Goal: Transaction & Acquisition: Obtain resource

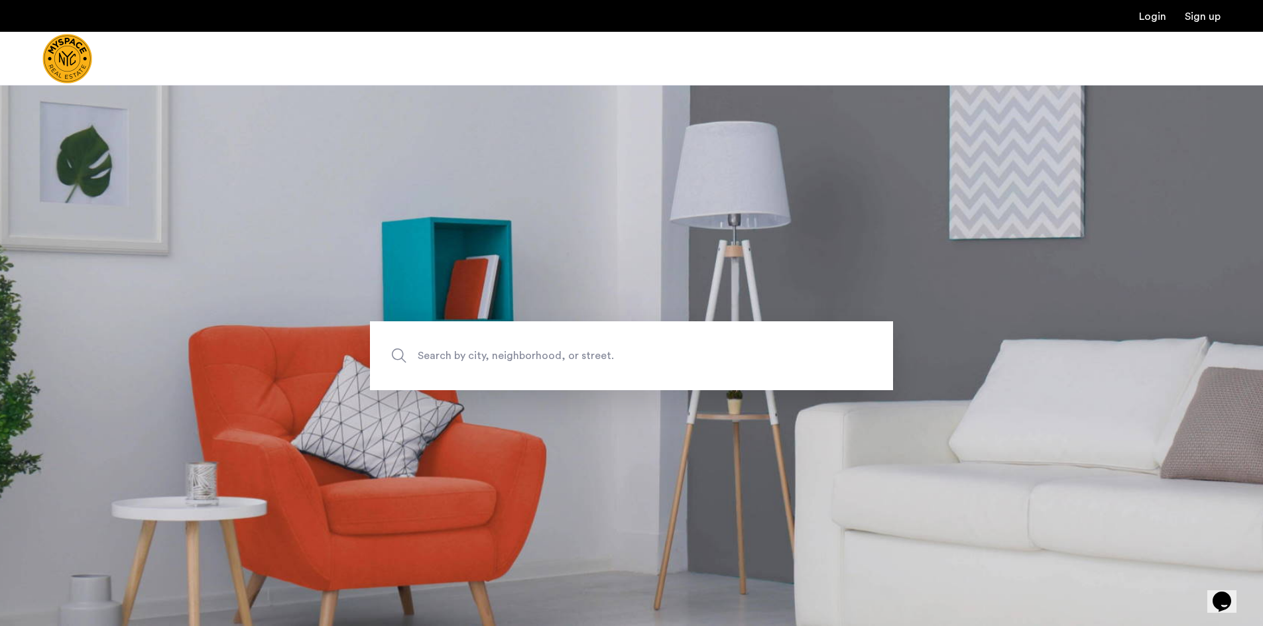
click at [503, 357] on span "Search by city, neighborhood, or street." at bounding box center [601, 356] width 366 height 18
click at [503, 357] on input "Search by city, neighborhood, or street." at bounding box center [631, 356] width 523 height 69
click at [1186, 12] on link "Sign up" at bounding box center [1203, 16] width 36 height 11
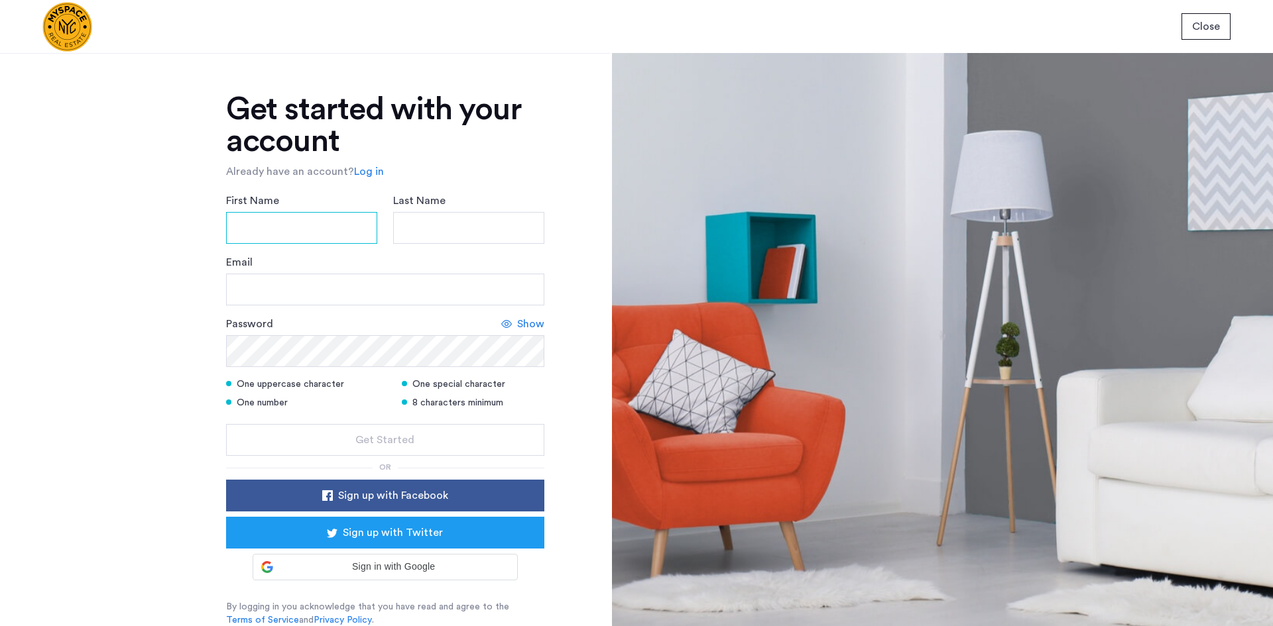
click at [302, 221] on input "First Name" at bounding box center [301, 228] width 151 height 32
type input "******"
type input "**********"
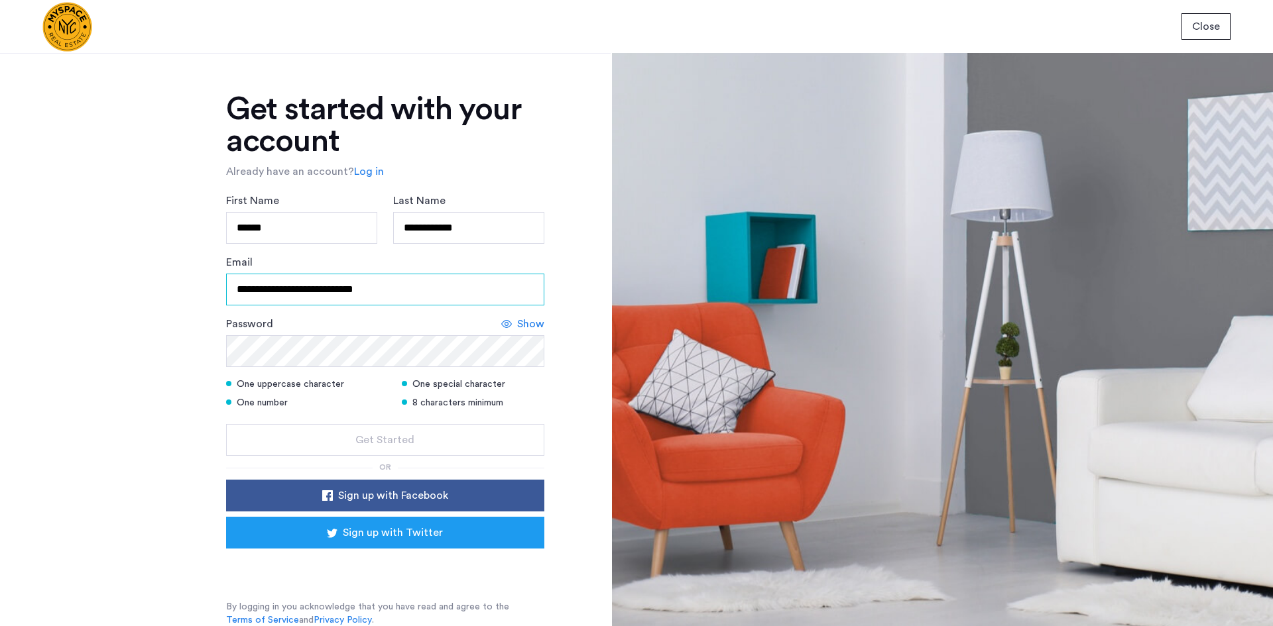
click at [322, 286] on input "**********" at bounding box center [385, 290] width 318 height 32
drag, startPoint x: 334, startPoint y: 290, endPoint x: 290, endPoint y: 292, distance: 43.8
click at [290, 292] on input "**********" at bounding box center [385, 290] width 318 height 32
type input "**********"
click at [434, 300] on input "**********" at bounding box center [385, 290] width 318 height 32
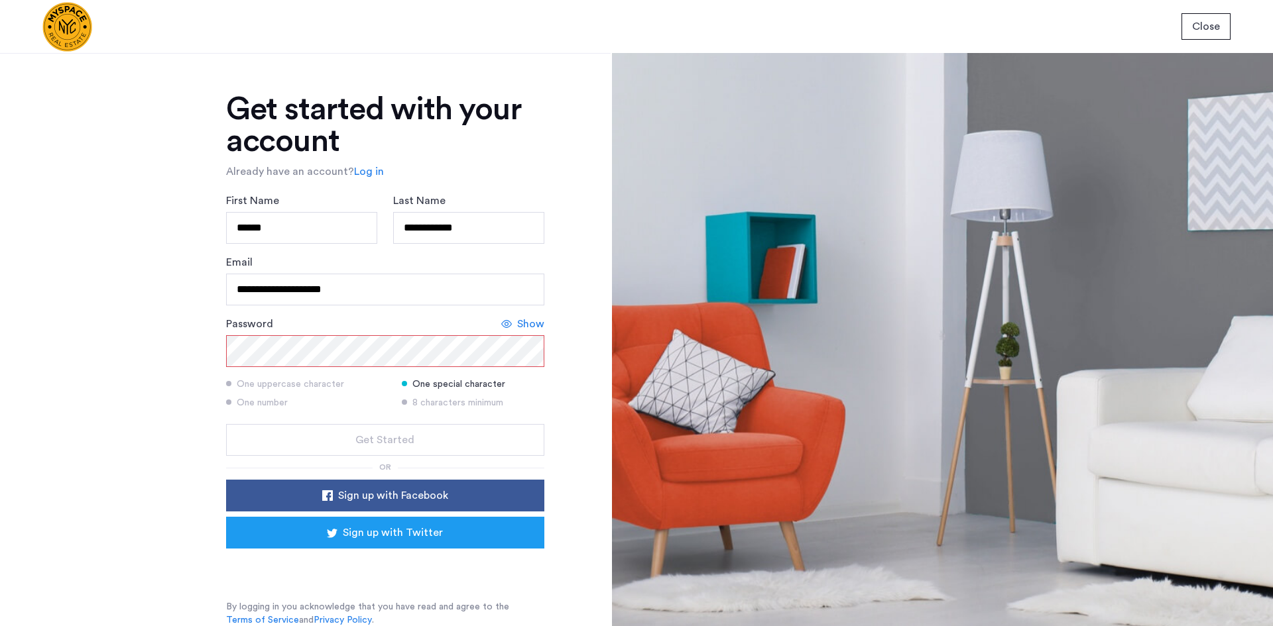
click at [409, 381] on div "One special character" at bounding box center [473, 384] width 143 height 13
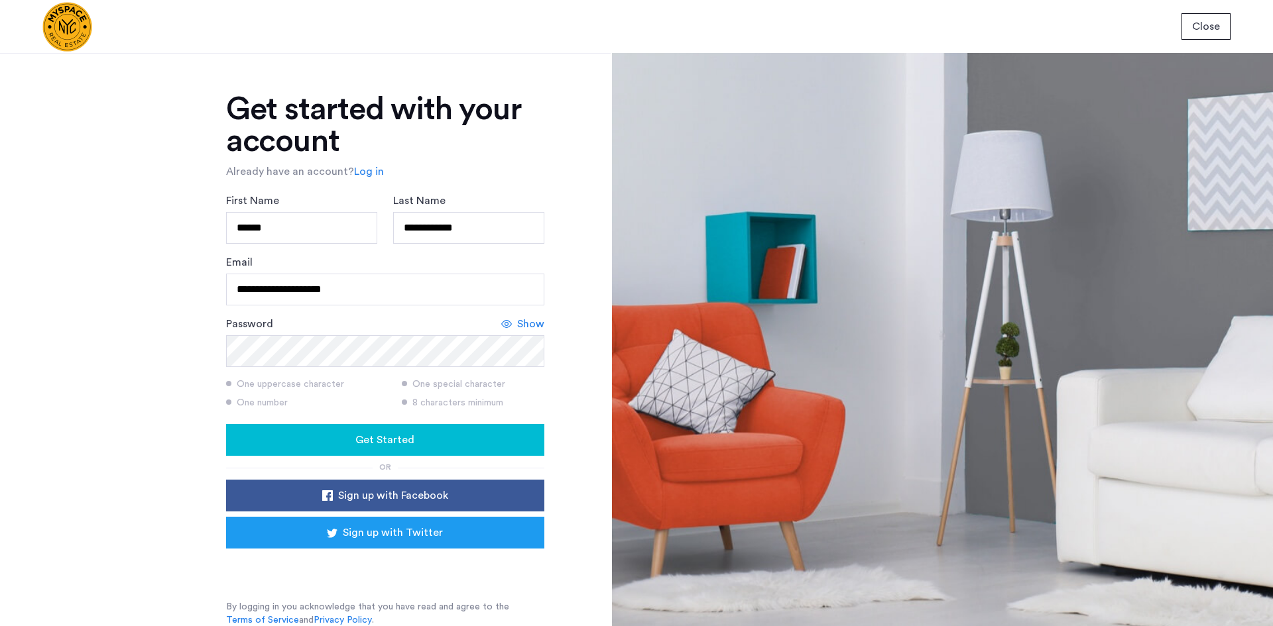
click at [188, 384] on div "**********" at bounding box center [305, 339] width 611 height 573
click at [244, 437] on div "Get Started" at bounding box center [385, 440] width 297 height 16
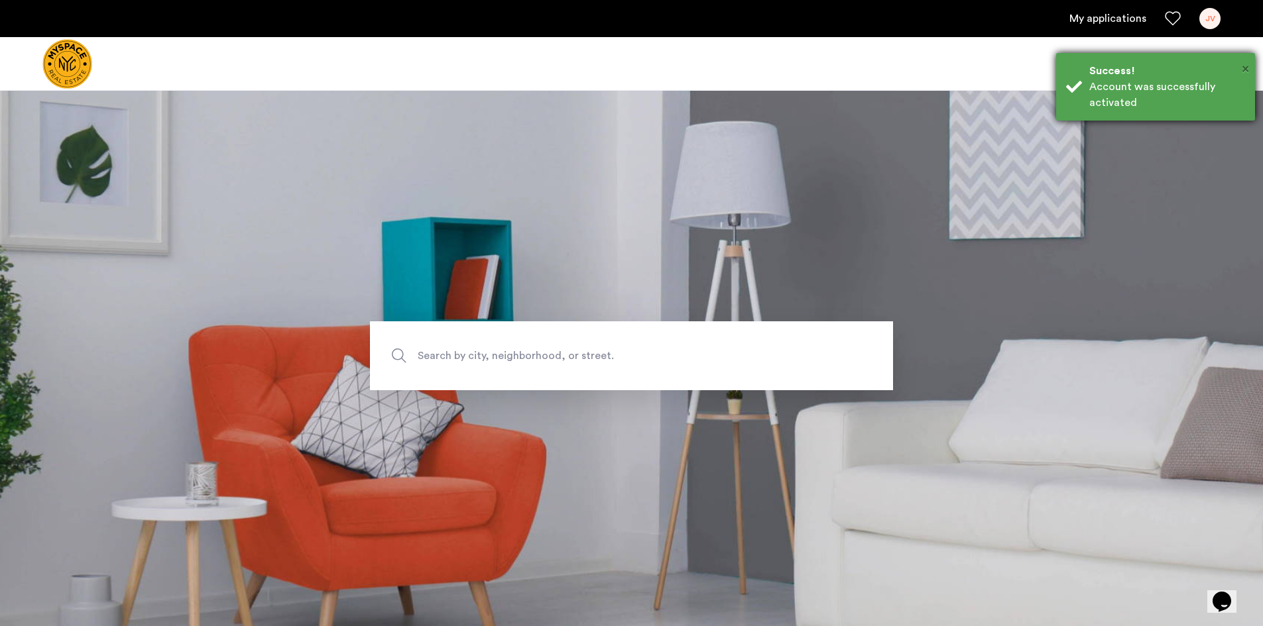
click at [1245, 64] on span "×" at bounding box center [1245, 68] width 7 height 13
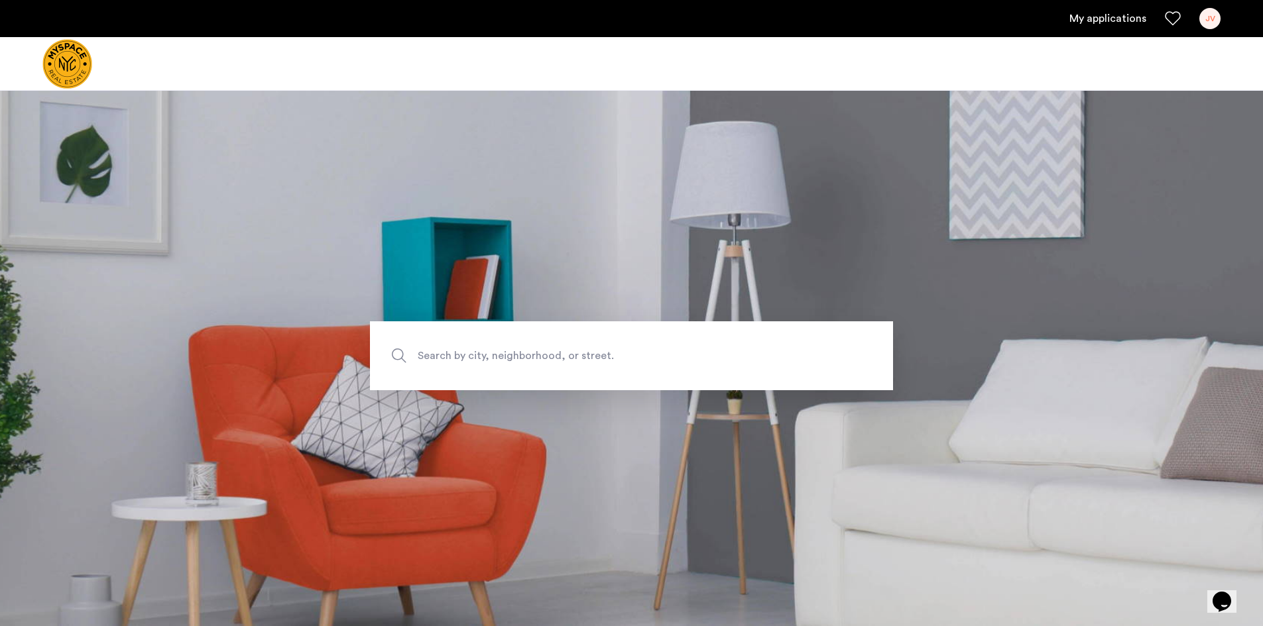
click at [568, 361] on span "Search by city, neighborhood, or street." at bounding box center [601, 356] width 366 height 18
click at [568, 361] on input "Search by city, neighborhood, or street." at bounding box center [631, 356] width 523 height 69
type input "**********"
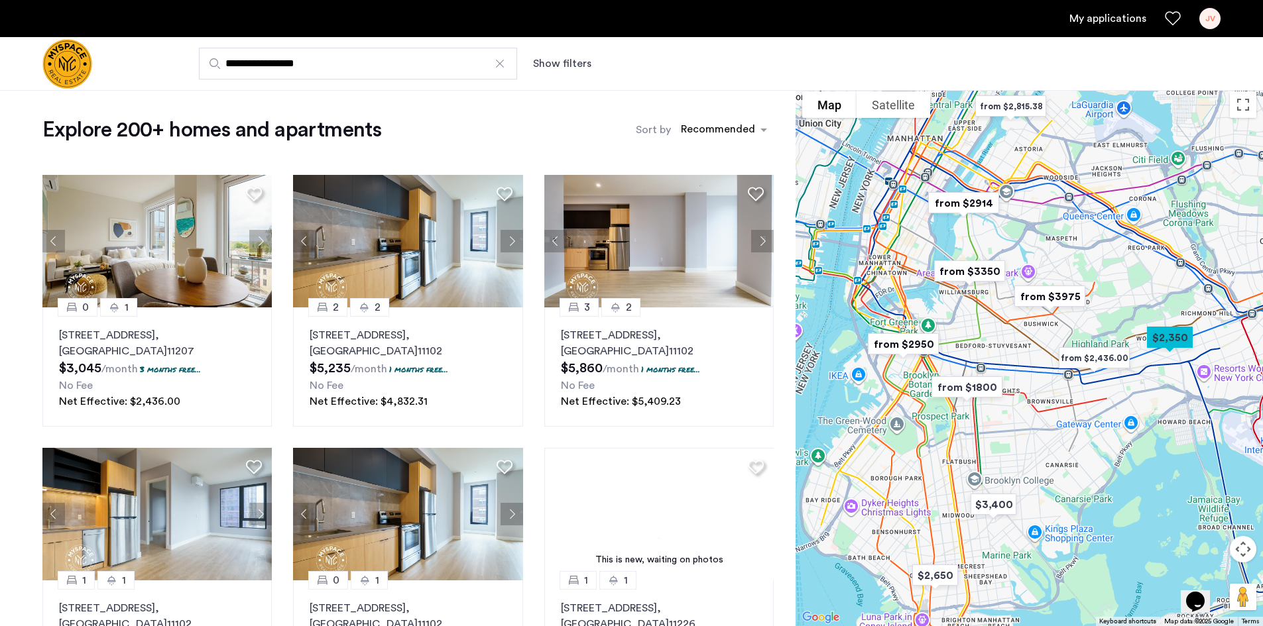
click at [1013, 433] on div at bounding box center [1028, 356] width 467 height 542
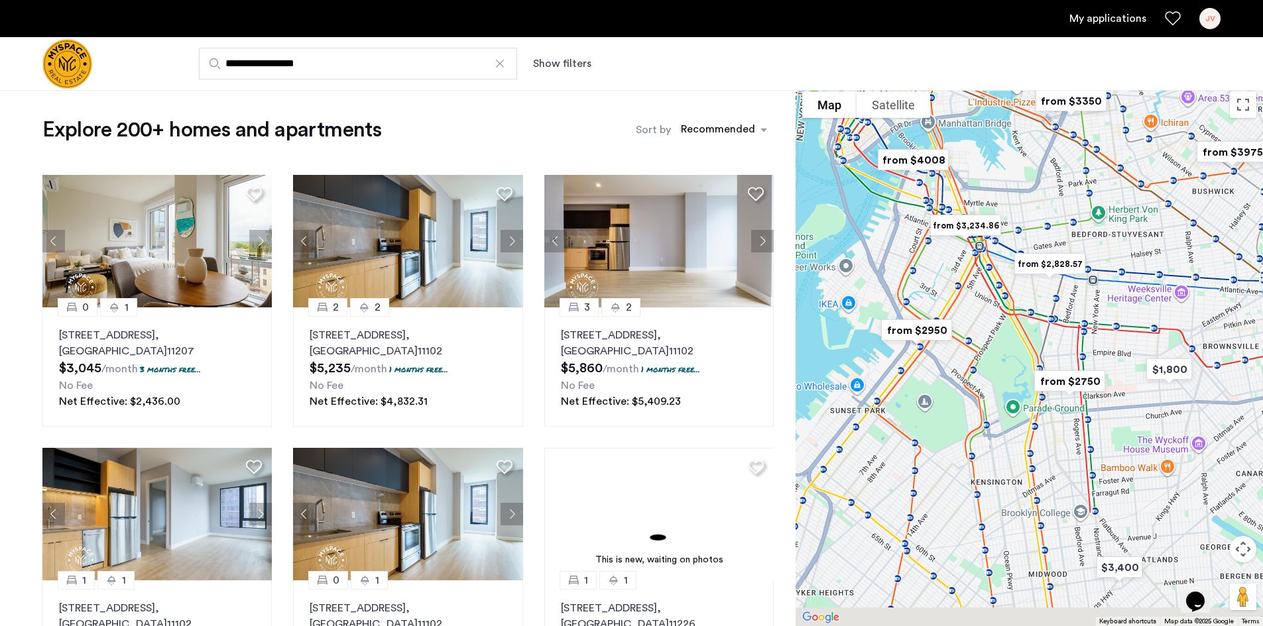
drag, startPoint x: 970, startPoint y: 388, endPoint x: 1093, endPoint y: 337, distance: 133.4
click at [1093, 337] on div at bounding box center [1028, 356] width 467 height 542
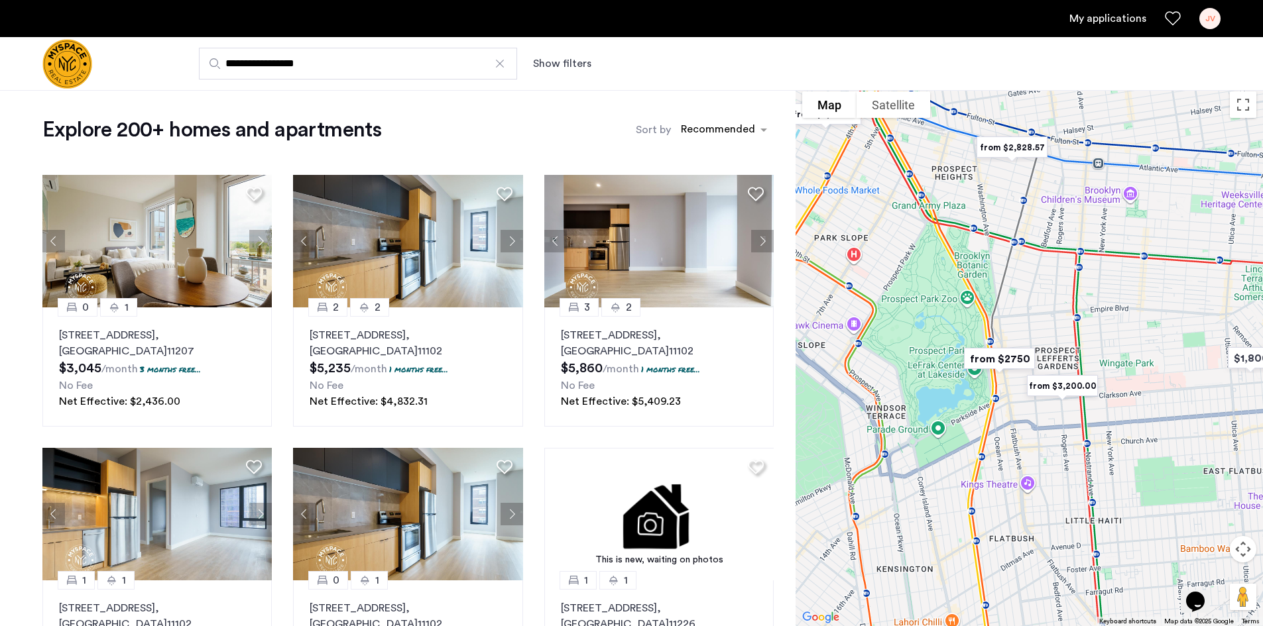
click at [569, 62] on button "Show filters" at bounding box center [562, 64] width 58 height 16
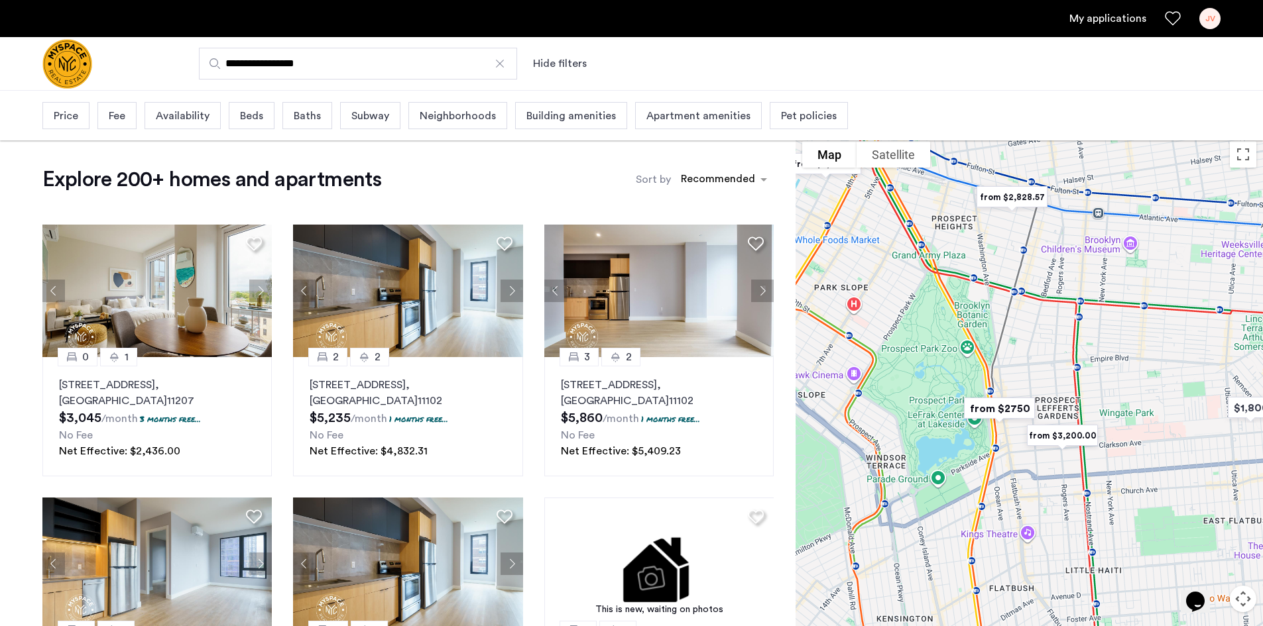
click at [258, 115] on span "Beds" at bounding box center [251, 116] width 23 height 16
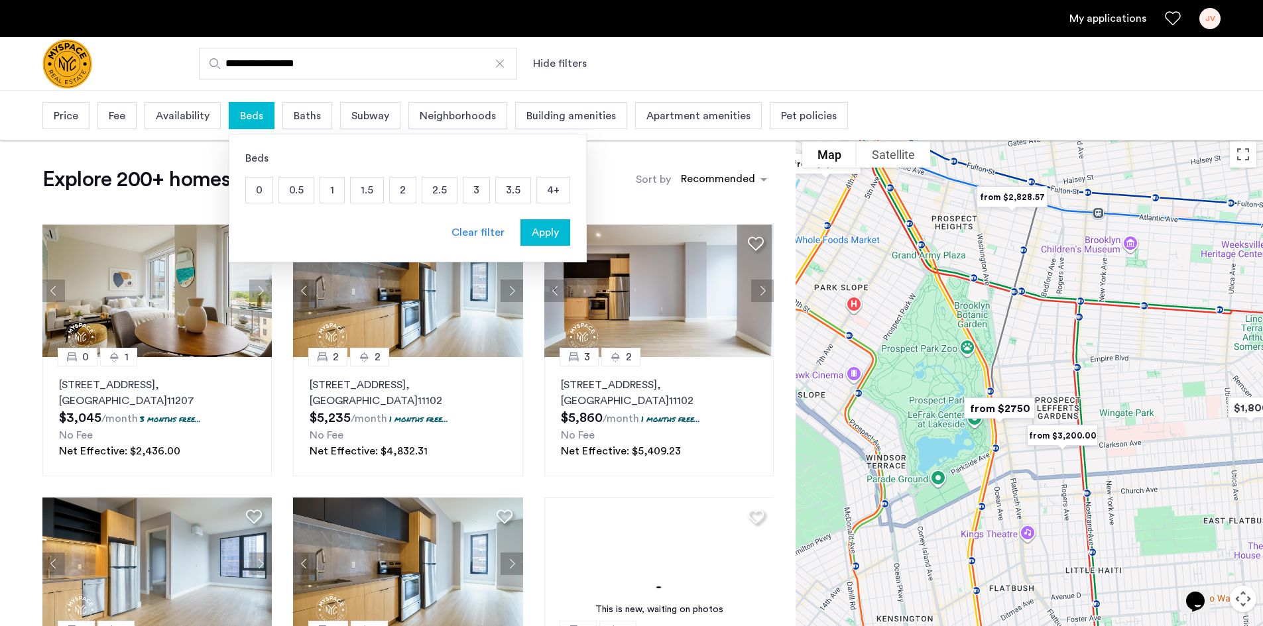
click at [406, 190] on p "2" at bounding box center [403, 190] width 26 height 25
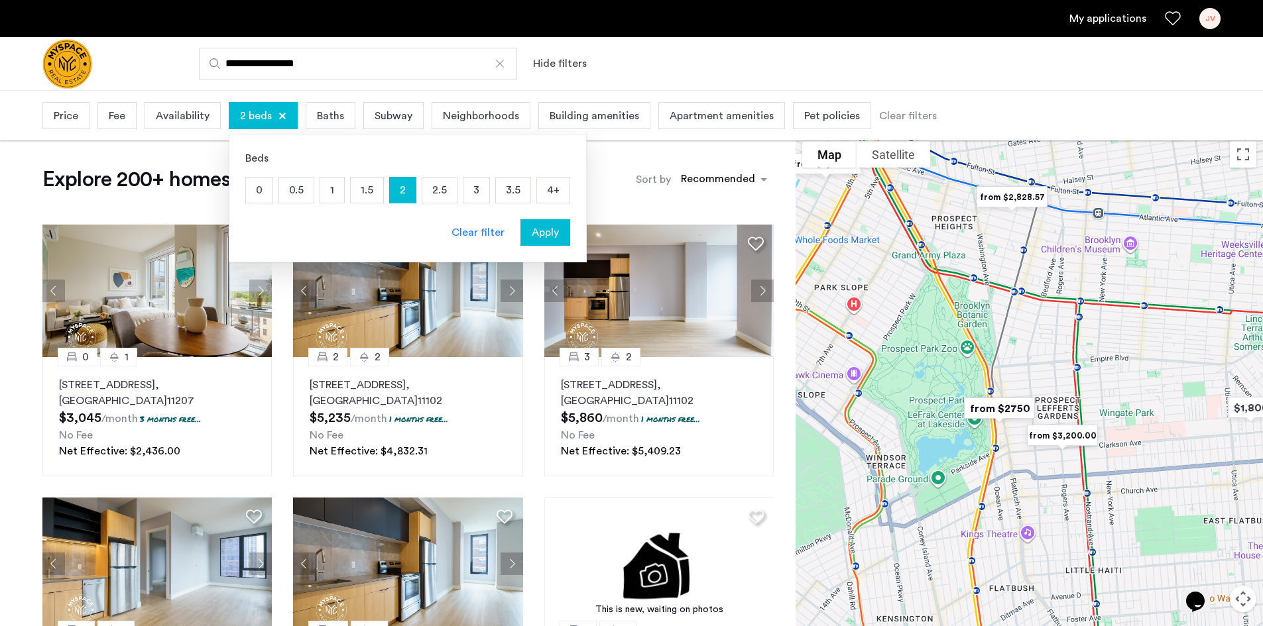
click at [431, 192] on p "2.5" at bounding box center [439, 190] width 34 height 25
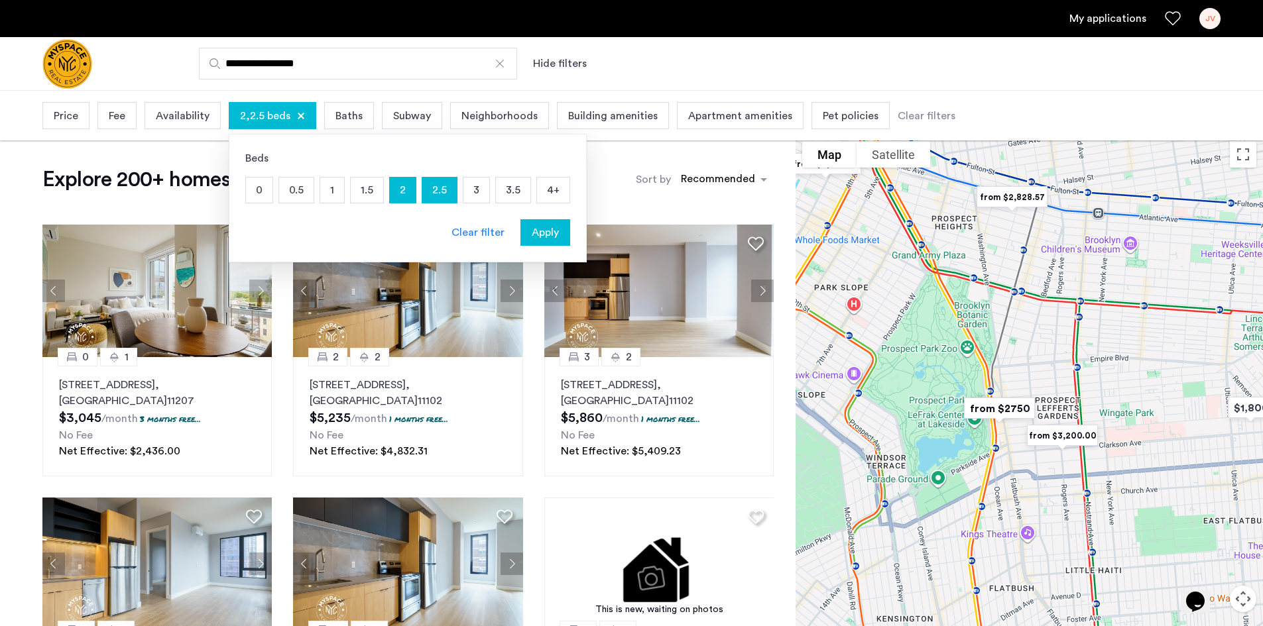
click at [467, 190] on p "3" at bounding box center [476, 190] width 26 height 25
click at [543, 235] on span "Apply" at bounding box center [545, 233] width 27 height 16
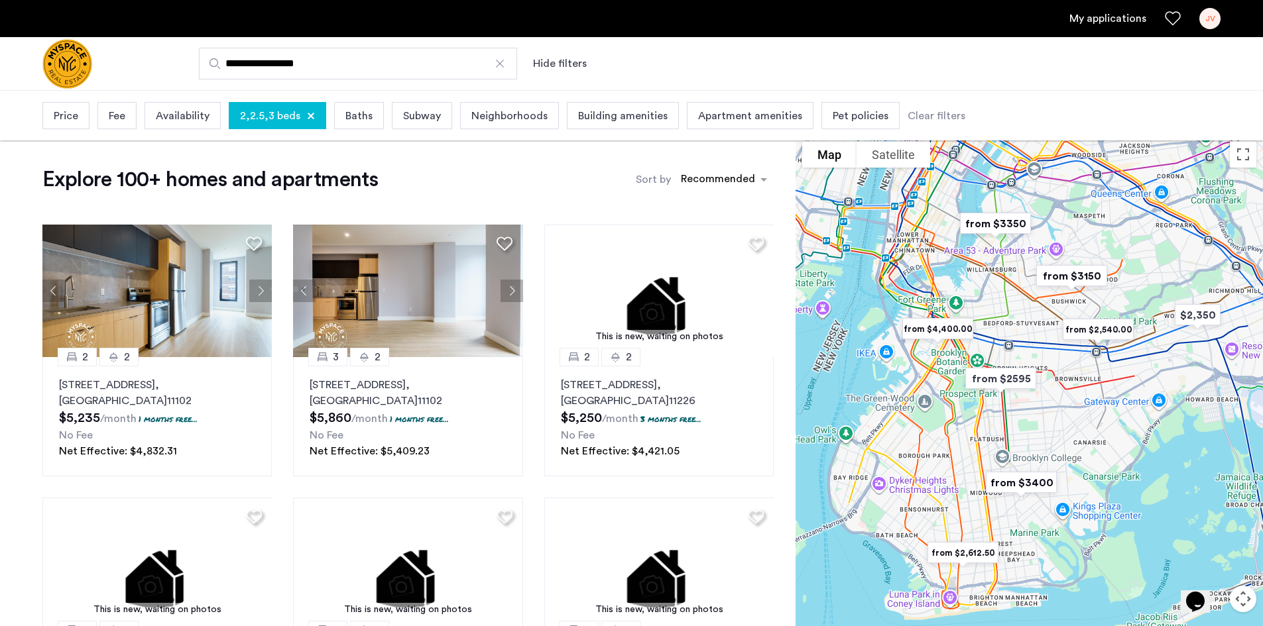
drag, startPoint x: 905, startPoint y: 487, endPoint x: 1013, endPoint y: 415, distance: 130.0
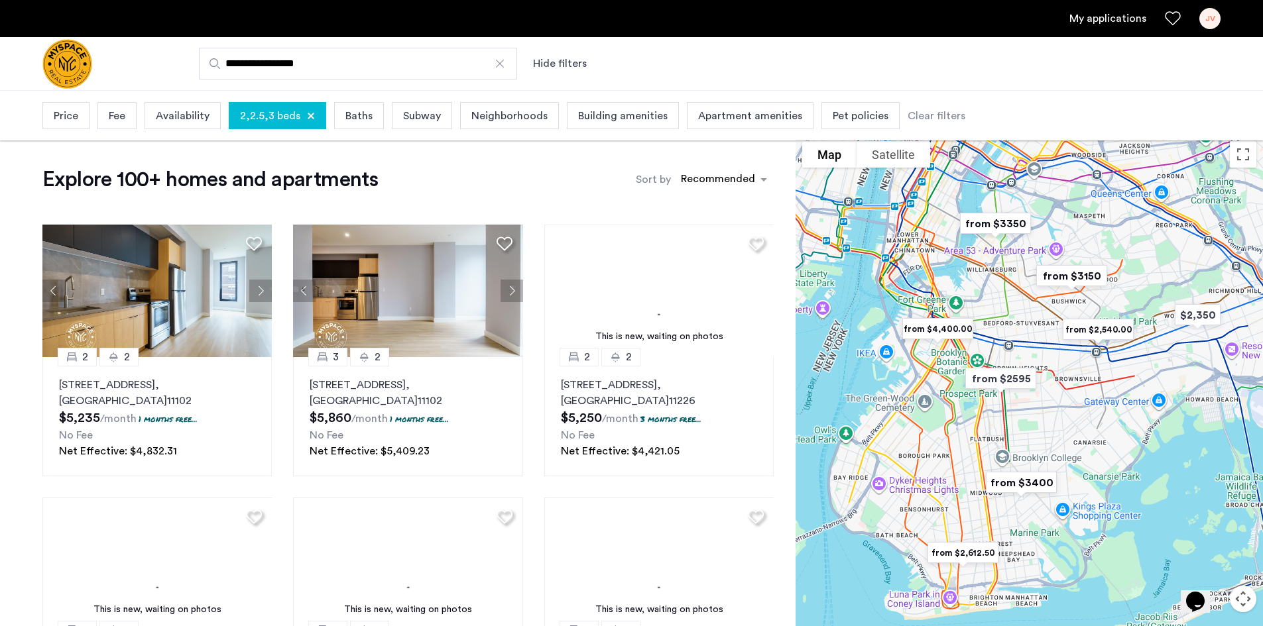
click at [1013, 415] on div at bounding box center [1028, 406] width 467 height 542
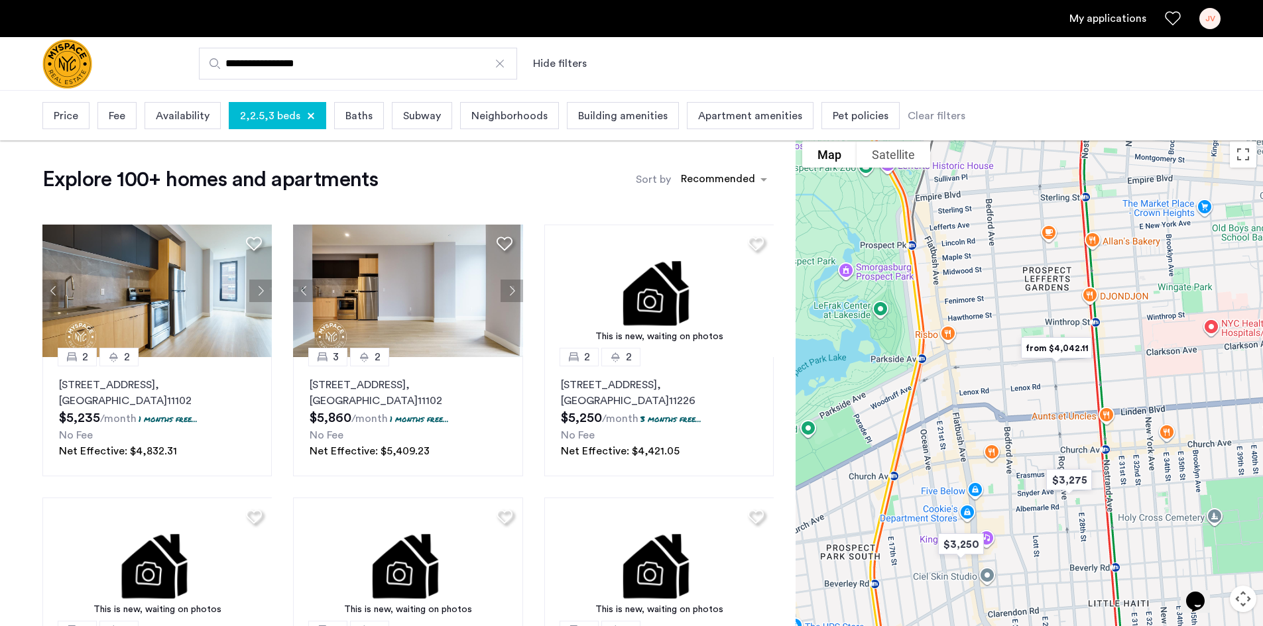
drag, startPoint x: 1020, startPoint y: 487, endPoint x: 1148, endPoint y: 399, distance: 155.9
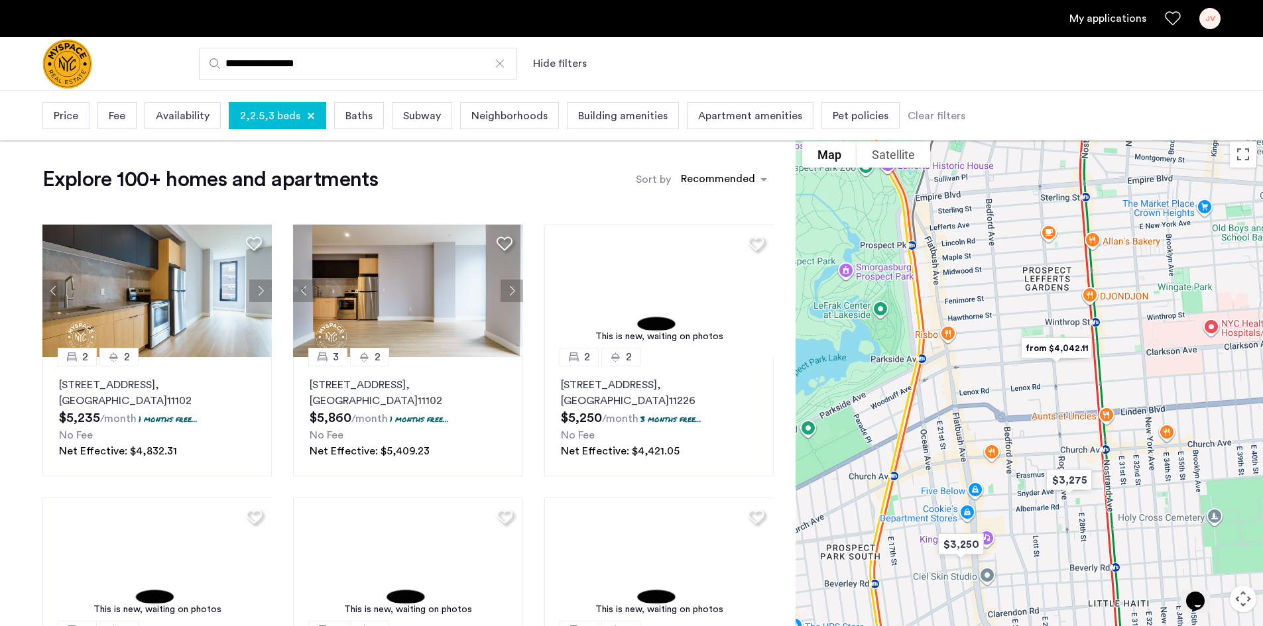
click at [1148, 399] on div at bounding box center [1028, 406] width 467 height 542
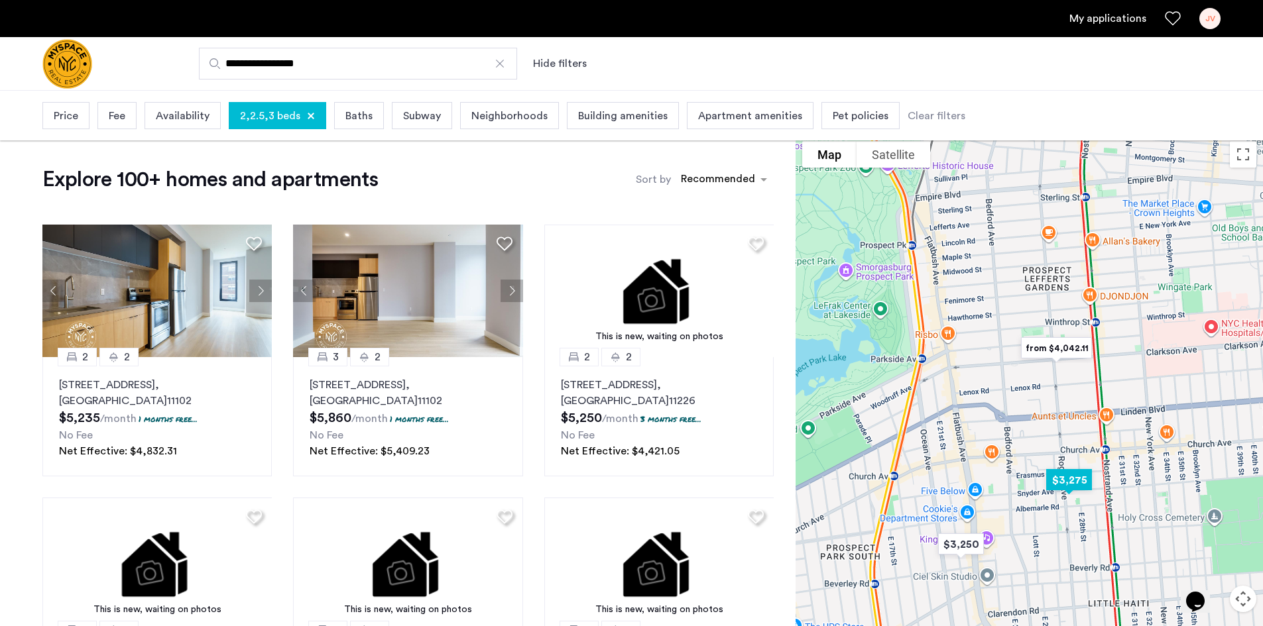
click at [1075, 481] on img "$3,275" at bounding box center [1068, 480] width 67 height 40
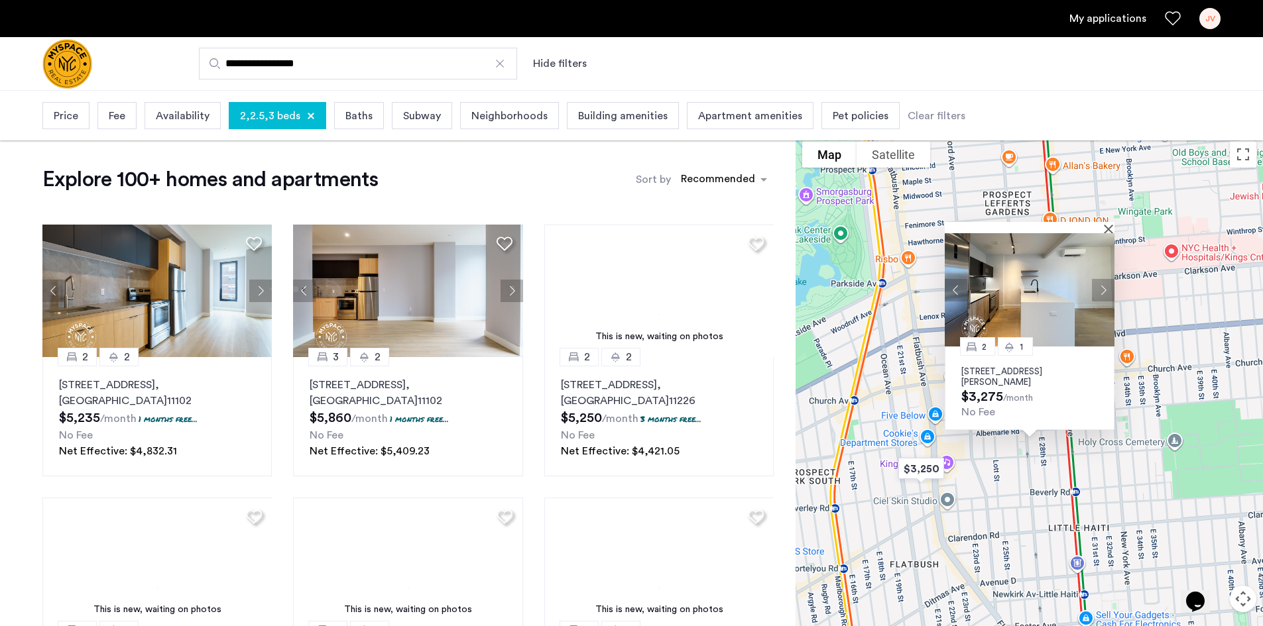
click at [1103, 284] on button "Next apartment" at bounding box center [1103, 289] width 23 height 23
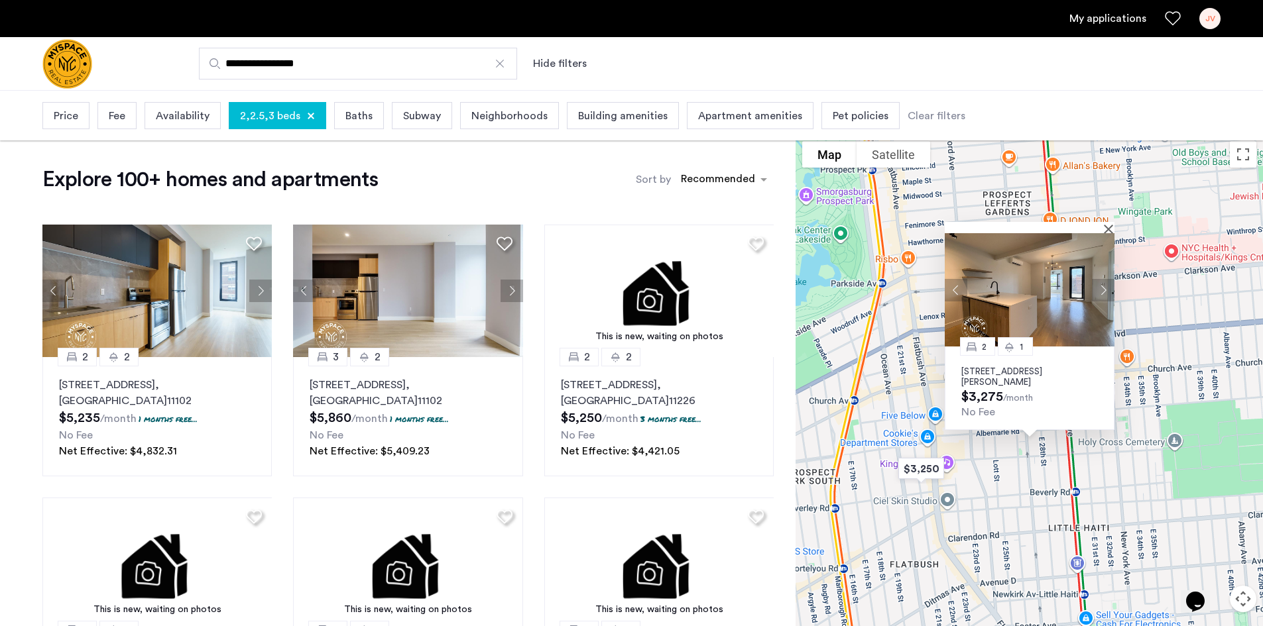
click at [1103, 284] on button "Next apartment" at bounding box center [1103, 289] width 23 height 23
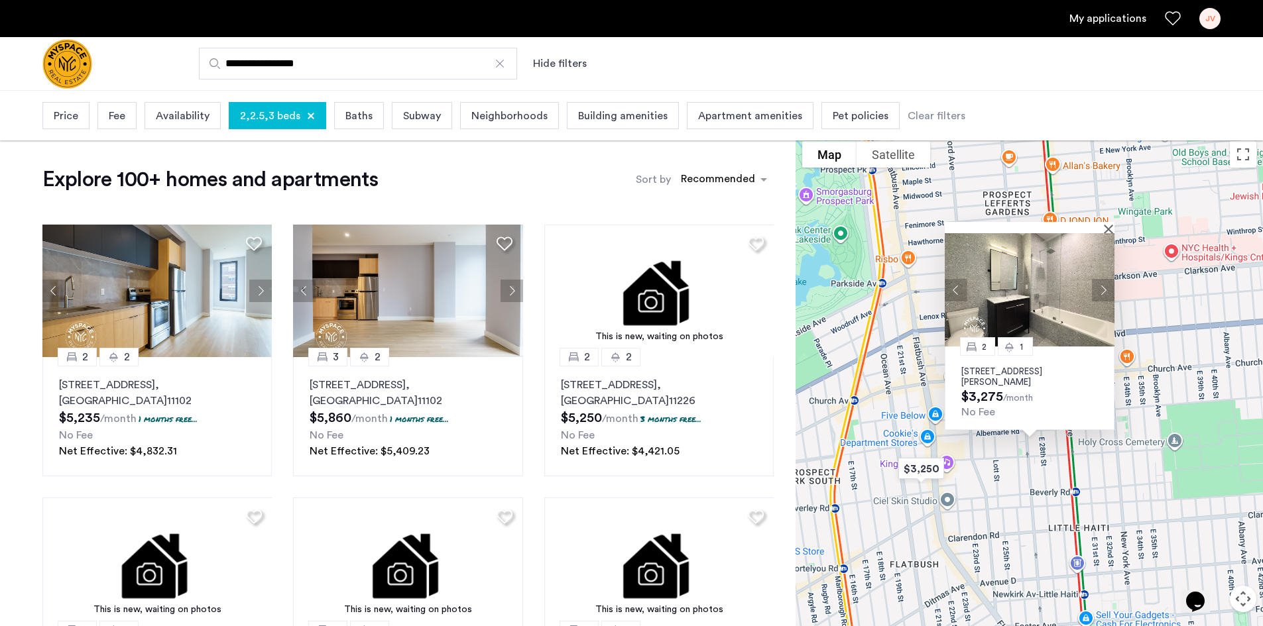
click at [1103, 284] on button "Next apartment" at bounding box center [1103, 289] width 23 height 23
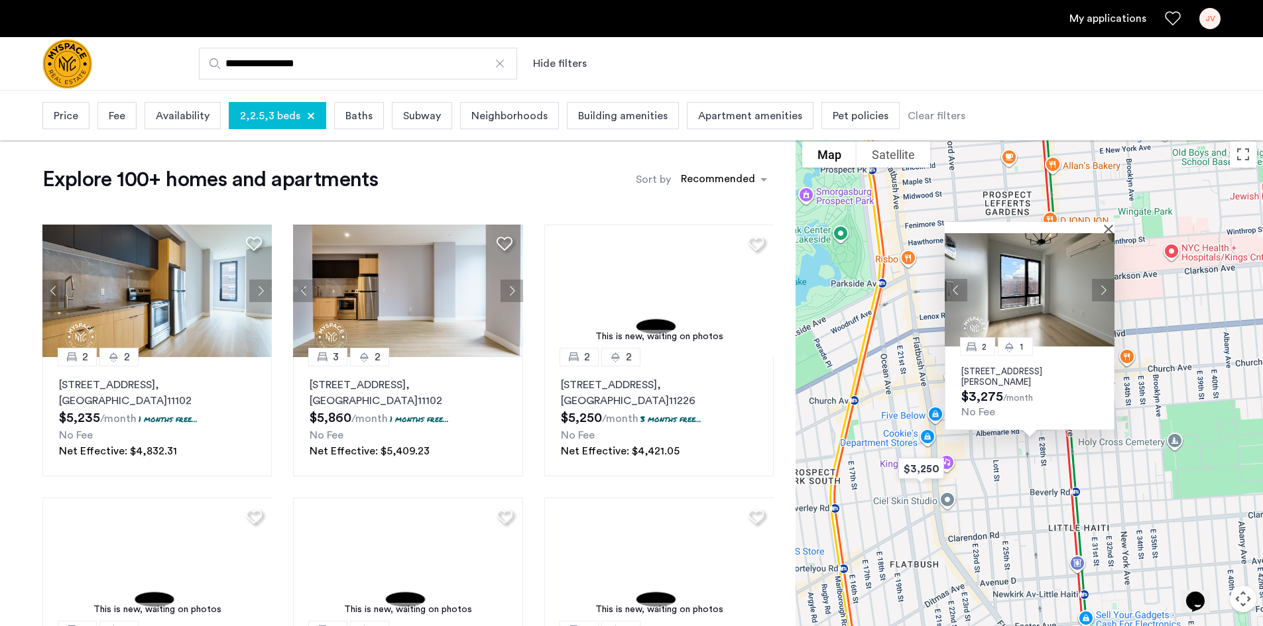
click at [1103, 284] on button "Next apartment" at bounding box center [1103, 289] width 23 height 23
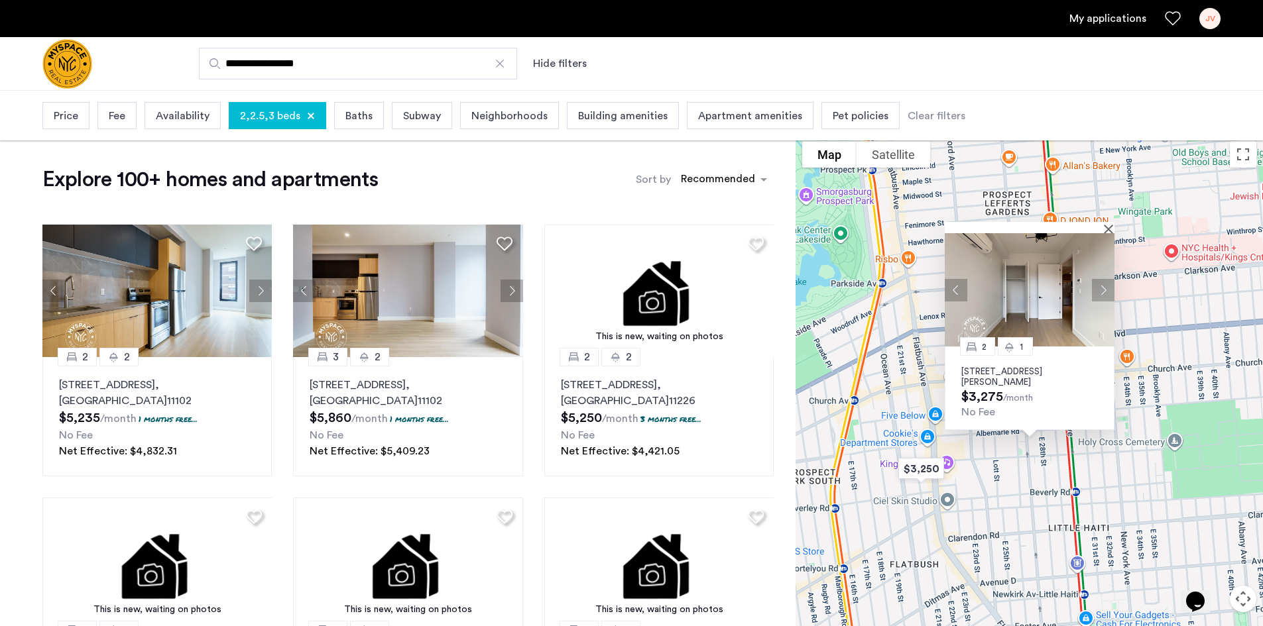
click at [1032, 371] on p "885 Rogers Avenue, Unit 419, Brooklyn, NY 11226" at bounding box center [1029, 377] width 137 height 21
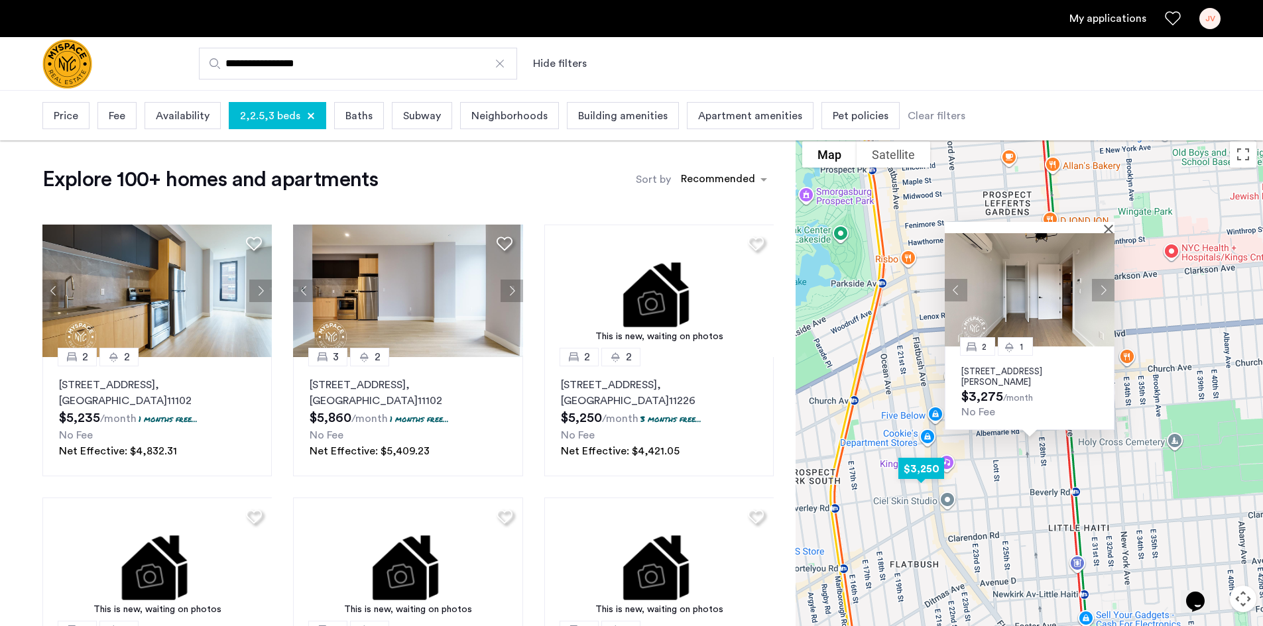
click at [930, 463] on img "$3,250" at bounding box center [921, 469] width 67 height 40
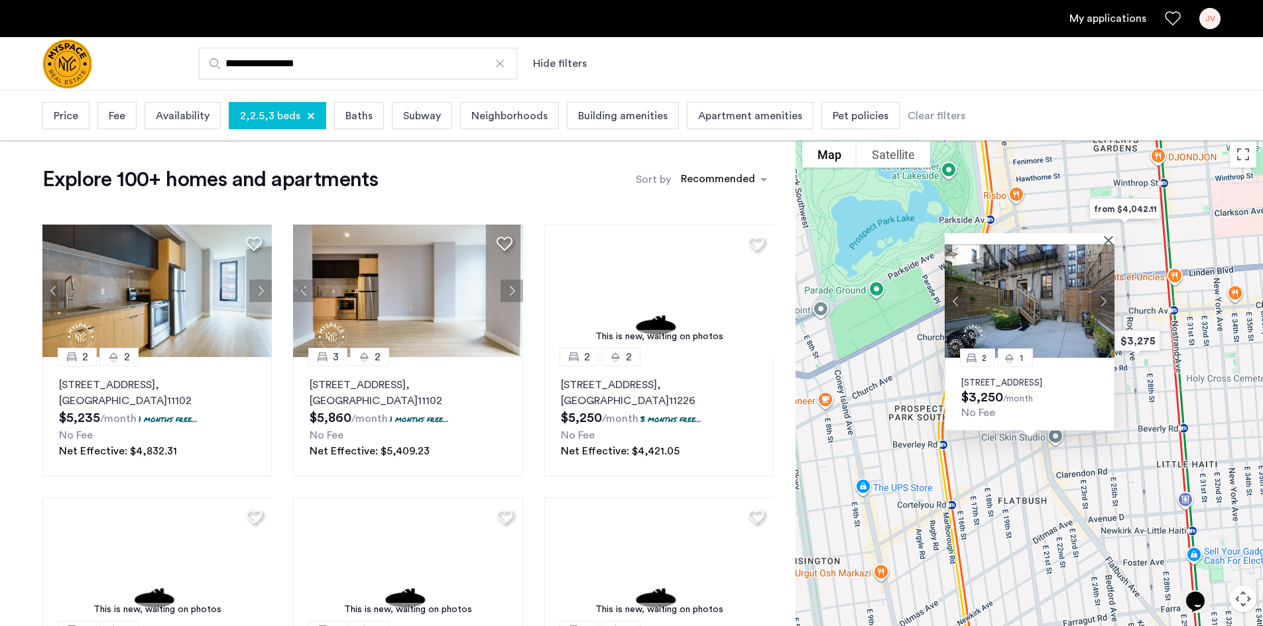
click at [1061, 378] on p "365 E 21st St, Unit 1B, Brooklyn, NY 11226" at bounding box center [1029, 383] width 137 height 11
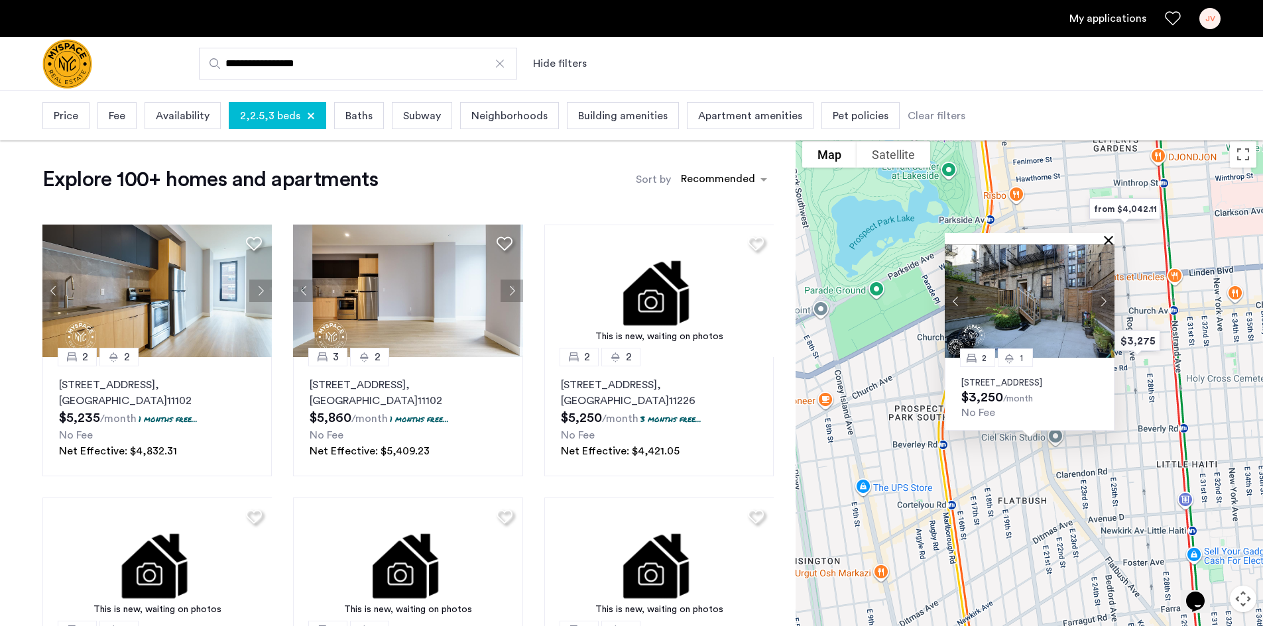
click at [1110, 235] on button "Close" at bounding box center [1110, 239] width 9 height 9
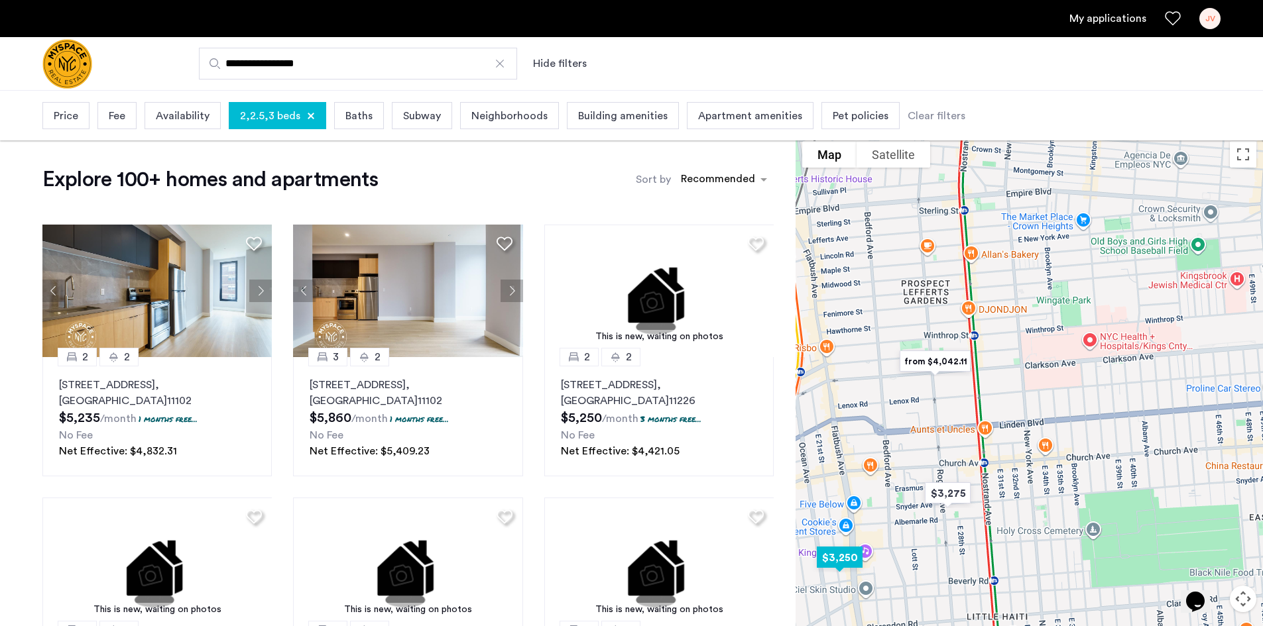
drag, startPoint x: 1187, startPoint y: 333, endPoint x: 1000, endPoint y: 349, distance: 187.0
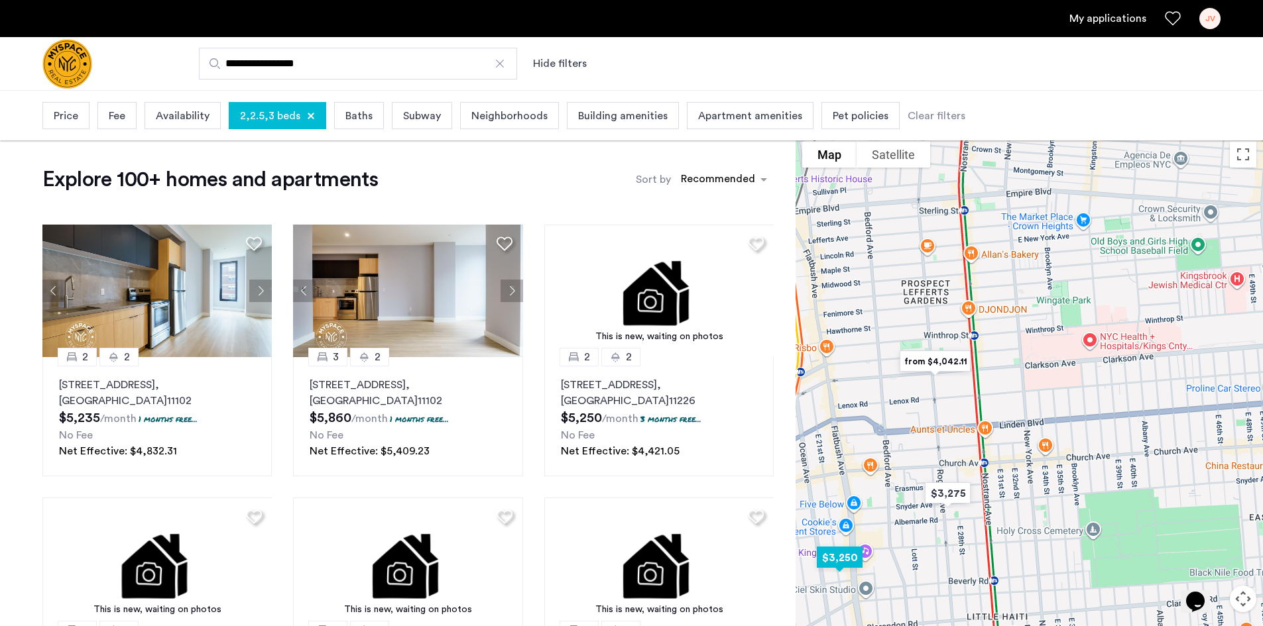
click at [1000, 349] on div "To navigate, press the arrow keys." at bounding box center [1028, 406] width 467 height 542
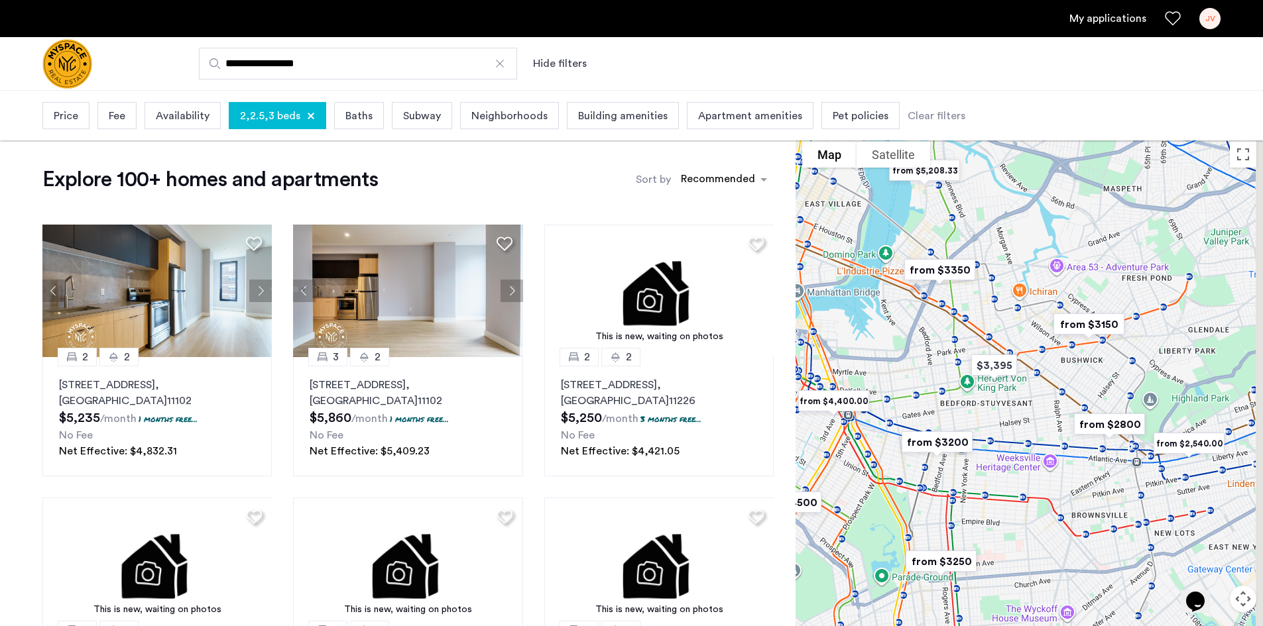
drag, startPoint x: 1087, startPoint y: 306, endPoint x: 1003, endPoint y: 563, distance: 270.6
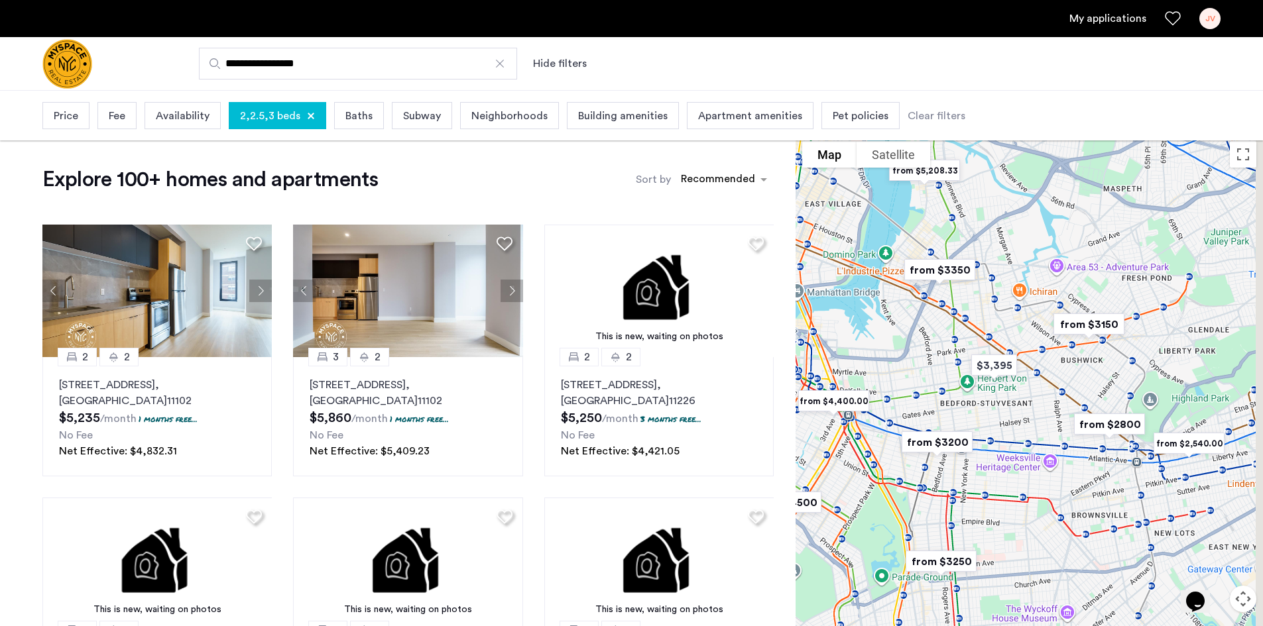
click at [1003, 563] on div "To navigate, press the arrow keys." at bounding box center [1028, 406] width 467 height 542
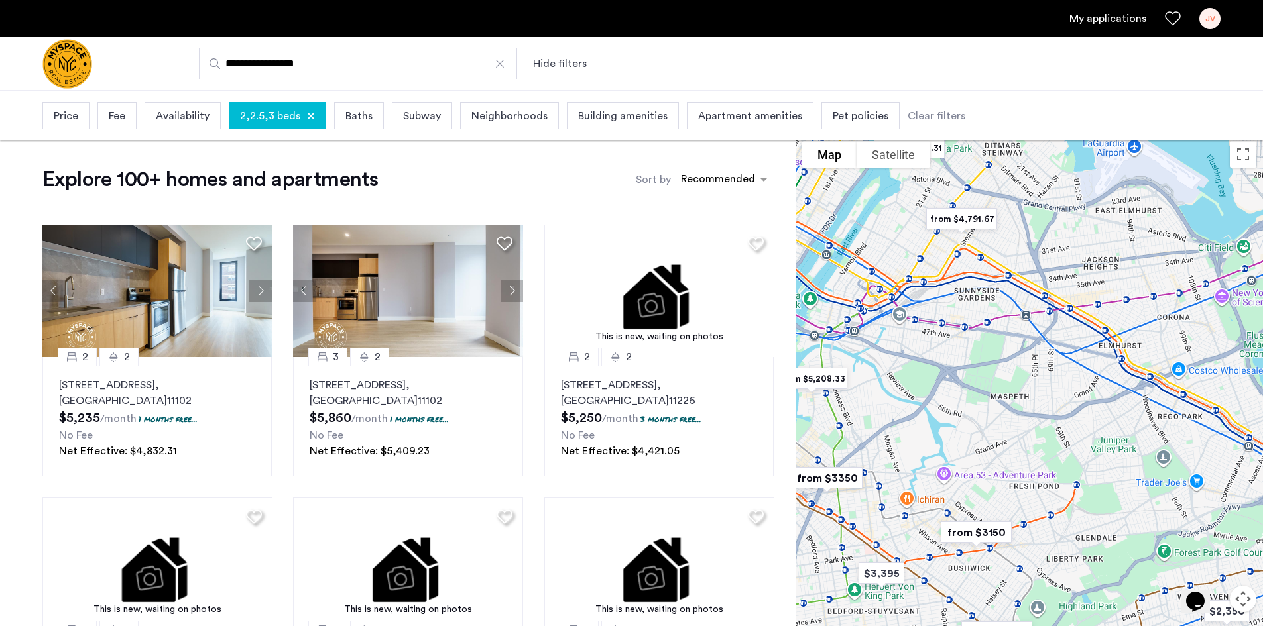
drag, startPoint x: 1067, startPoint y: 300, endPoint x: 962, endPoint y: 496, distance: 221.8
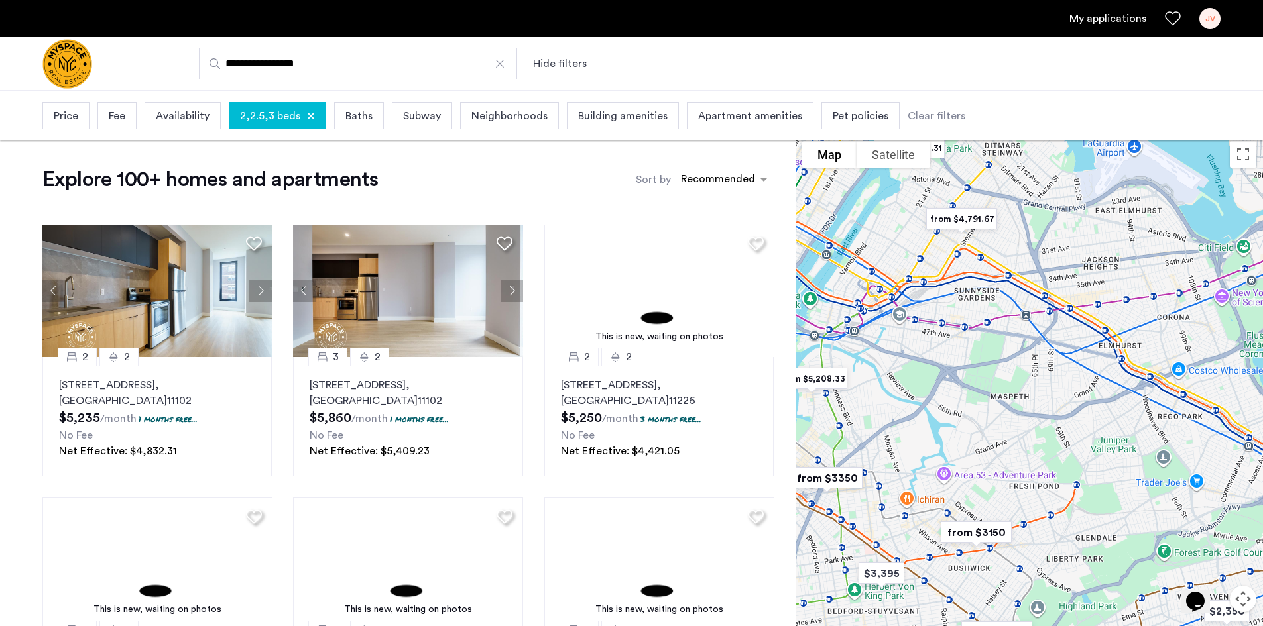
click at [962, 496] on div "To navigate, press the arrow keys." at bounding box center [1028, 406] width 467 height 542
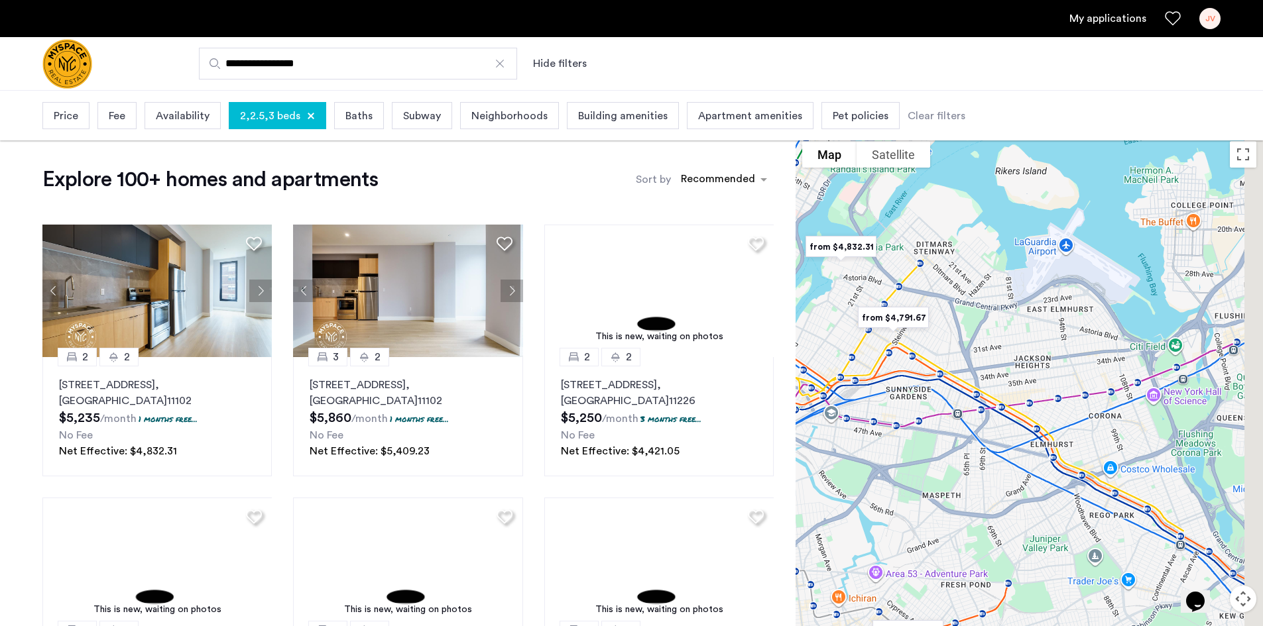
drag, startPoint x: 1105, startPoint y: 306, endPoint x: 1035, endPoint y: 404, distance: 120.3
click at [1035, 404] on div "To navigate, press the arrow keys." at bounding box center [1028, 406] width 467 height 542
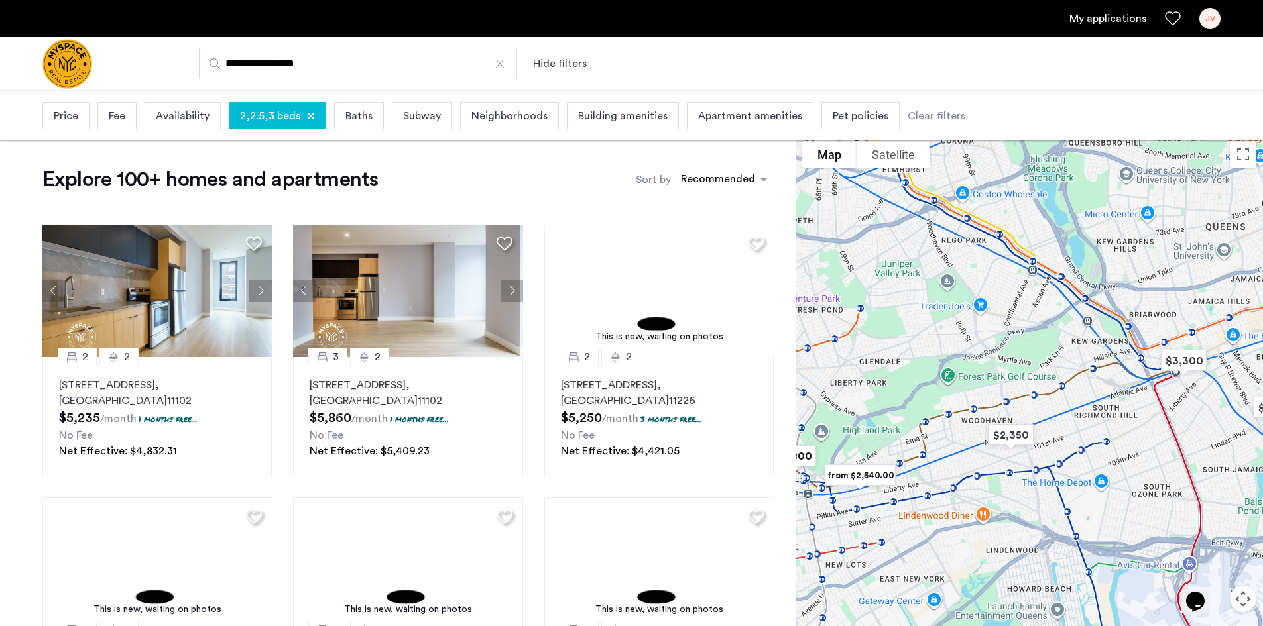
drag, startPoint x: 1089, startPoint y: 463, endPoint x: 935, endPoint y: 171, distance: 329.7
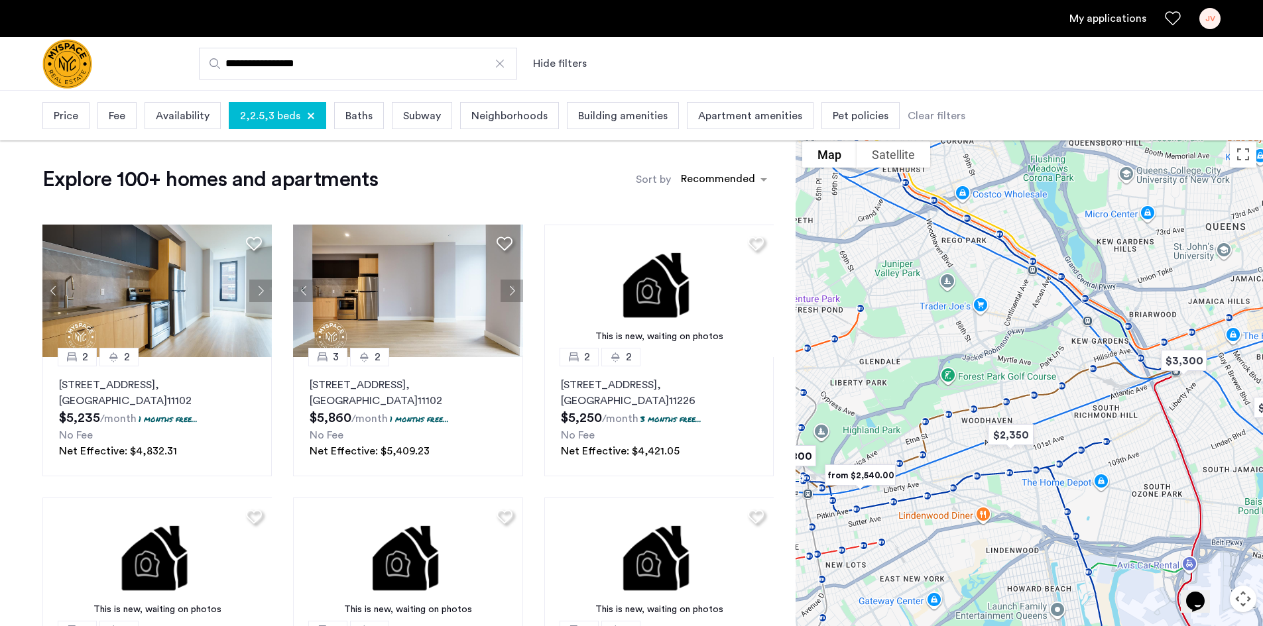
click at [935, 172] on div "To navigate, press the arrow keys." at bounding box center [1028, 406] width 467 height 542
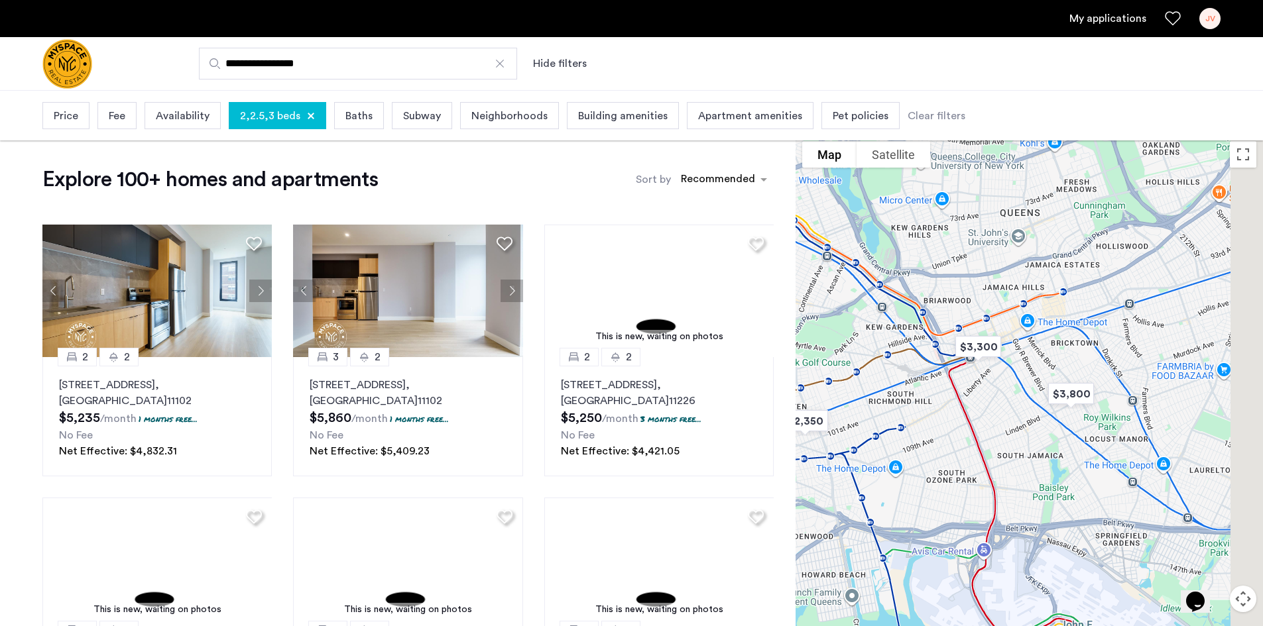
drag, startPoint x: 1120, startPoint y: 392, endPoint x: 910, endPoint y: 448, distance: 216.9
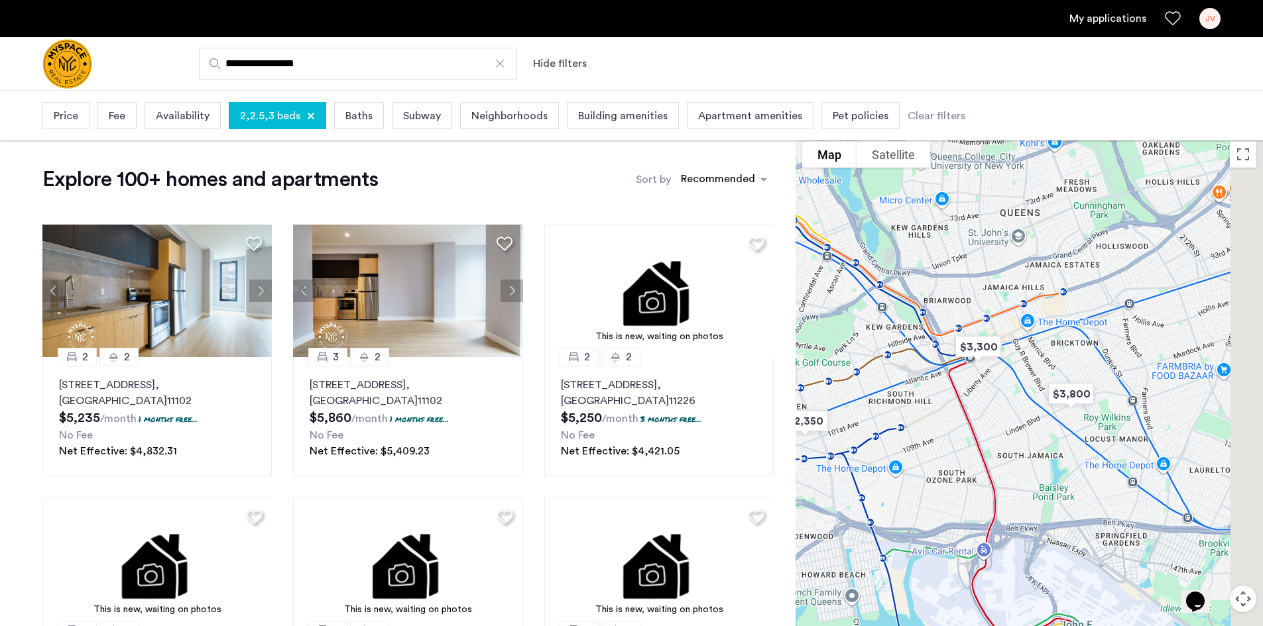
click at [910, 448] on div "To navigate, press the arrow keys." at bounding box center [1028, 406] width 467 height 542
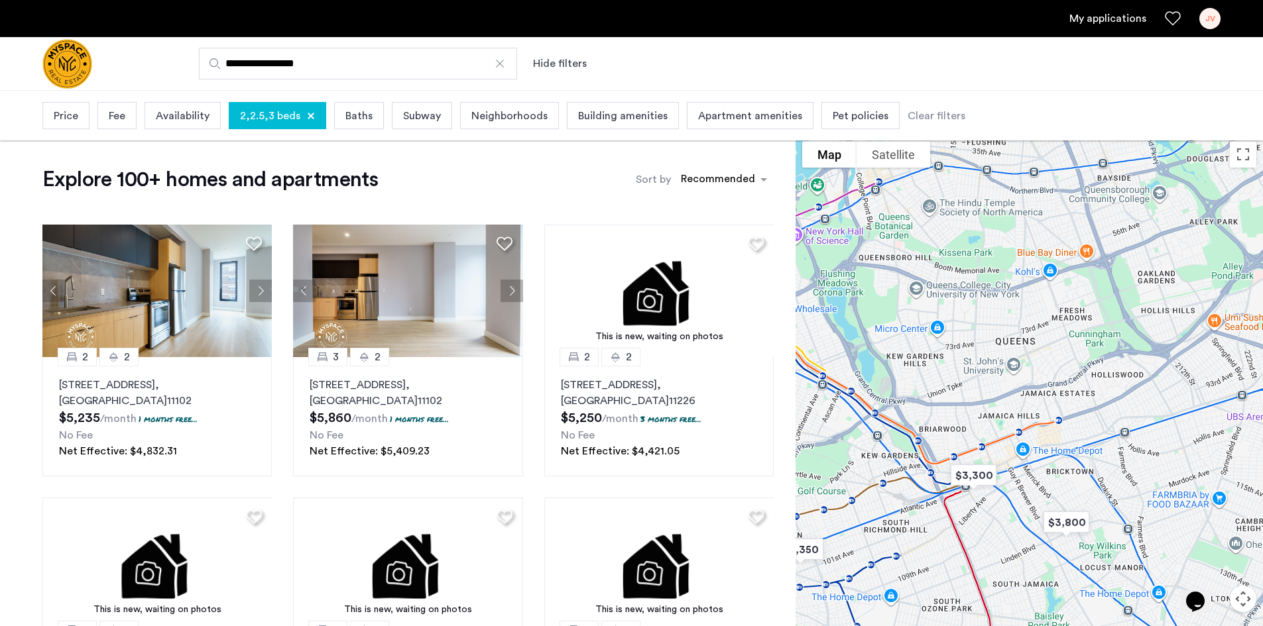
drag, startPoint x: 1073, startPoint y: 297, endPoint x: 1078, endPoint y: 418, distance: 120.8
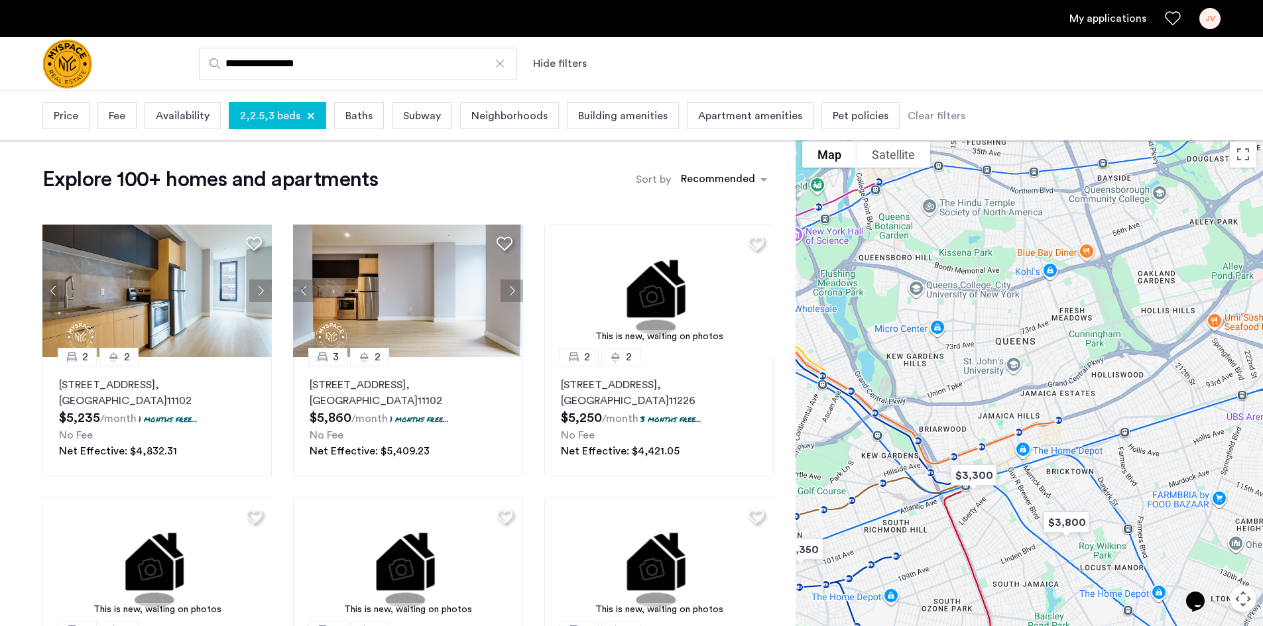
click at [1078, 418] on div "To navigate, press the arrow keys." at bounding box center [1028, 406] width 467 height 542
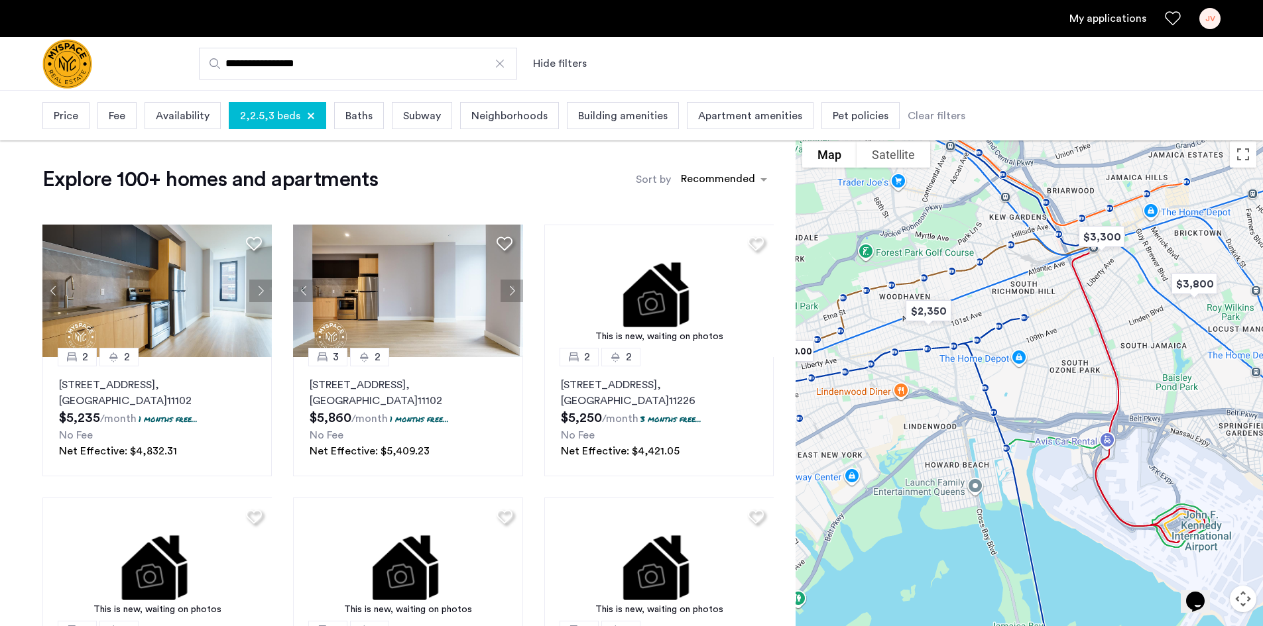
drag, startPoint x: 1018, startPoint y: 490, endPoint x: 1147, endPoint y: 223, distance: 295.9
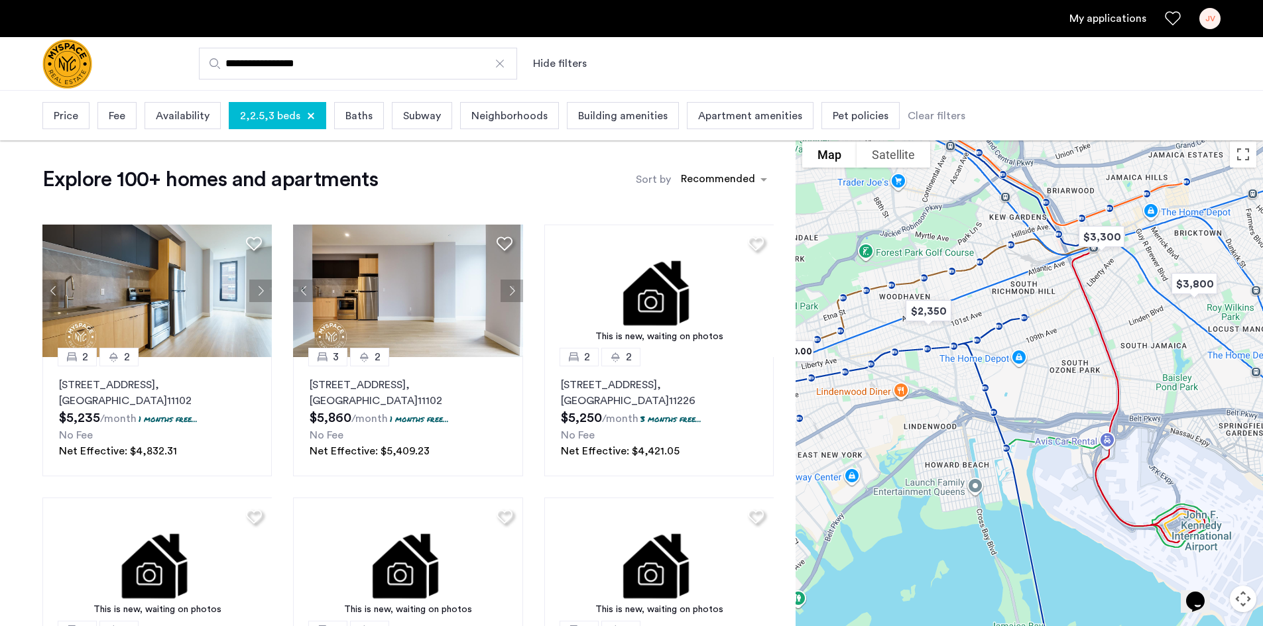
click at [1147, 223] on div "To navigate, press the arrow keys." at bounding box center [1028, 406] width 467 height 542
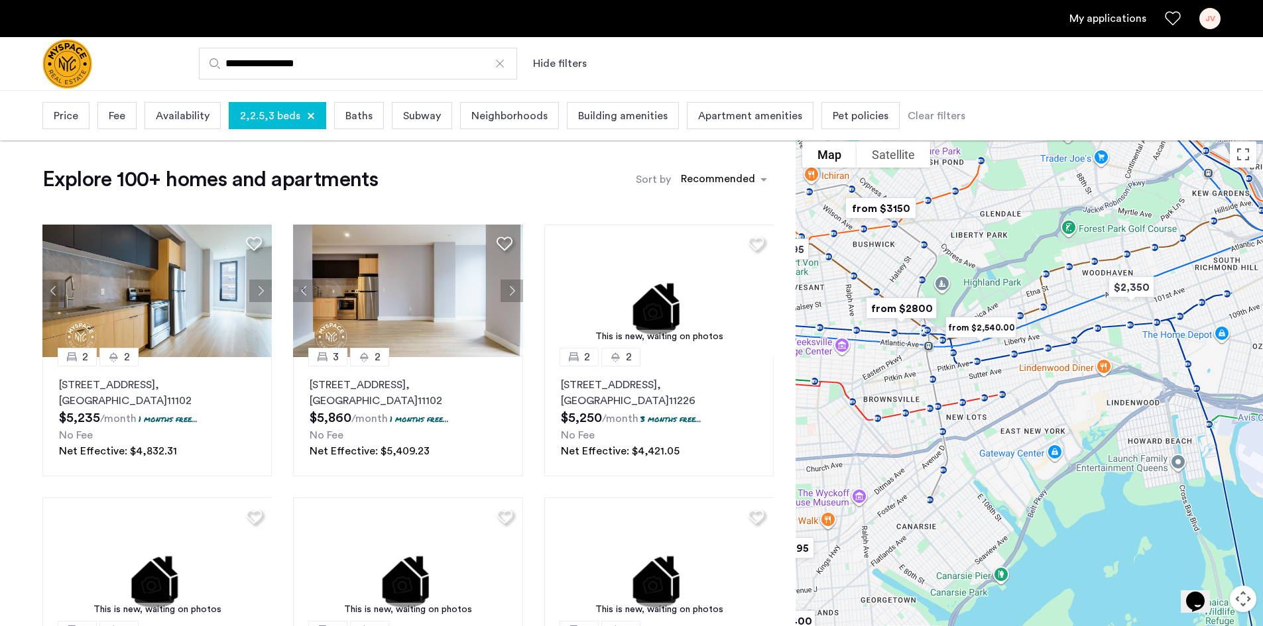
drag, startPoint x: 971, startPoint y: 399, endPoint x: 1161, endPoint y: 410, distance: 190.5
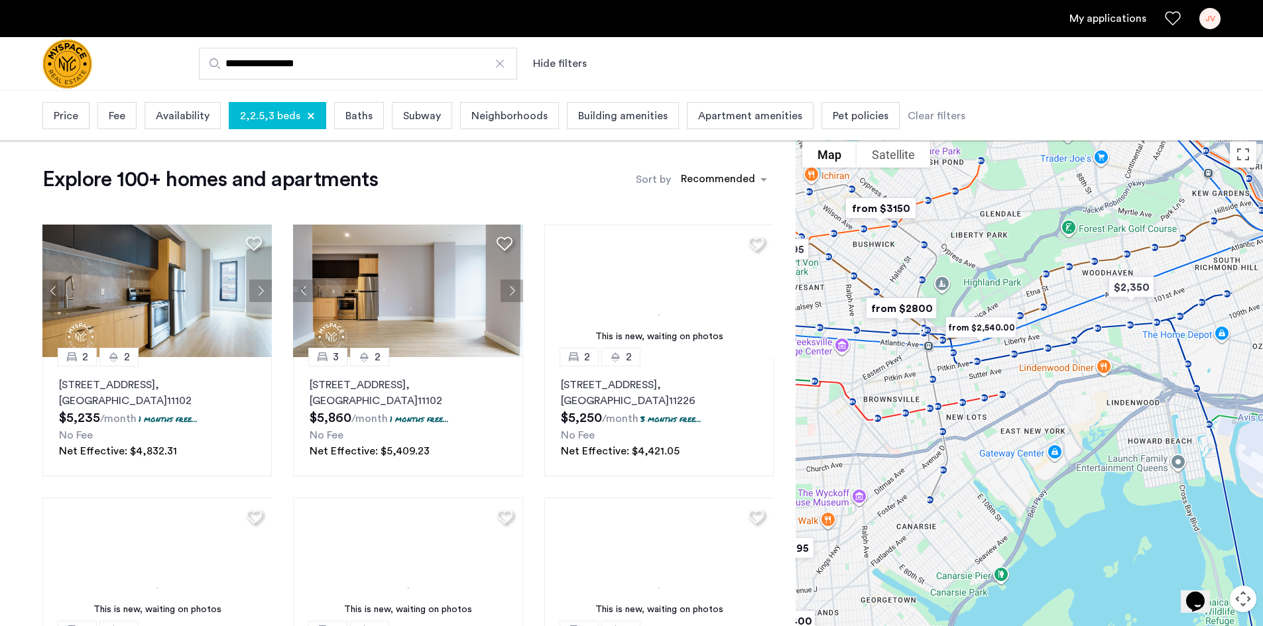
click at [1161, 410] on div "To navigate, press the arrow keys." at bounding box center [1028, 406] width 467 height 542
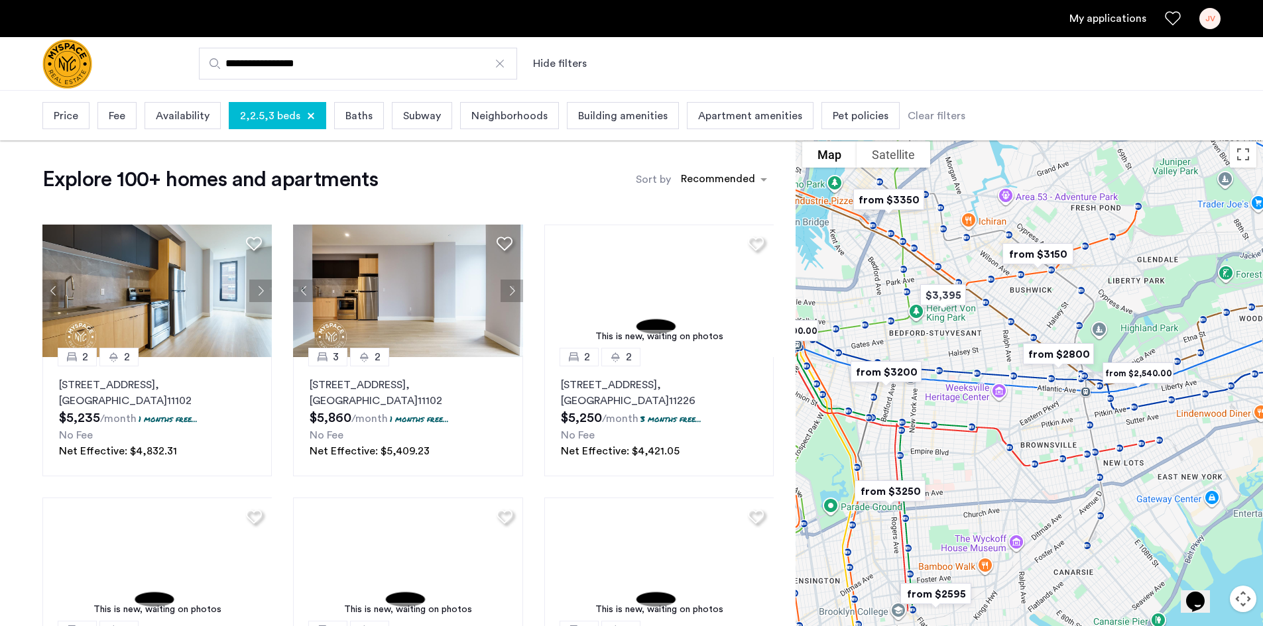
drag, startPoint x: 911, startPoint y: 365, endPoint x: 1071, endPoint y: 410, distance: 166.8
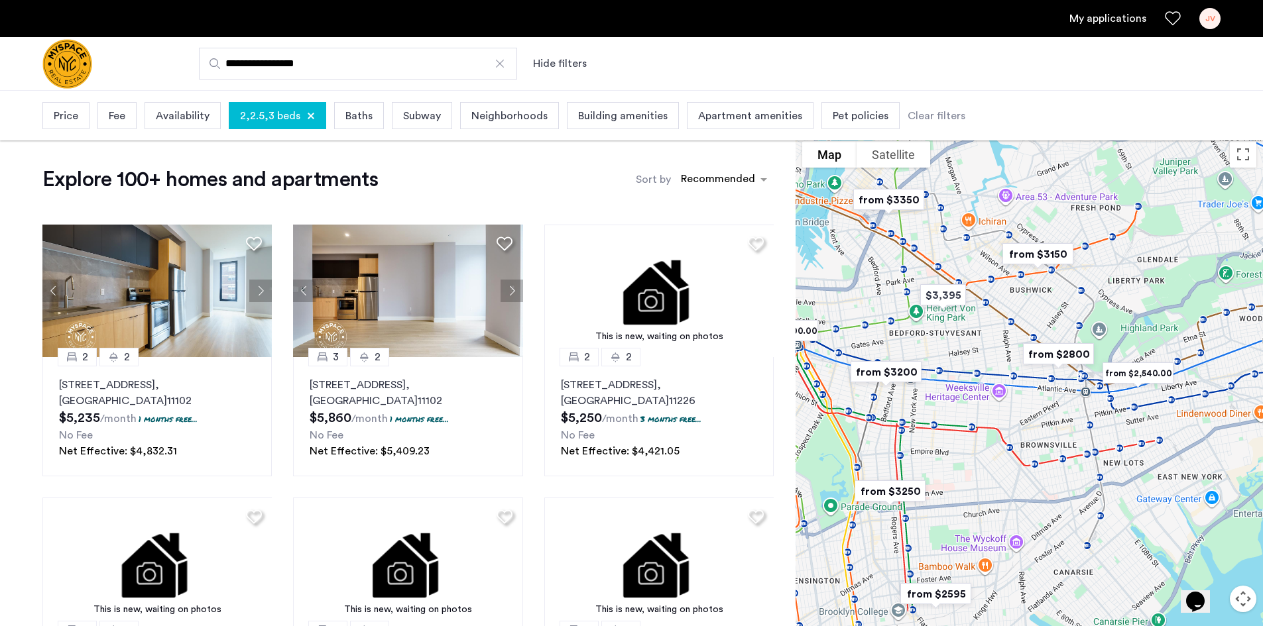
click at [1071, 410] on div "To navigate, press the arrow keys." at bounding box center [1028, 406] width 467 height 542
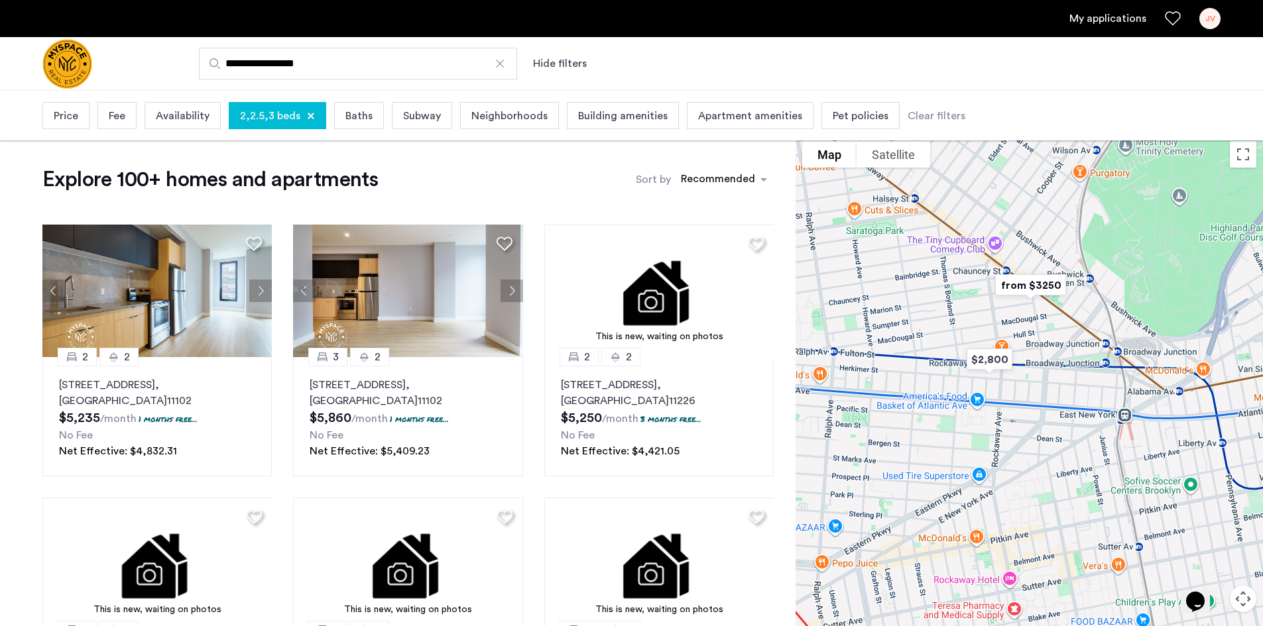
click at [1037, 282] on img "from $3250" at bounding box center [1030, 285] width 92 height 40
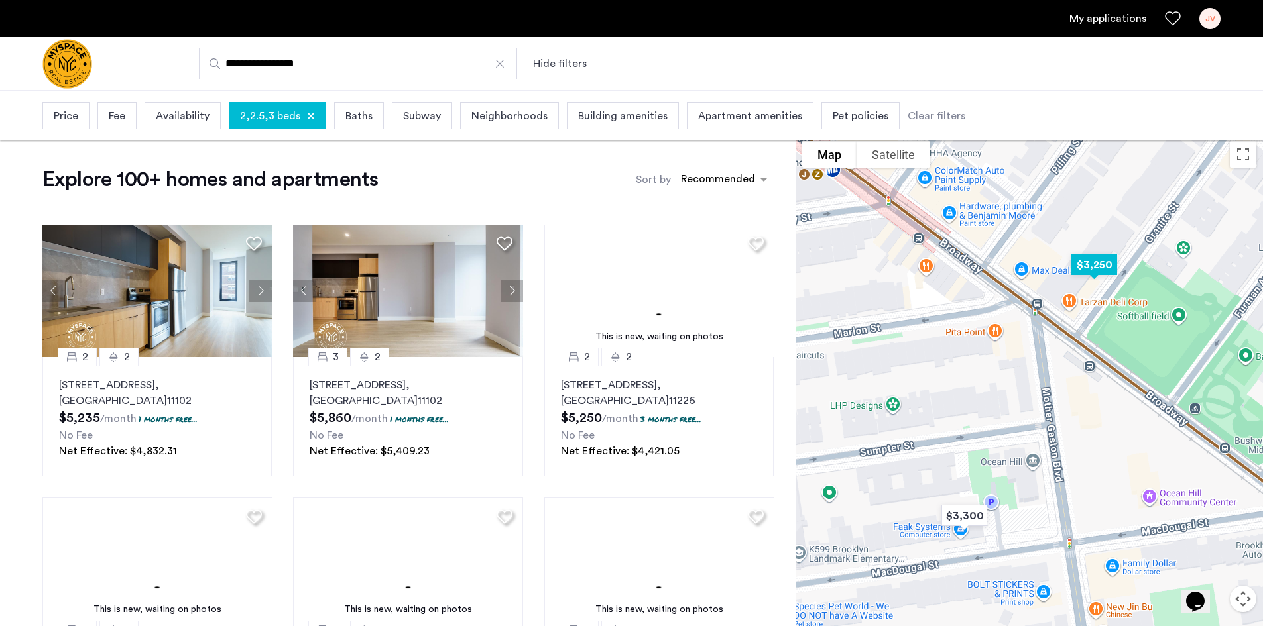
click at [1104, 261] on img "$3,250" at bounding box center [1094, 265] width 67 height 40
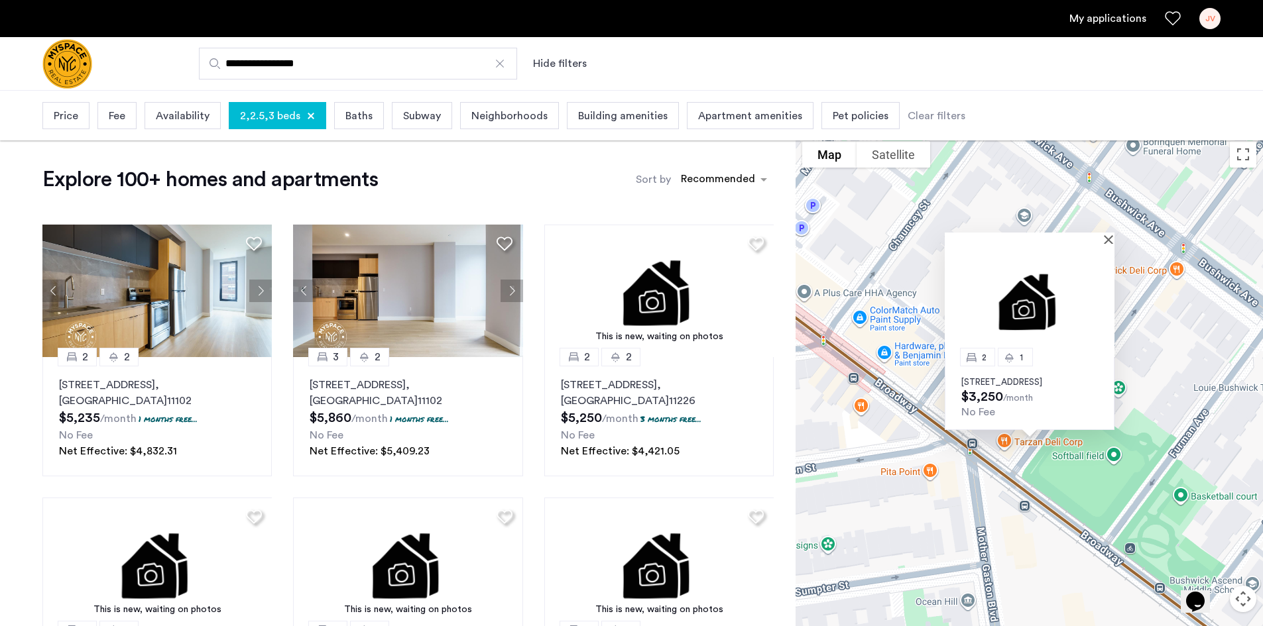
click at [1065, 377] on p "11 Granite Street, Unit 4F, Brooklyn, NY 11207" at bounding box center [1029, 382] width 137 height 11
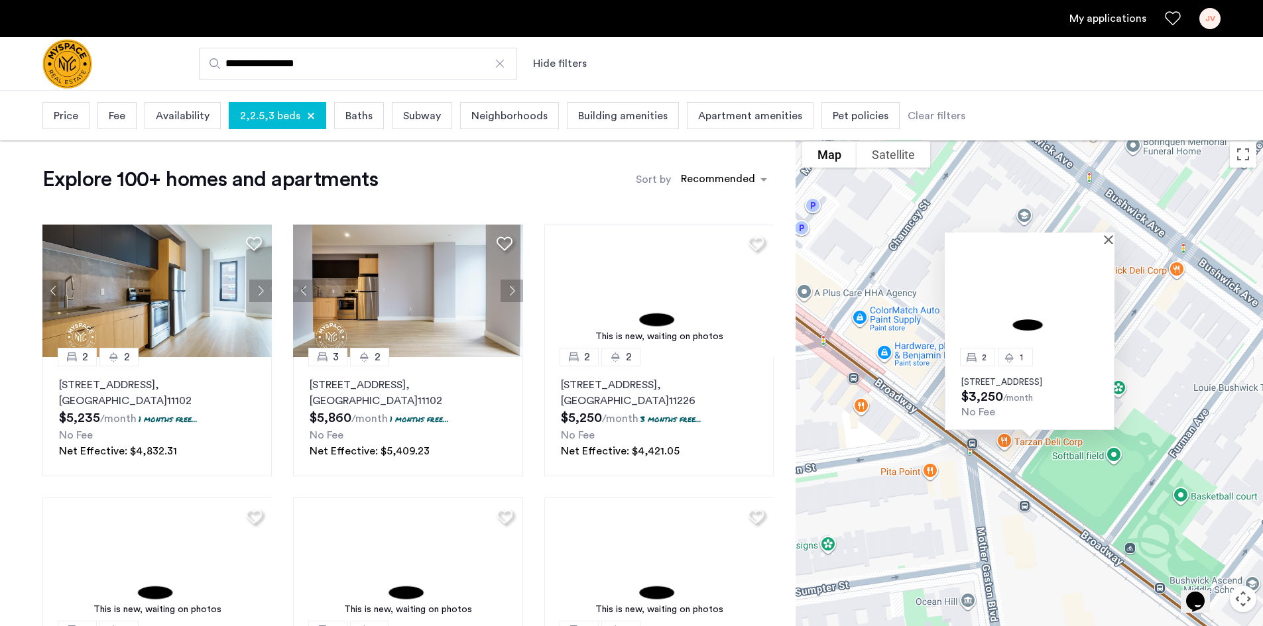
click at [1106, 233] on div at bounding box center [1030, 238] width 170 height 11
click at [1110, 235] on button "Close" at bounding box center [1110, 239] width 9 height 9
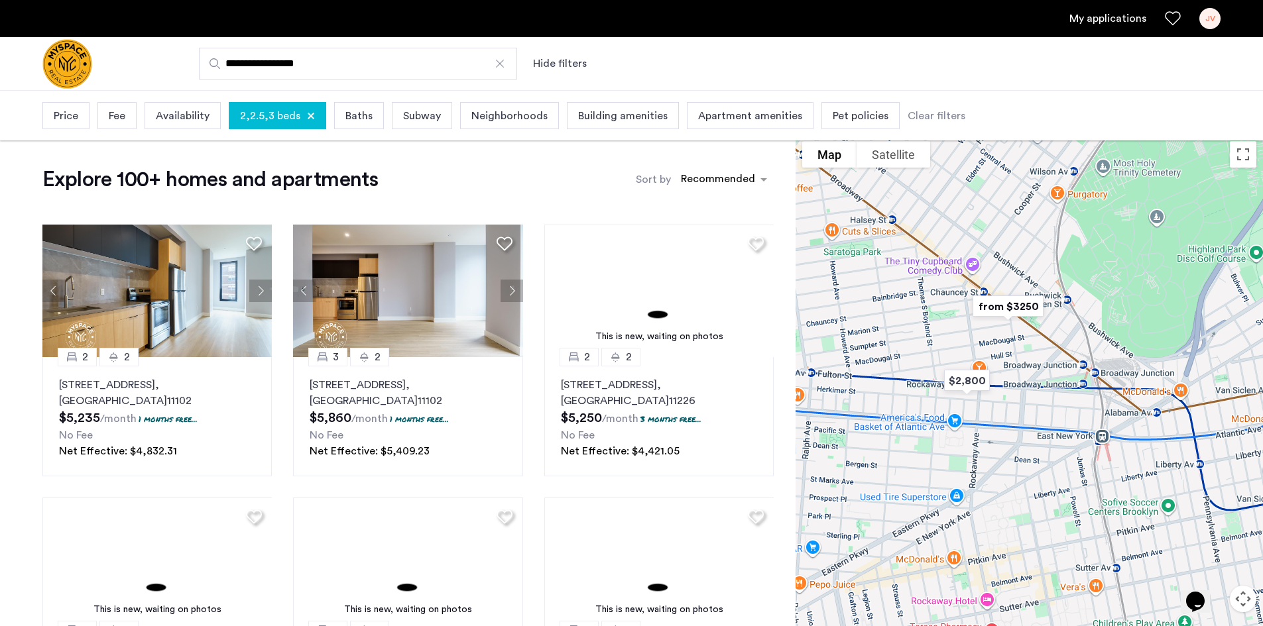
click at [118, 116] on span "Fee" at bounding box center [117, 116] width 17 height 16
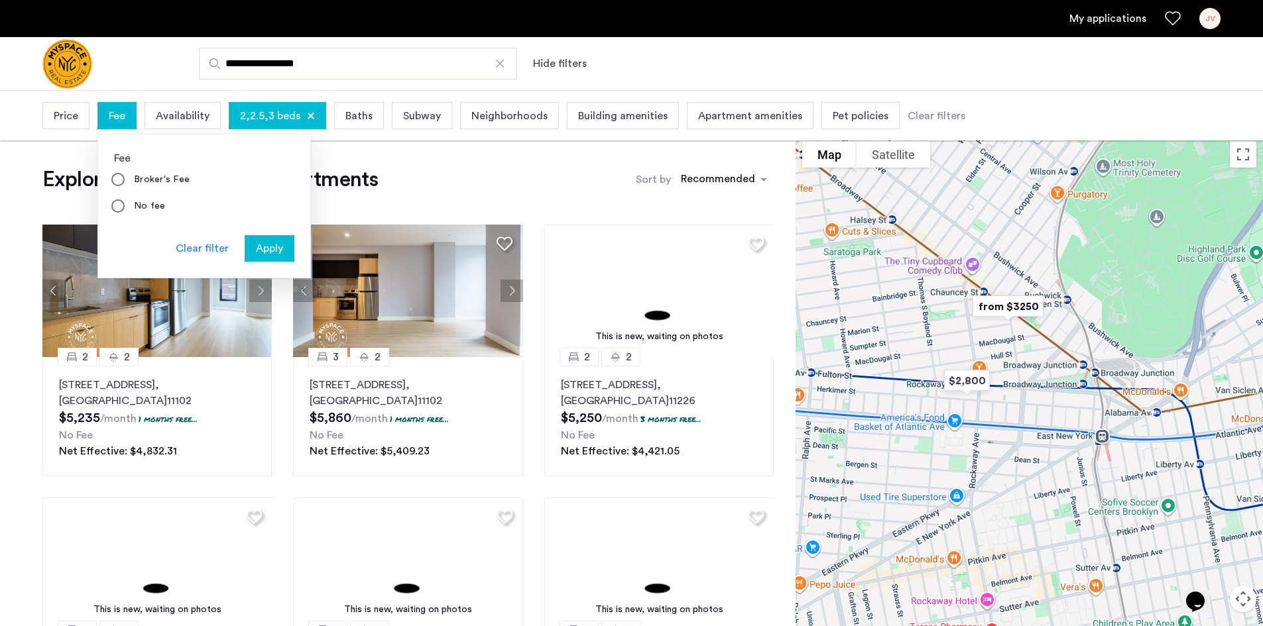
click at [81, 112] on div "Price" at bounding box center [65, 115] width 47 height 27
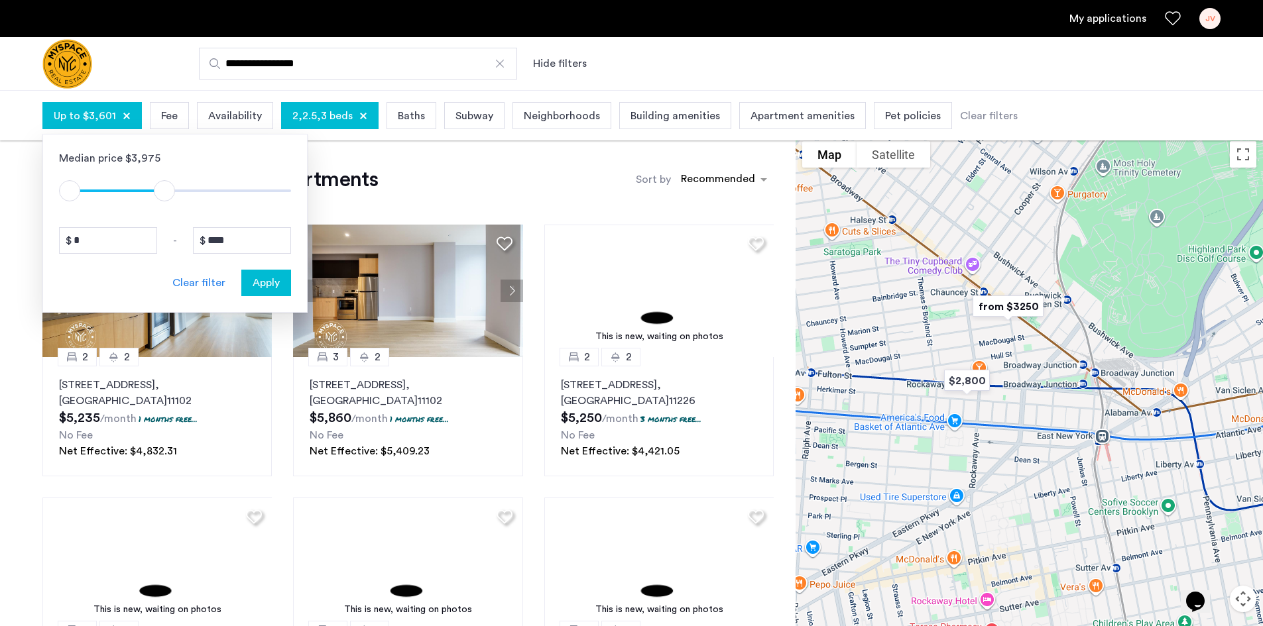
type input "****"
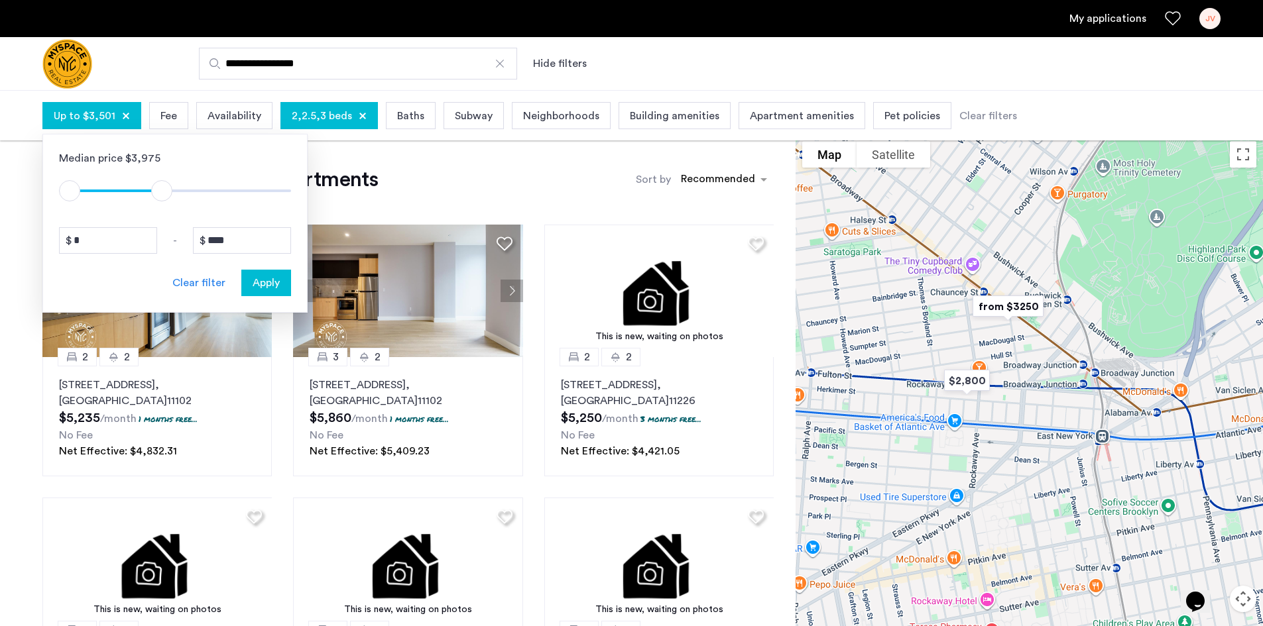
drag, startPoint x: 284, startPoint y: 190, endPoint x: 163, endPoint y: 202, distance: 122.0
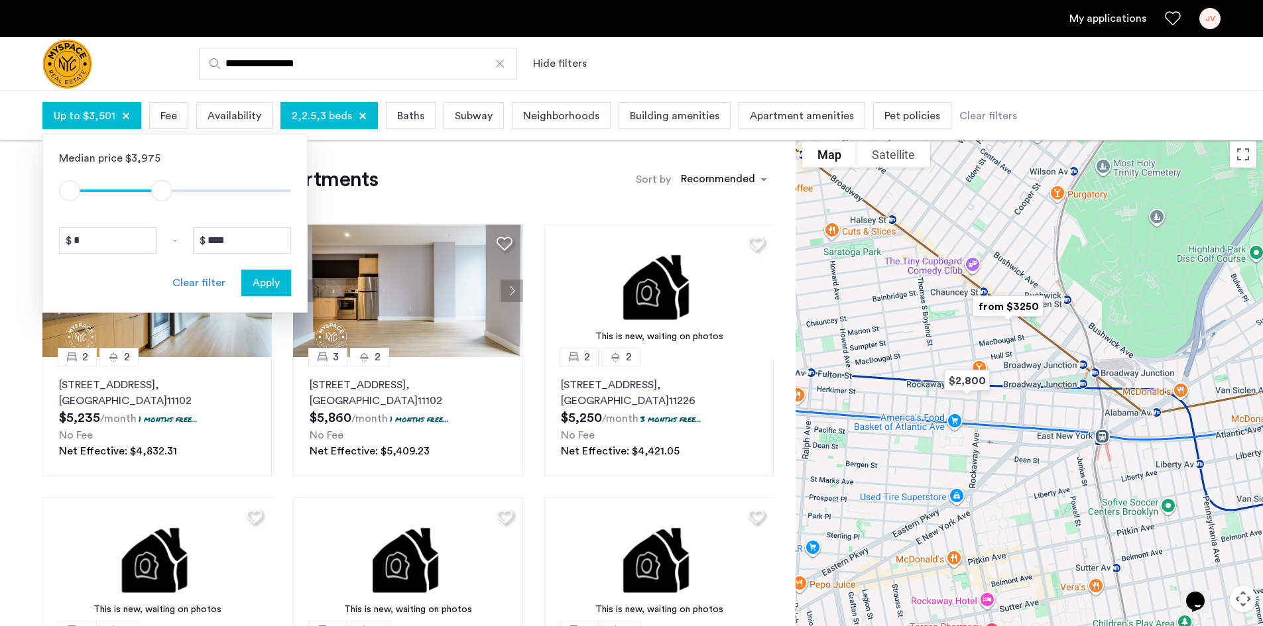
click at [163, 202] on div "Median price $3,975 $1 $8000 $1 $3501 * - **** Clear filter Apply" at bounding box center [174, 223] width 265 height 179
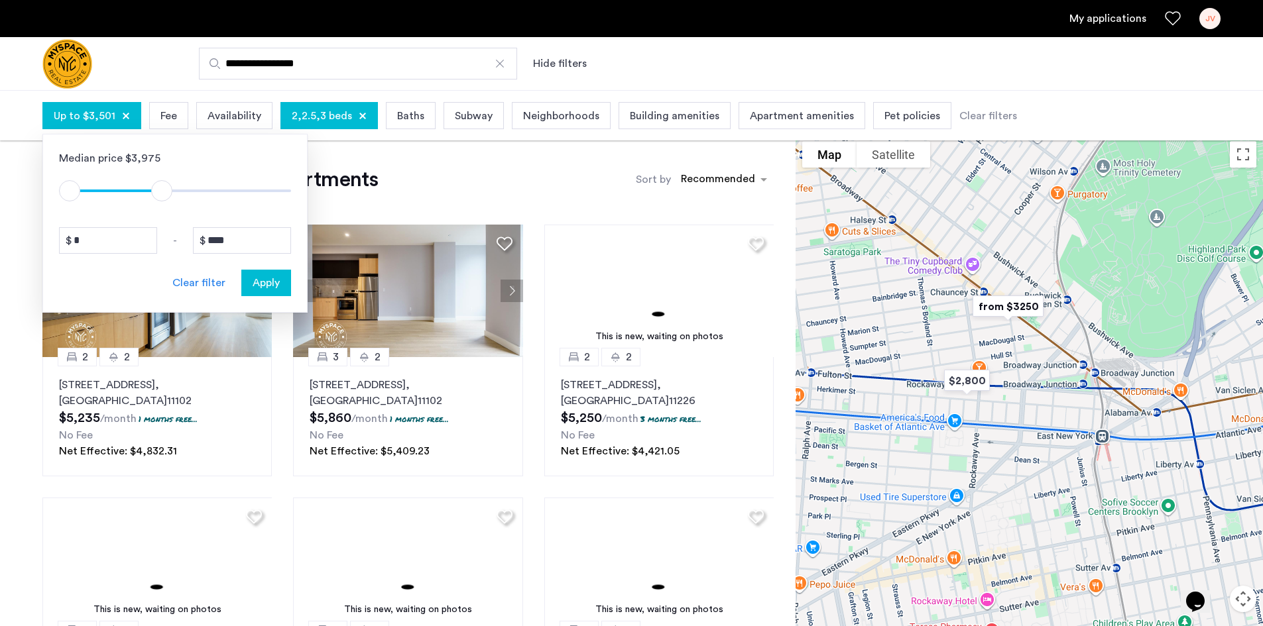
click at [272, 282] on span "Apply" at bounding box center [266, 283] width 27 height 16
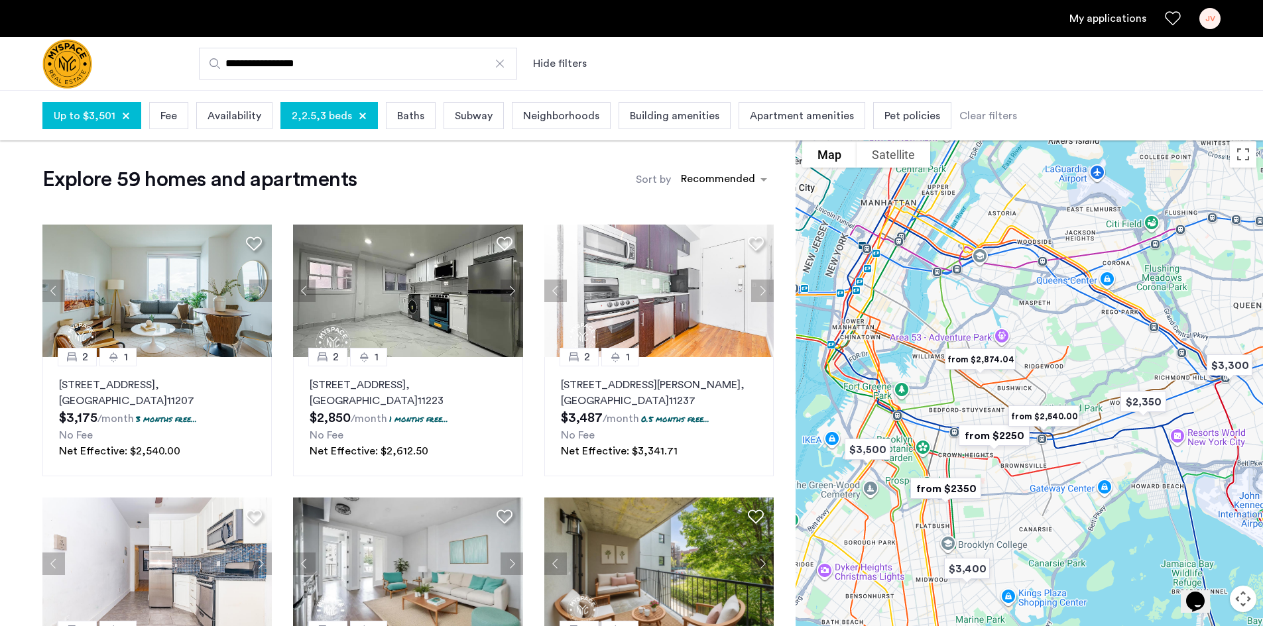
drag, startPoint x: 990, startPoint y: 413, endPoint x: 1018, endPoint y: 518, distance: 108.8
click at [1018, 518] on div at bounding box center [1028, 406] width 467 height 542
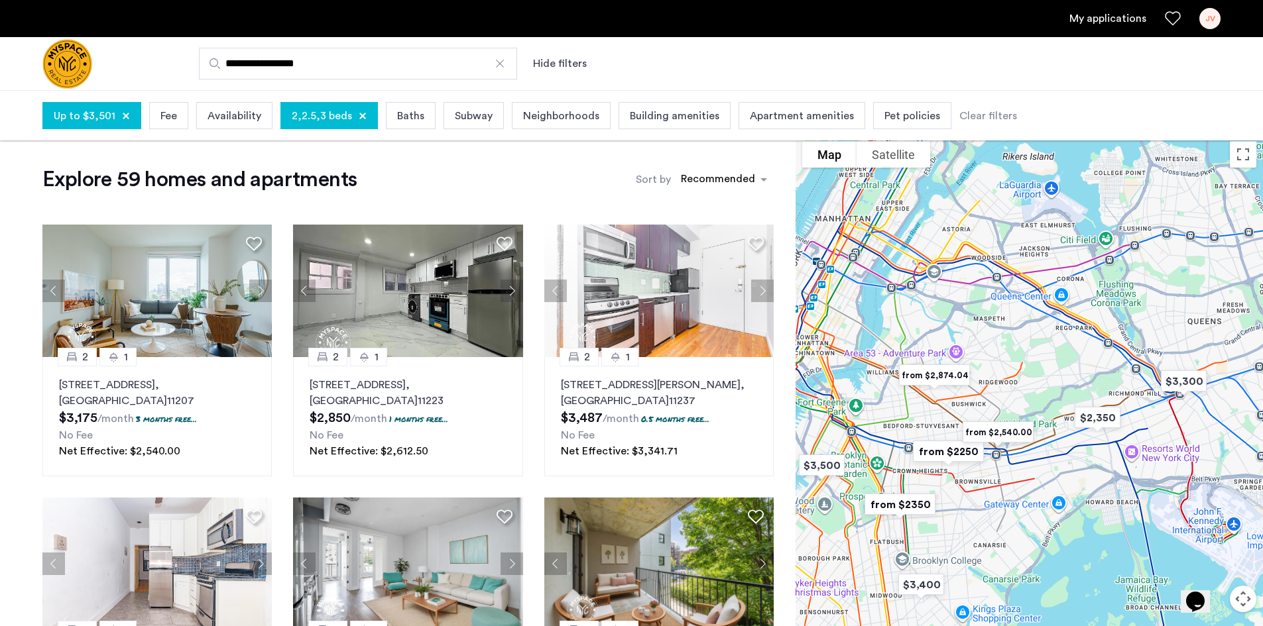
drag, startPoint x: 1120, startPoint y: 461, endPoint x: 967, endPoint y: 491, distance: 156.0
click at [967, 491] on div at bounding box center [1028, 406] width 467 height 542
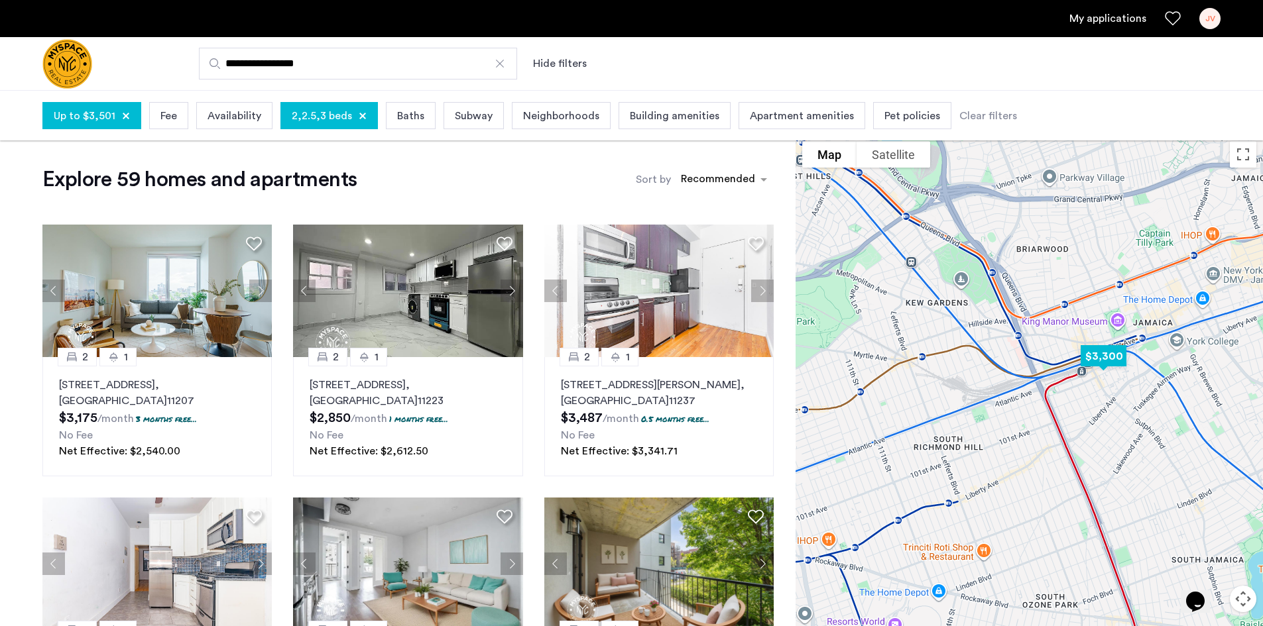
click at [1116, 356] on img "$3,300" at bounding box center [1103, 356] width 67 height 40
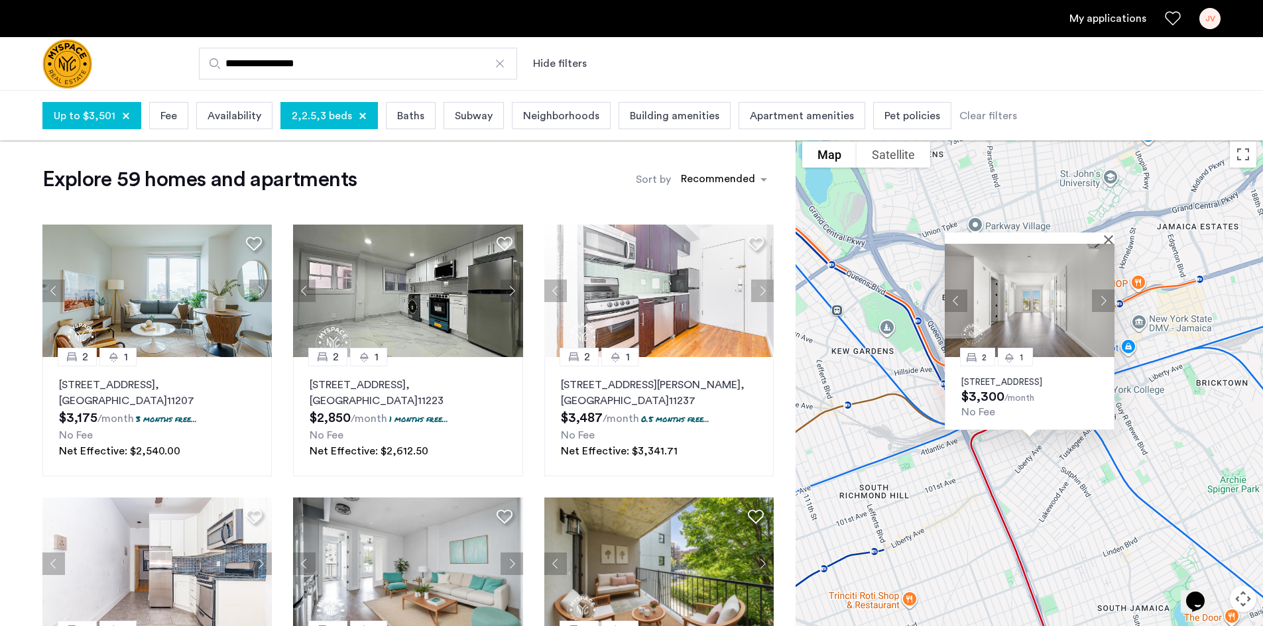
click at [1026, 377] on p "147-35 95th Avenue, Unit 401, Queens, NY 11435" at bounding box center [1029, 382] width 137 height 11
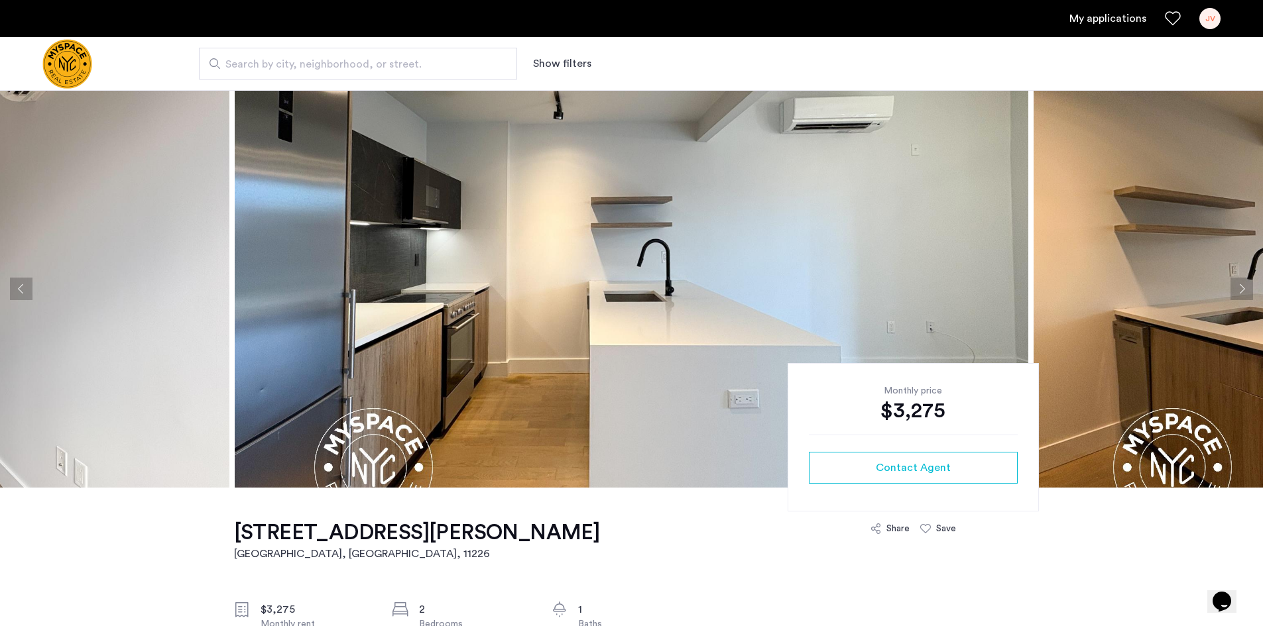
scroll to position [66, 0]
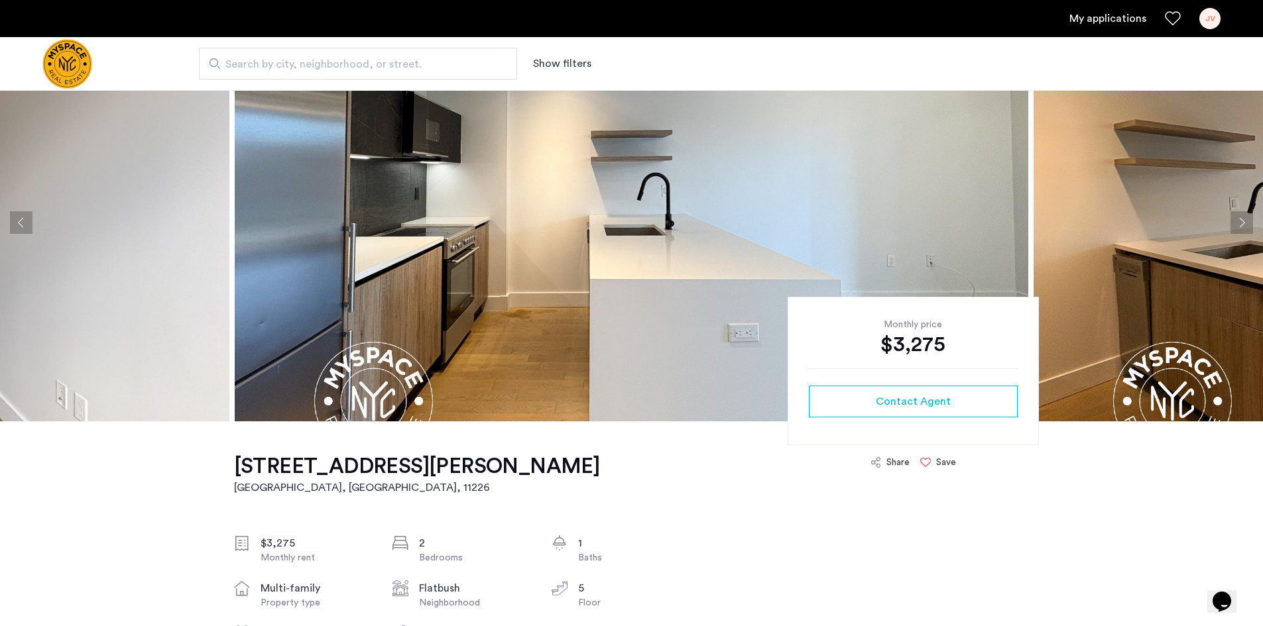
click at [937, 462] on div "Save" at bounding box center [946, 462] width 20 height 13
click at [927, 459] on icon at bounding box center [925, 462] width 11 height 11
click at [928, 462] on icon at bounding box center [925, 462] width 11 height 11
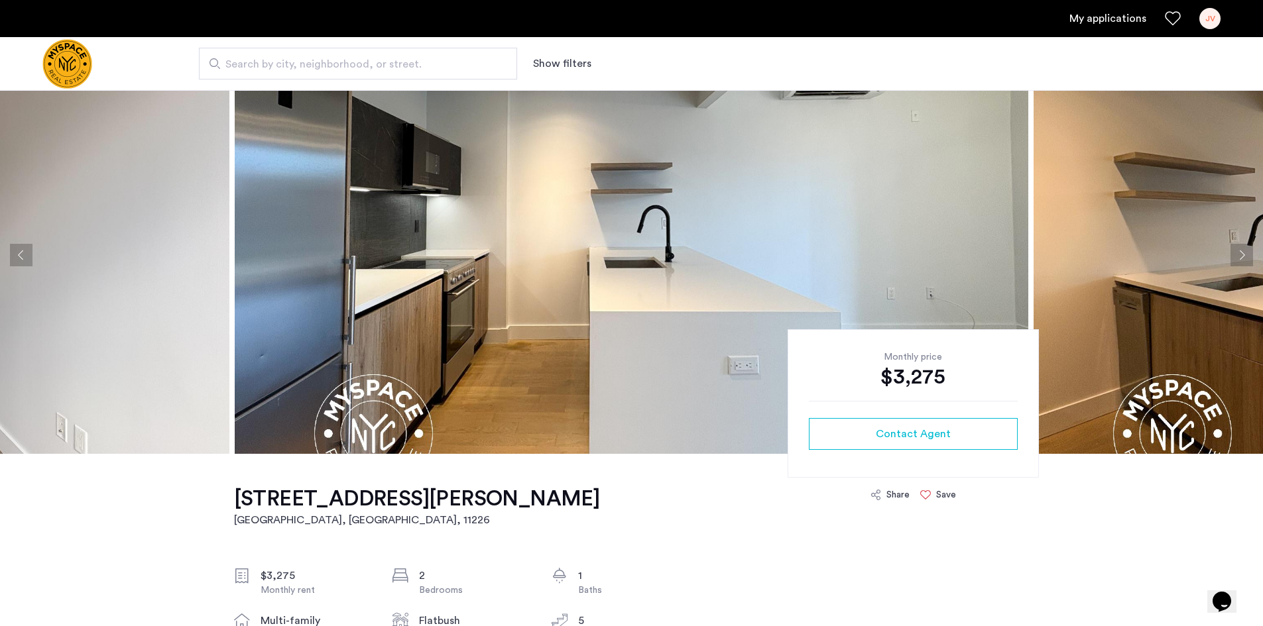
scroll to position [0, 0]
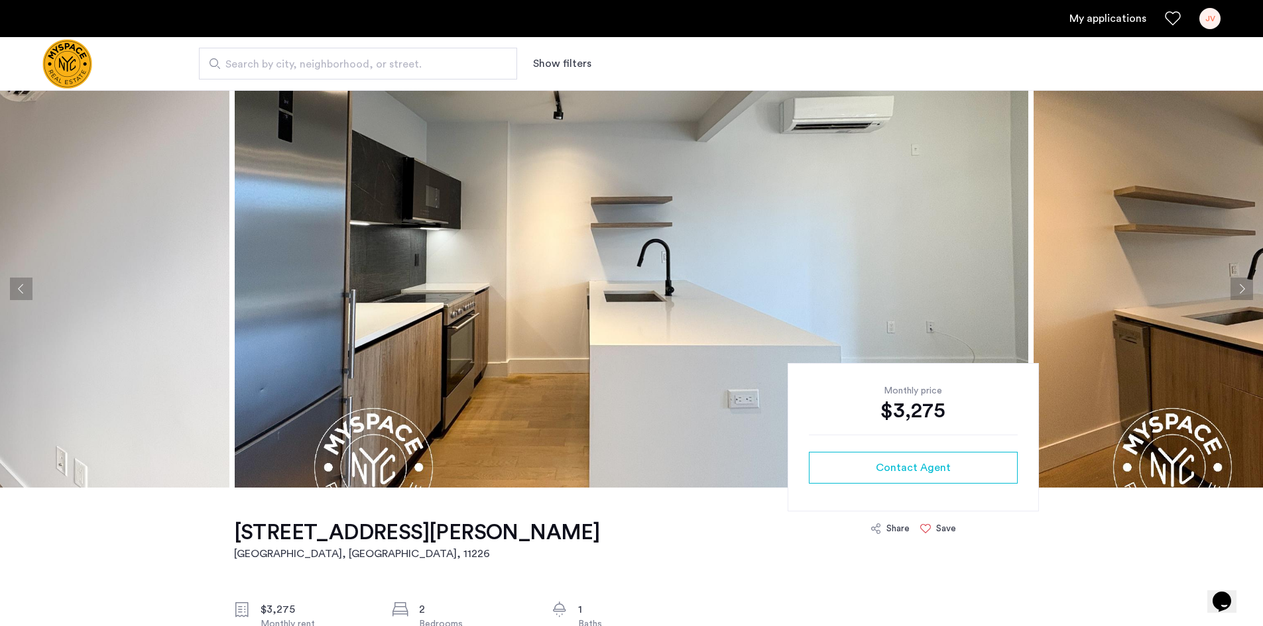
click at [1236, 278] on button "Next apartment" at bounding box center [1241, 289] width 23 height 23
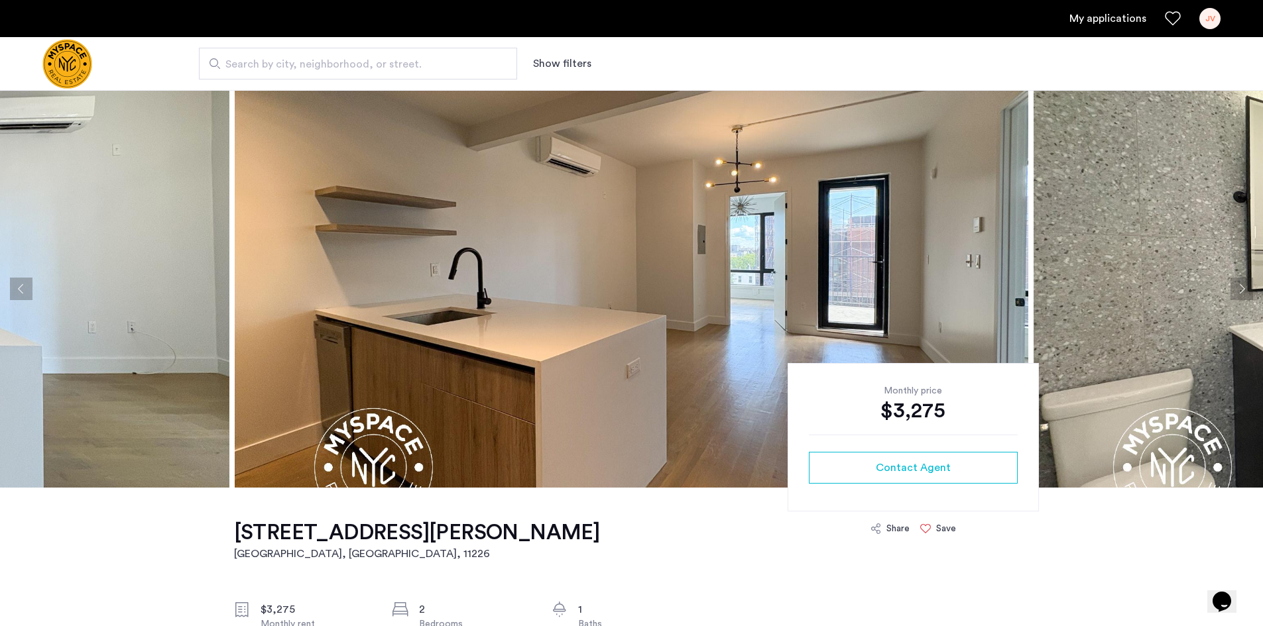
click at [1236, 278] on button "Next apartment" at bounding box center [1241, 289] width 23 height 23
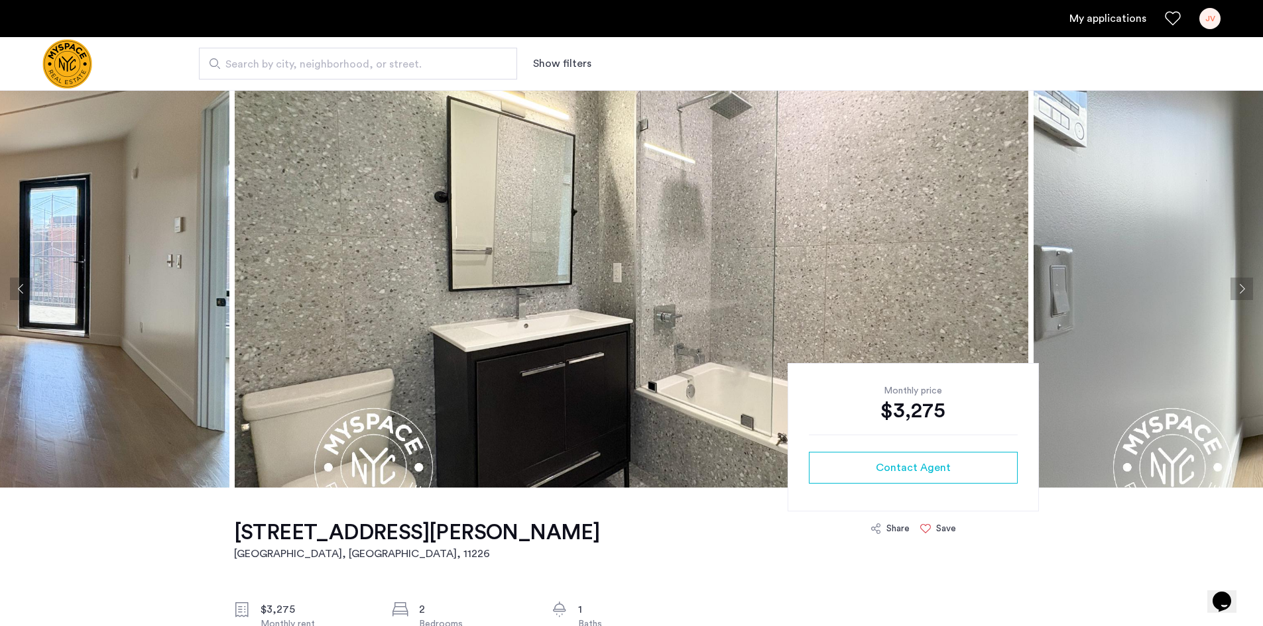
click at [1236, 278] on button "Next apartment" at bounding box center [1241, 289] width 23 height 23
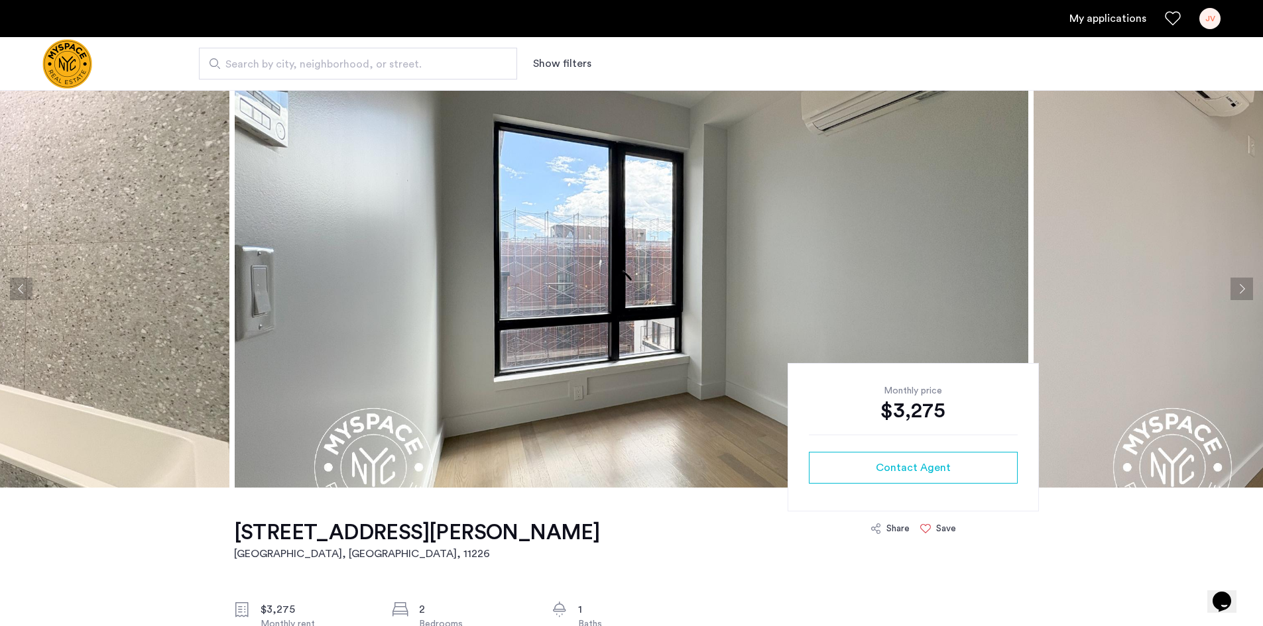
click at [1236, 278] on button "Next apartment" at bounding box center [1241, 289] width 23 height 23
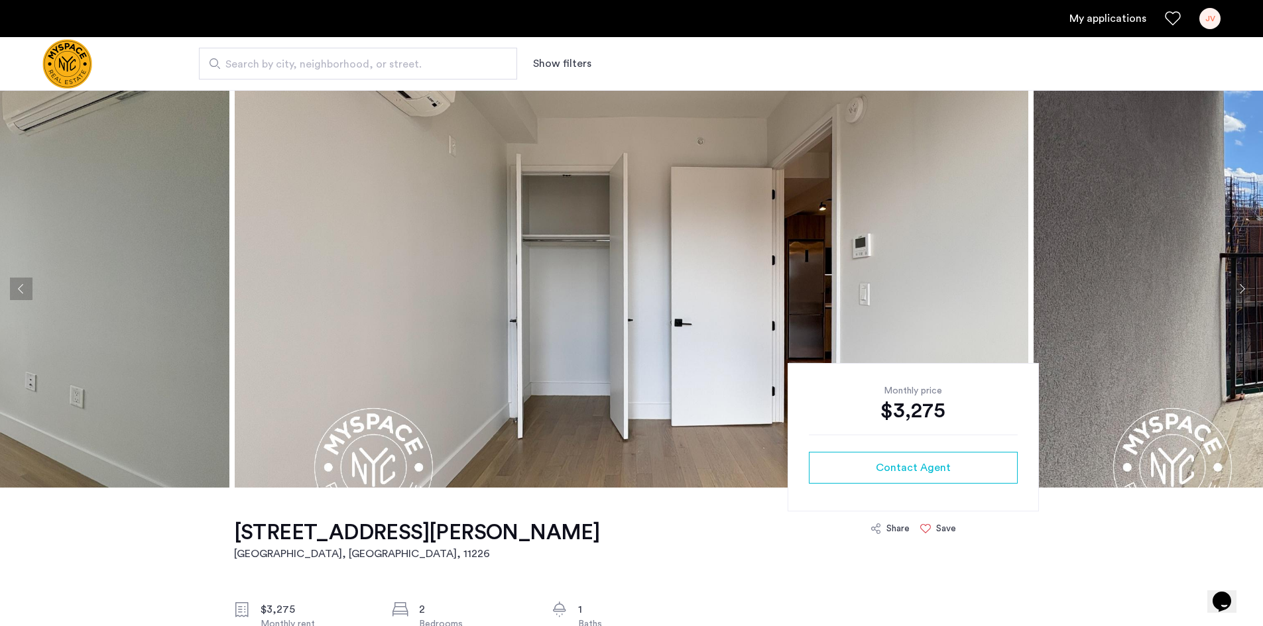
click at [1175, 17] on icon "Favorites" at bounding box center [1173, 19] width 16 height 16
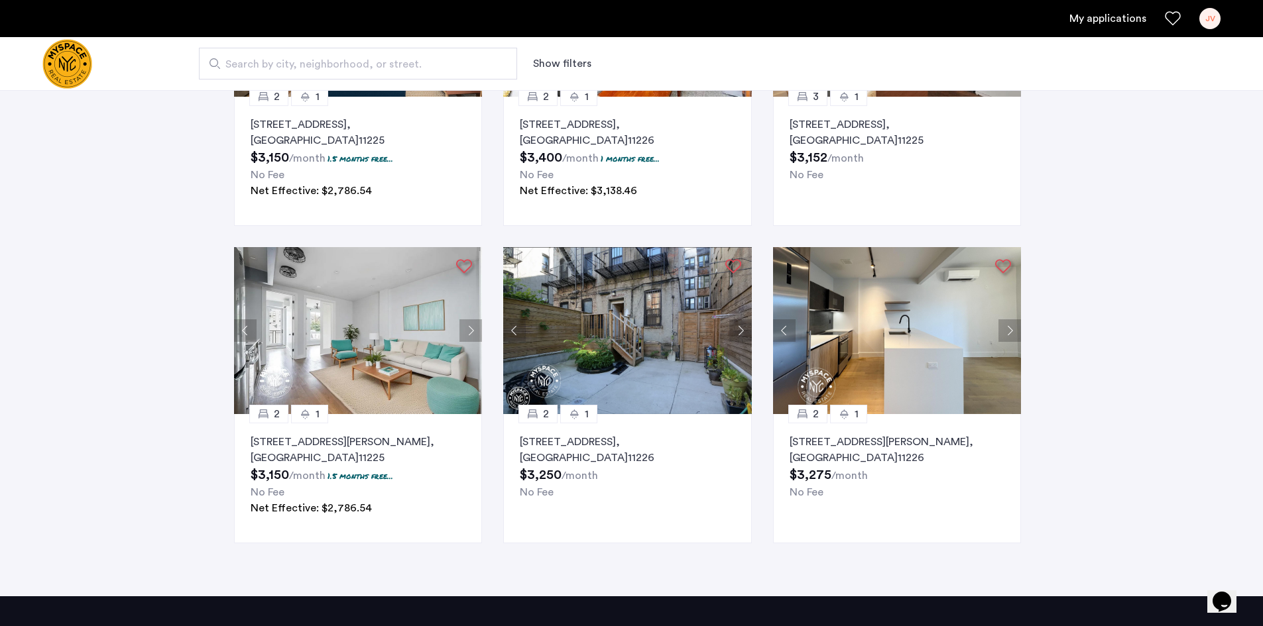
scroll to position [331, 0]
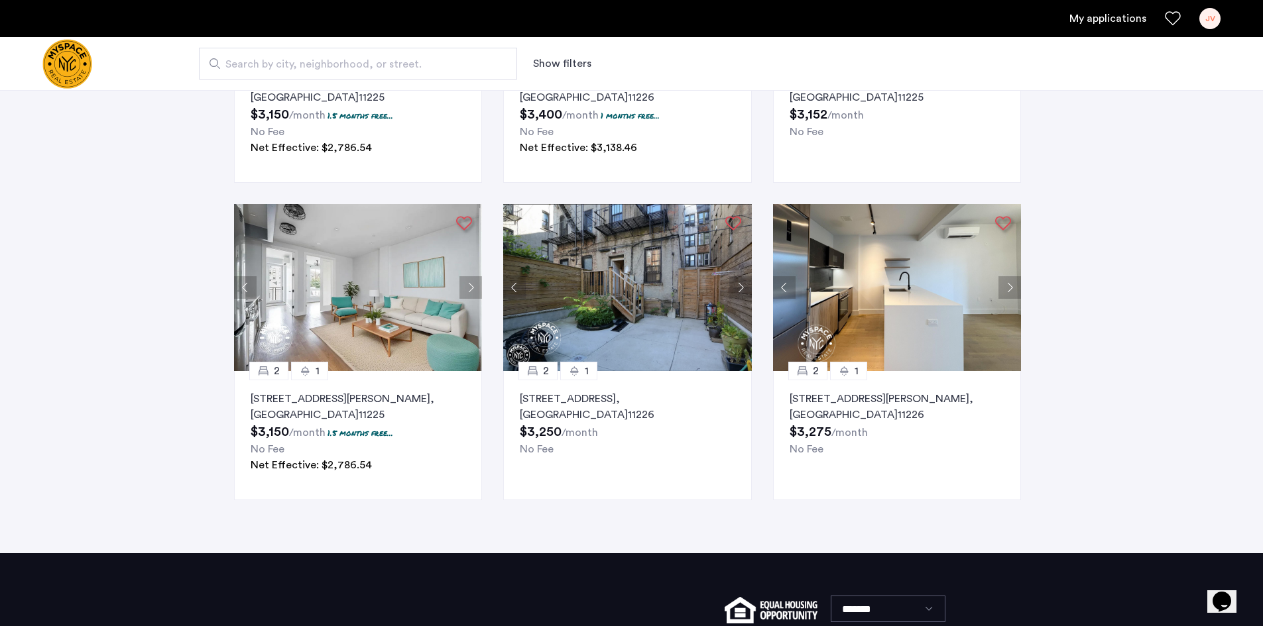
click at [377, 312] on img at bounding box center [358, 287] width 249 height 167
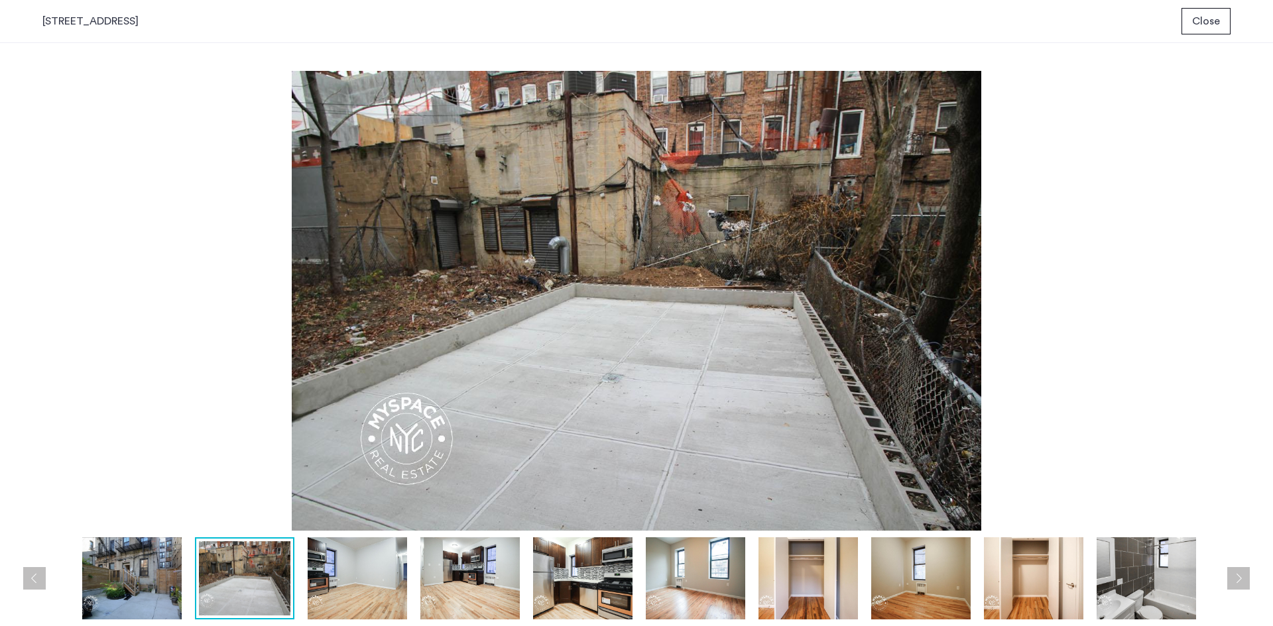
click at [1208, 30] on button "Close" at bounding box center [1205, 21] width 49 height 27
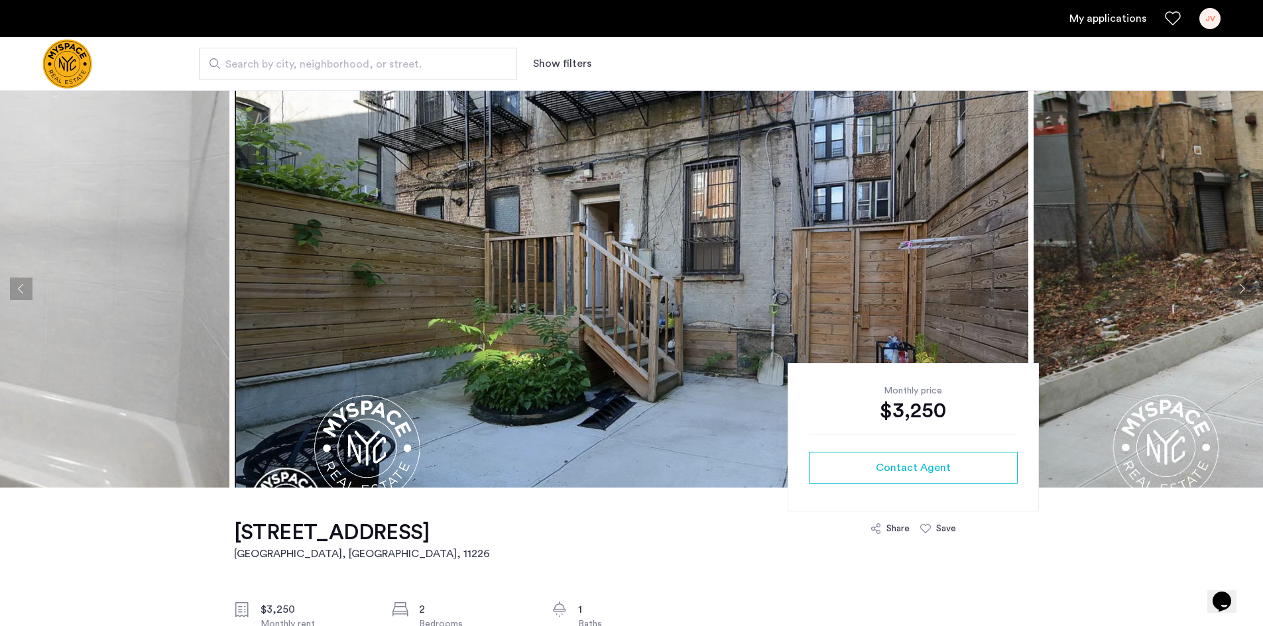
click at [1240, 288] on button "Next apartment" at bounding box center [1241, 289] width 23 height 23
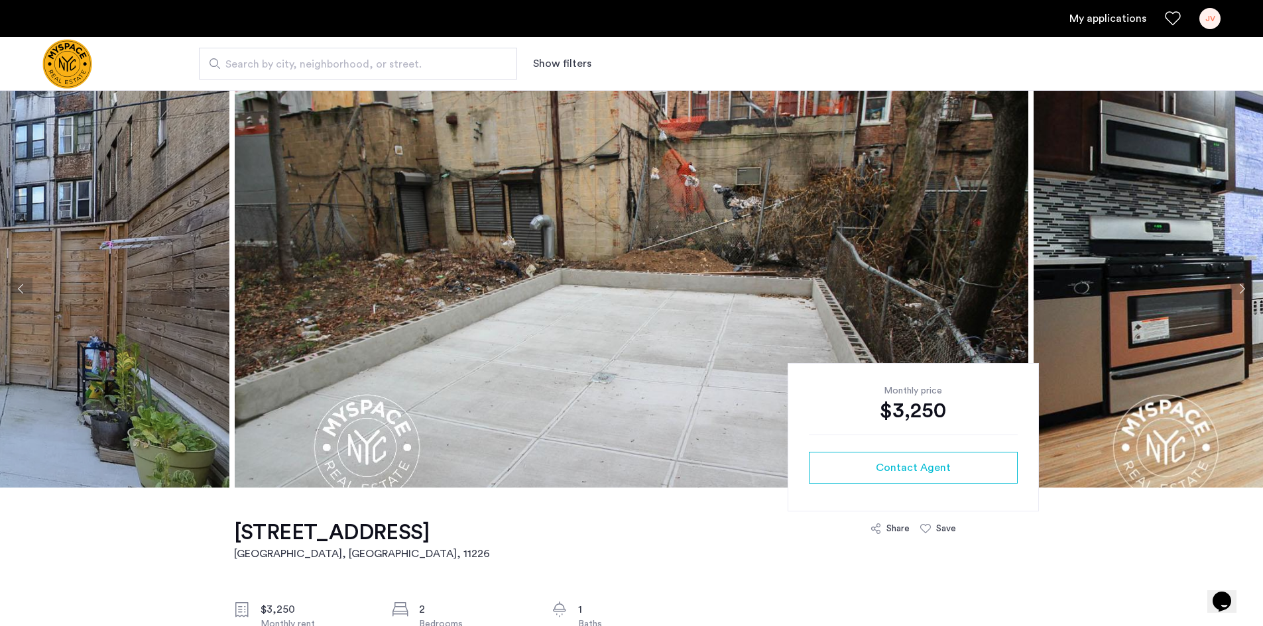
click at [1240, 288] on button "Next apartment" at bounding box center [1241, 289] width 23 height 23
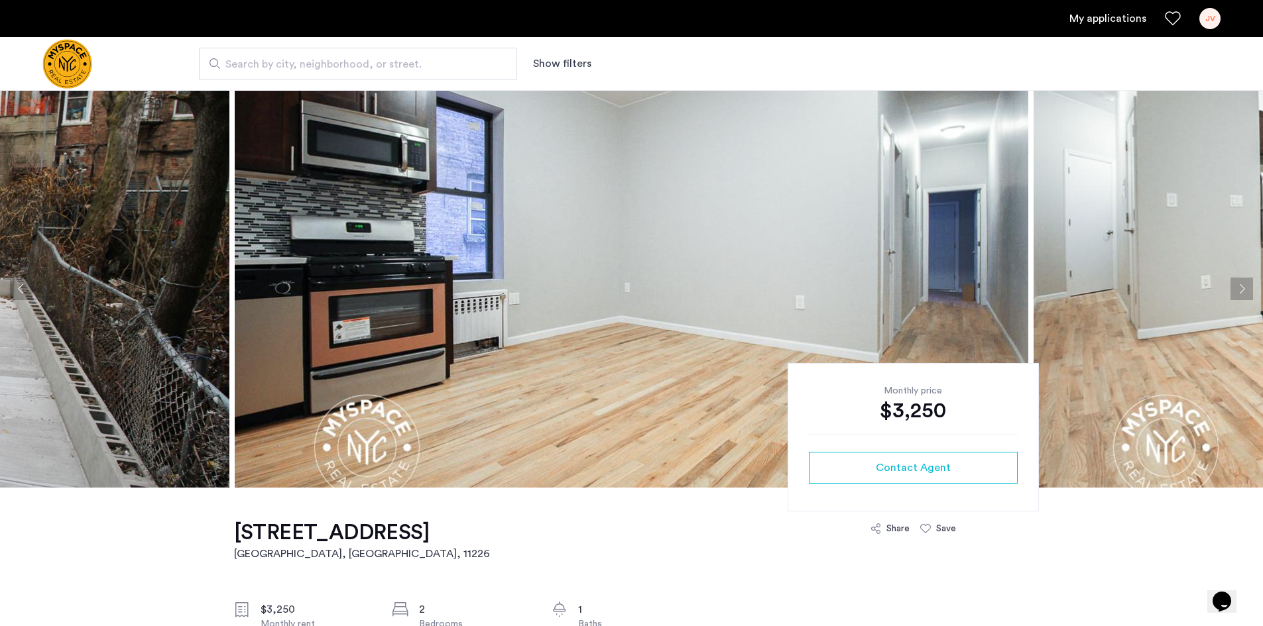
click at [1240, 288] on button "Next apartment" at bounding box center [1241, 289] width 23 height 23
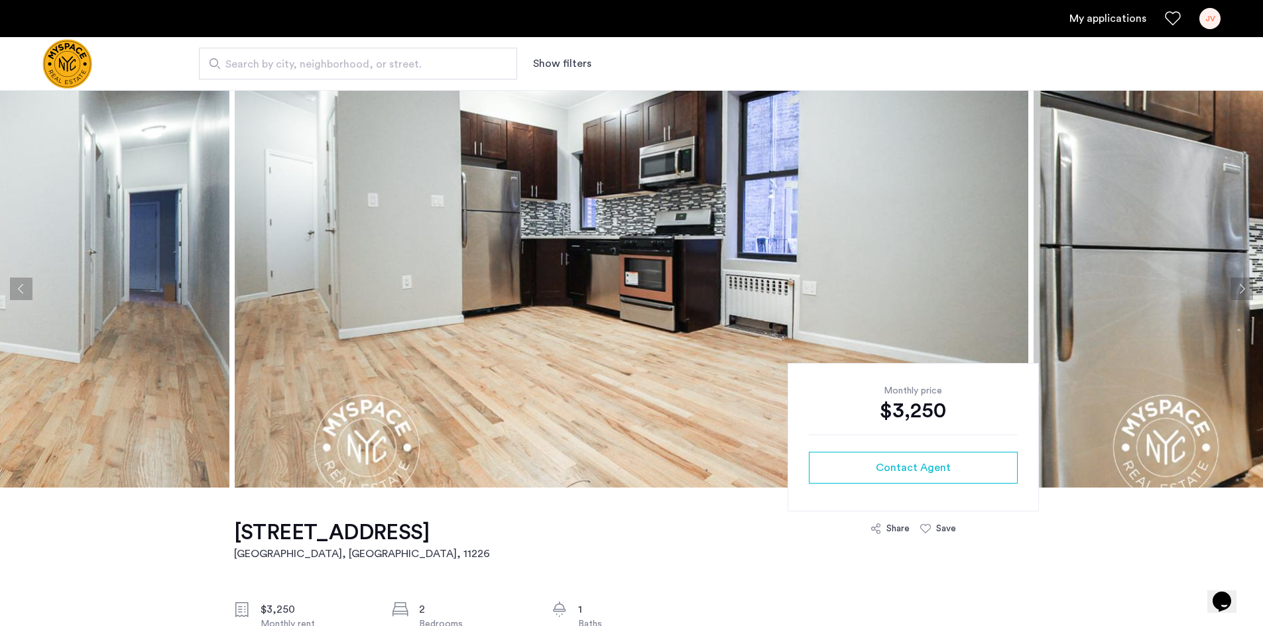
click at [1240, 288] on button "Next apartment" at bounding box center [1241, 289] width 23 height 23
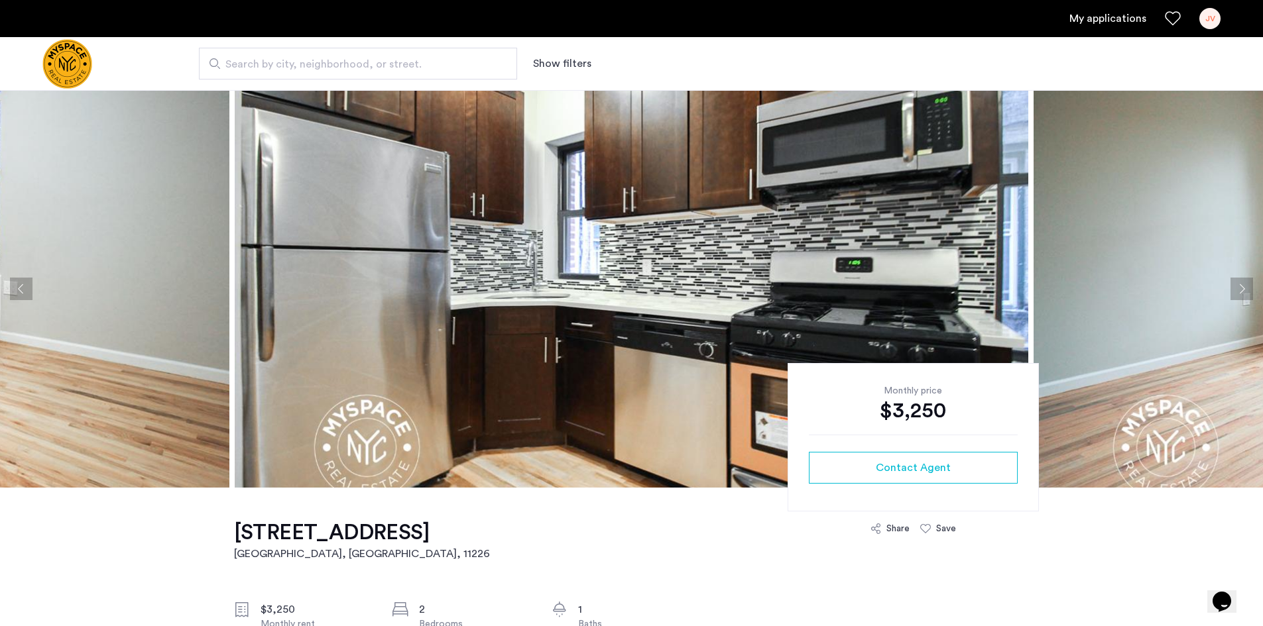
click at [1240, 288] on button "Next apartment" at bounding box center [1241, 289] width 23 height 23
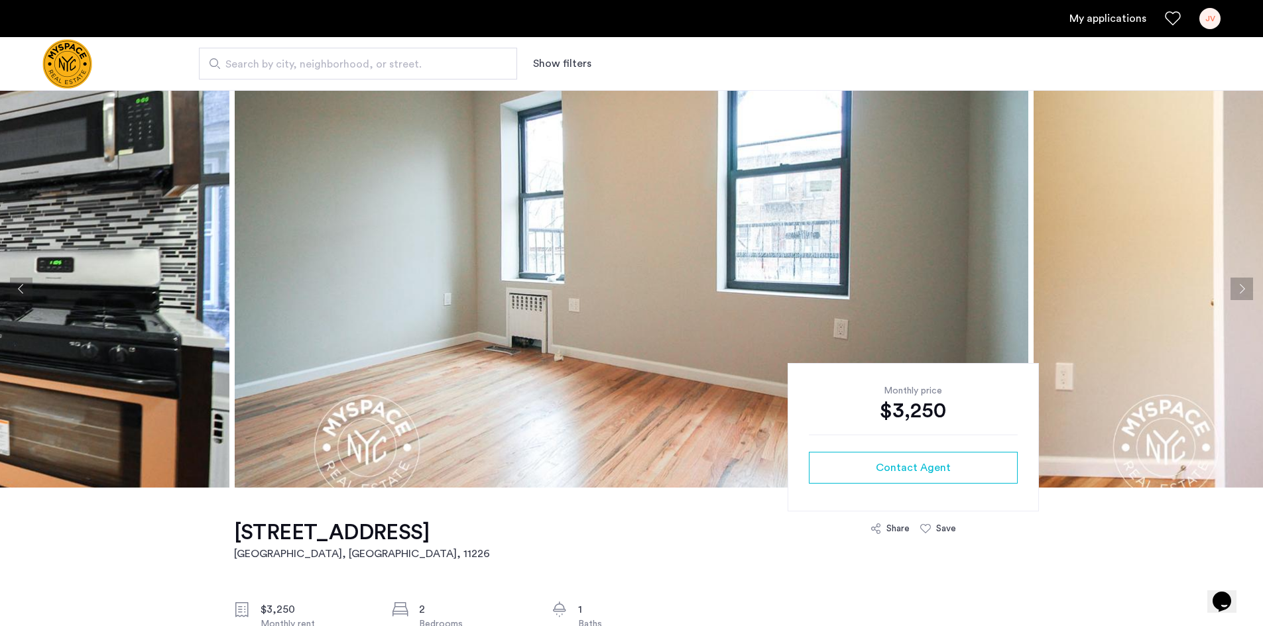
click at [1240, 288] on button "Next apartment" at bounding box center [1241, 289] width 23 height 23
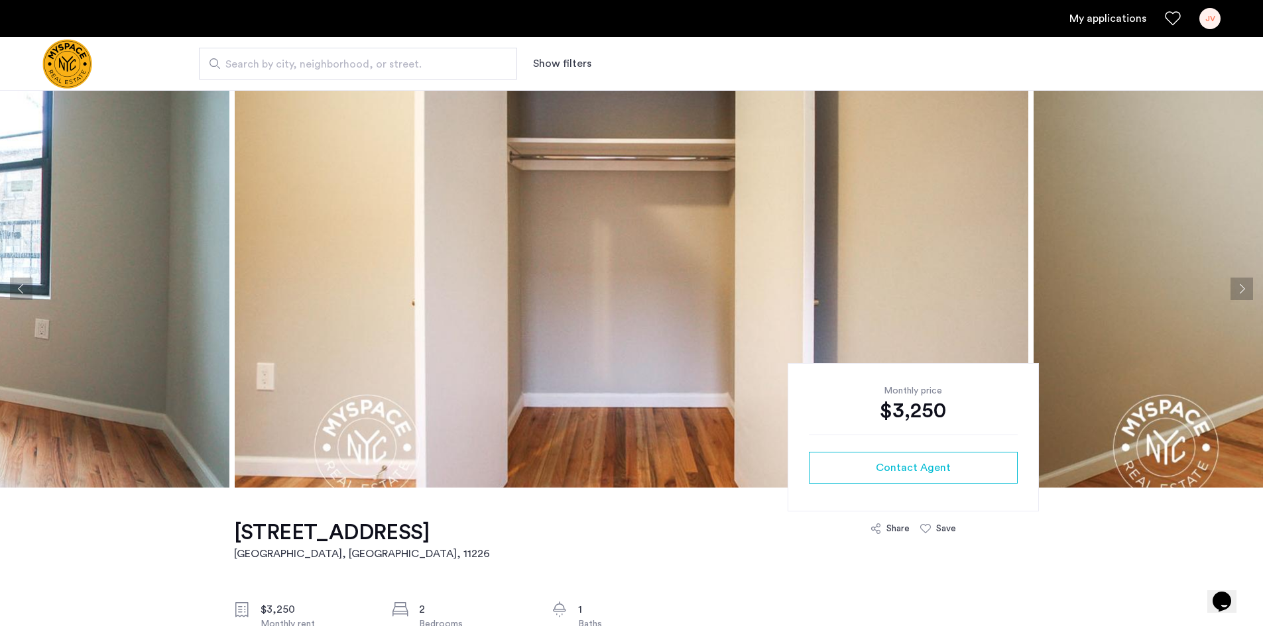
click at [1240, 288] on button "Next apartment" at bounding box center [1241, 289] width 23 height 23
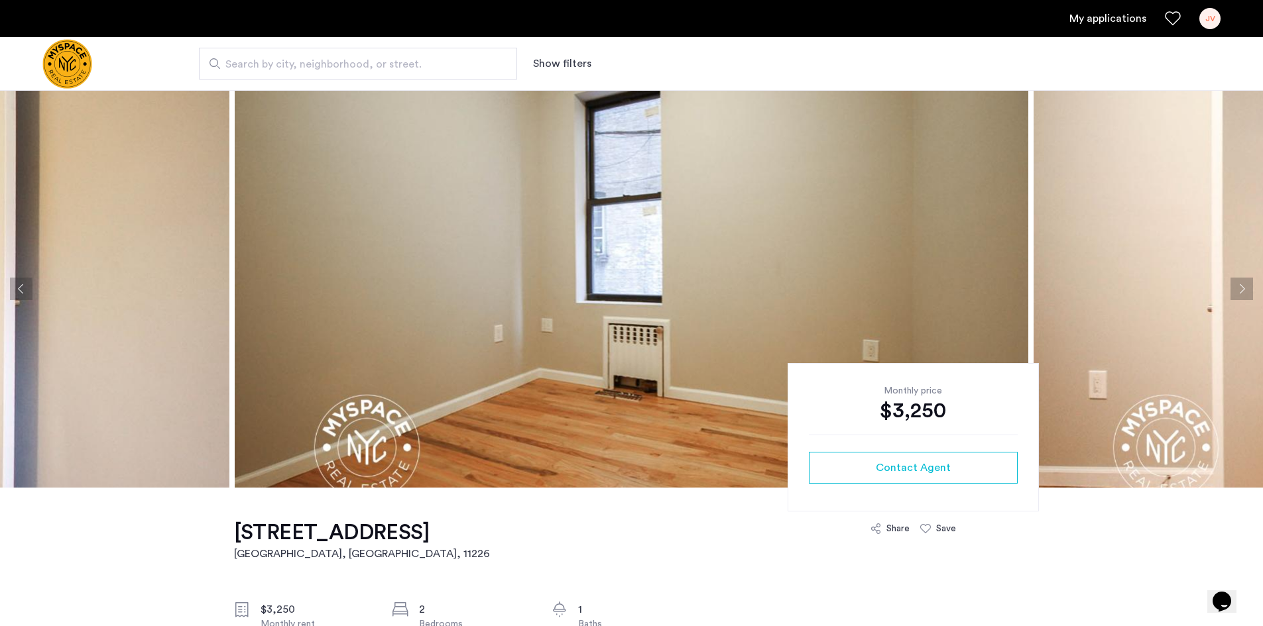
click at [1240, 288] on button "Next apartment" at bounding box center [1241, 289] width 23 height 23
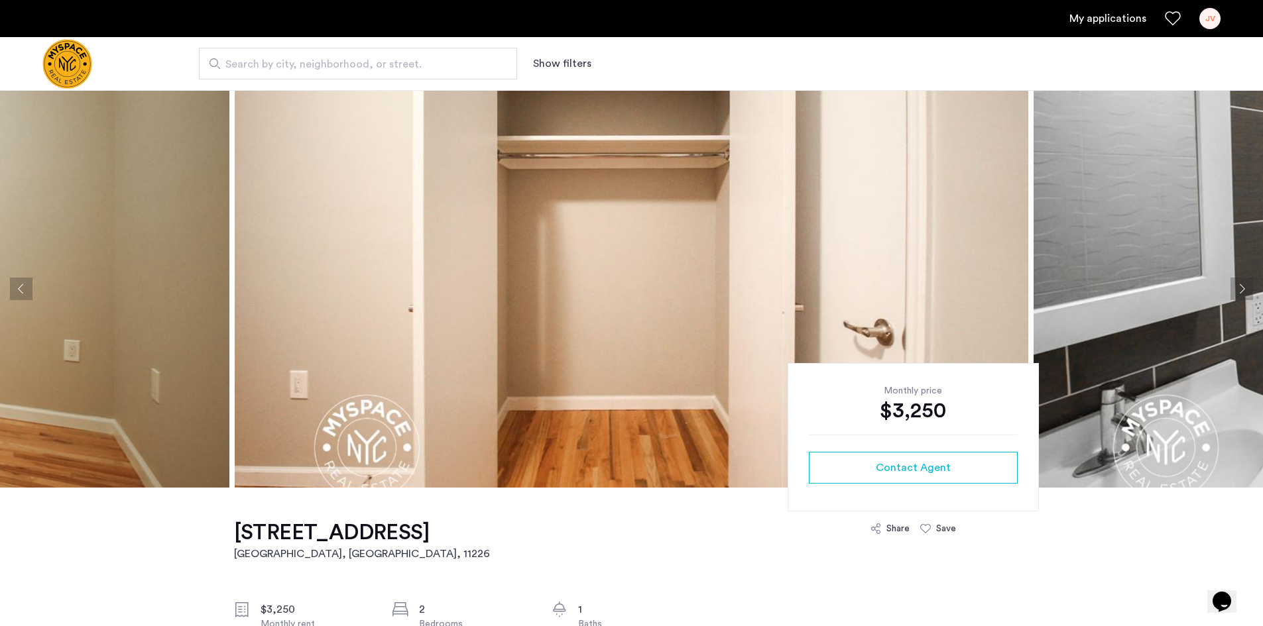
click at [1240, 288] on button "Next apartment" at bounding box center [1241, 289] width 23 height 23
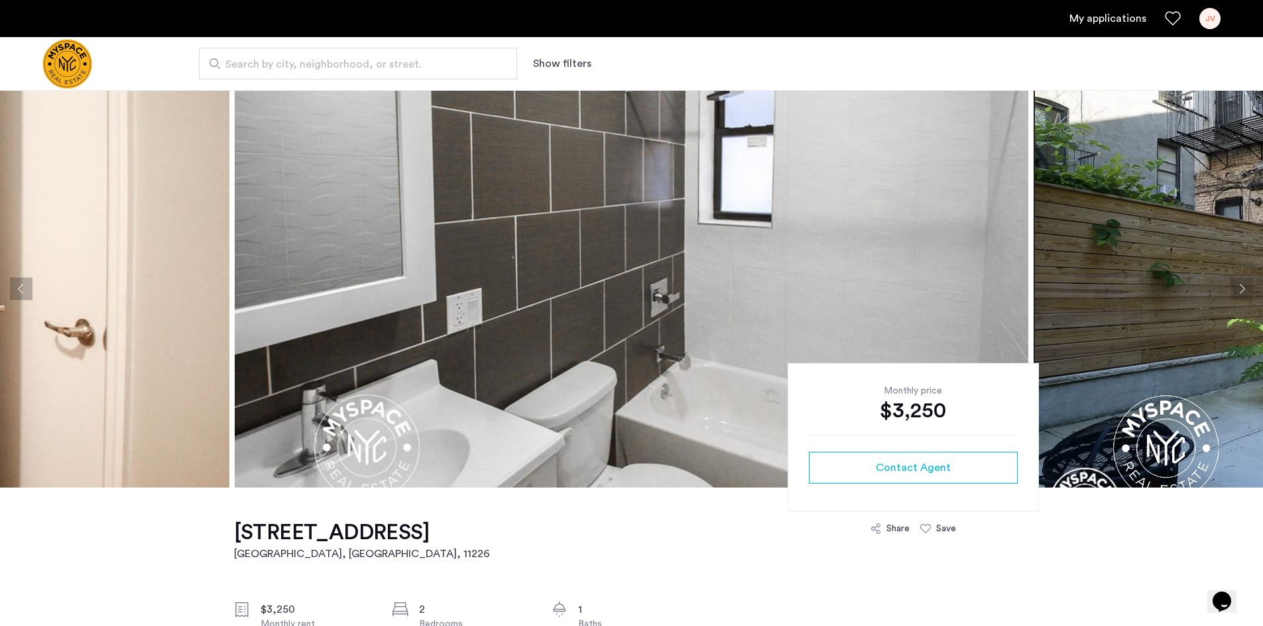
click at [1240, 288] on button "Next apartment" at bounding box center [1241, 289] width 23 height 23
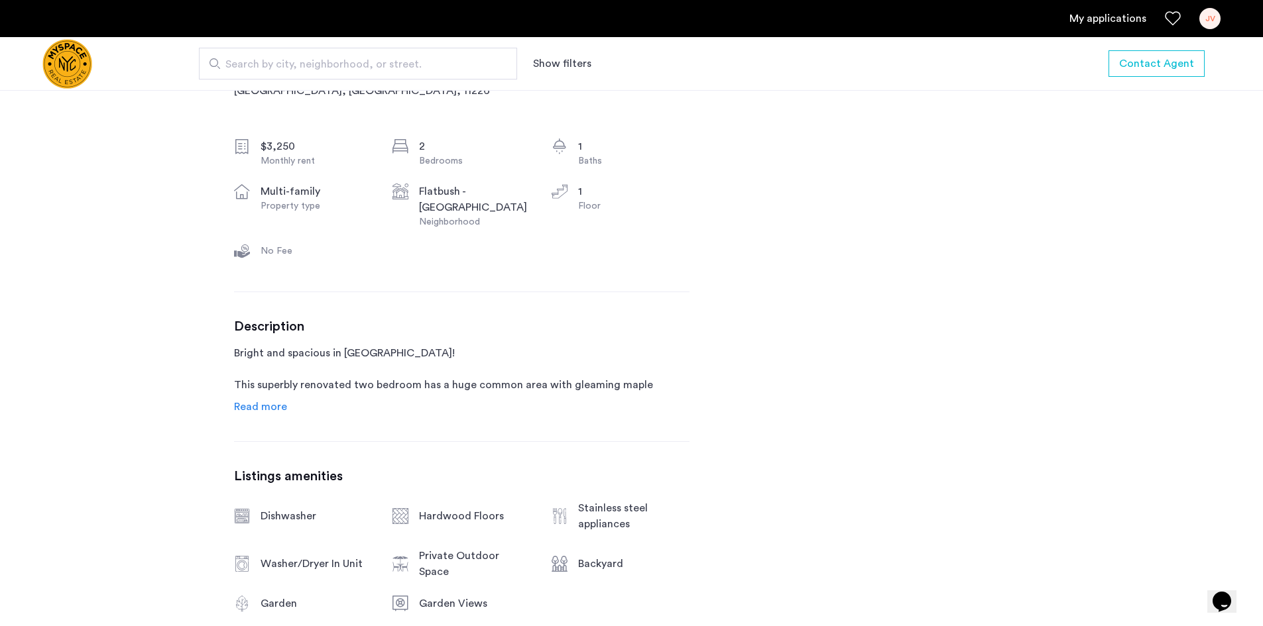
scroll to position [464, 0]
click at [271, 401] on span "Read more" at bounding box center [260, 406] width 53 height 11
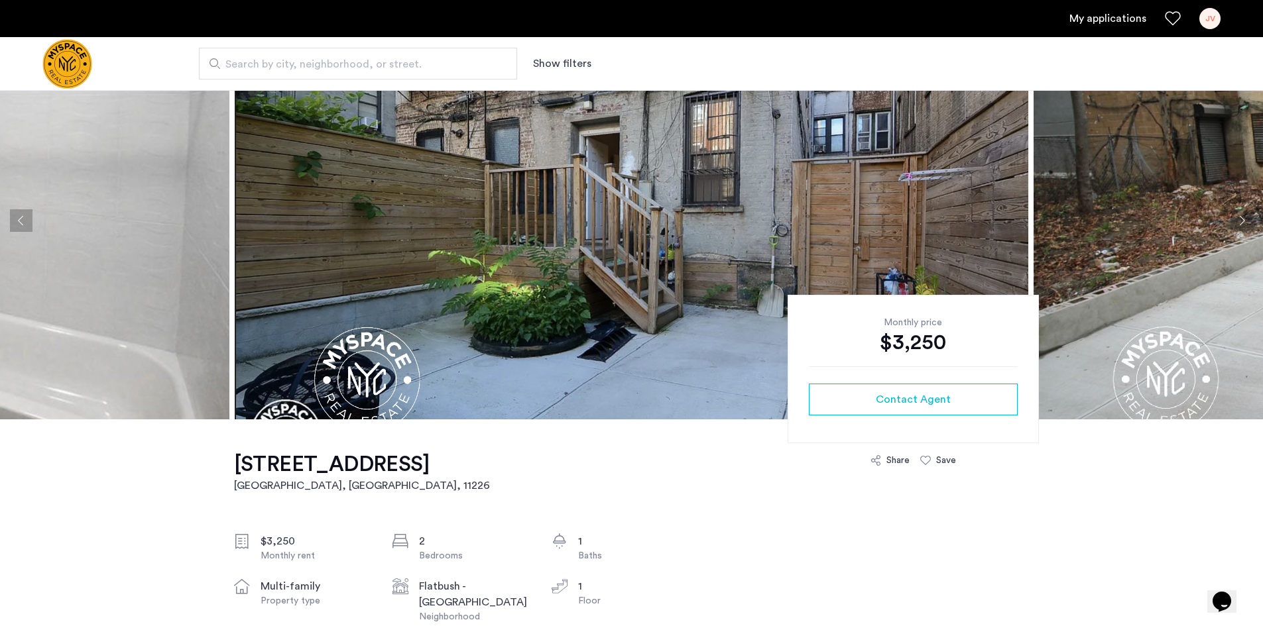
scroll to position [133, 0]
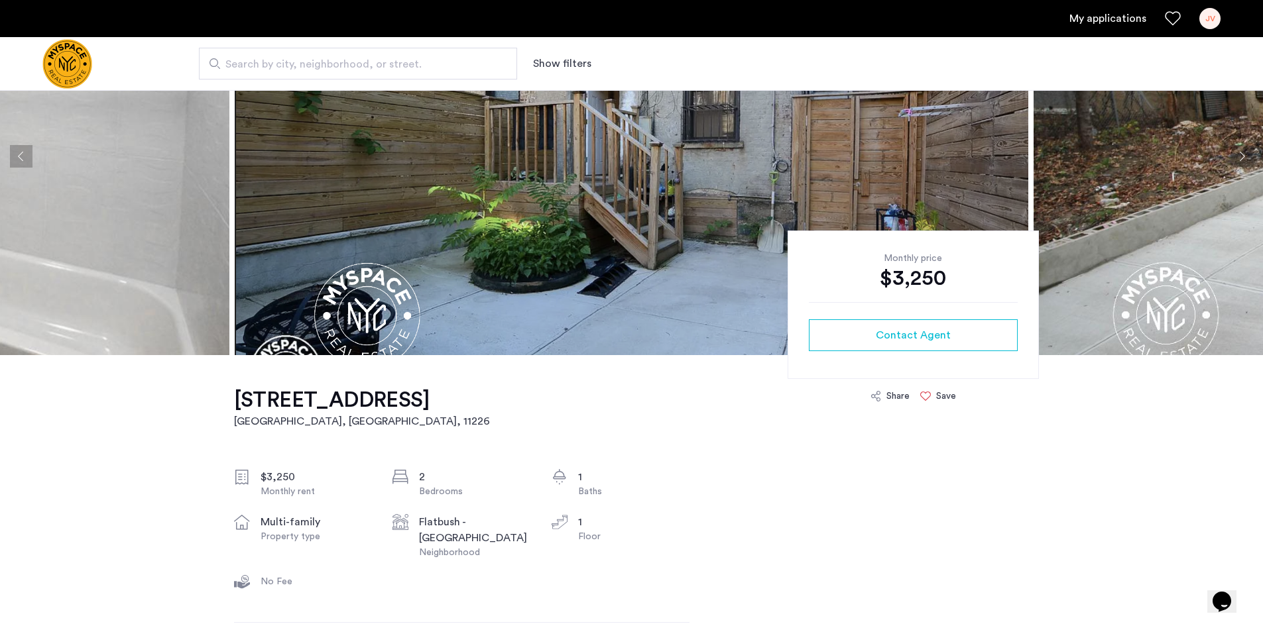
click at [934, 397] on div "Save" at bounding box center [938, 396] width 36 height 13
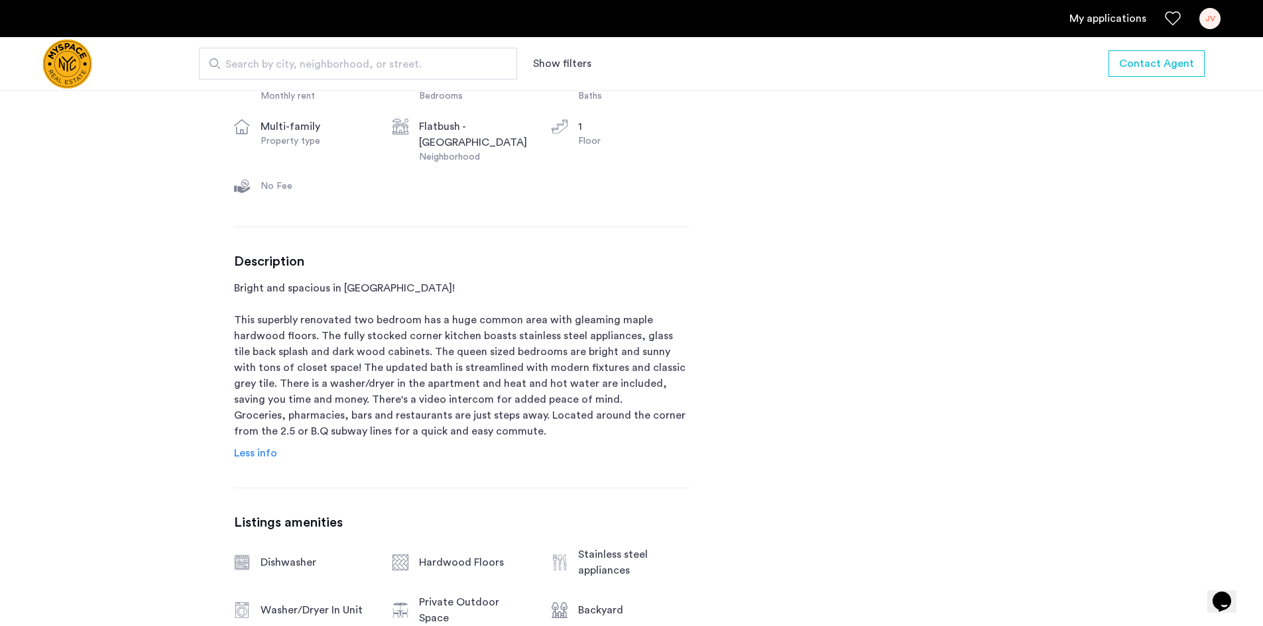
scroll to position [530, 0]
click at [260, 443] on link "Less info" at bounding box center [255, 451] width 43 height 16
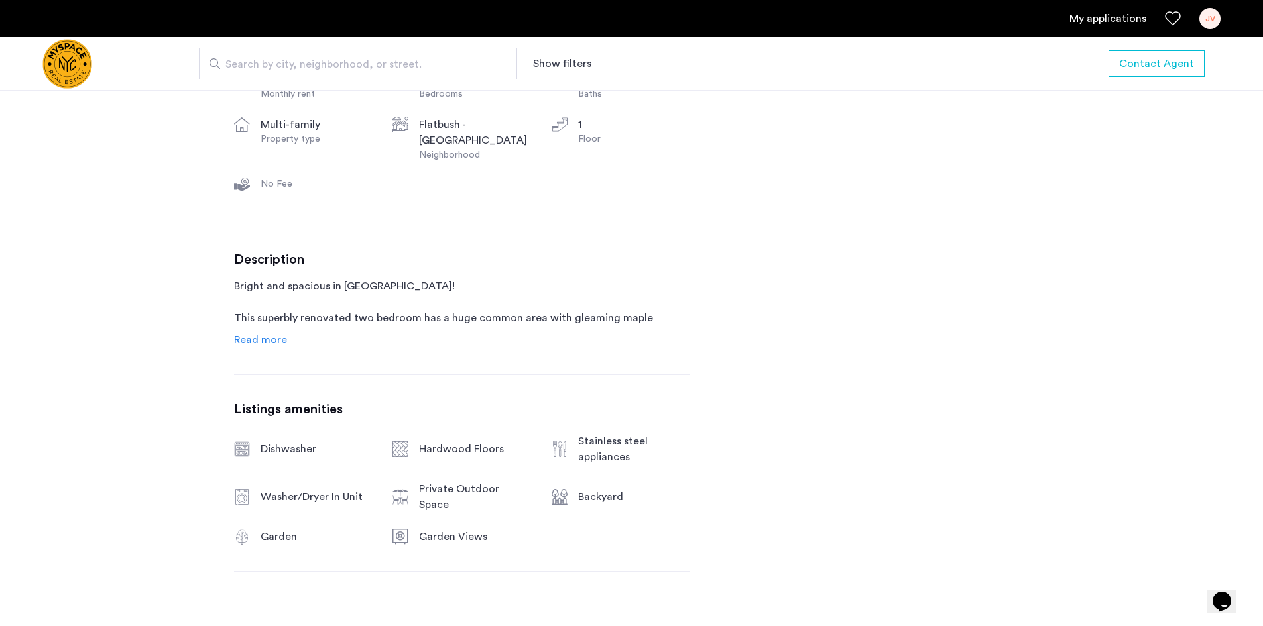
click at [268, 335] on span "Read more" at bounding box center [260, 340] width 53 height 11
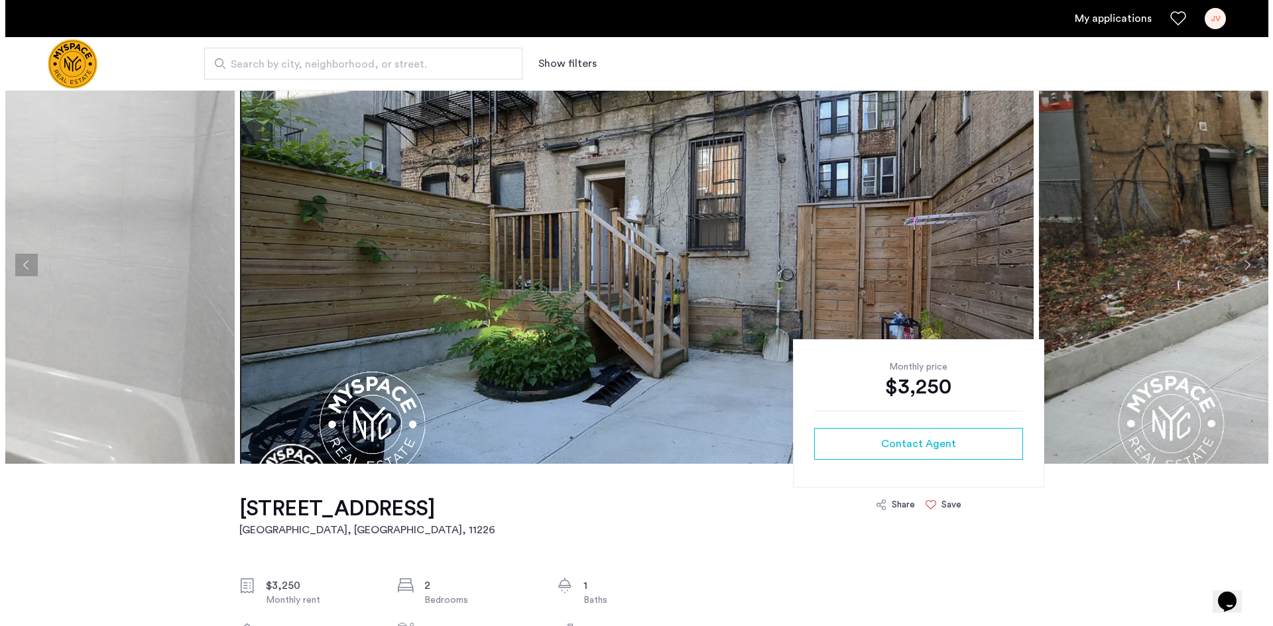
scroll to position [0, 0]
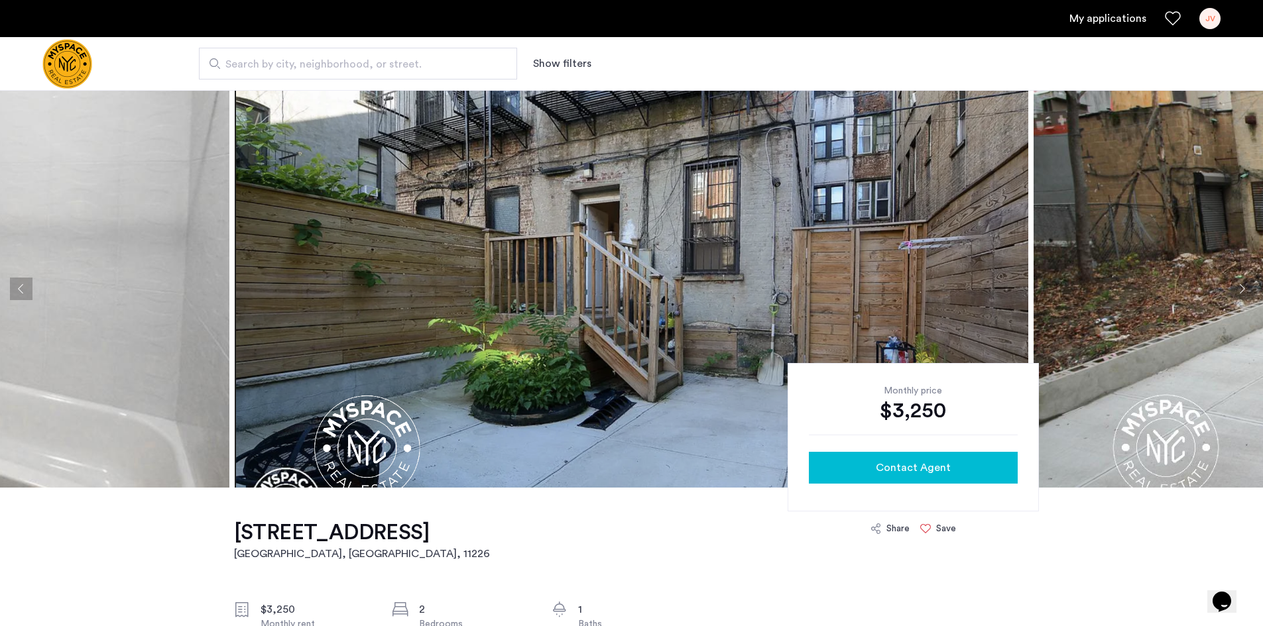
click at [927, 457] on button "Contact Agent" at bounding box center [913, 468] width 209 height 32
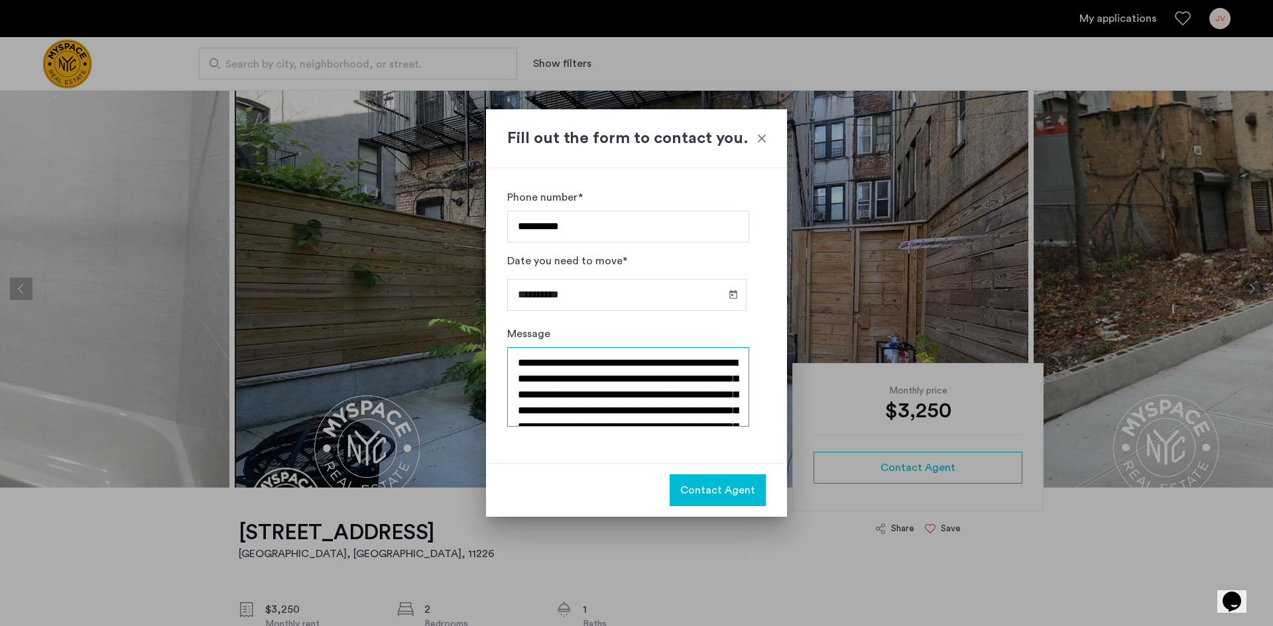
drag, startPoint x: 635, startPoint y: 377, endPoint x: 528, endPoint y: 364, distance: 107.5
click at [528, 364] on textarea "**********" at bounding box center [628, 387] width 242 height 80
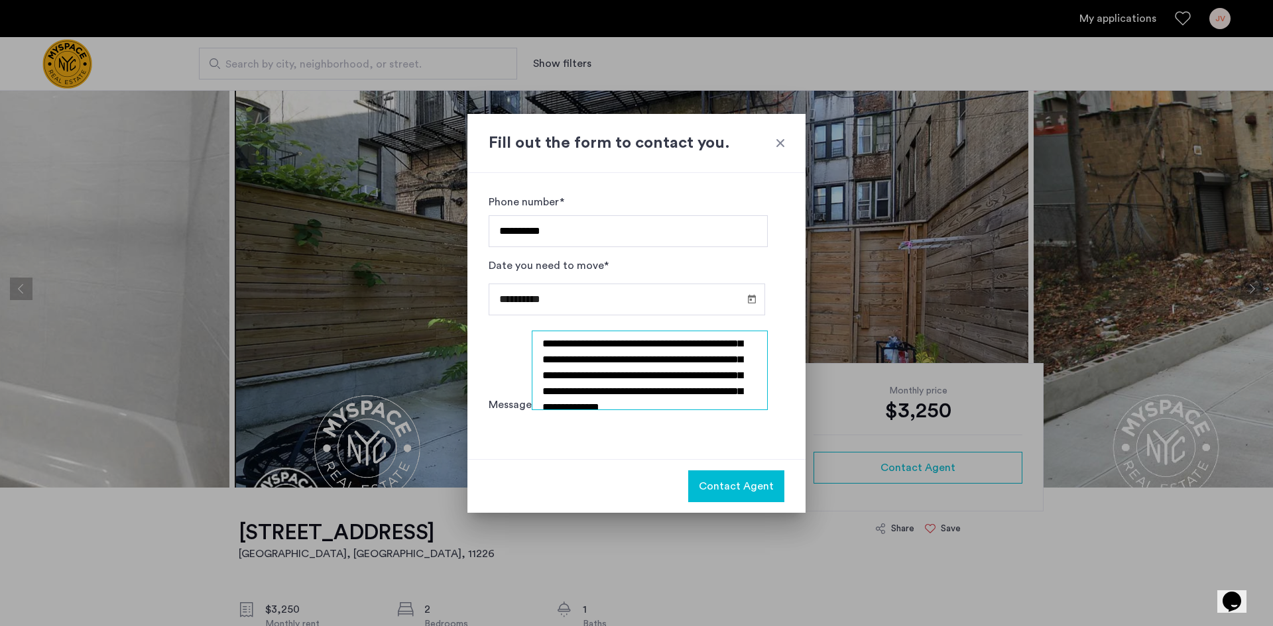
scroll to position [95, 0]
drag, startPoint x: 591, startPoint y: 377, endPoint x: 788, endPoint y: 461, distance: 213.8
click at [788, 461] on div "**********" at bounding box center [636, 313] width 1273 height 626
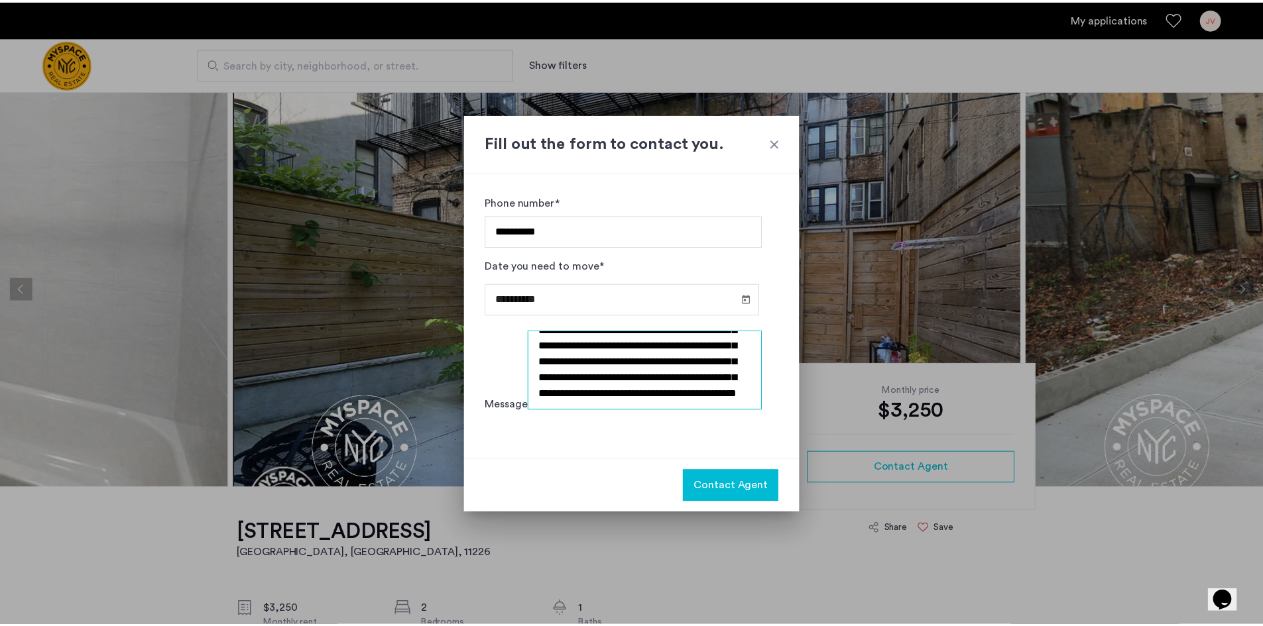
scroll to position [64, 0]
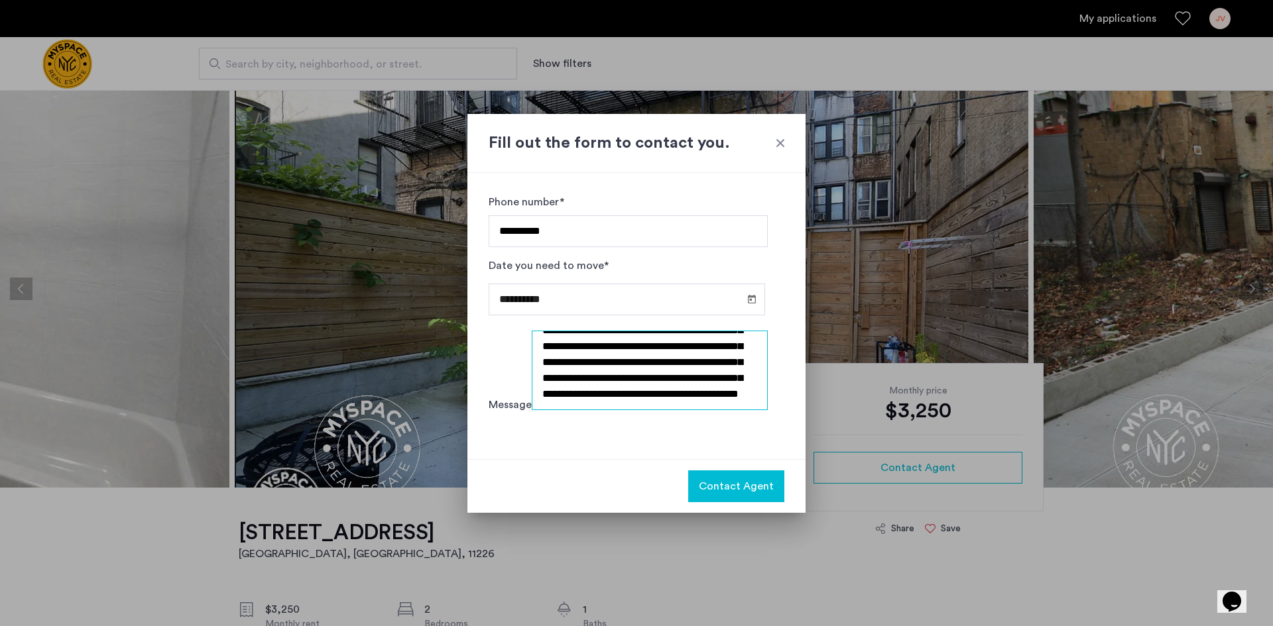
type textarea "**********"
click at [734, 499] on button "Contact Agent" at bounding box center [736, 487] width 96 height 32
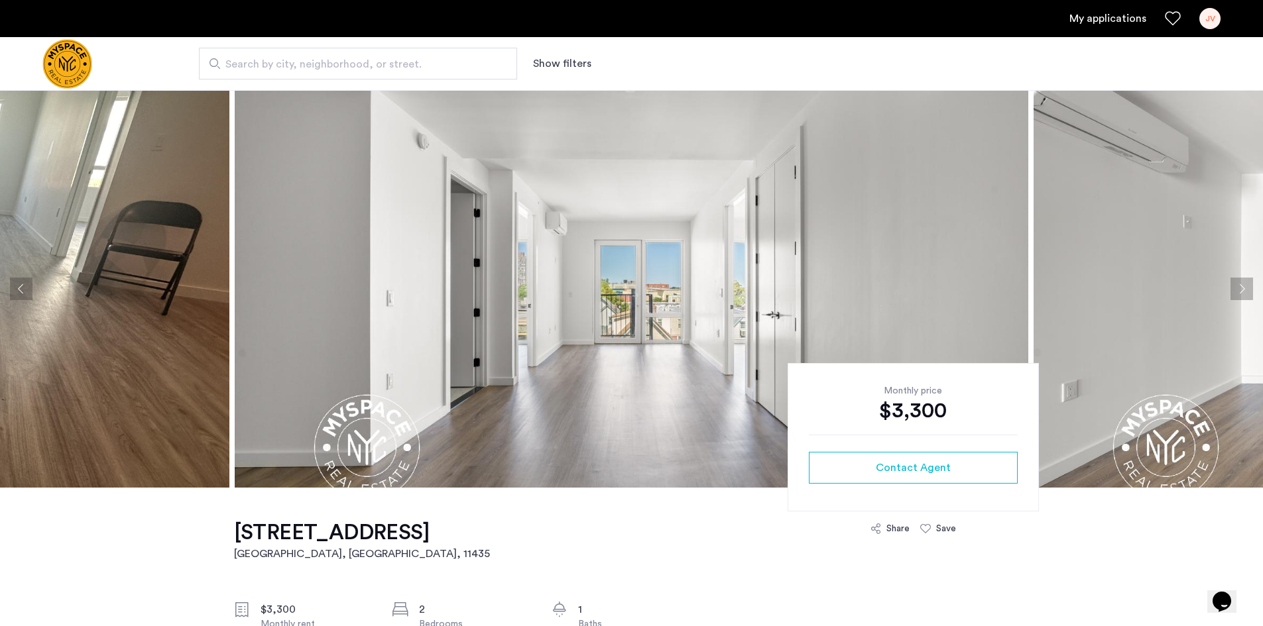
click at [1239, 294] on button "Next apartment" at bounding box center [1241, 289] width 23 height 23
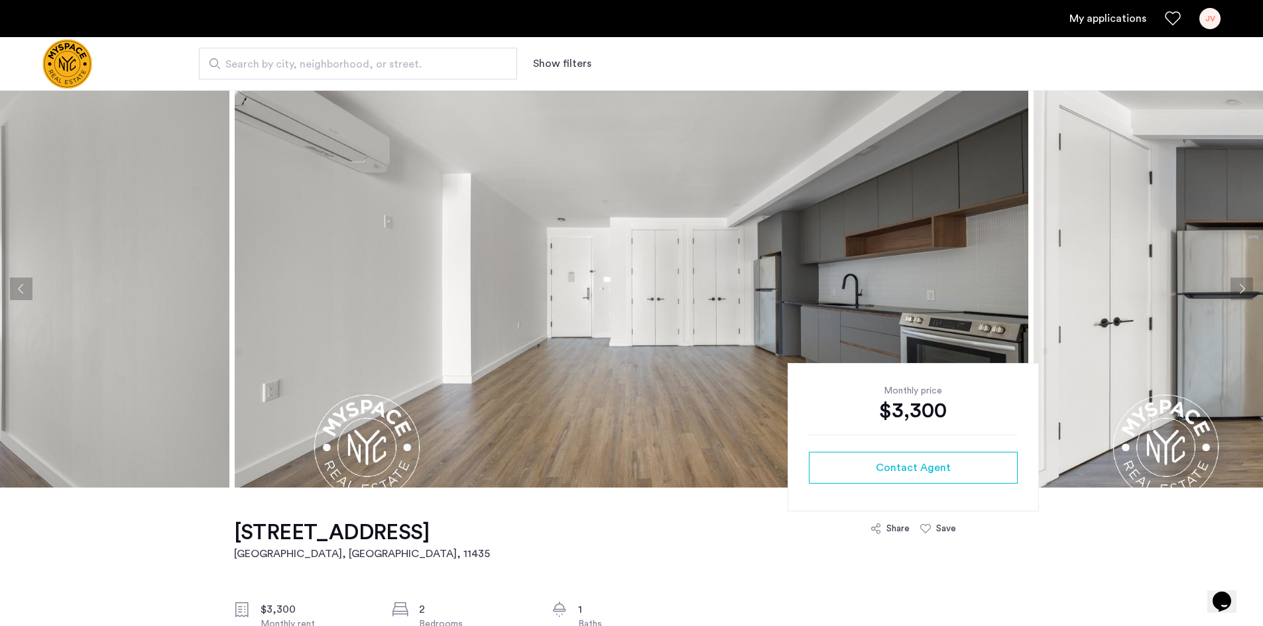
click at [1239, 294] on button "Next apartment" at bounding box center [1241, 289] width 23 height 23
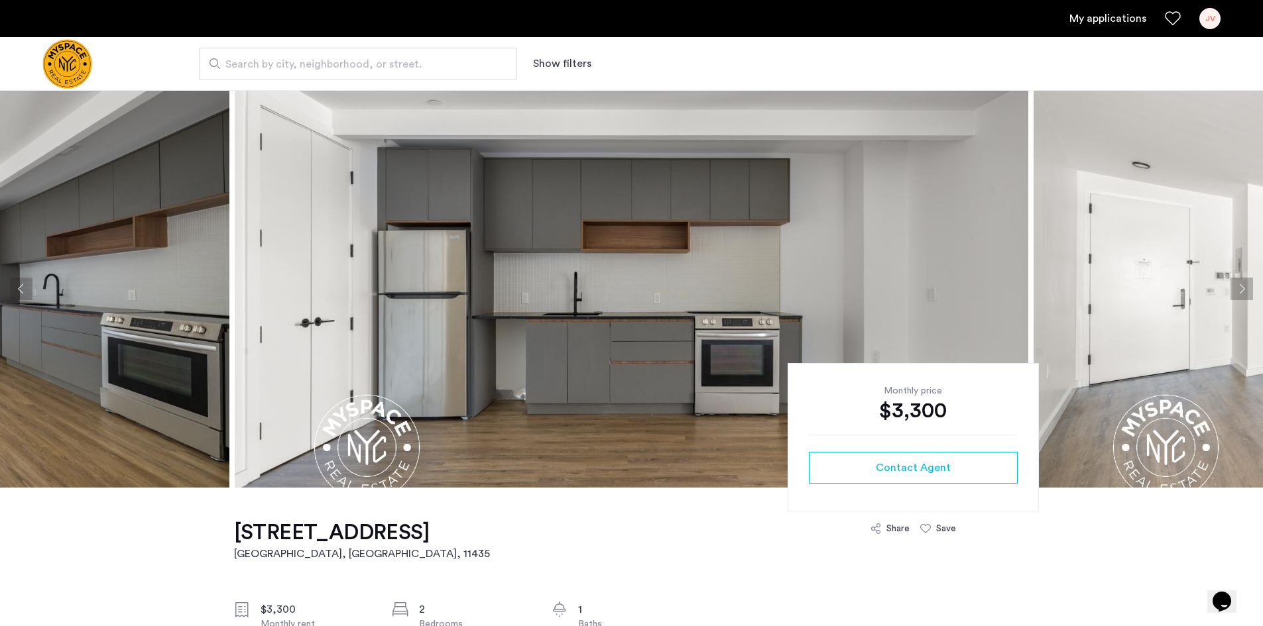
click at [1239, 294] on button "Next apartment" at bounding box center [1241, 289] width 23 height 23
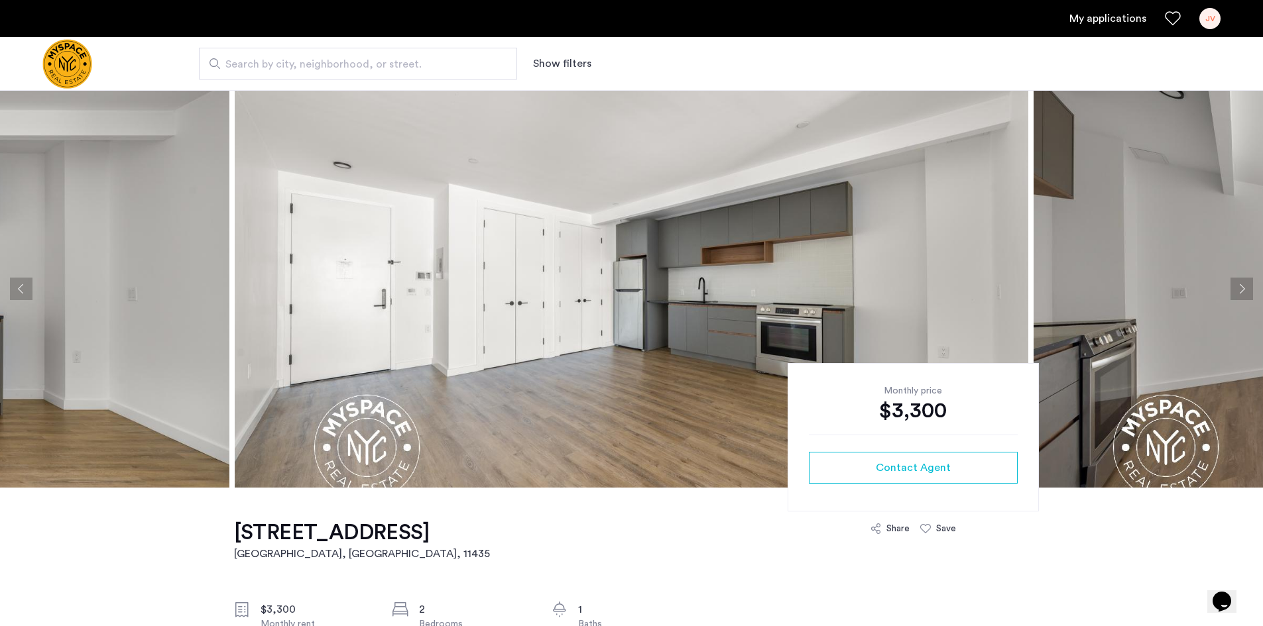
click at [1239, 294] on button "Next apartment" at bounding box center [1241, 289] width 23 height 23
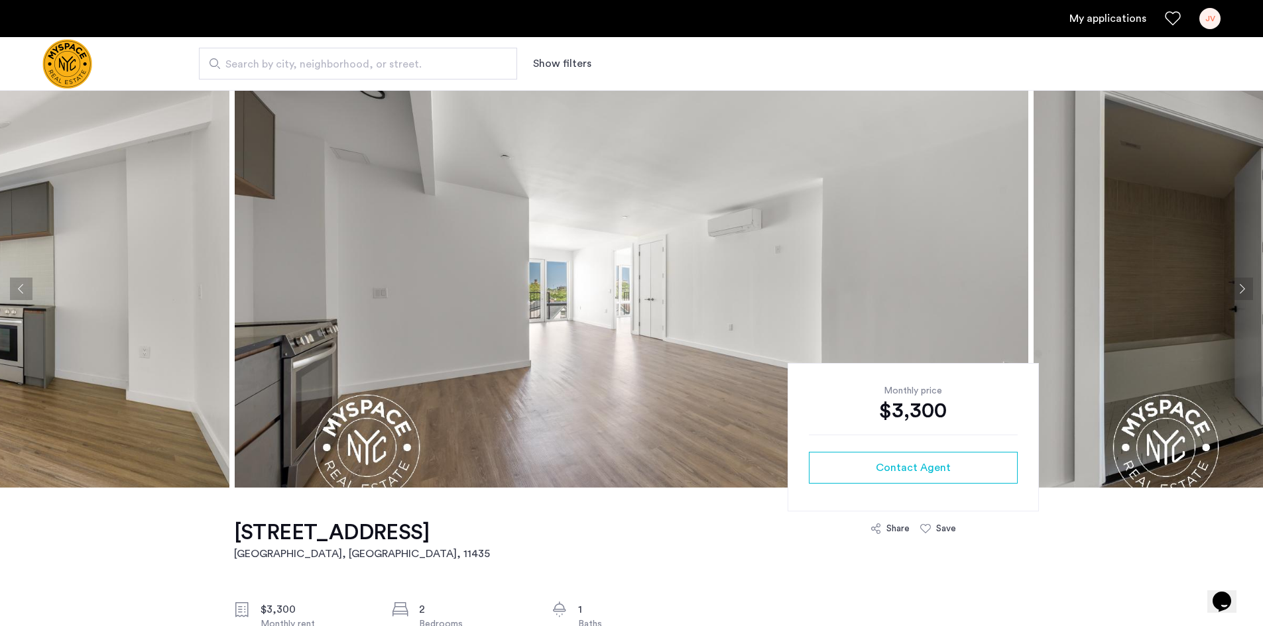
click at [1239, 294] on button "Next apartment" at bounding box center [1241, 289] width 23 height 23
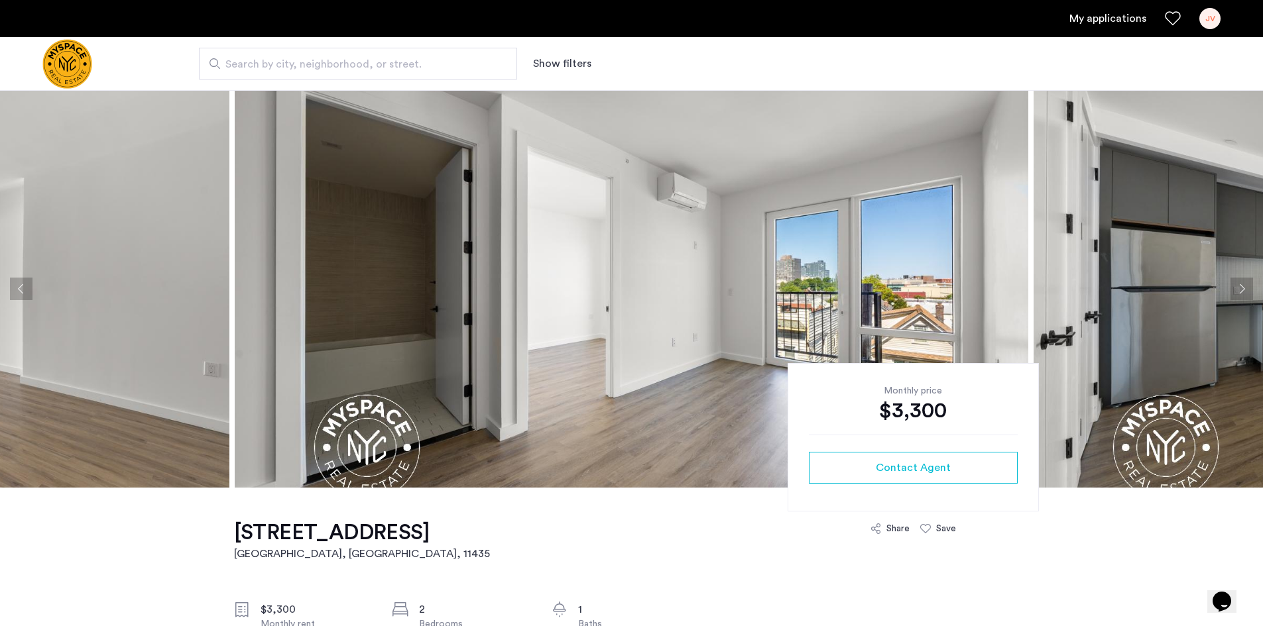
click at [1239, 294] on button "Next apartment" at bounding box center [1241, 289] width 23 height 23
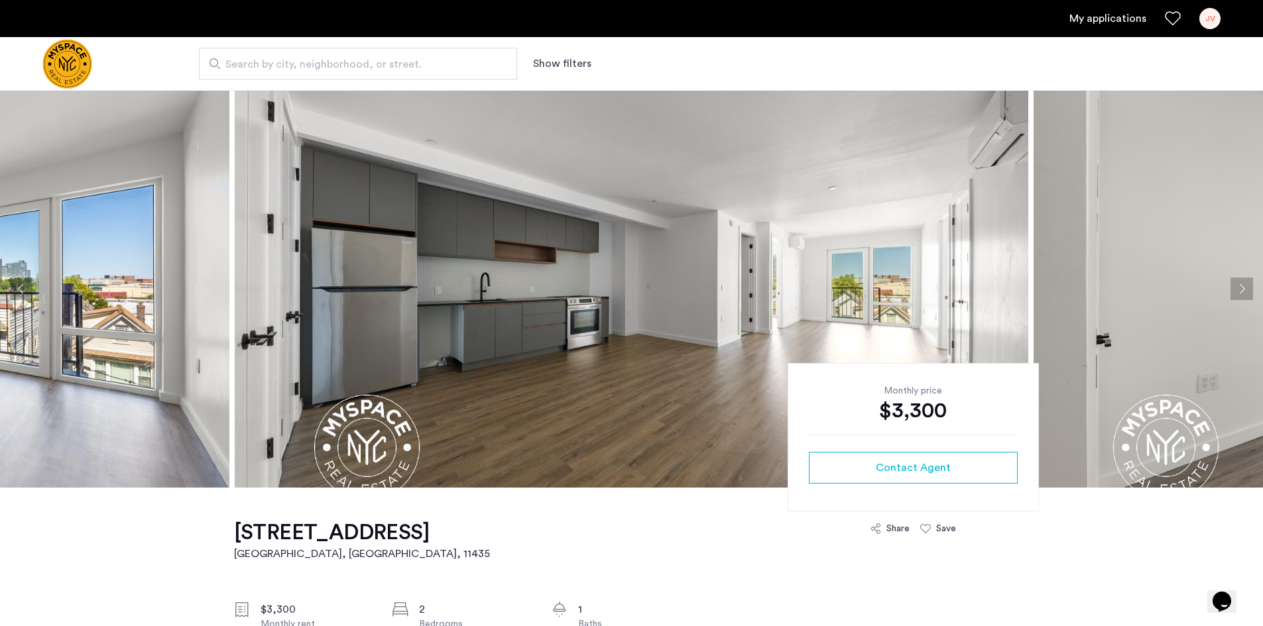
click at [1239, 294] on button "Next apartment" at bounding box center [1241, 289] width 23 height 23
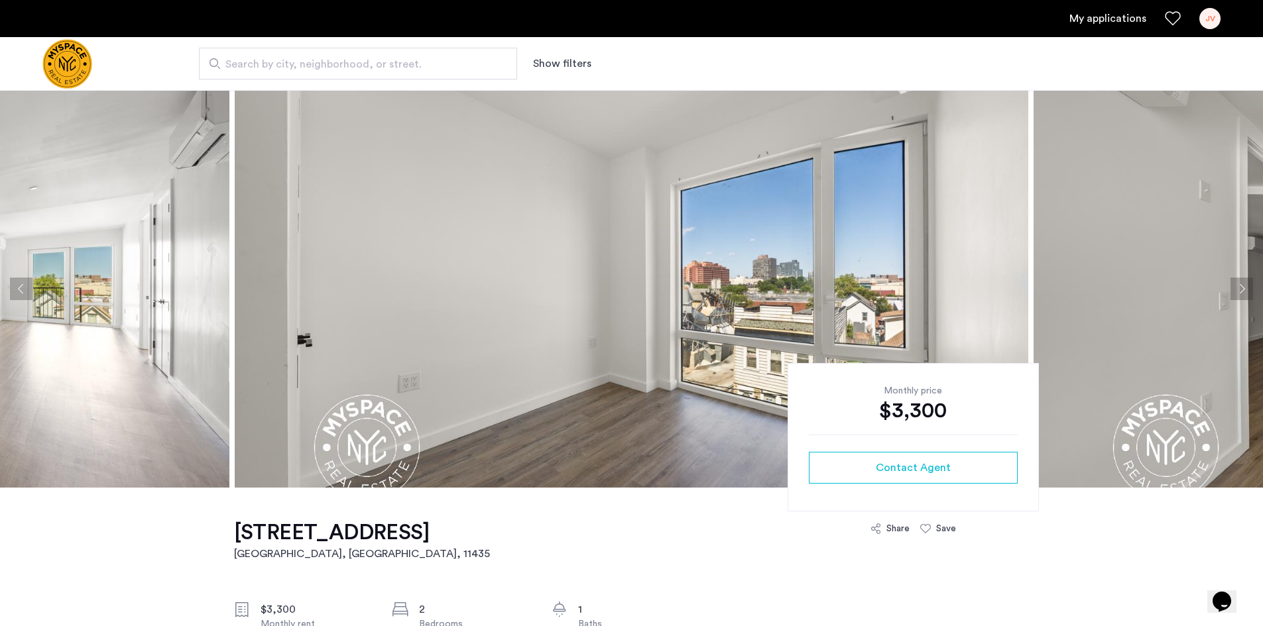
click at [1239, 294] on button "Next apartment" at bounding box center [1241, 289] width 23 height 23
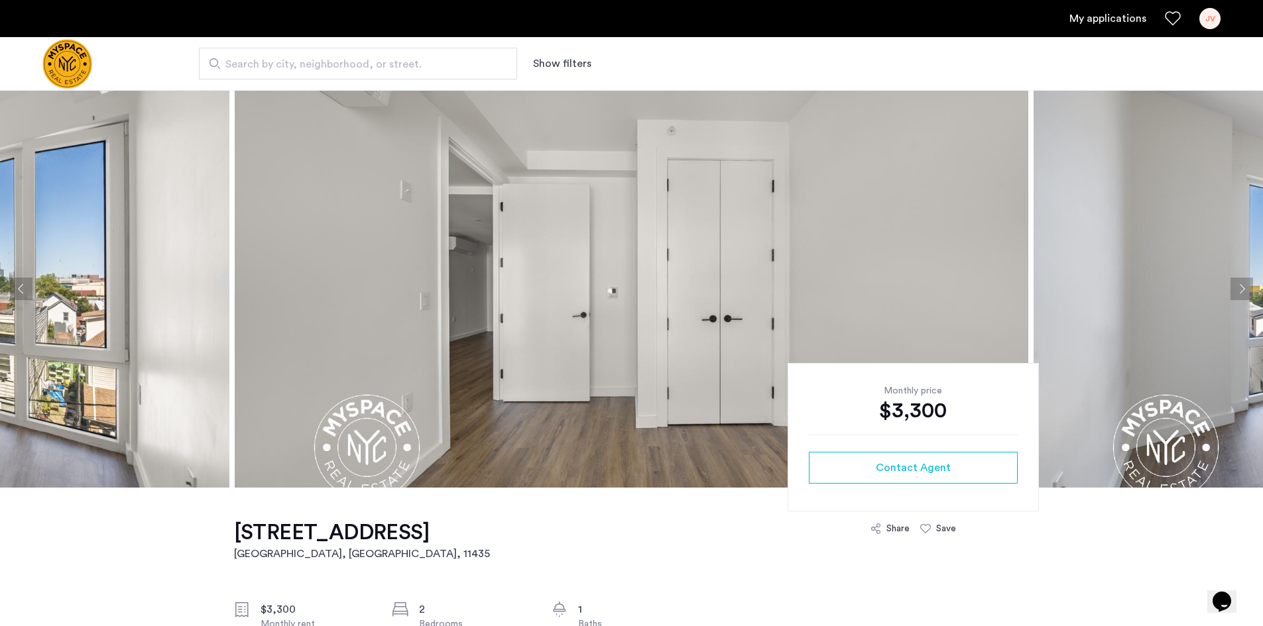
click at [1239, 294] on button "Next apartment" at bounding box center [1241, 289] width 23 height 23
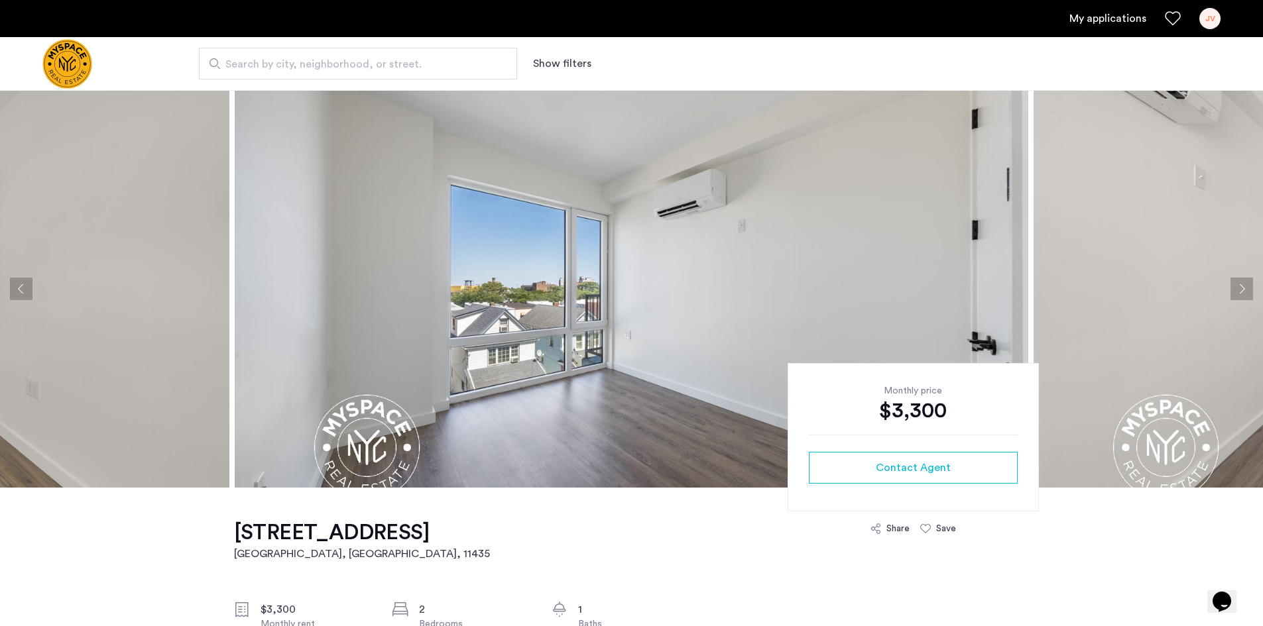
click at [1239, 294] on button "Next apartment" at bounding box center [1241, 289] width 23 height 23
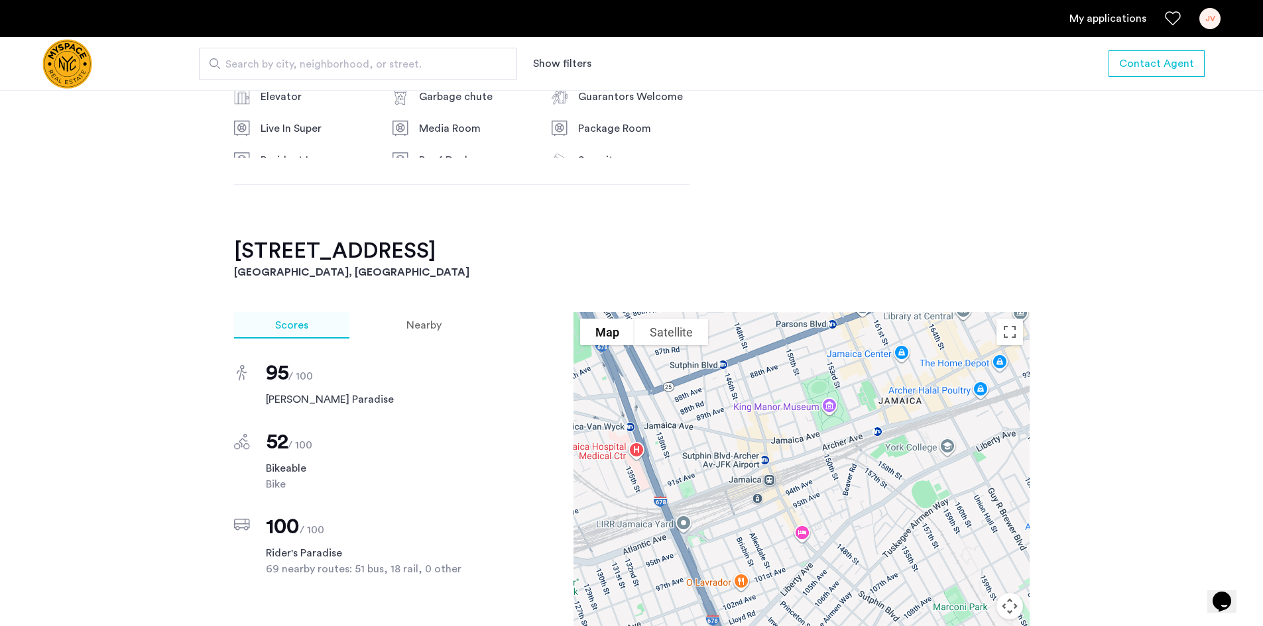
scroll to position [928, 0]
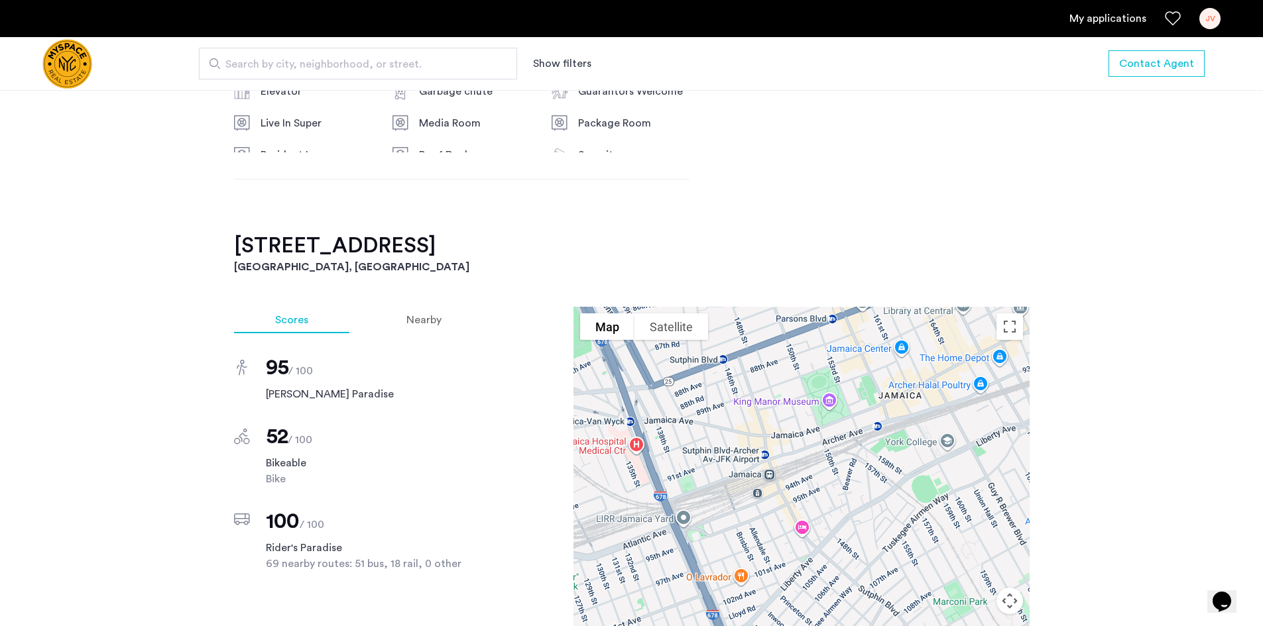
drag, startPoint x: 235, startPoint y: 243, endPoint x: 421, endPoint y: 248, distance: 185.7
click at [421, 248] on h2 "147-35 95th Avenue, Unit 401" at bounding box center [631, 246] width 795 height 27
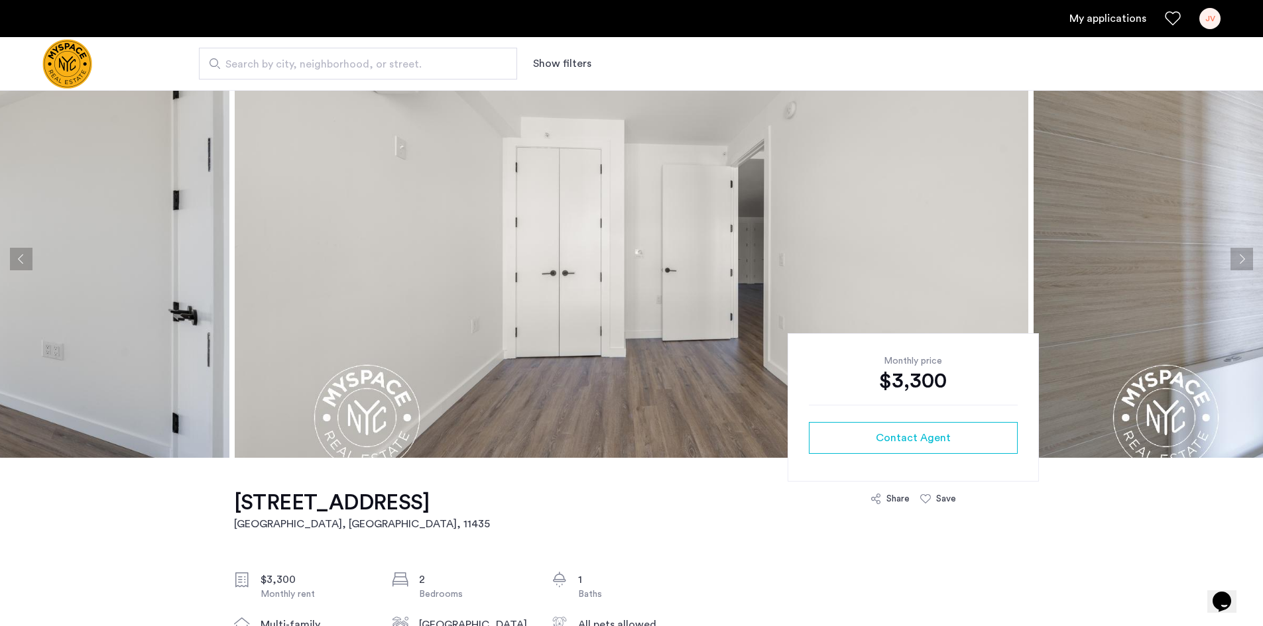
scroll to position [0, 0]
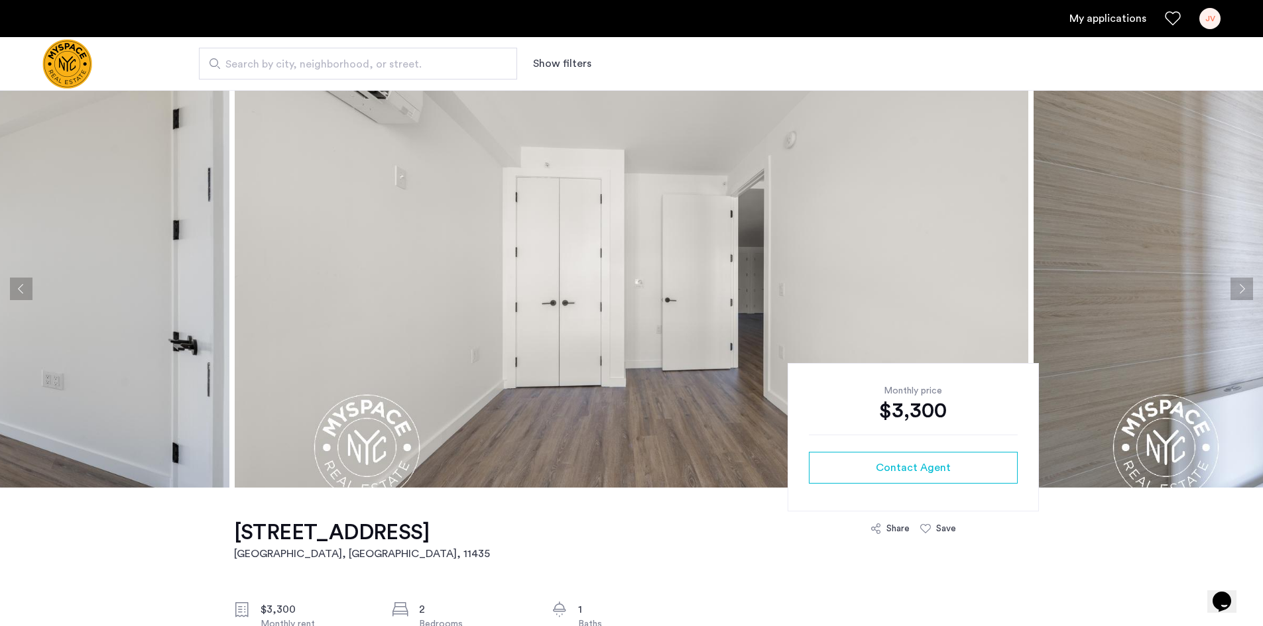
click at [330, 63] on span "Search by city, neighborhood, or street." at bounding box center [352, 64] width 255 height 16
click at [330, 63] on input "Search by city, neighborhood, or street." at bounding box center [358, 64] width 318 height 32
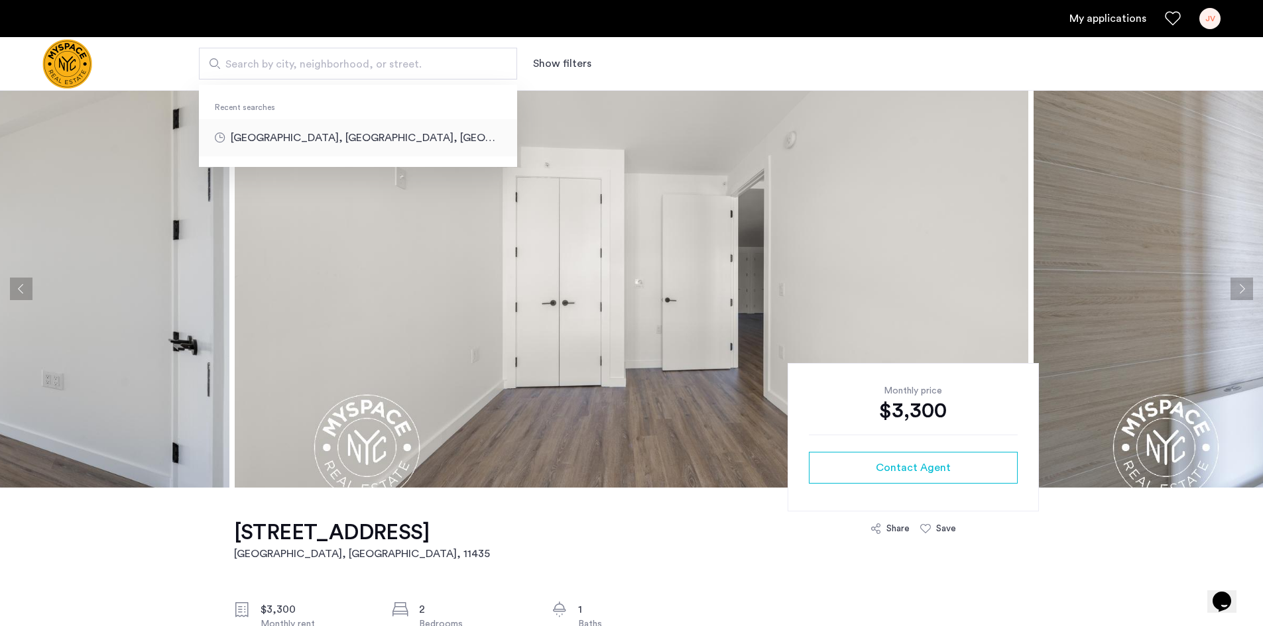
type input "**********"
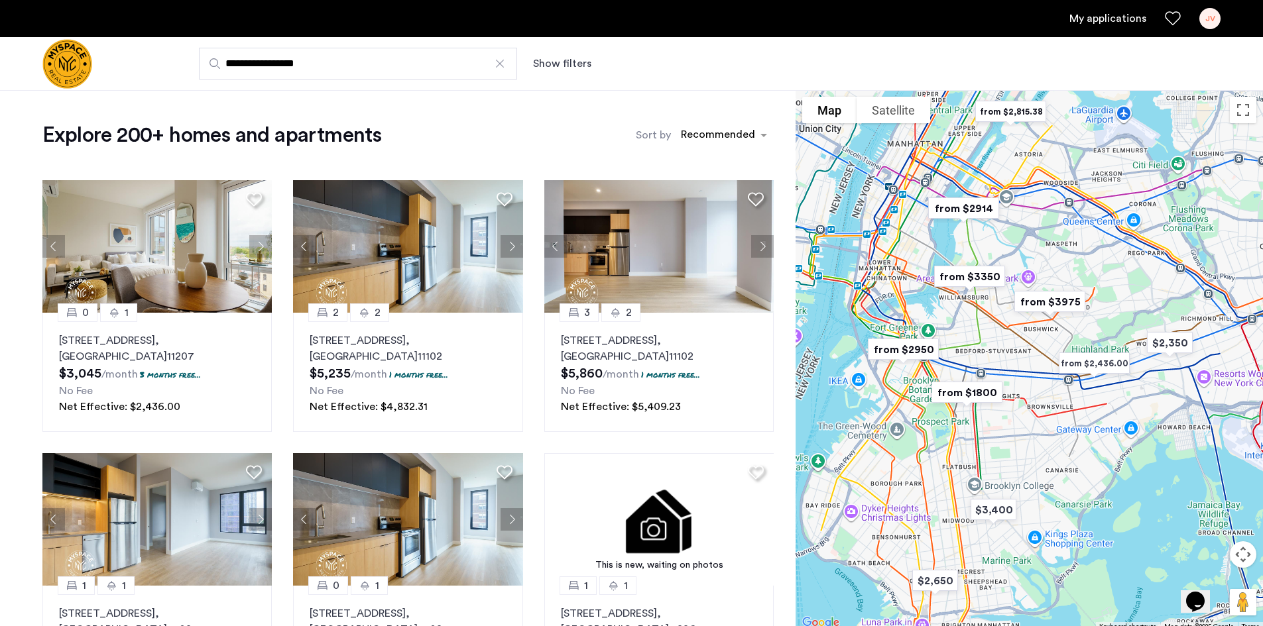
click at [544, 67] on button "Show filters" at bounding box center [562, 64] width 58 height 16
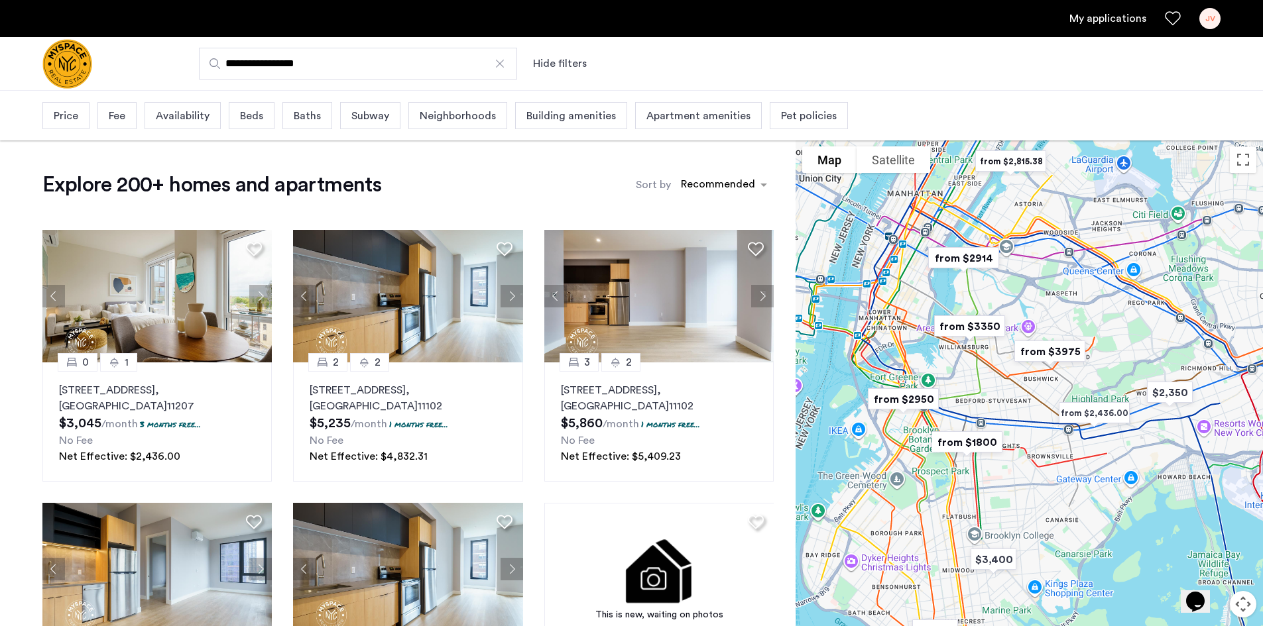
click at [78, 121] on div "Price" at bounding box center [65, 115] width 47 height 27
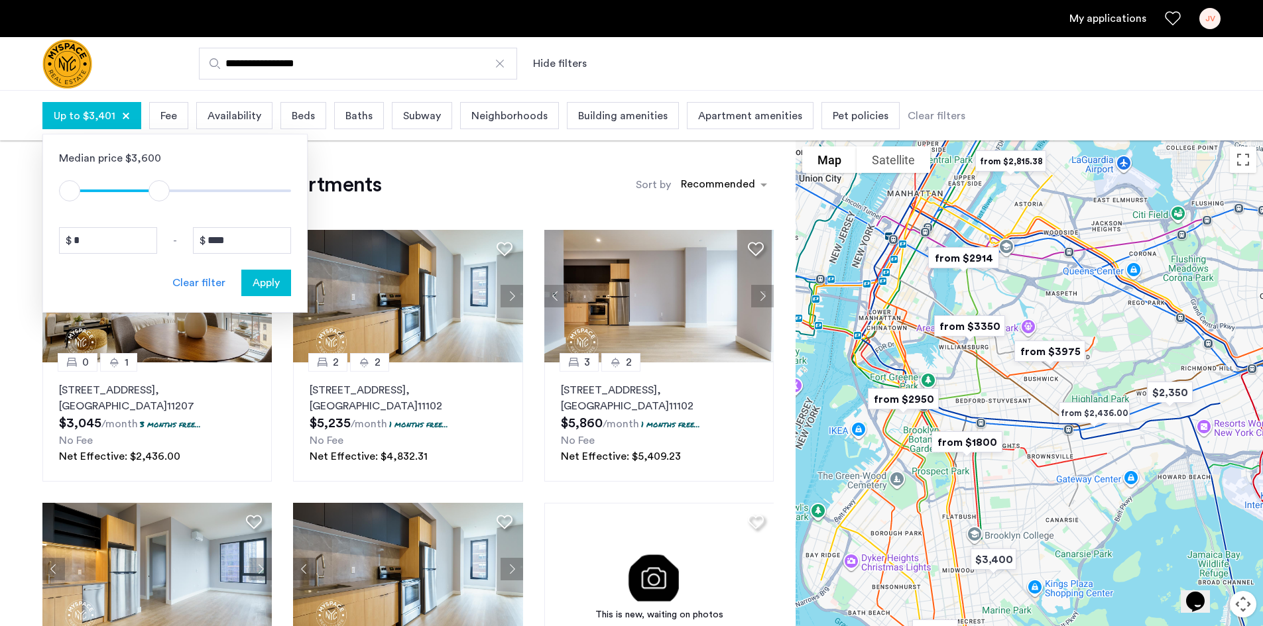
type input "****"
drag, startPoint x: 273, startPoint y: 192, endPoint x: 166, endPoint y: 200, distance: 107.7
click at [166, 200] on span "ngx-slider-max" at bounding box center [164, 190] width 21 height 21
click at [269, 290] on span "Apply" at bounding box center [266, 283] width 27 height 16
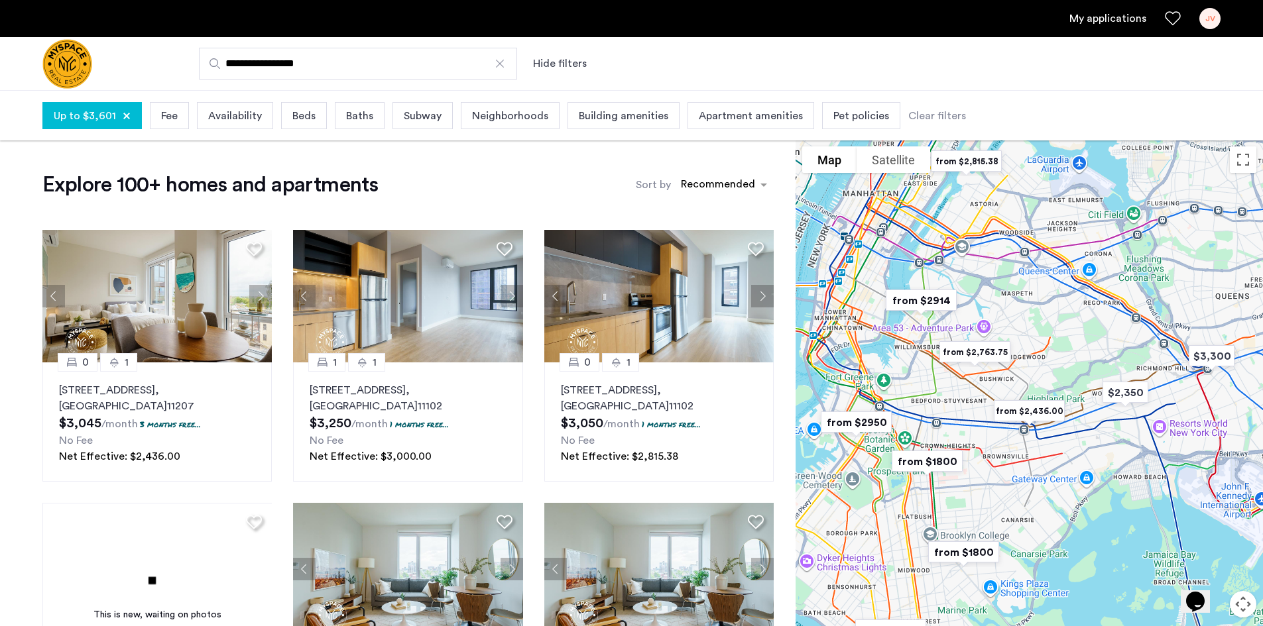
click at [292, 116] on span "Beds" at bounding box center [303, 116] width 23 height 16
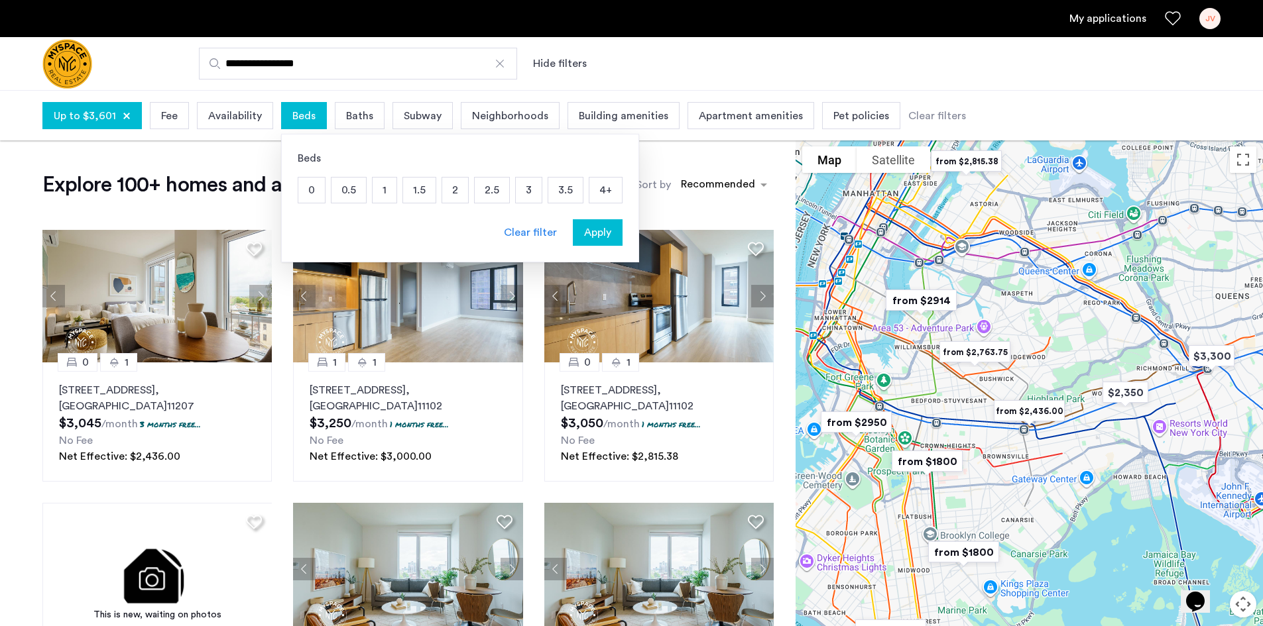
click at [453, 194] on p "2" at bounding box center [455, 190] width 26 height 25
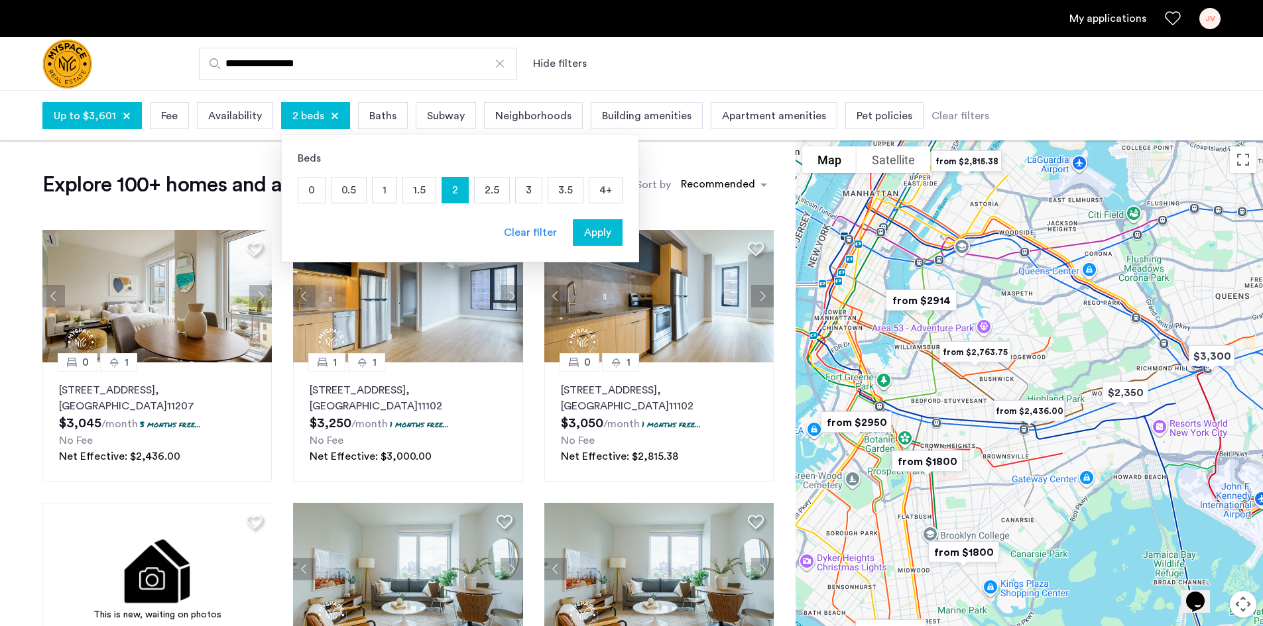
click at [476, 193] on p "2.5" at bounding box center [492, 190] width 34 height 25
click at [516, 186] on p "3" at bounding box center [529, 190] width 26 height 25
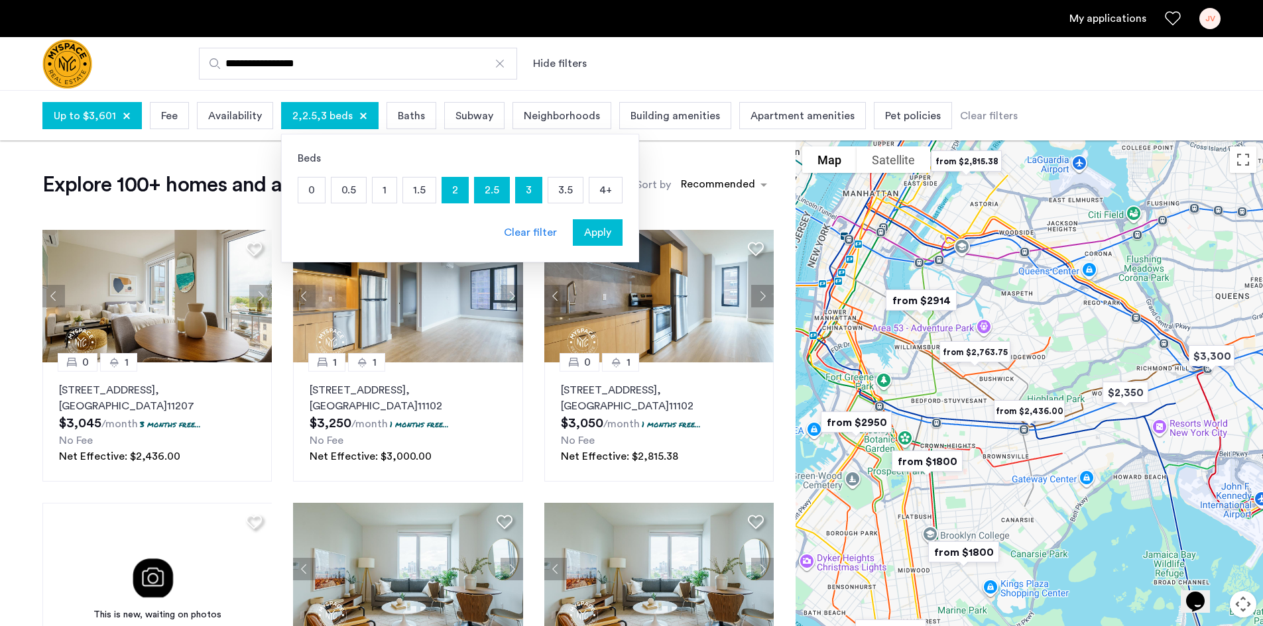
click at [587, 221] on button "Apply" at bounding box center [598, 232] width 50 height 27
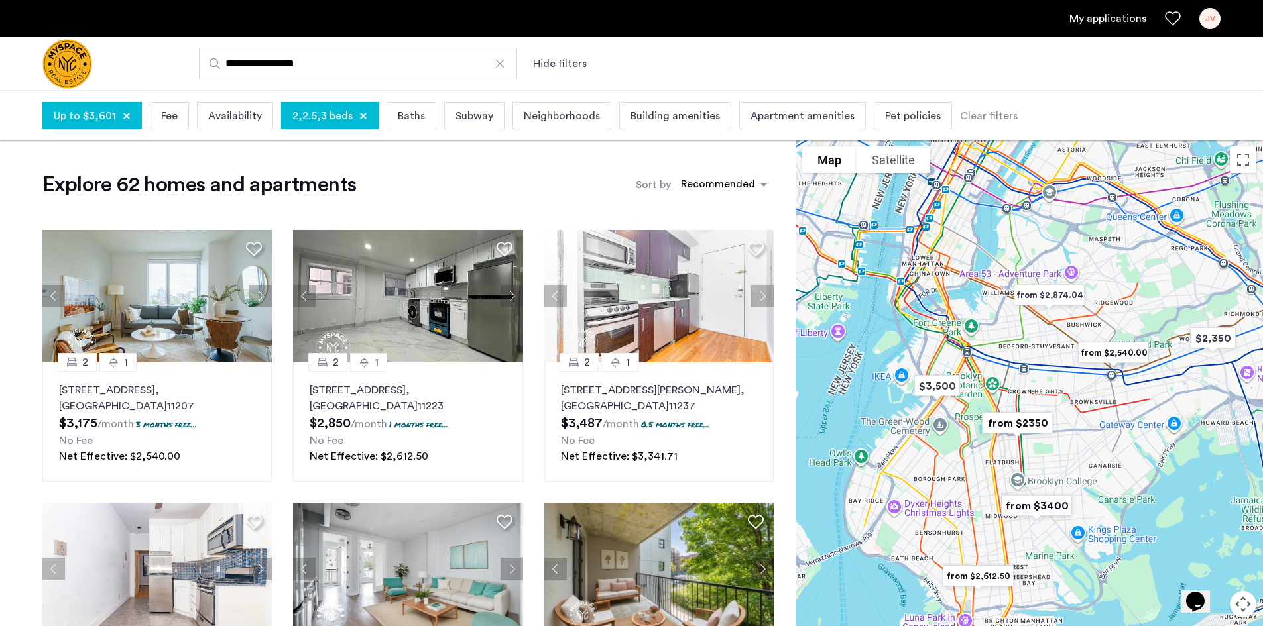
drag, startPoint x: 937, startPoint y: 343, endPoint x: 1033, endPoint y: 371, distance: 99.9
click at [1033, 371] on div at bounding box center [1028, 411] width 467 height 542
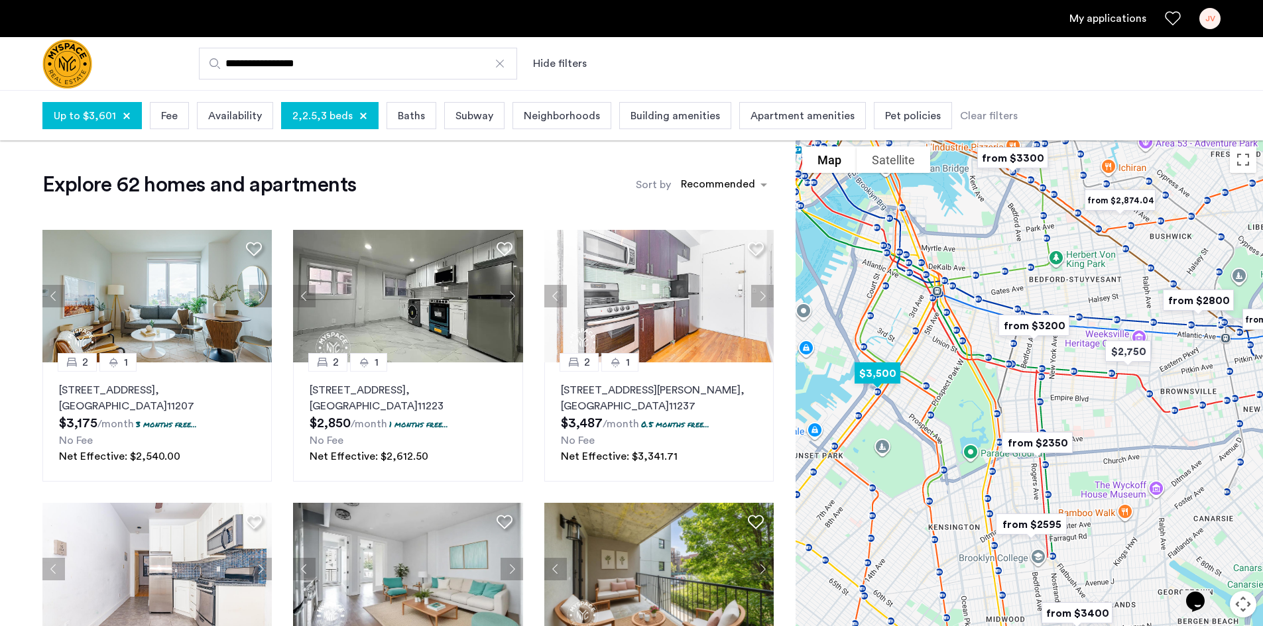
click at [888, 382] on img "$3,500" at bounding box center [877, 373] width 67 height 40
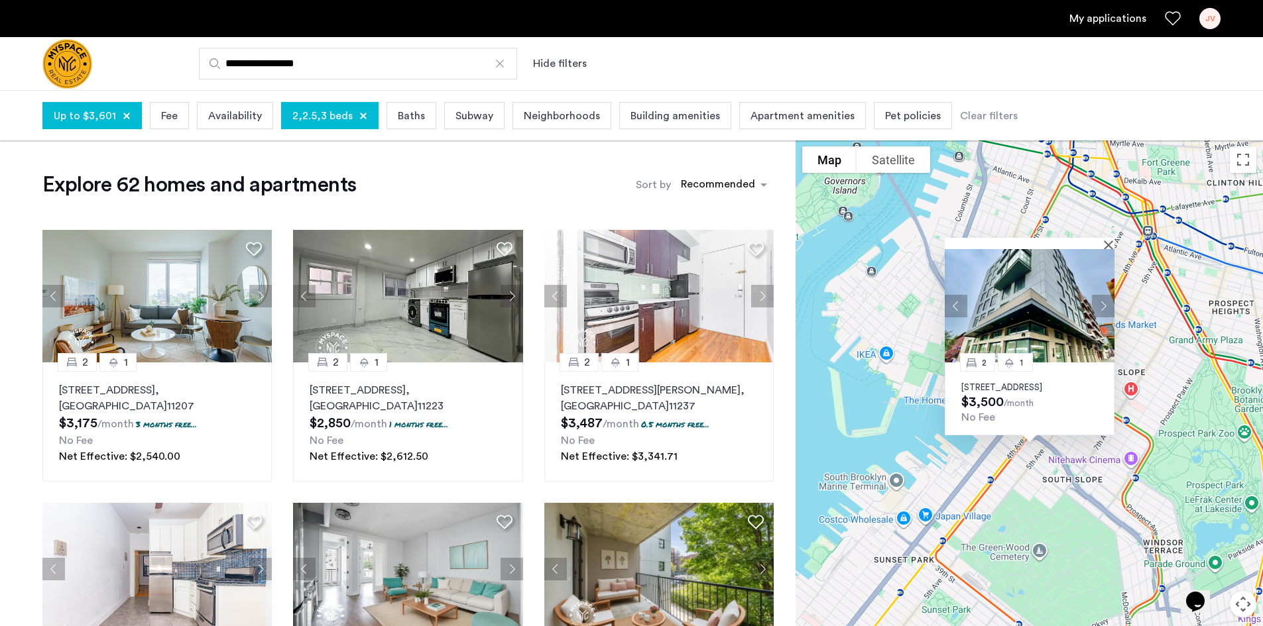
click at [1105, 249] on img at bounding box center [1030, 305] width 170 height 113
click at [1106, 238] on div at bounding box center [1030, 243] width 170 height 11
click at [1113, 240] on button "Close" at bounding box center [1110, 244] width 9 height 9
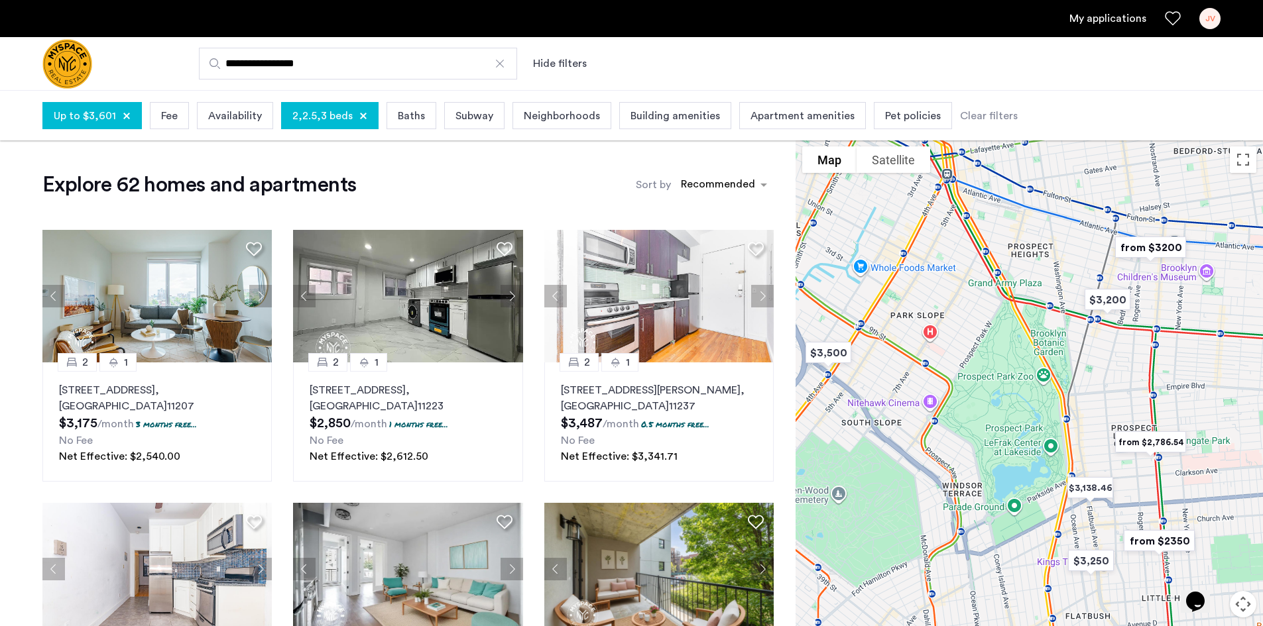
drag, startPoint x: 1126, startPoint y: 343, endPoint x: 921, endPoint y: 288, distance: 211.5
click at [921, 288] on div at bounding box center [1028, 411] width 467 height 542
click at [1166, 441] on img "from $2,786.54" at bounding box center [1150, 442] width 92 height 40
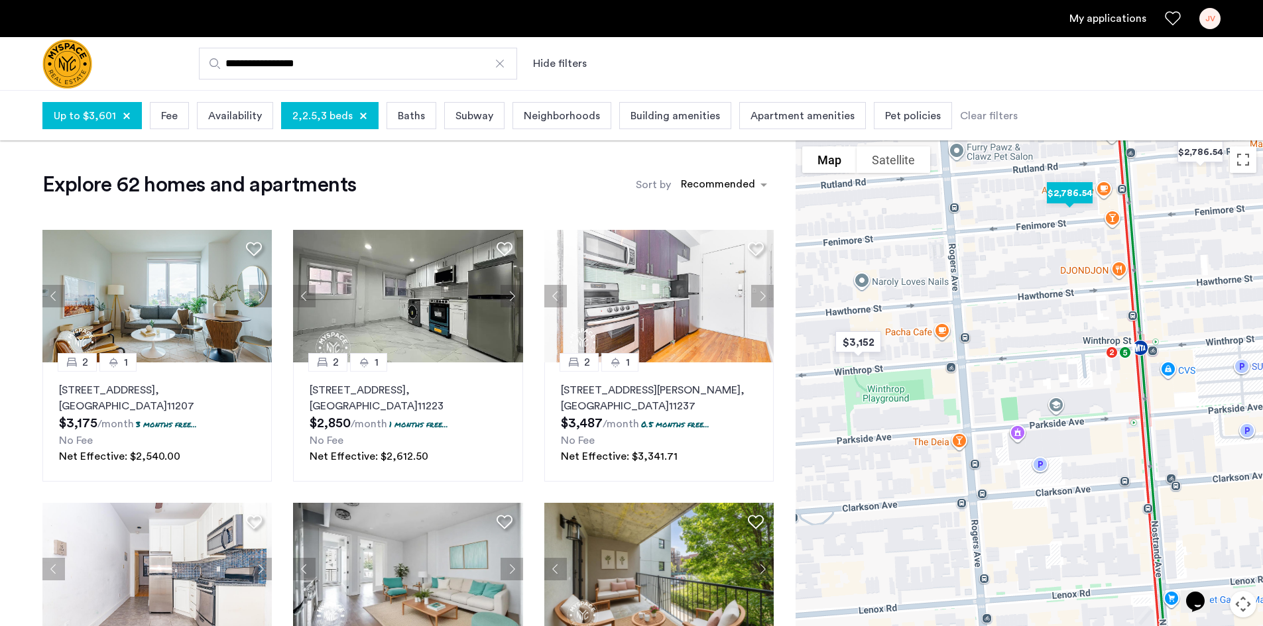
click at [1061, 187] on img "$2,786.54" at bounding box center [1069, 193] width 67 height 40
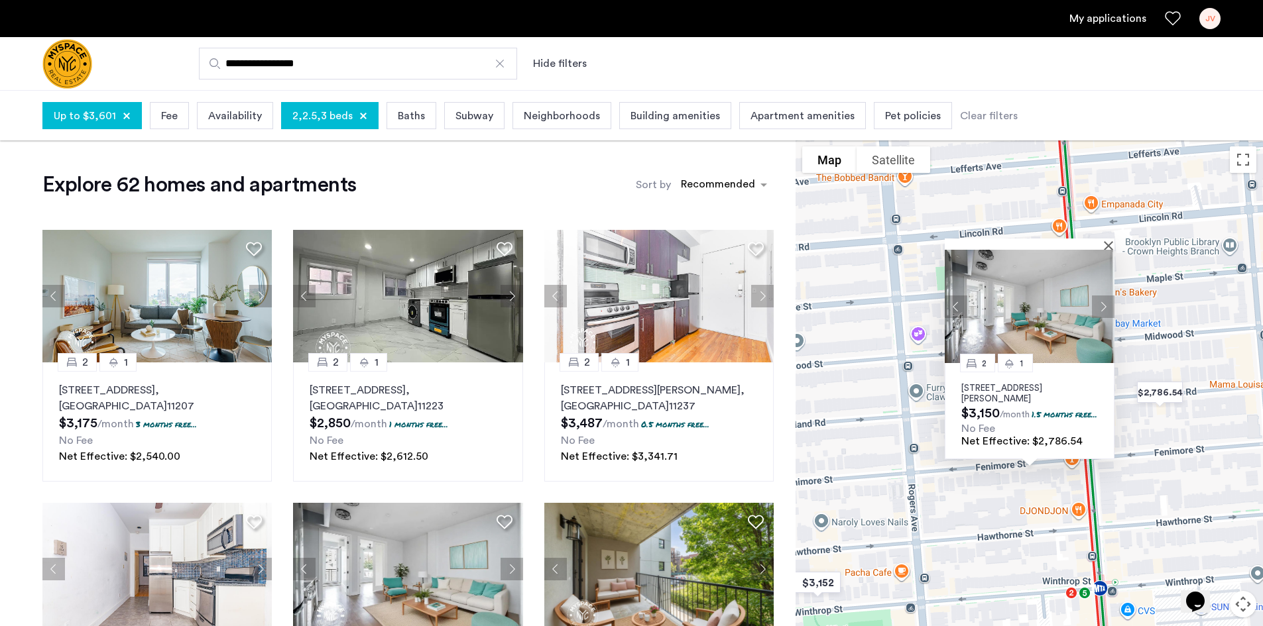
click at [1009, 383] on p "335 Fenimore Street, Unit 4B, Brooklyn, NY 11225" at bounding box center [1029, 393] width 137 height 21
click at [1108, 241] on button "Close" at bounding box center [1110, 245] width 9 height 9
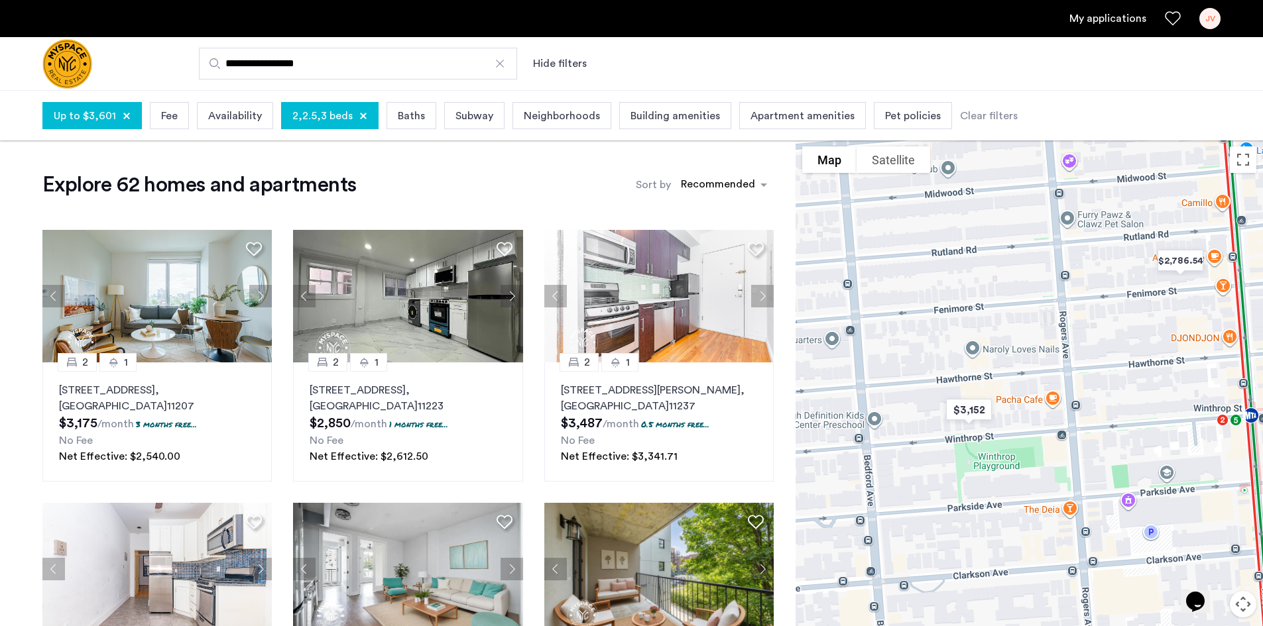
drag, startPoint x: 963, startPoint y: 335, endPoint x: 1077, endPoint y: 202, distance: 175.9
click at [1077, 202] on div at bounding box center [1028, 411] width 467 height 542
click at [978, 412] on img "$3,152" at bounding box center [968, 410] width 67 height 40
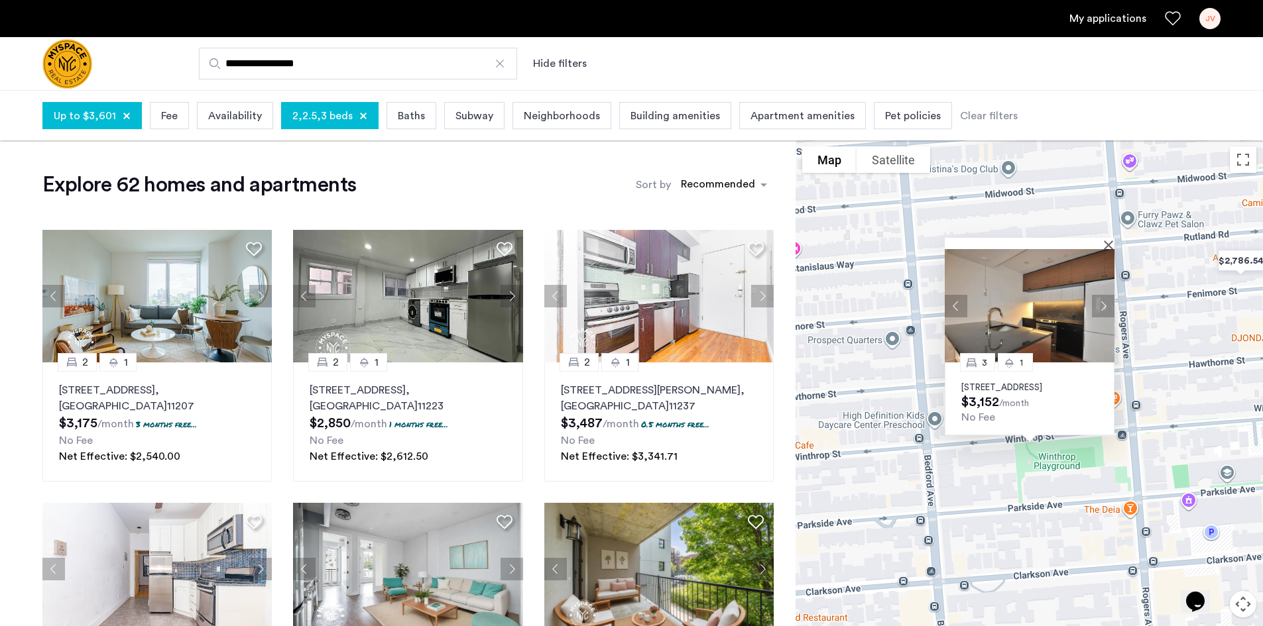
click at [1020, 382] on p "159 Winthrop St, Unit 3R, Brooklyn, NY 11225" at bounding box center [1029, 387] width 137 height 11
click at [1111, 240] on button "Close" at bounding box center [1110, 244] width 9 height 9
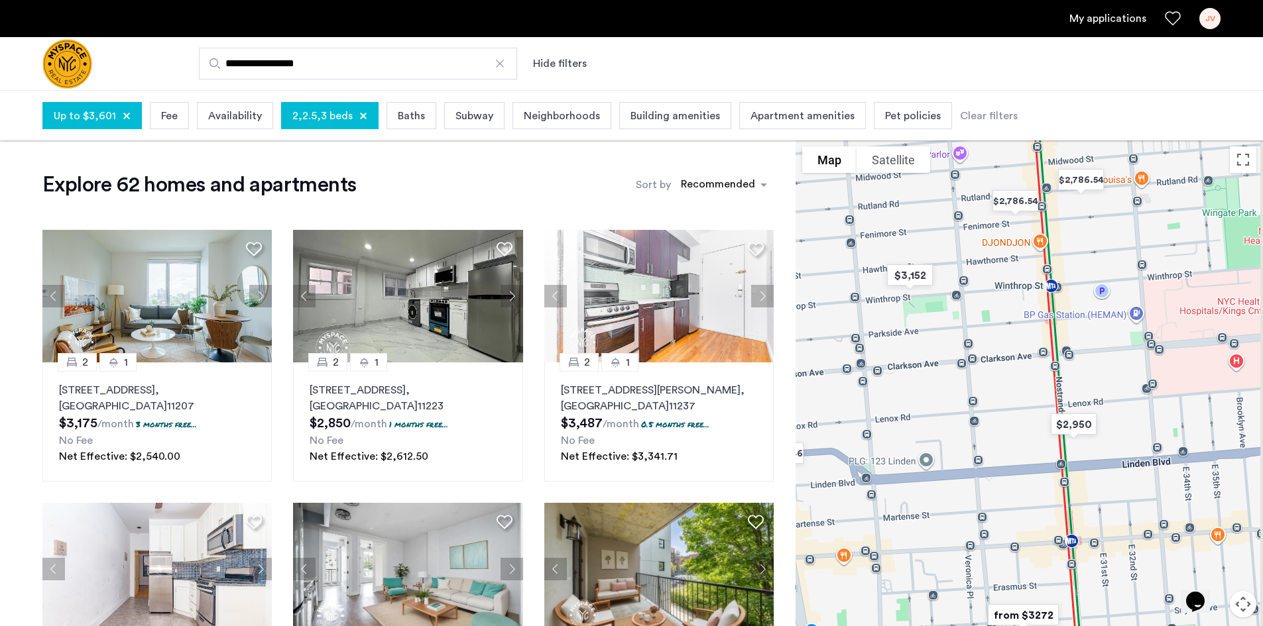
drag, startPoint x: 1073, startPoint y: 455, endPoint x: 975, endPoint y: 379, distance: 123.7
click at [975, 379] on div at bounding box center [1028, 411] width 467 height 542
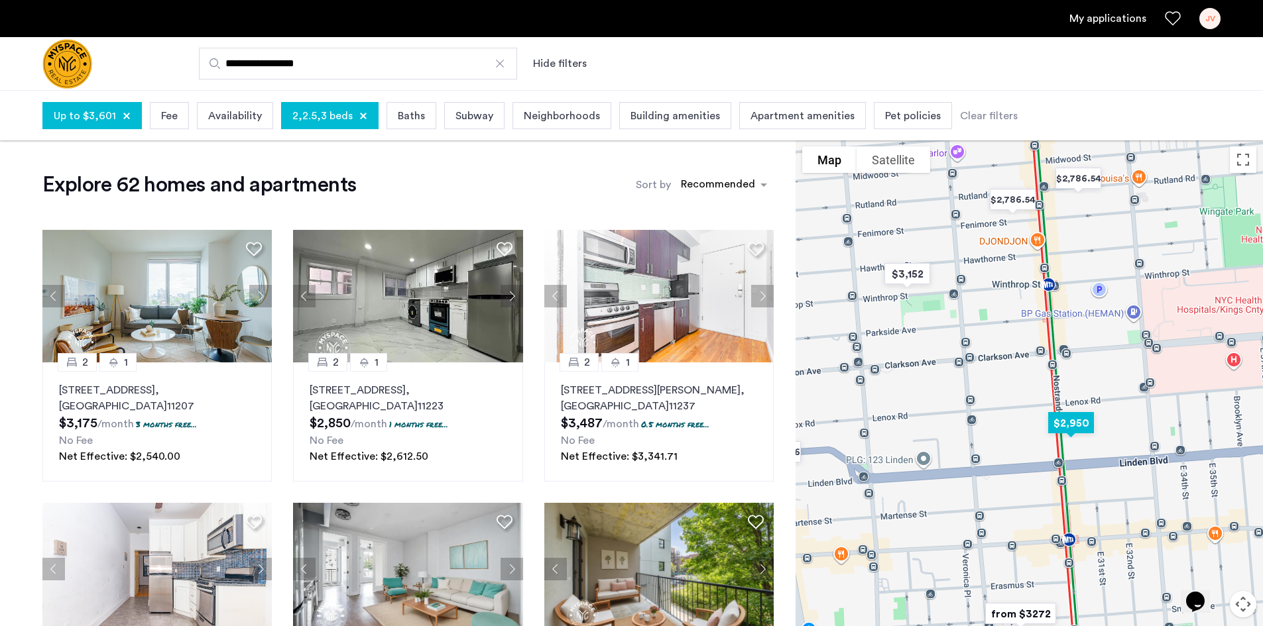
click at [1074, 424] on img "$2,950" at bounding box center [1070, 423] width 67 height 40
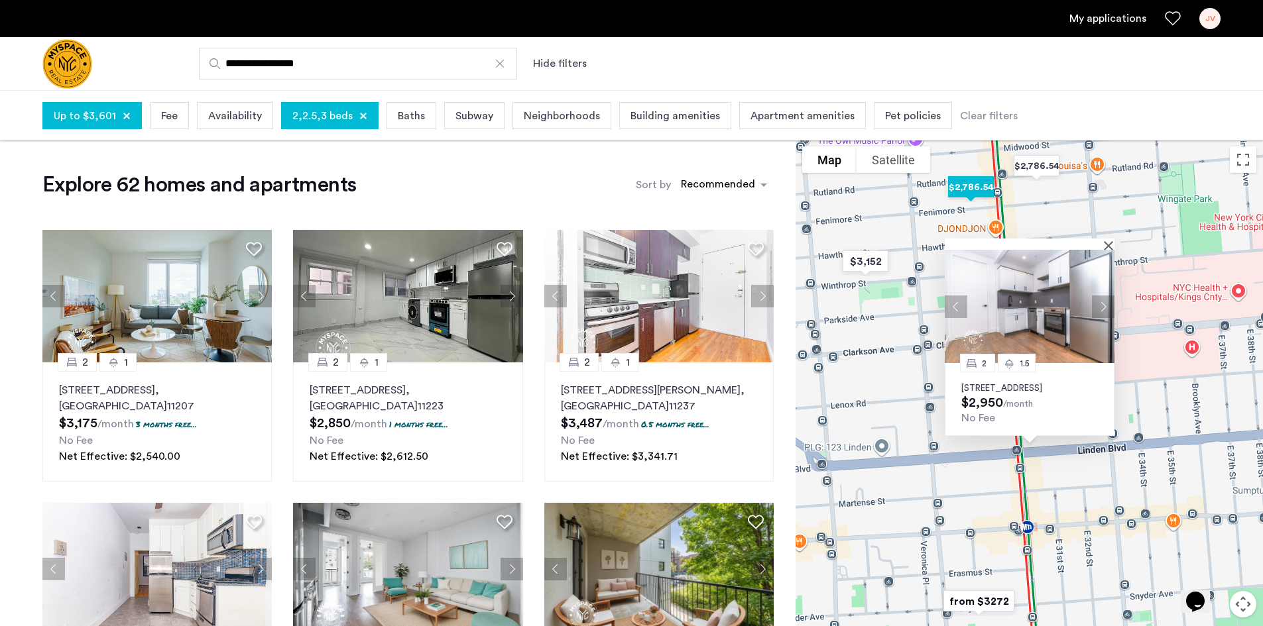
click at [974, 189] on img "$2,786.54" at bounding box center [970, 187] width 67 height 40
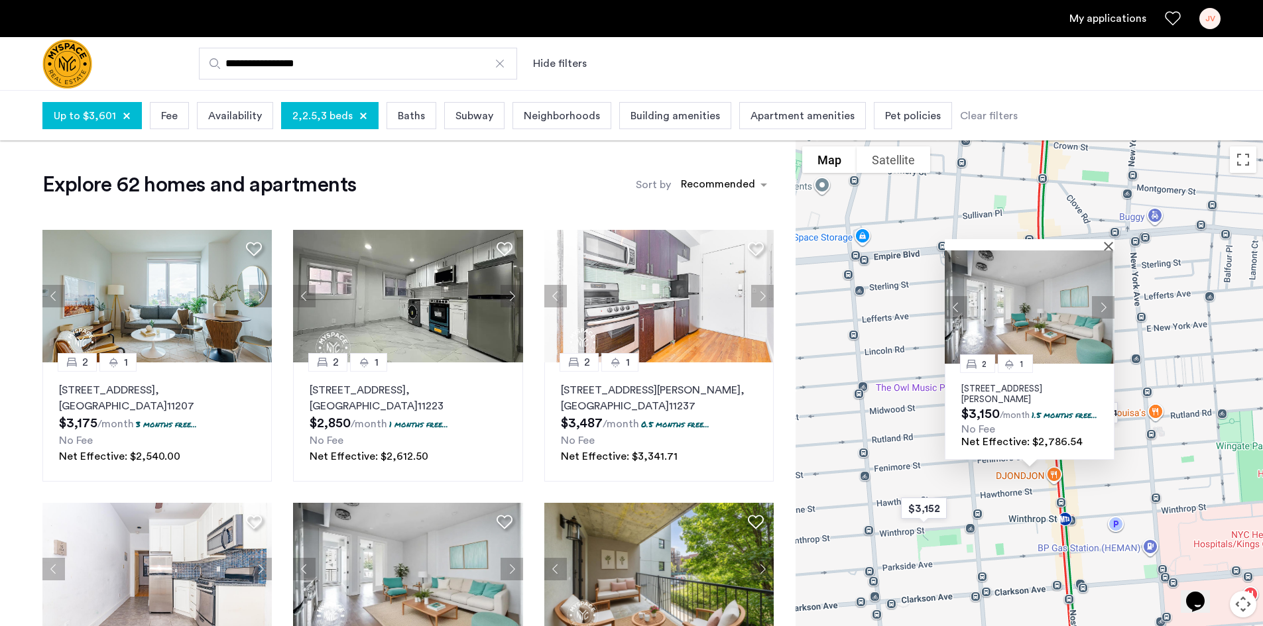
click at [1105, 239] on div at bounding box center [1030, 244] width 170 height 11
click at [1108, 241] on button "Close" at bounding box center [1110, 245] width 9 height 9
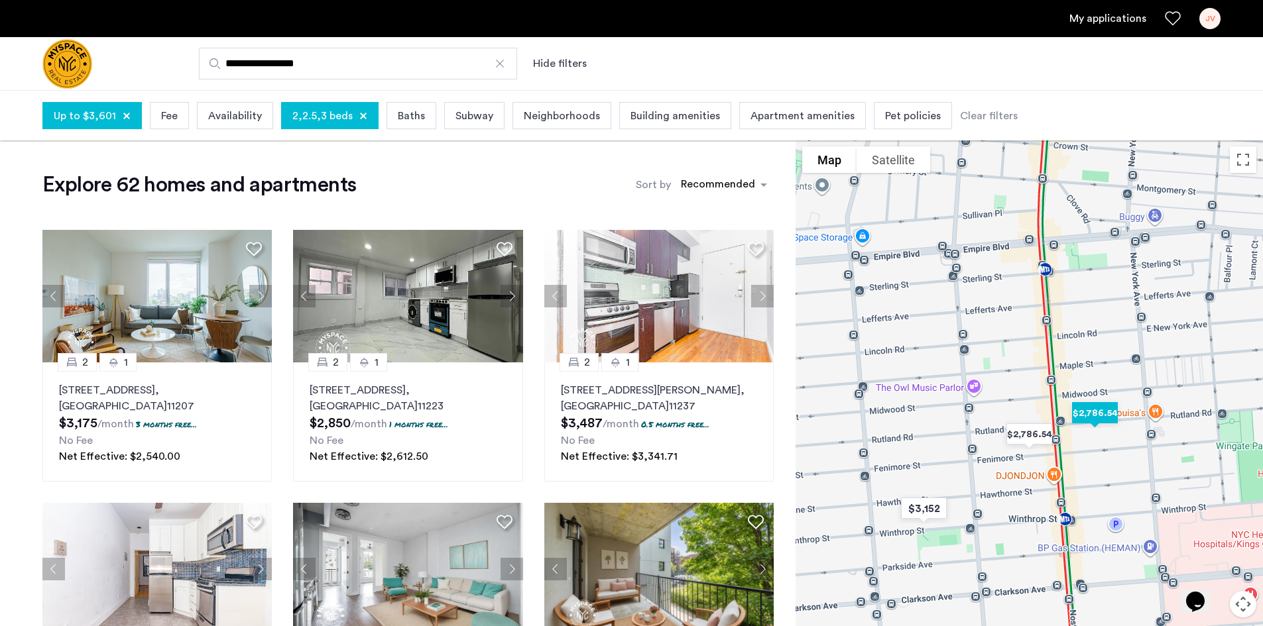
click at [1086, 412] on img "$2,786.54" at bounding box center [1094, 413] width 67 height 40
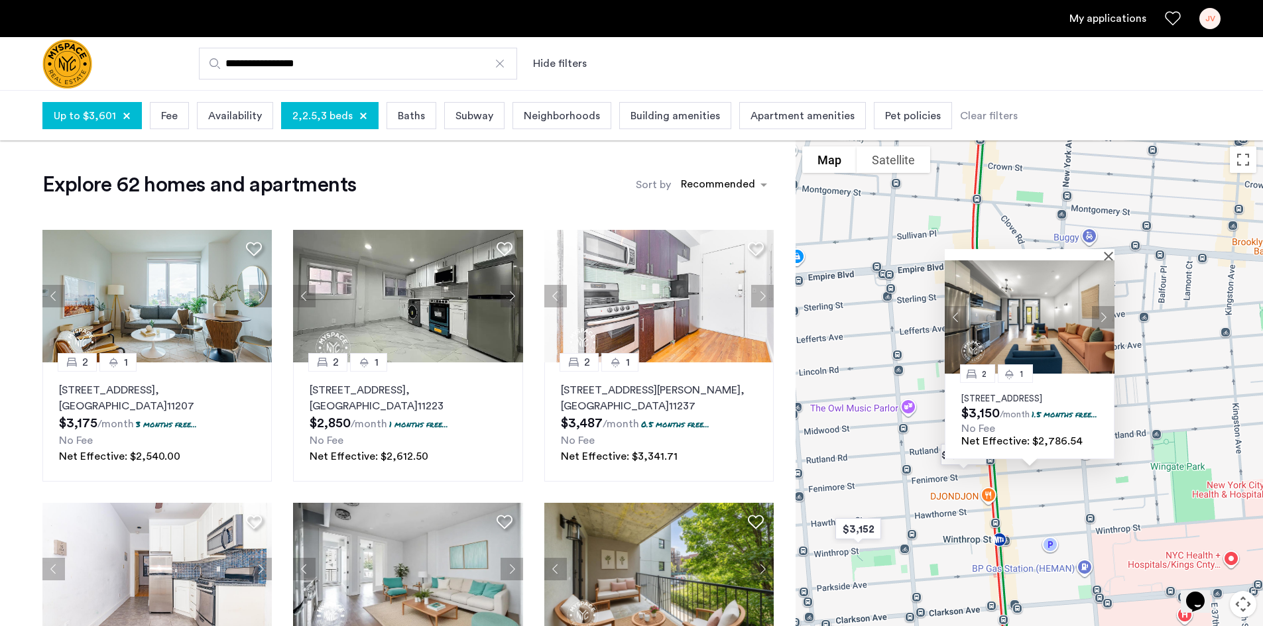
click at [1017, 394] on p "346 Rutland Road, Unit 3B, Brooklyn, NY 11225" at bounding box center [1029, 399] width 137 height 11
click at [1106, 251] on button "Close" at bounding box center [1110, 255] width 9 height 9
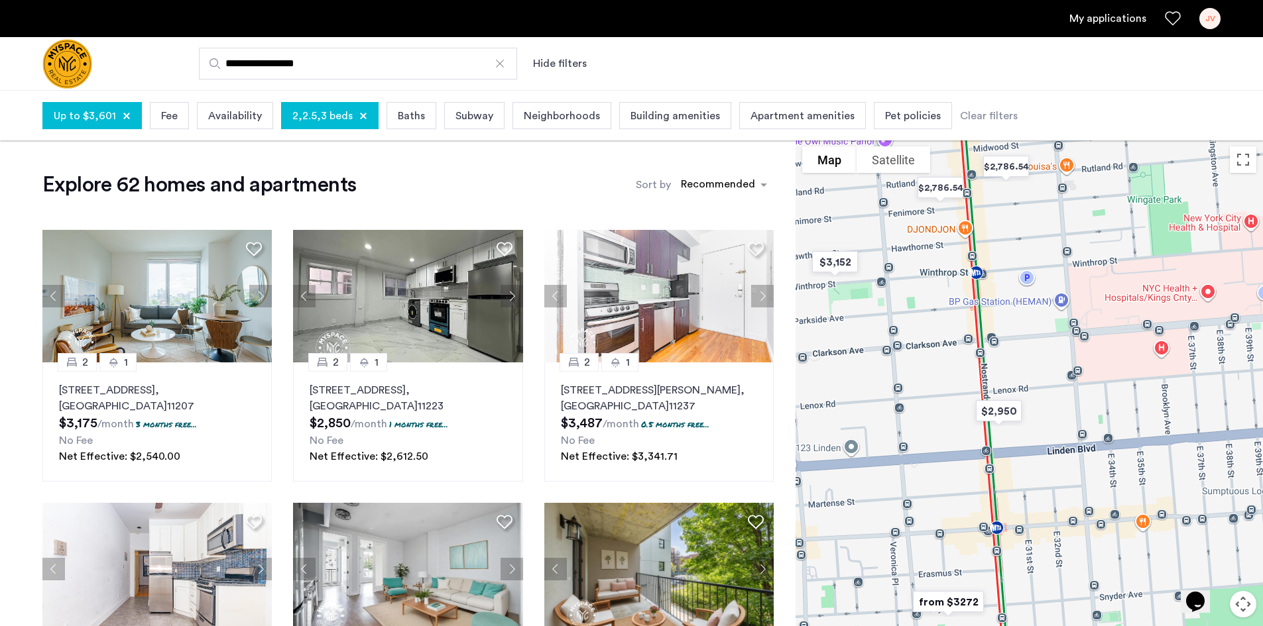
drag, startPoint x: 1116, startPoint y: 438, endPoint x: 1093, endPoint y: 160, distance: 278.7
click at [1093, 160] on div at bounding box center [1028, 411] width 467 height 542
click at [1007, 417] on img "$2,950" at bounding box center [998, 411] width 67 height 40
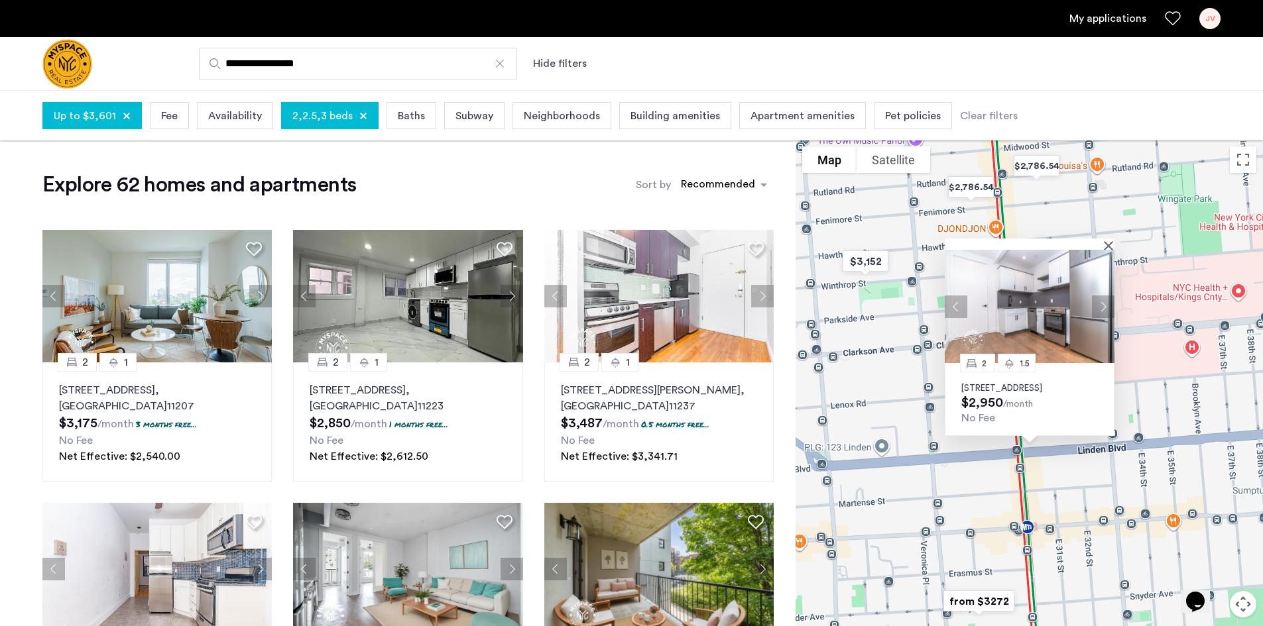
click at [1014, 383] on p "1365 Nostrand Ave., Unit 2A, Brooklyn, NY 11226" at bounding box center [1029, 388] width 137 height 11
click at [1110, 241] on button "Close" at bounding box center [1110, 245] width 9 height 9
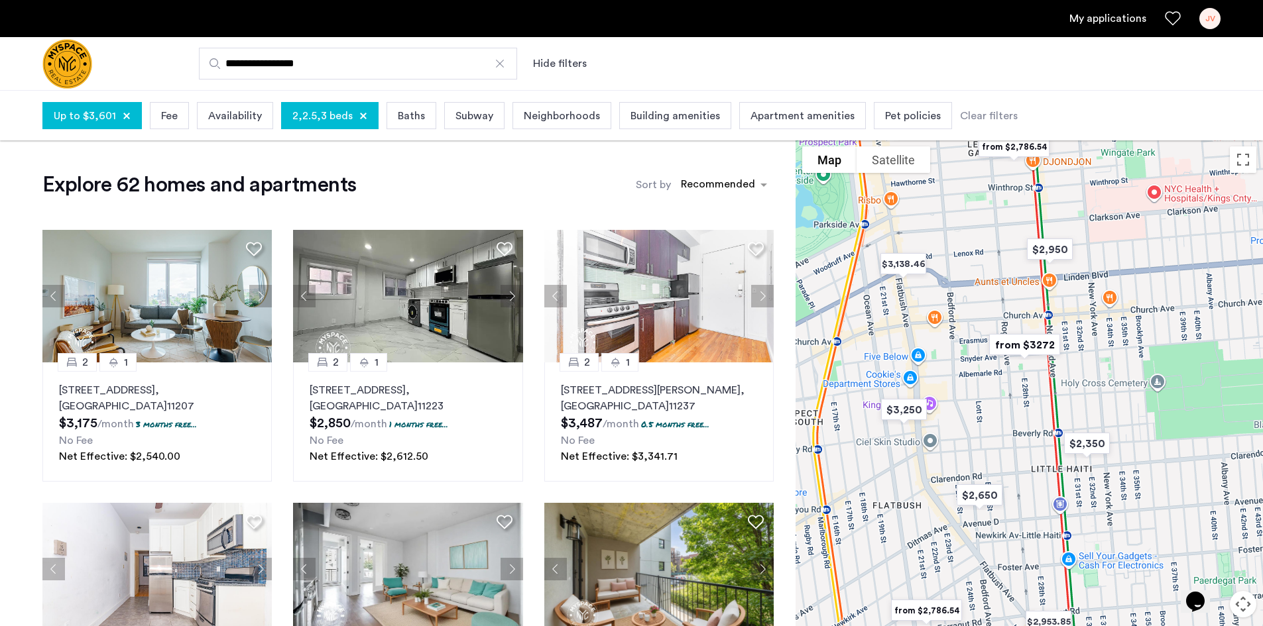
drag, startPoint x: 959, startPoint y: 327, endPoint x: 954, endPoint y: 219, distance: 107.5
click at [954, 219] on div at bounding box center [1028, 411] width 467 height 542
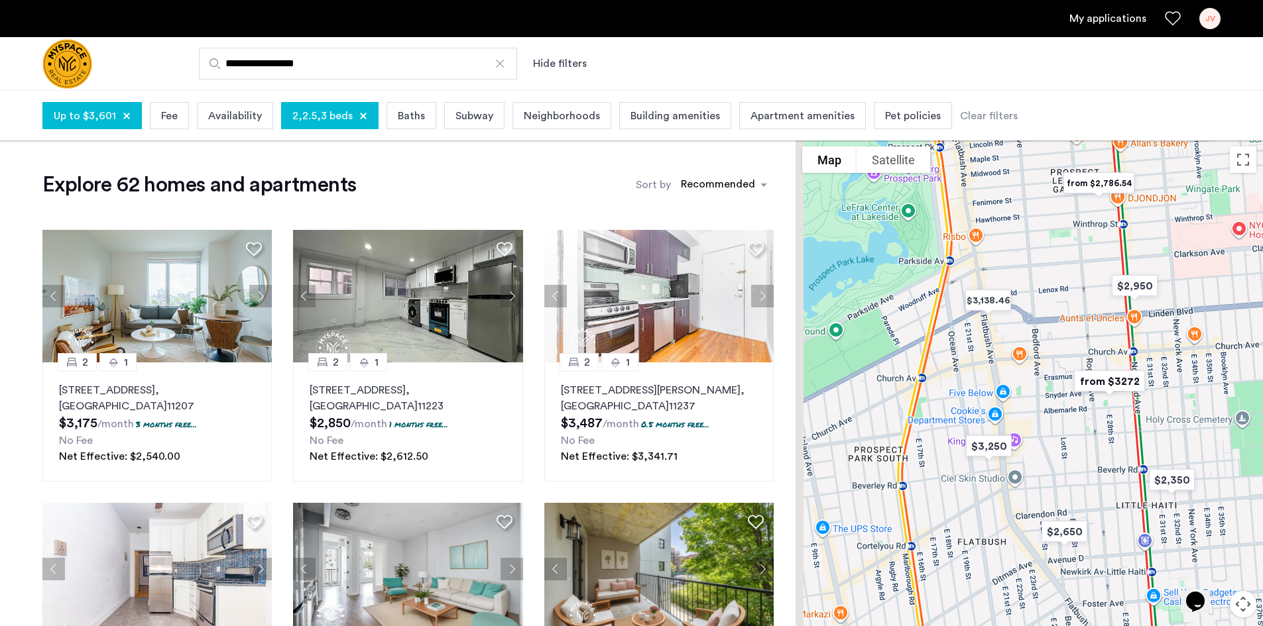
drag, startPoint x: 969, startPoint y: 389, endPoint x: 1085, endPoint y: 440, distance: 126.5
click at [1085, 440] on div at bounding box center [1028, 411] width 467 height 542
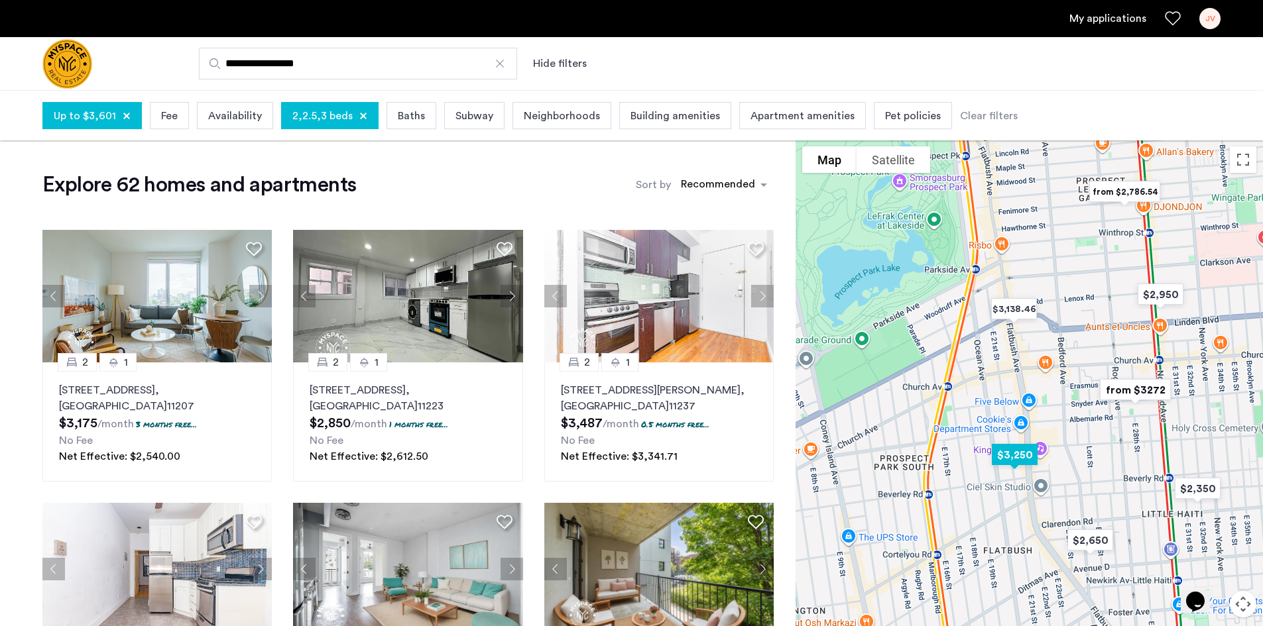
click at [1016, 455] on img "$3,250" at bounding box center [1014, 455] width 67 height 40
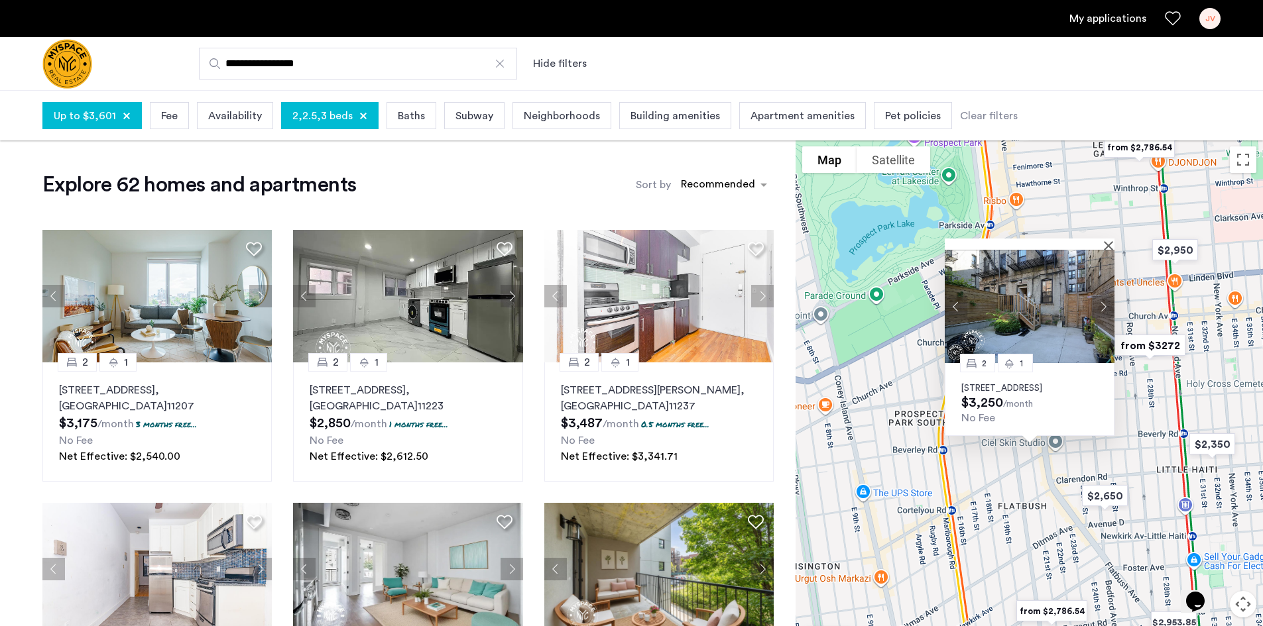
click at [1011, 383] on p "365 E 21st St, Unit 1B, Brooklyn, NY 11226" at bounding box center [1029, 388] width 137 height 11
click at [1111, 241] on button "Close" at bounding box center [1110, 245] width 9 height 9
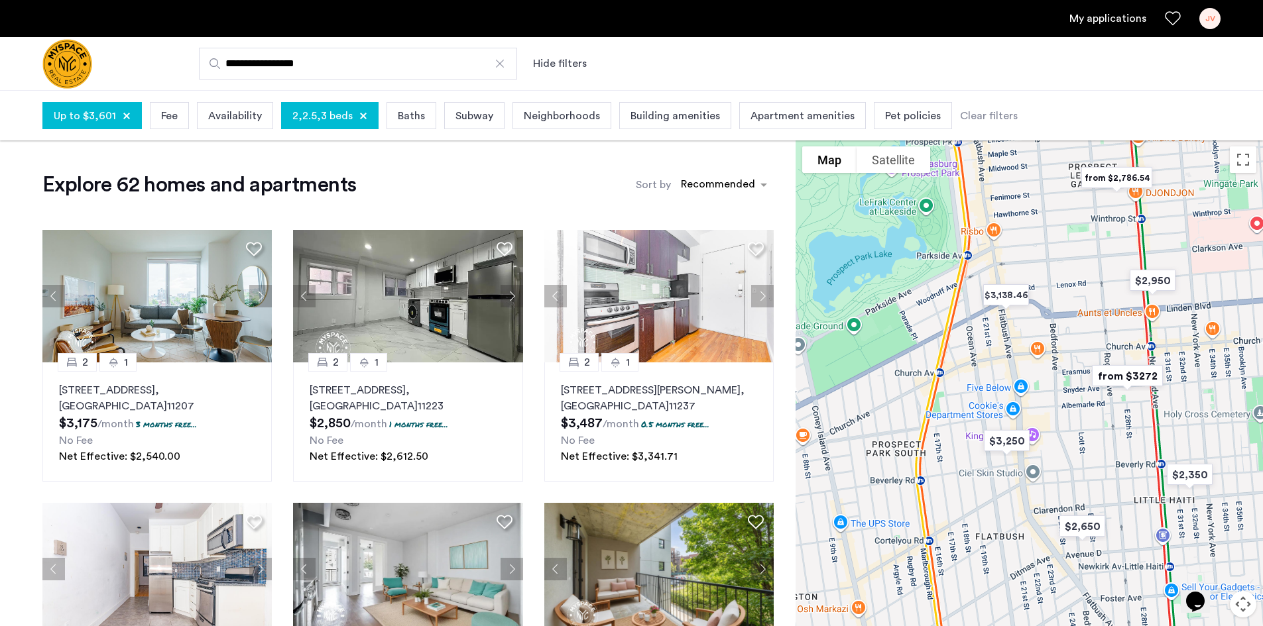
drag, startPoint x: 1087, startPoint y: 310, endPoint x: 1058, endPoint y: 353, distance: 52.0
click at [1059, 353] on div at bounding box center [1028, 411] width 467 height 542
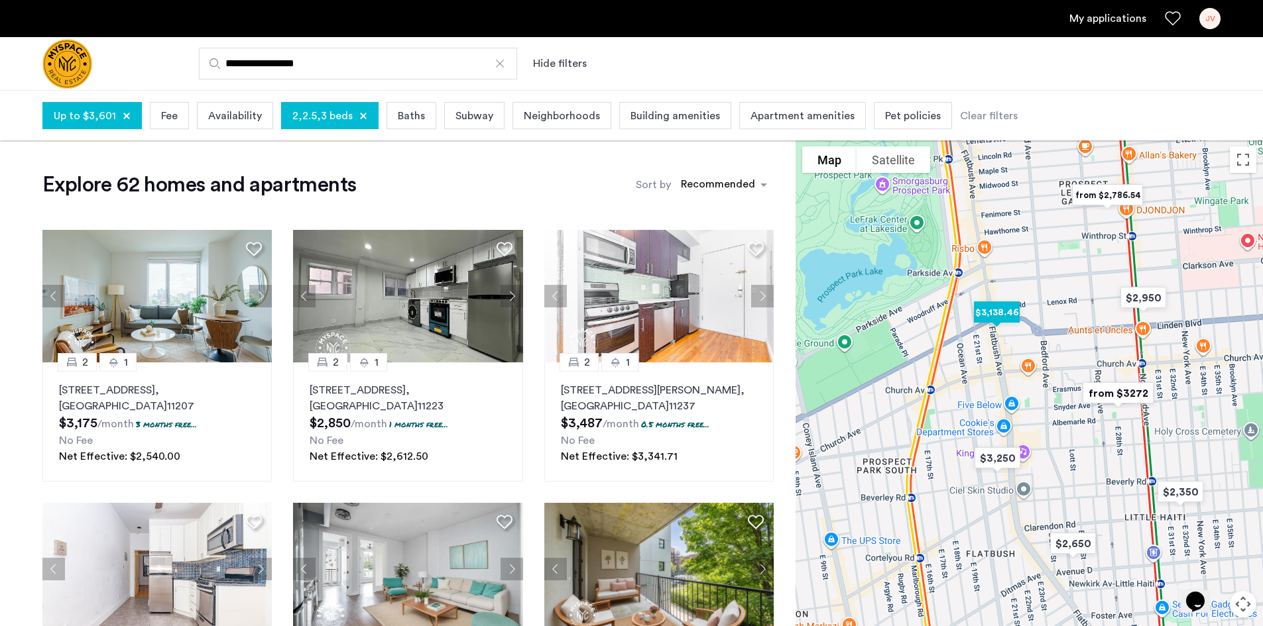
click at [988, 311] on img "$3,138.46" at bounding box center [996, 312] width 67 height 40
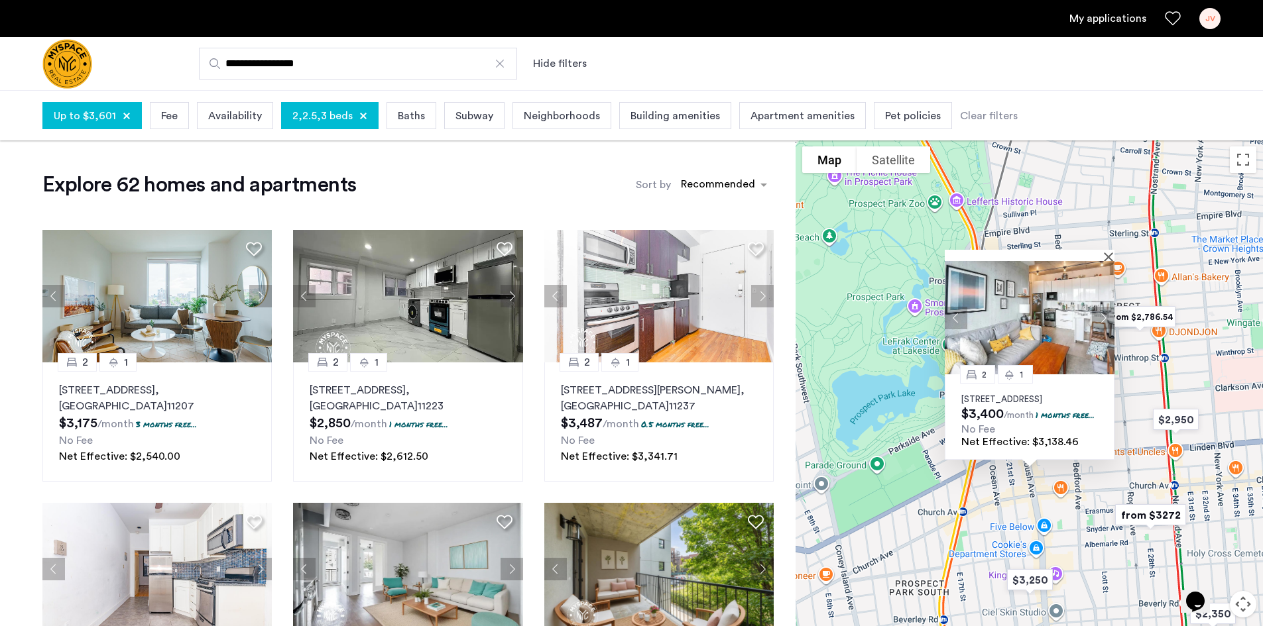
click at [1025, 394] on p "815 Flatbush Avenue, Unit 603, Brooklyn, NY 11226" at bounding box center [1029, 399] width 137 height 11
click at [1111, 252] on button "Close" at bounding box center [1110, 256] width 9 height 9
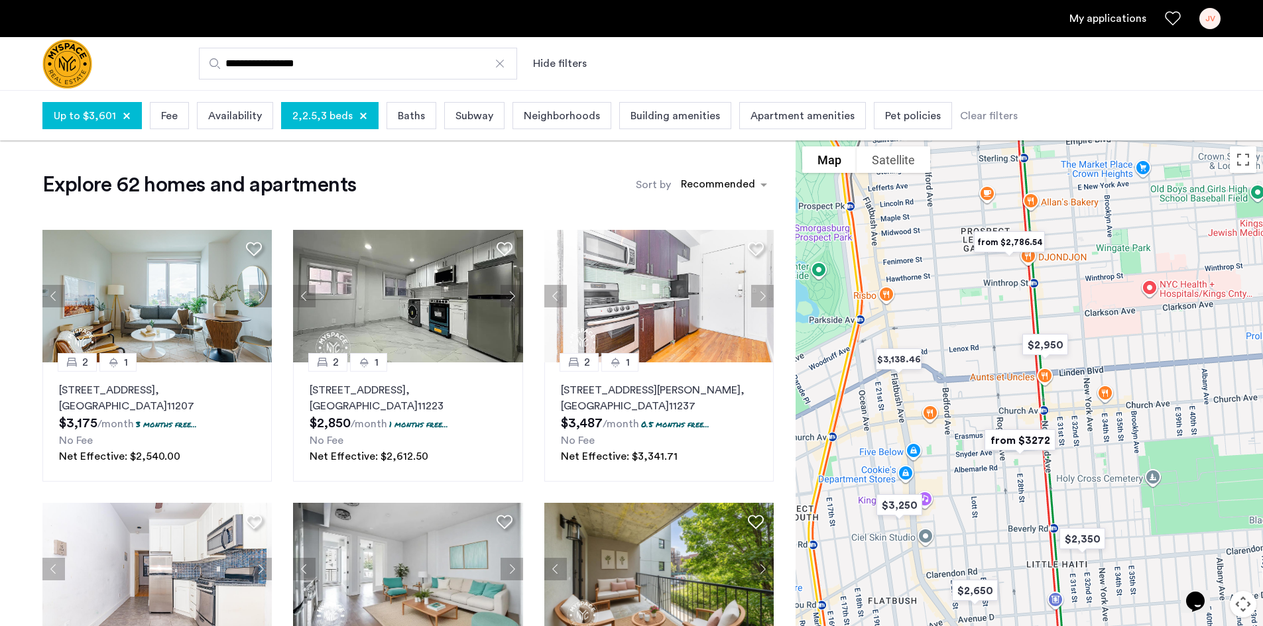
drag, startPoint x: 1097, startPoint y: 402, endPoint x: 969, endPoint y: 320, distance: 152.6
click at [969, 320] on div at bounding box center [1028, 411] width 467 height 542
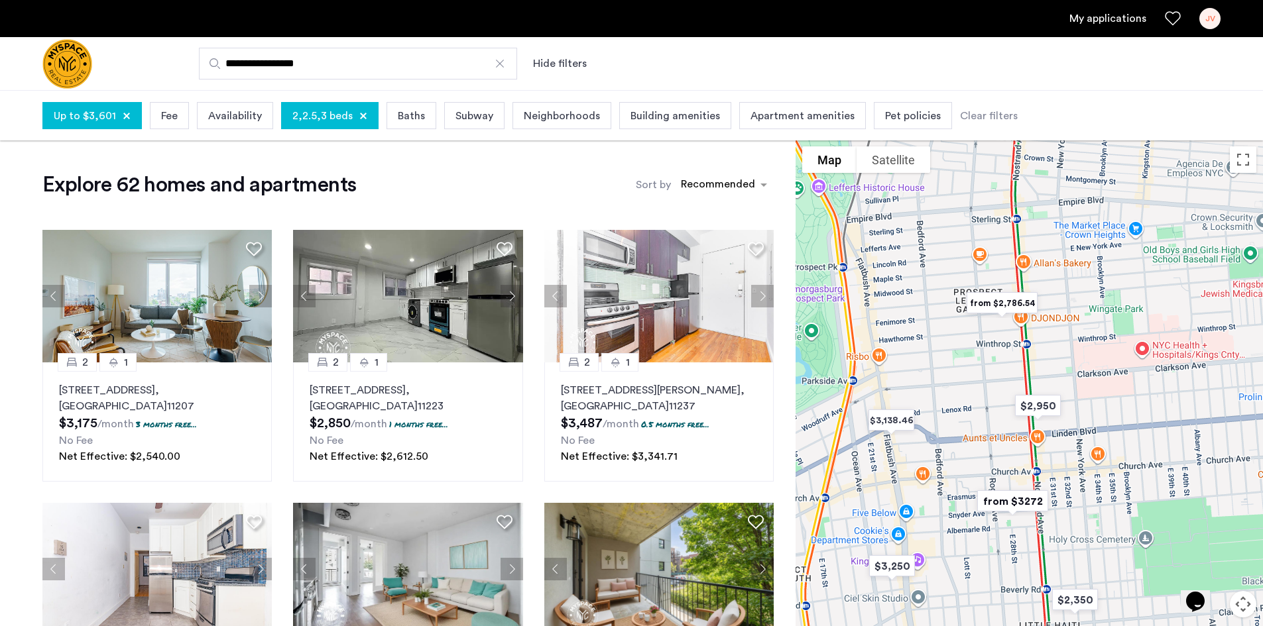
drag, startPoint x: 990, startPoint y: 292, endPoint x: 981, endPoint y: 359, distance: 67.6
click at [981, 359] on div at bounding box center [1028, 411] width 467 height 542
click at [892, 425] on img "$3,138.46" at bounding box center [891, 420] width 67 height 40
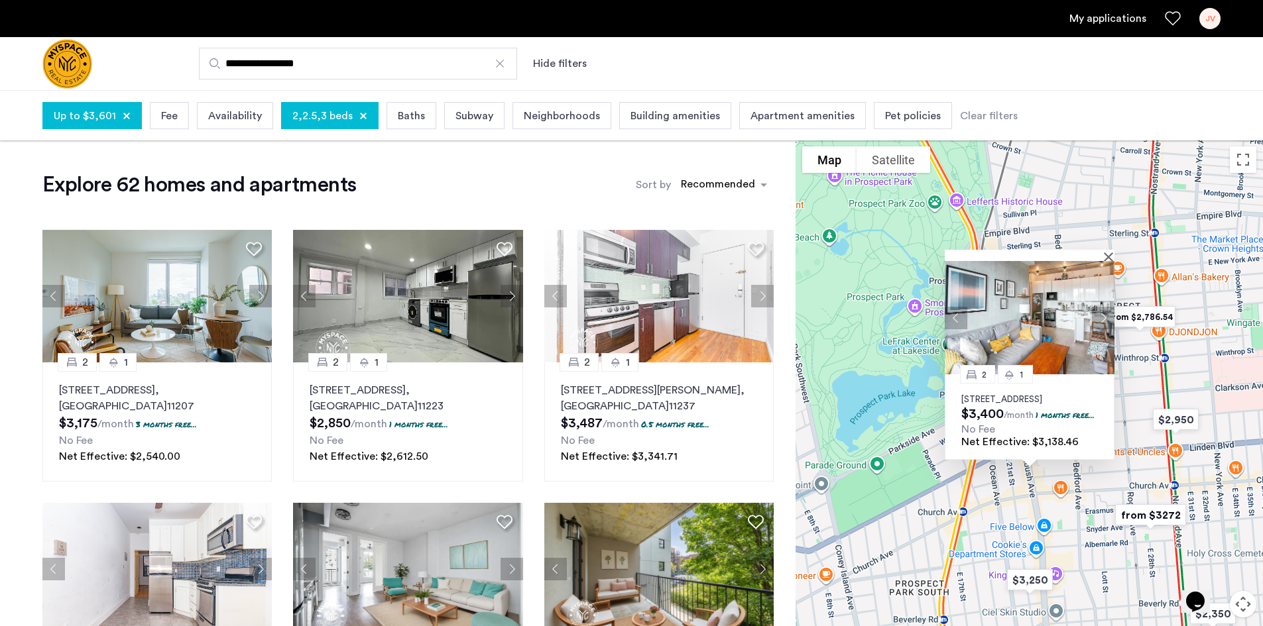
click at [1035, 291] on img at bounding box center [1030, 317] width 170 height 113
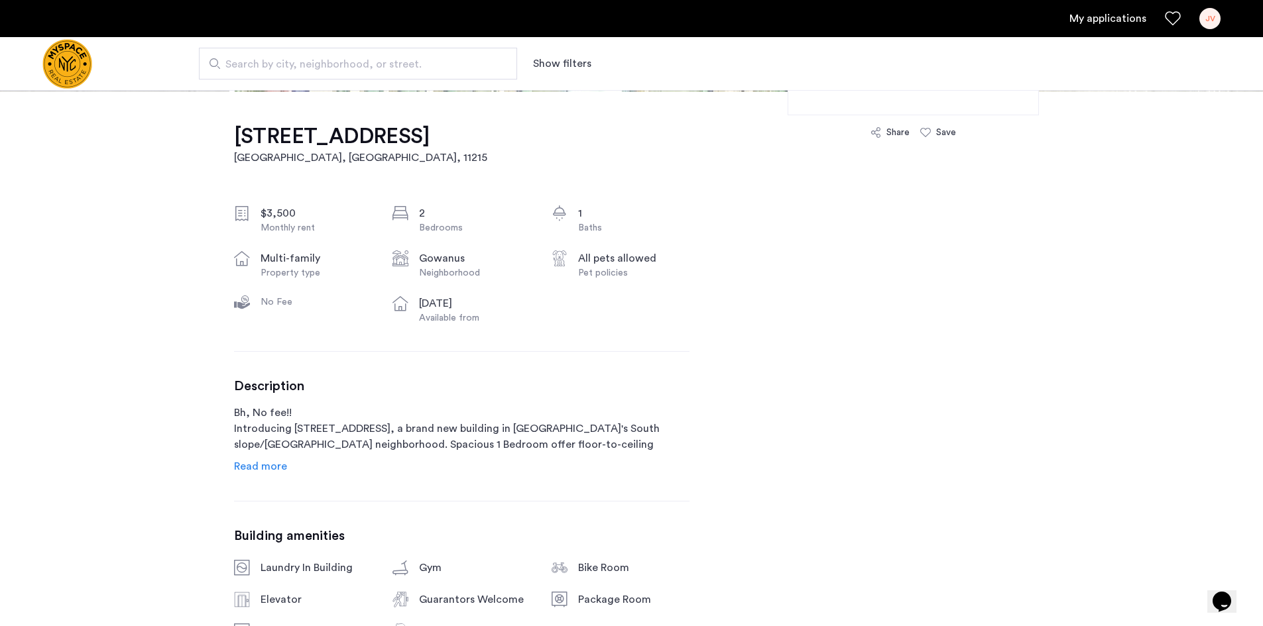
scroll to position [398, 0]
click at [272, 465] on span "Read more" at bounding box center [260, 465] width 53 height 11
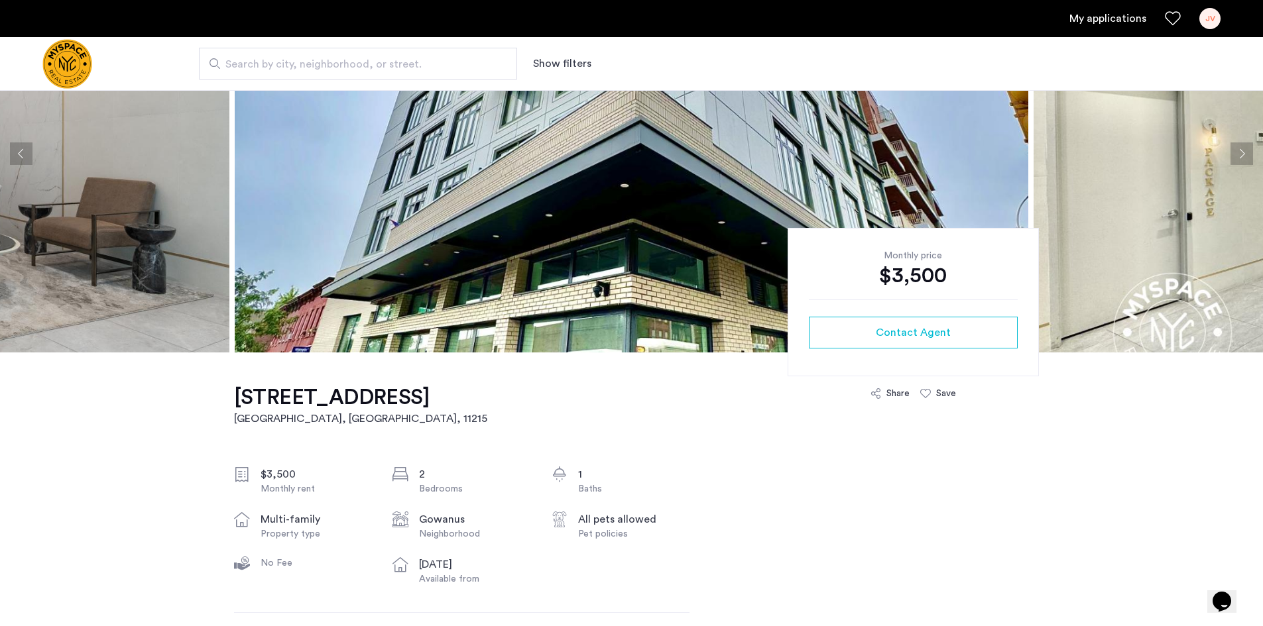
scroll to position [0, 0]
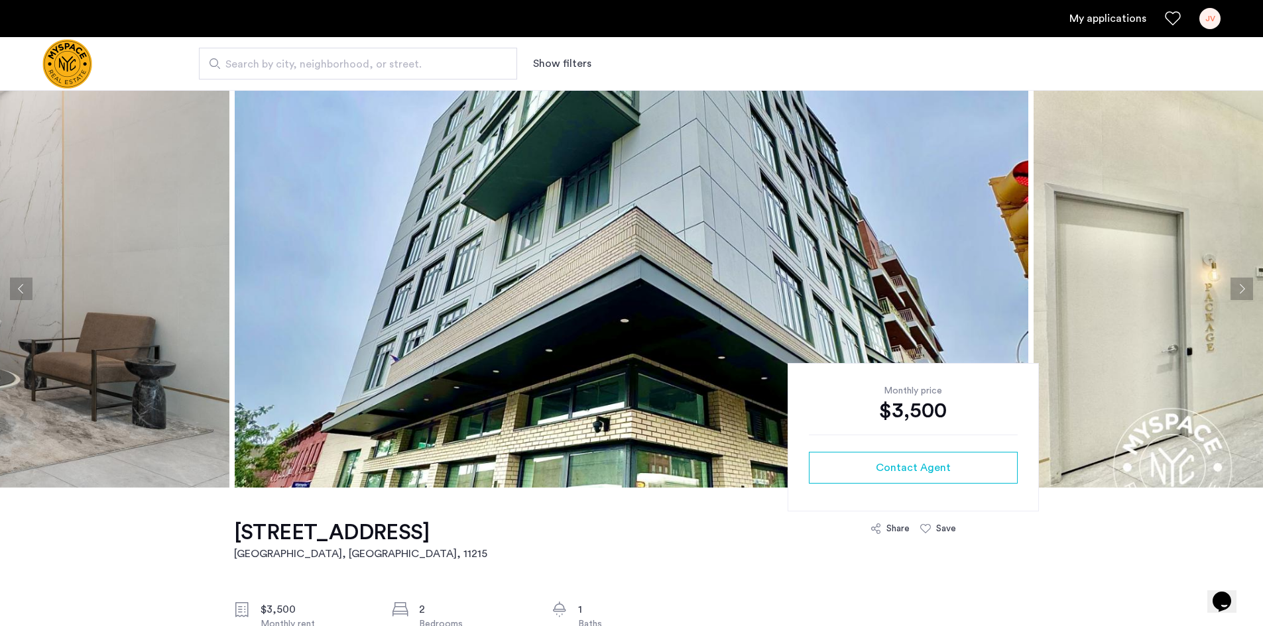
click at [1240, 287] on button "Next apartment" at bounding box center [1241, 289] width 23 height 23
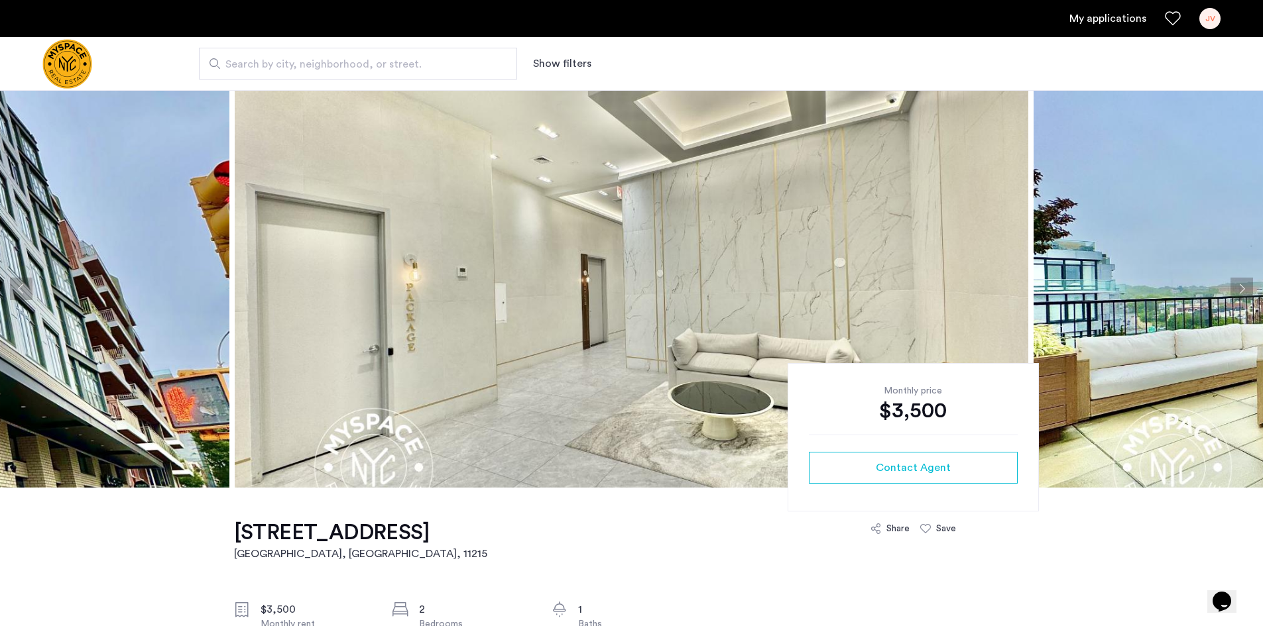
click at [1240, 287] on button "Next apartment" at bounding box center [1241, 289] width 23 height 23
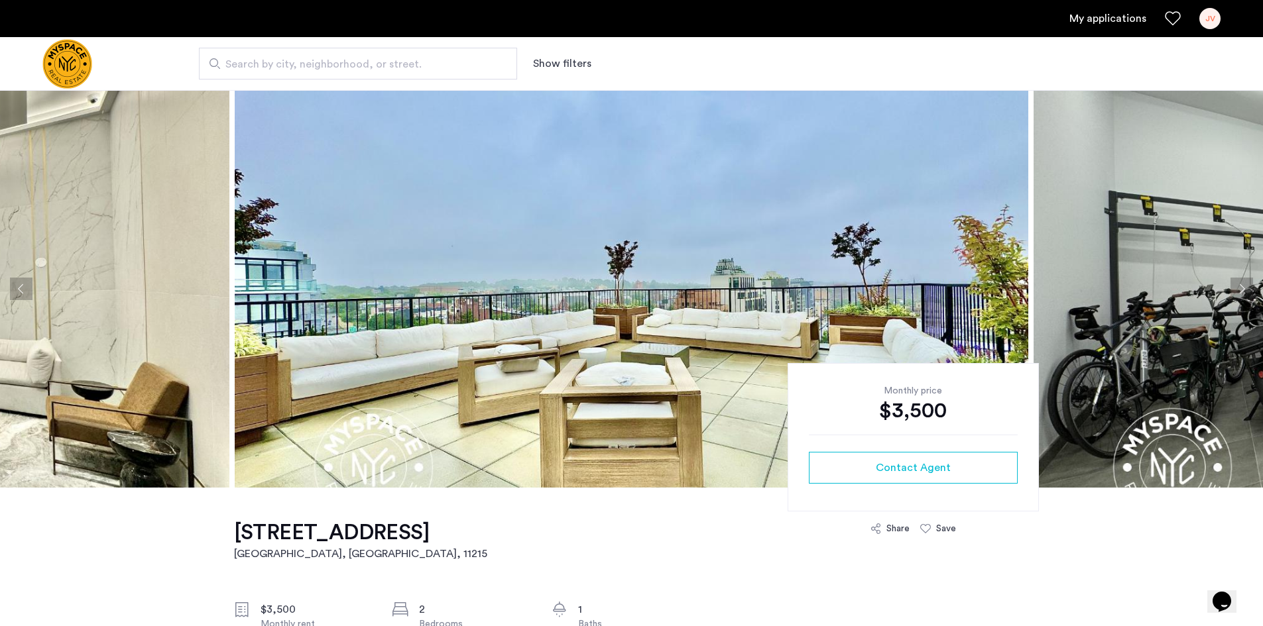
click at [1240, 287] on button "Next apartment" at bounding box center [1241, 289] width 23 height 23
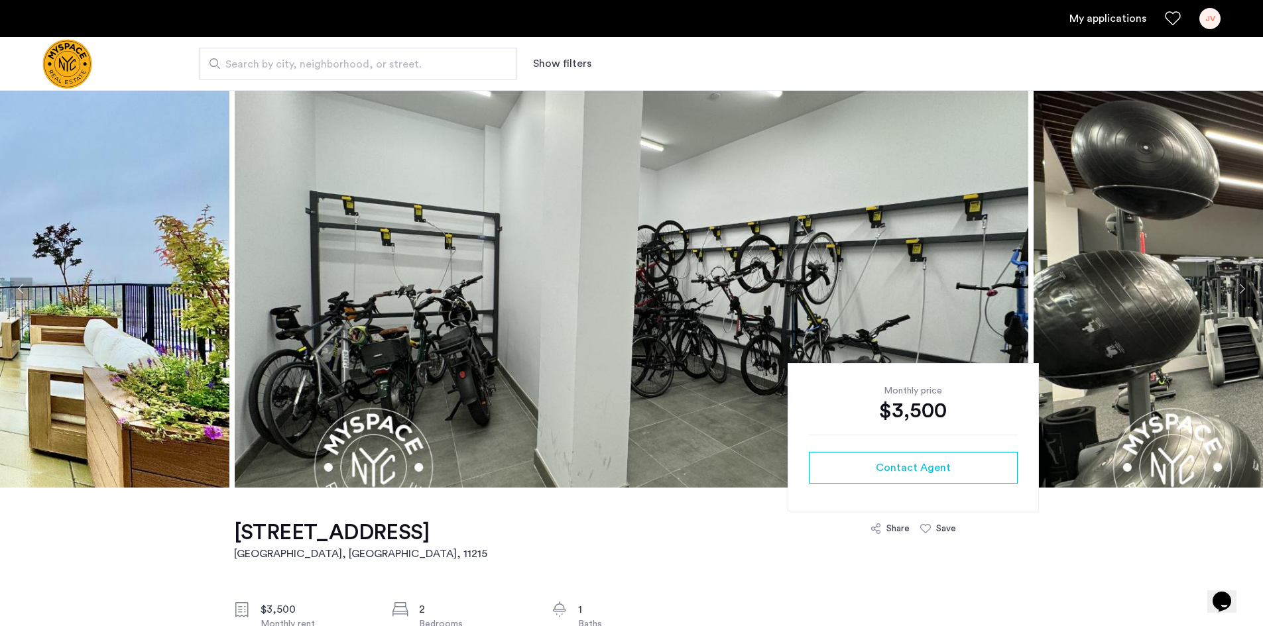
click at [1240, 287] on button "Next apartment" at bounding box center [1241, 289] width 23 height 23
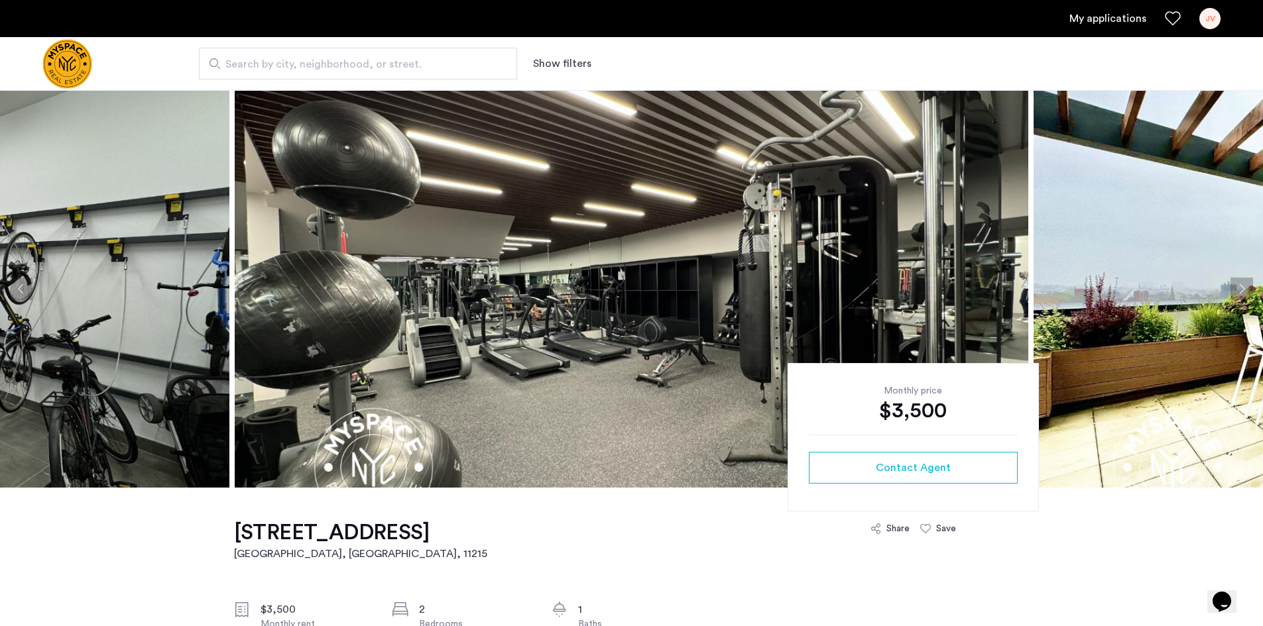
click at [1240, 287] on button "Next apartment" at bounding box center [1241, 289] width 23 height 23
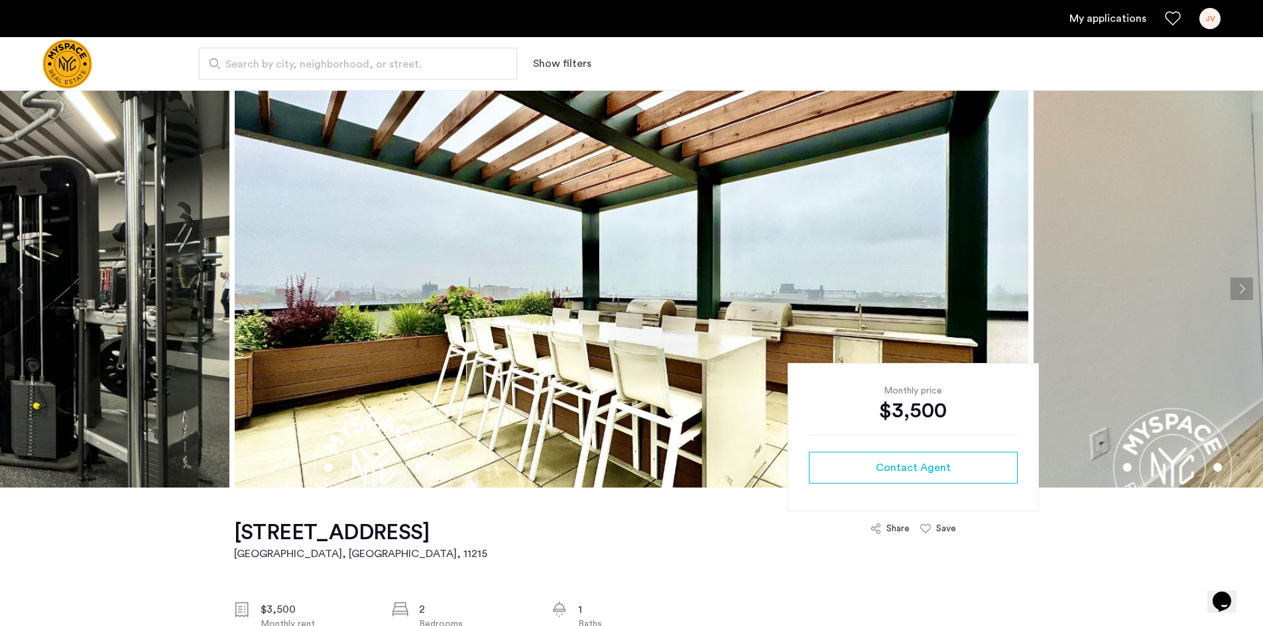
click at [1240, 287] on button "Next apartment" at bounding box center [1241, 289] width 23 height 23
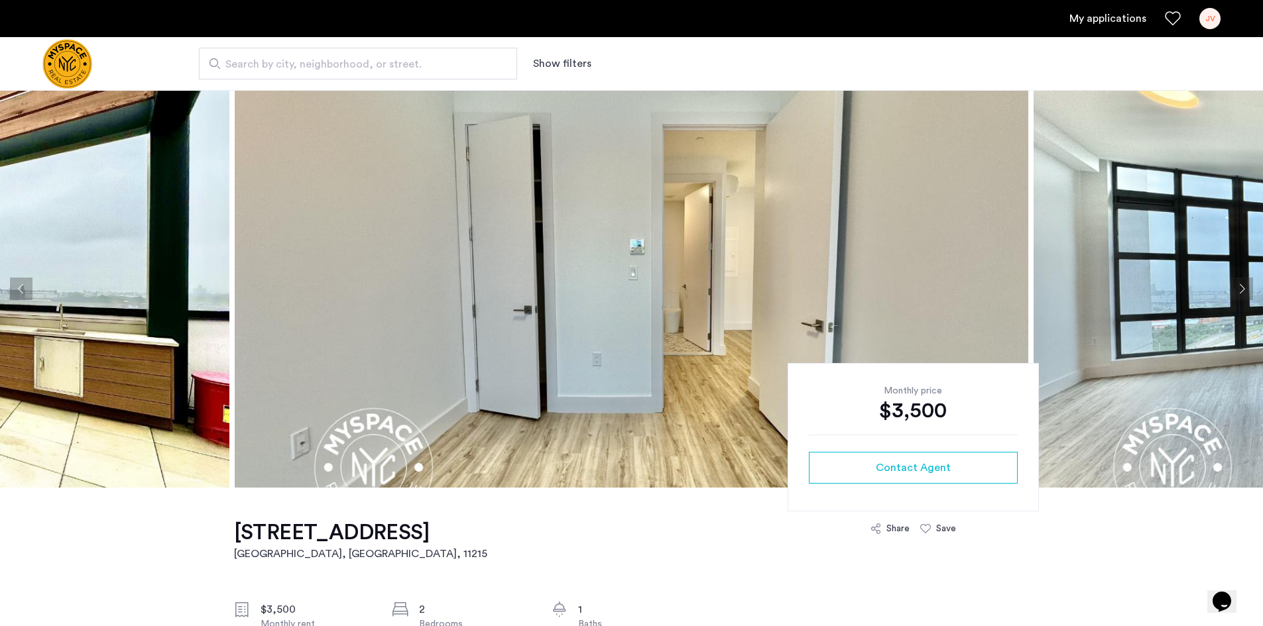
click at [1240, 287] on button "Next apartment" at bounding box center [1241, 289] width 23 height 23
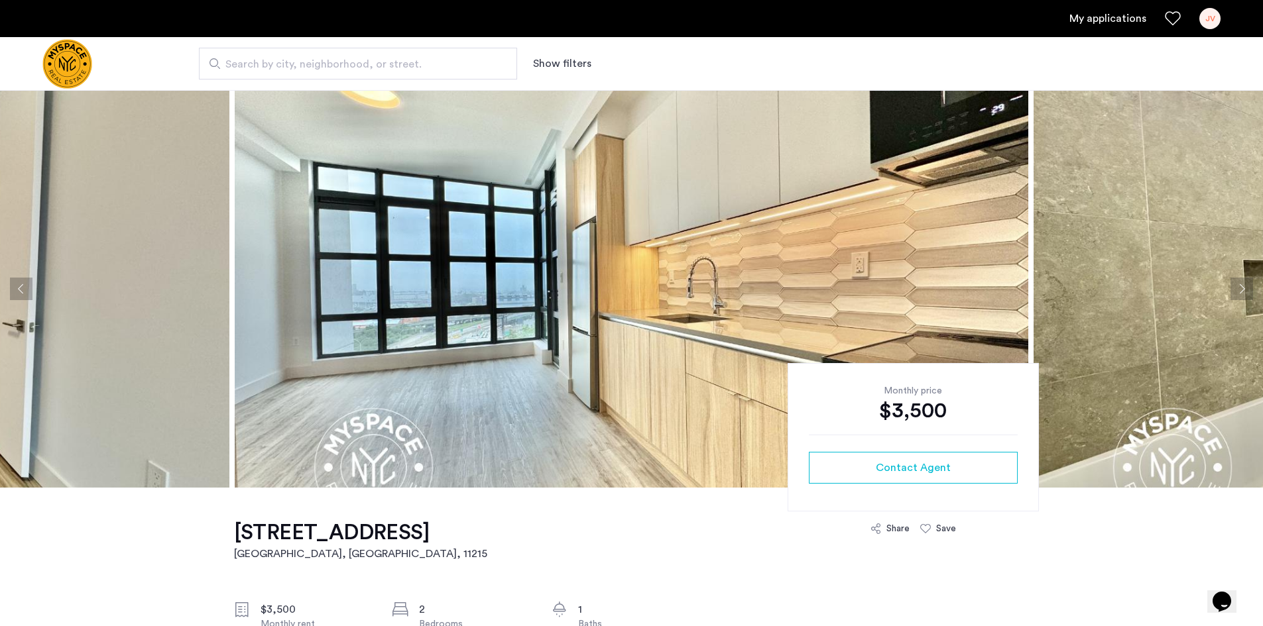
click at [1240, 287] on button "Next apartment" at bounding box center [1241, 289] width 23 height 23
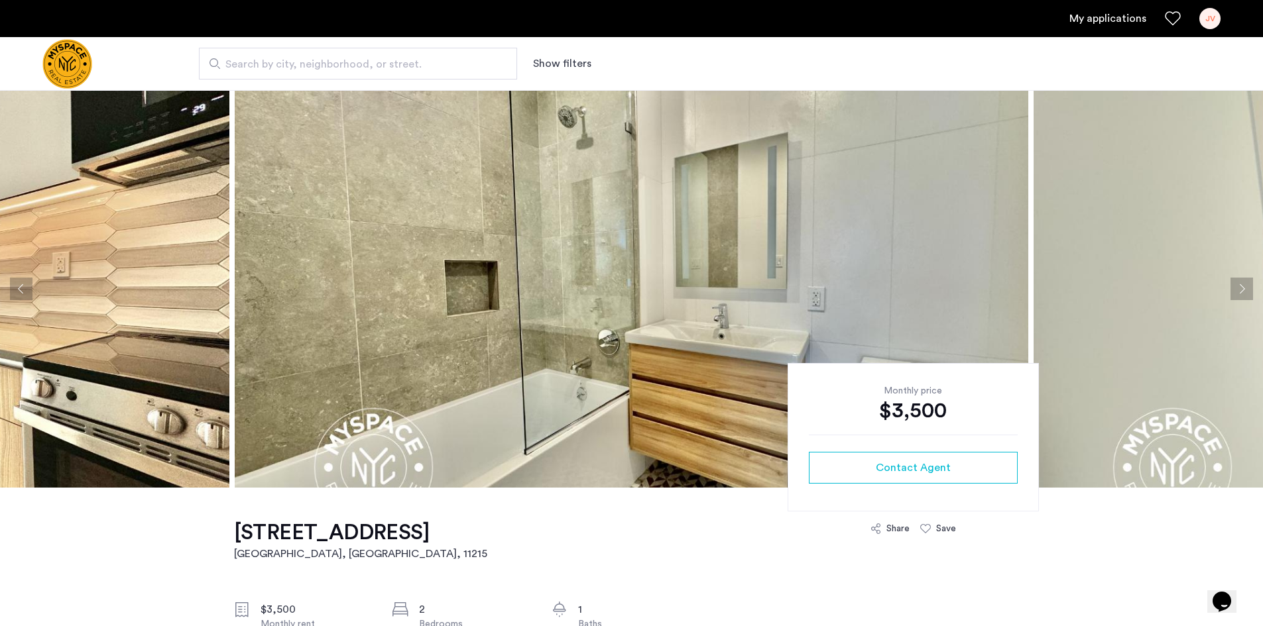
click at [1240, 287] on button "Next apartment" at bounding box center [1241, 289] width 23 height 23
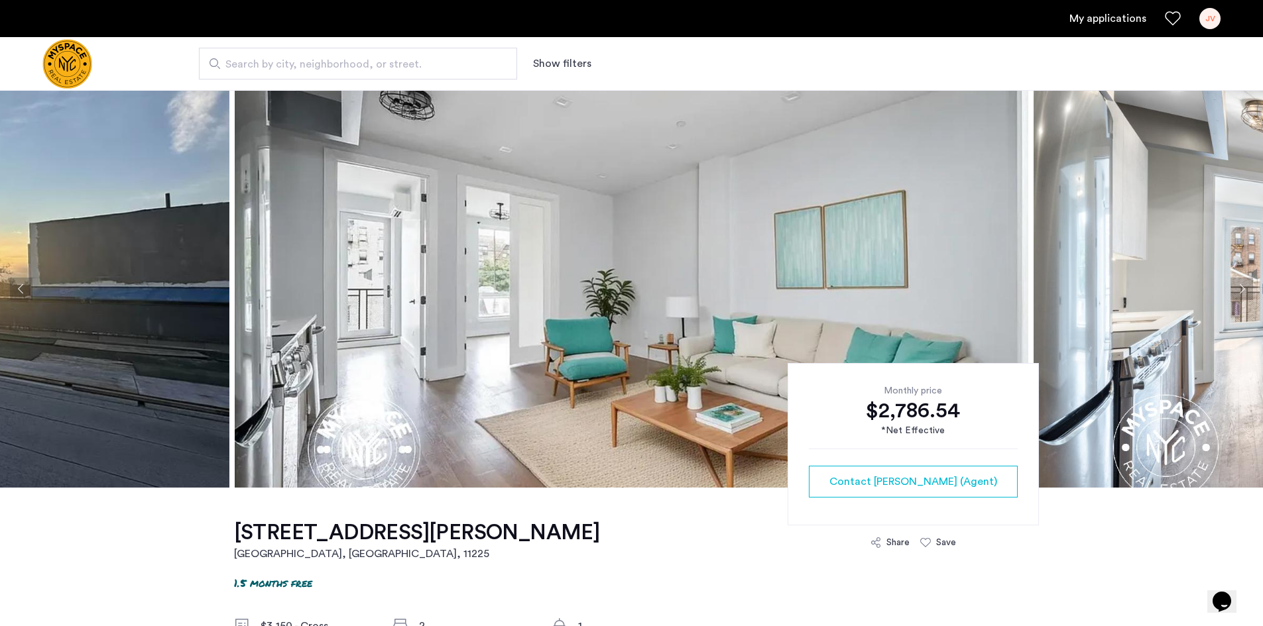
click at [1234, 289] on button "Next apartment" at bounding box center [1241, 289] width 23 height 23
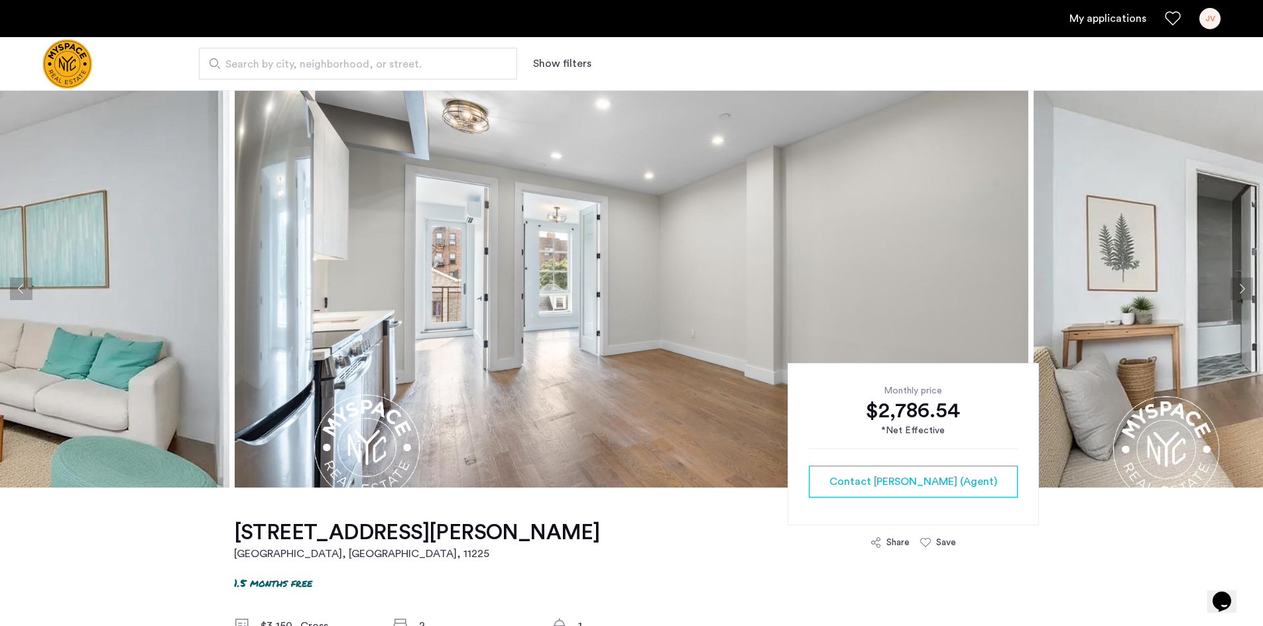
click at [1234, 289] on button "Next apartment" at bounding box center [1241, 289] width 23 height 23
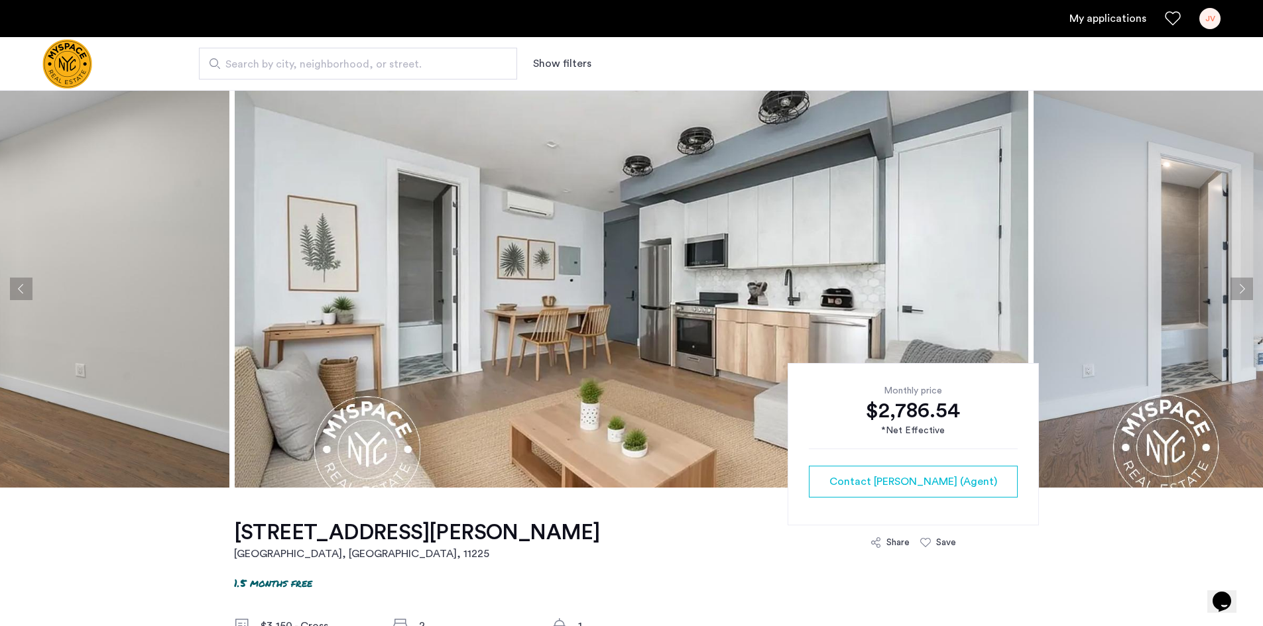
click at [1234, 289] on button "Next apartment" at bounding box center [1241, 289] width 23 height 23
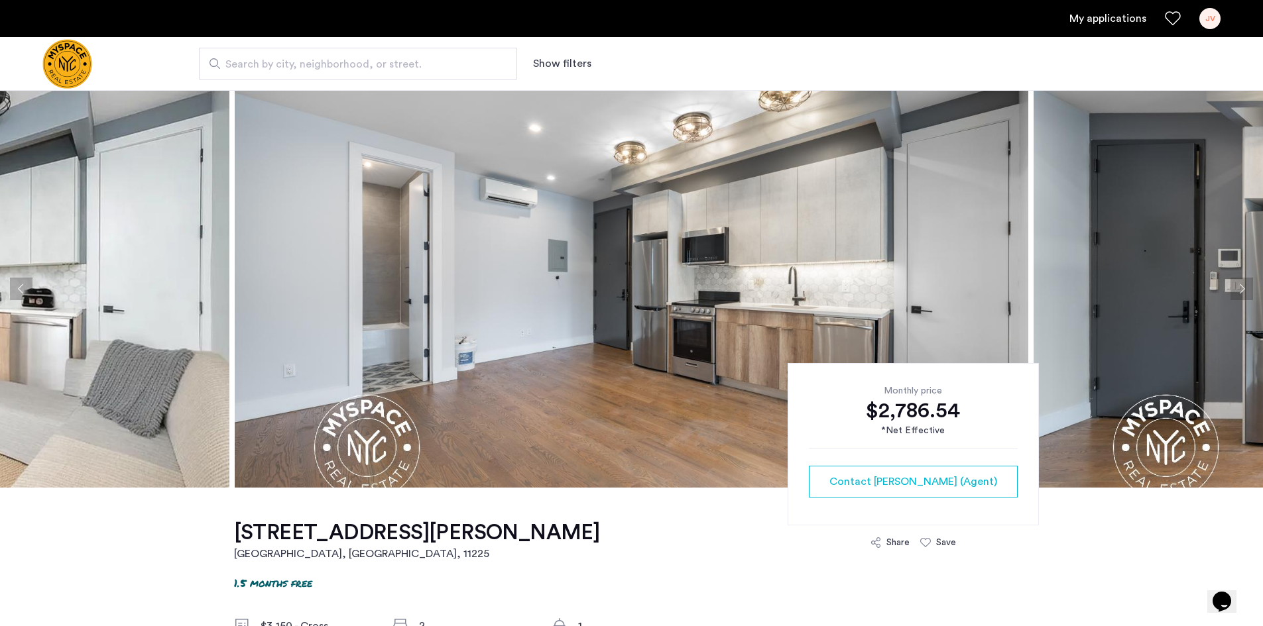
click at [1234, 289] on button "Next apartment" at bounding box center [1241, 289] width 23 height 23
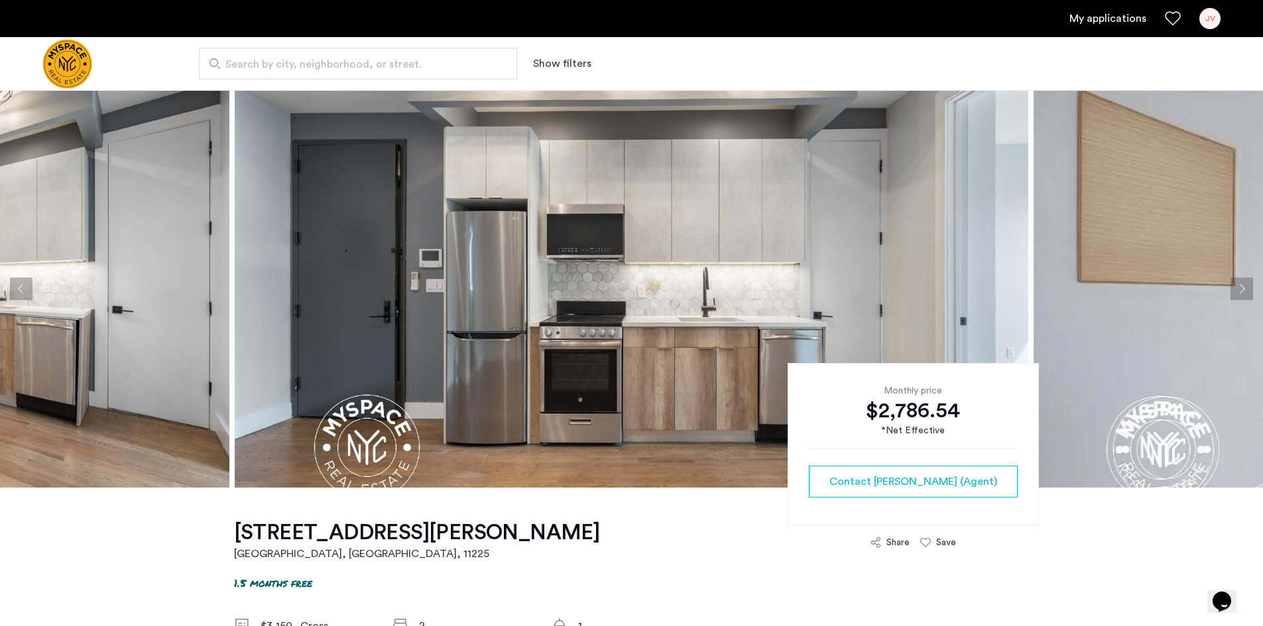
click at [1234, 289] on button "Next apartment" at bounding box center [1241, 289] width 23 height 23
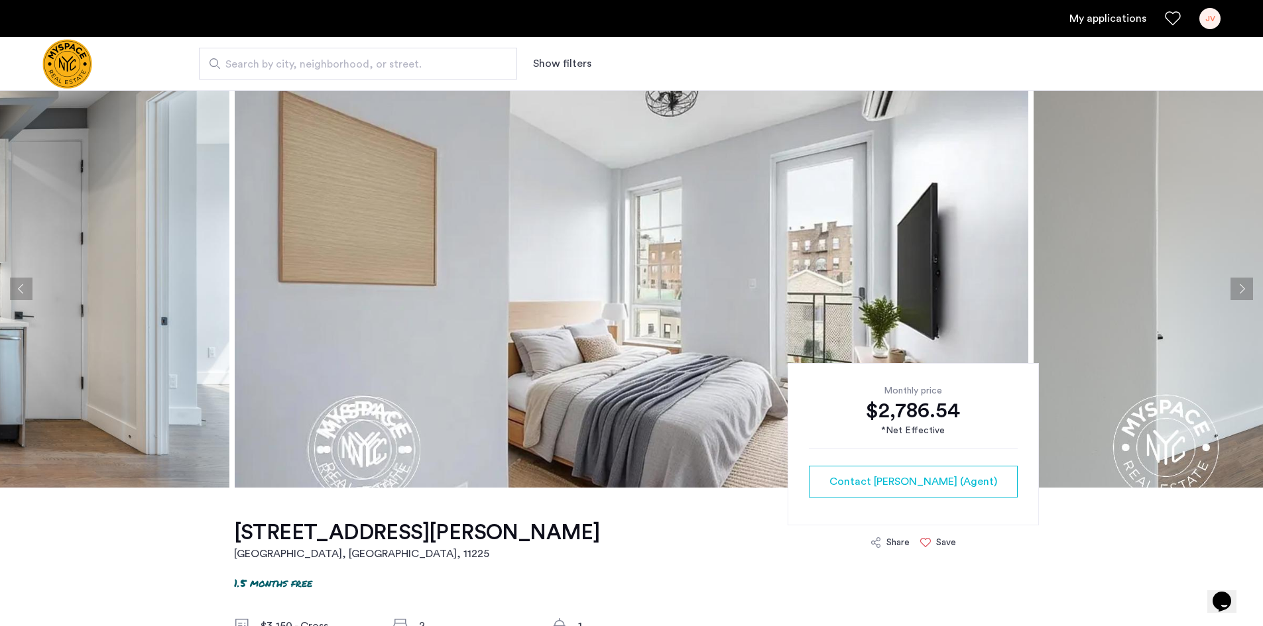
click at [931, 539] on div "Save" at bounding box center [938, 542] width 36 height 13
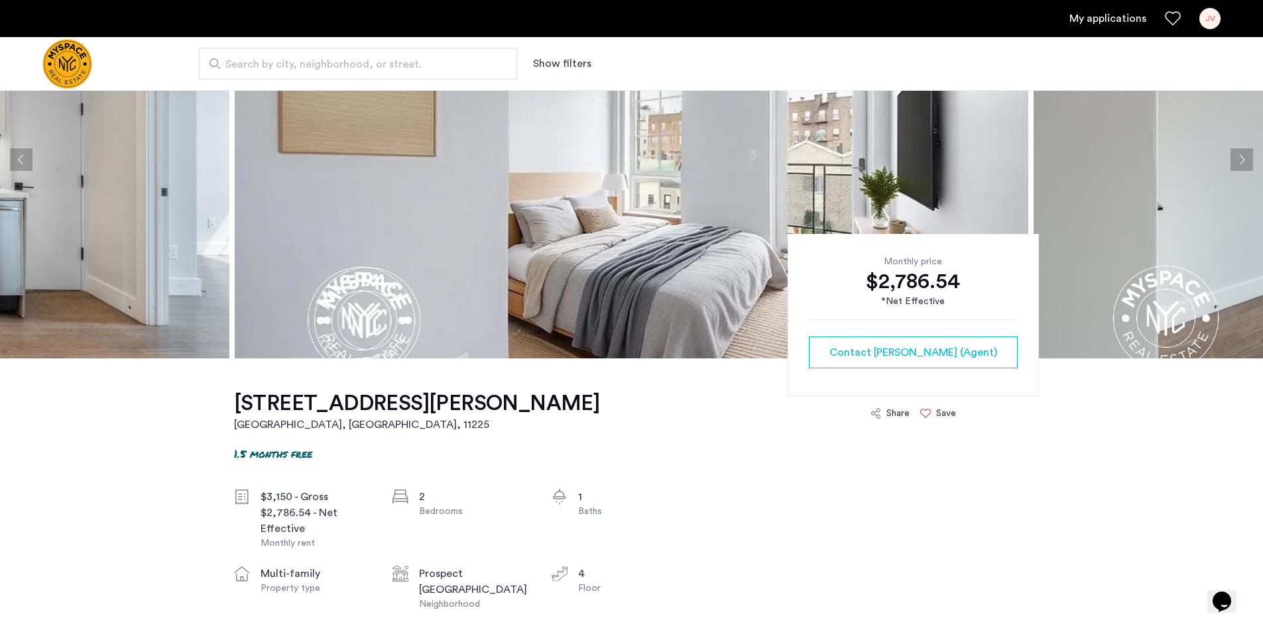
scroll to position [133, 0]
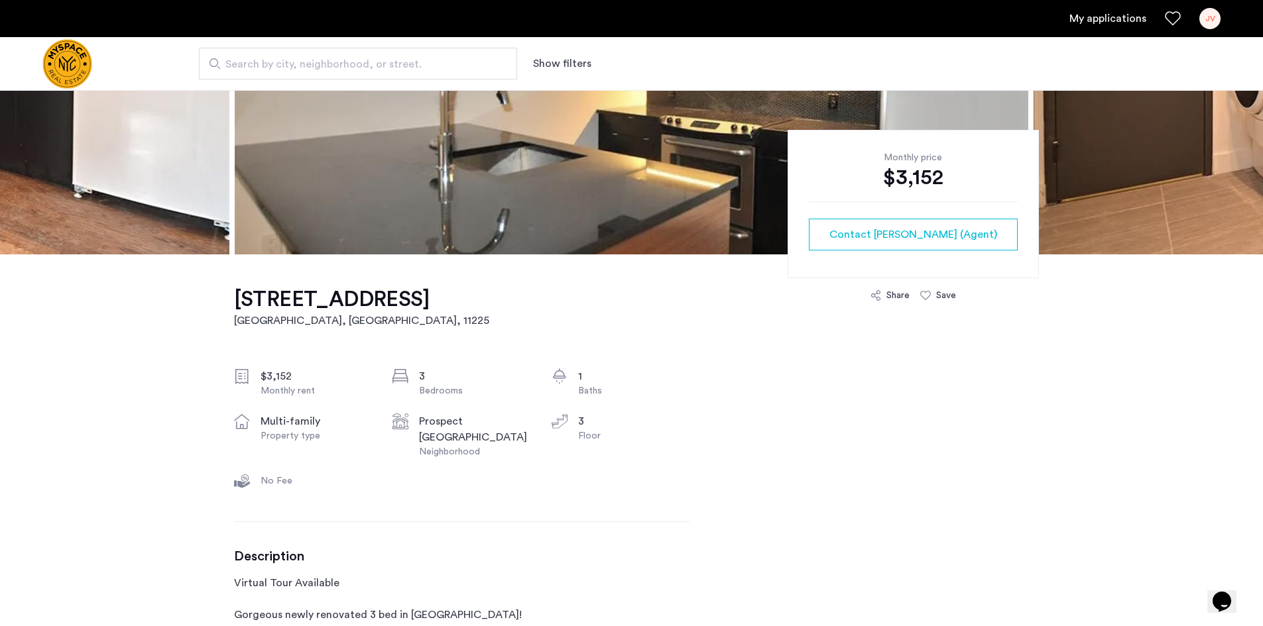
scroll to position [265, 0]
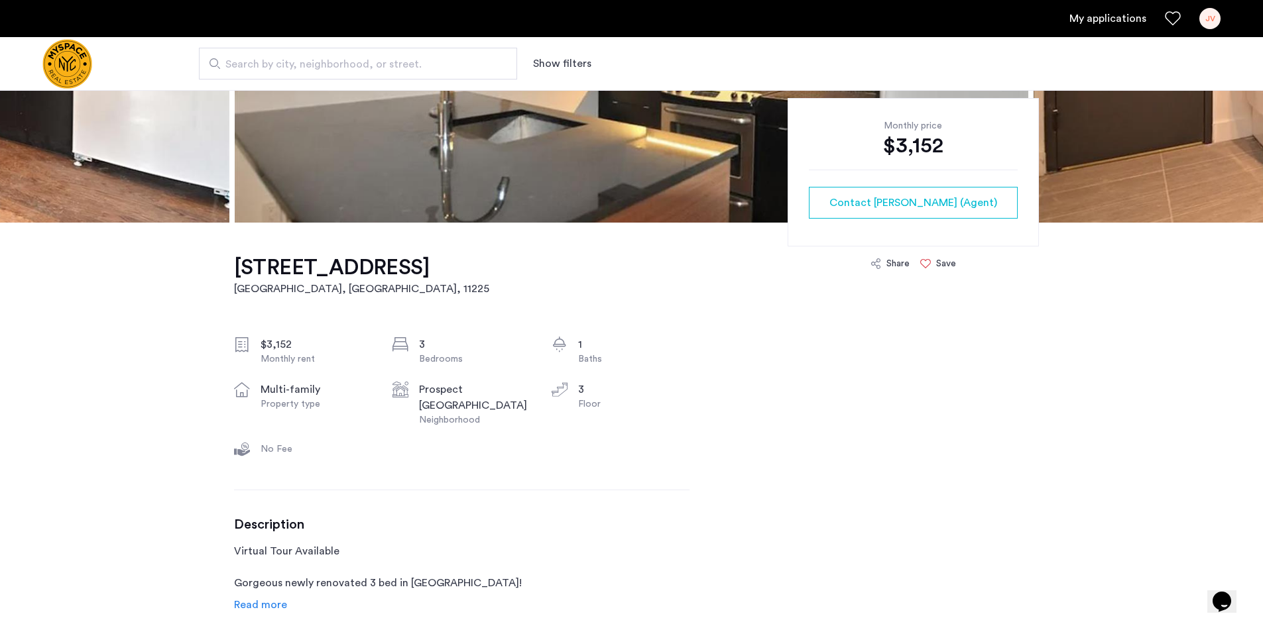
click at [943, 265] on div "Save" at bounding box center [946, 263] width 20 height 13
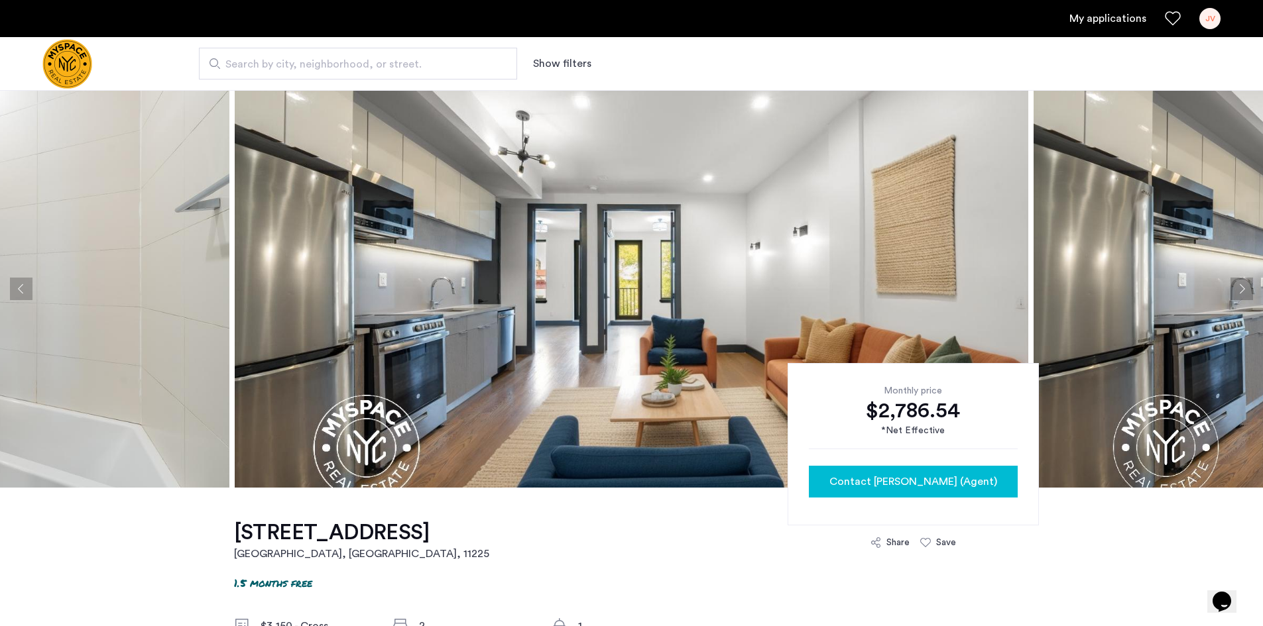
click at [943, 487] on span "Contact Kevin (Agent)" at bounding box center [913, 482] width 168 height 16
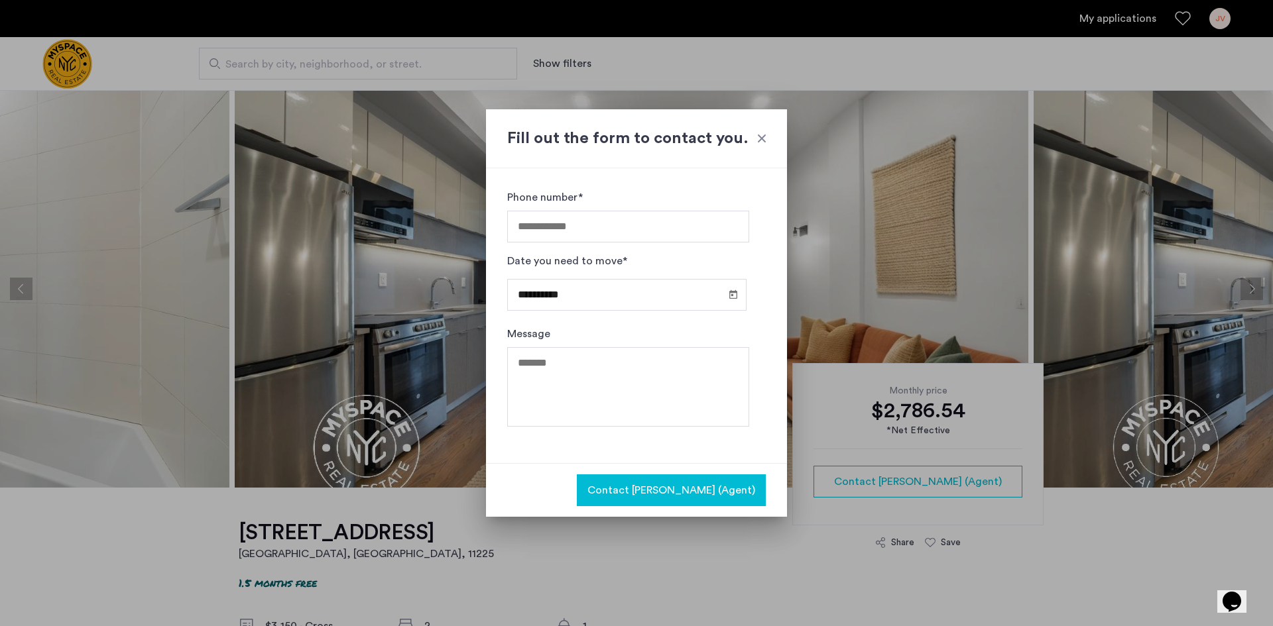
click at [759, 141] on div at bounding box center [761, 138] width 13 height 13
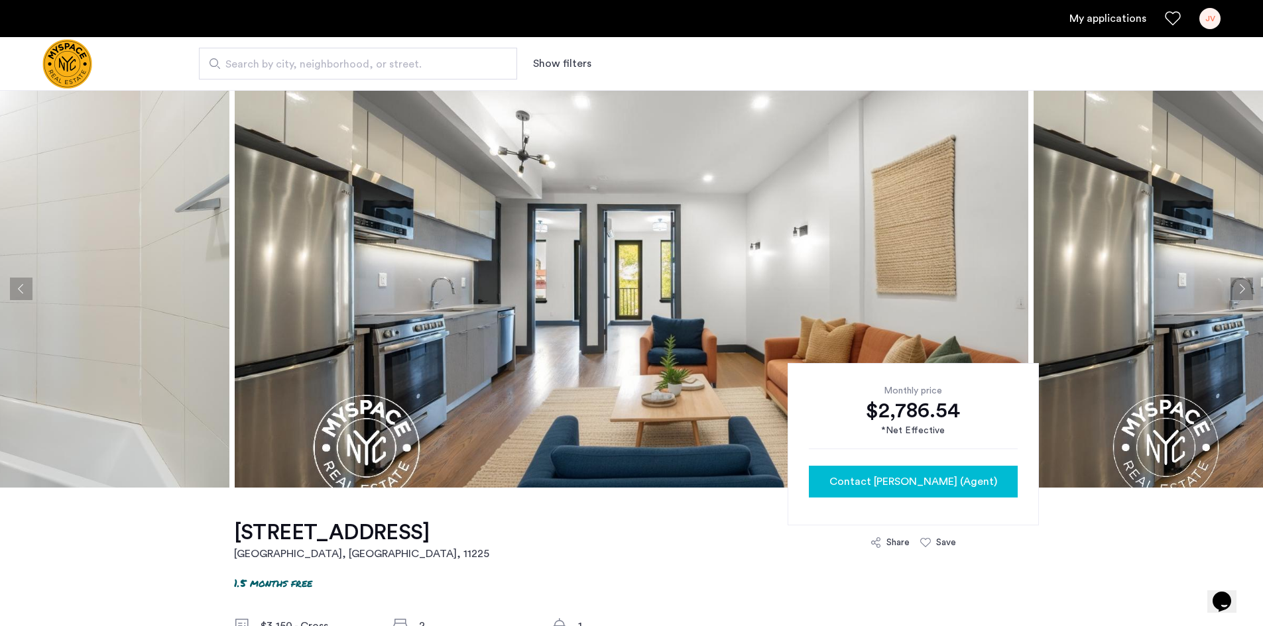
click at [949, 478] on span "Contact Kevin (Agent)" at bounding box center [913, 482] width 168 height 16
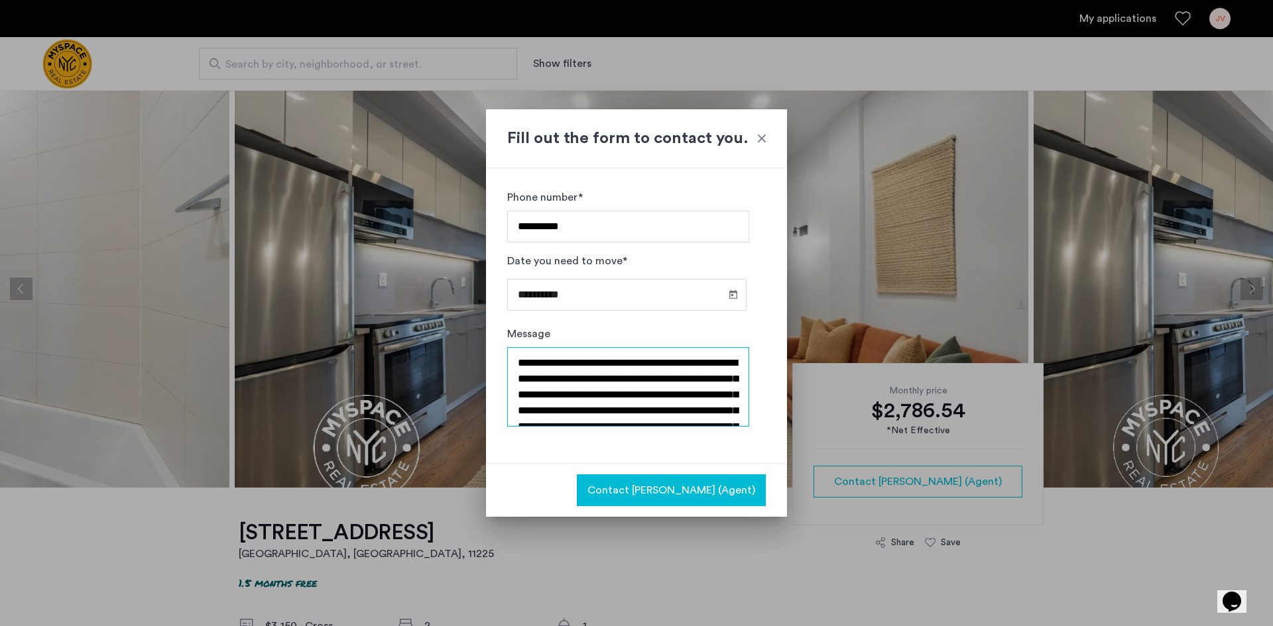
click at [536, 362] on textarea "**********" at bounding box center [628, 387] width 242 height 80
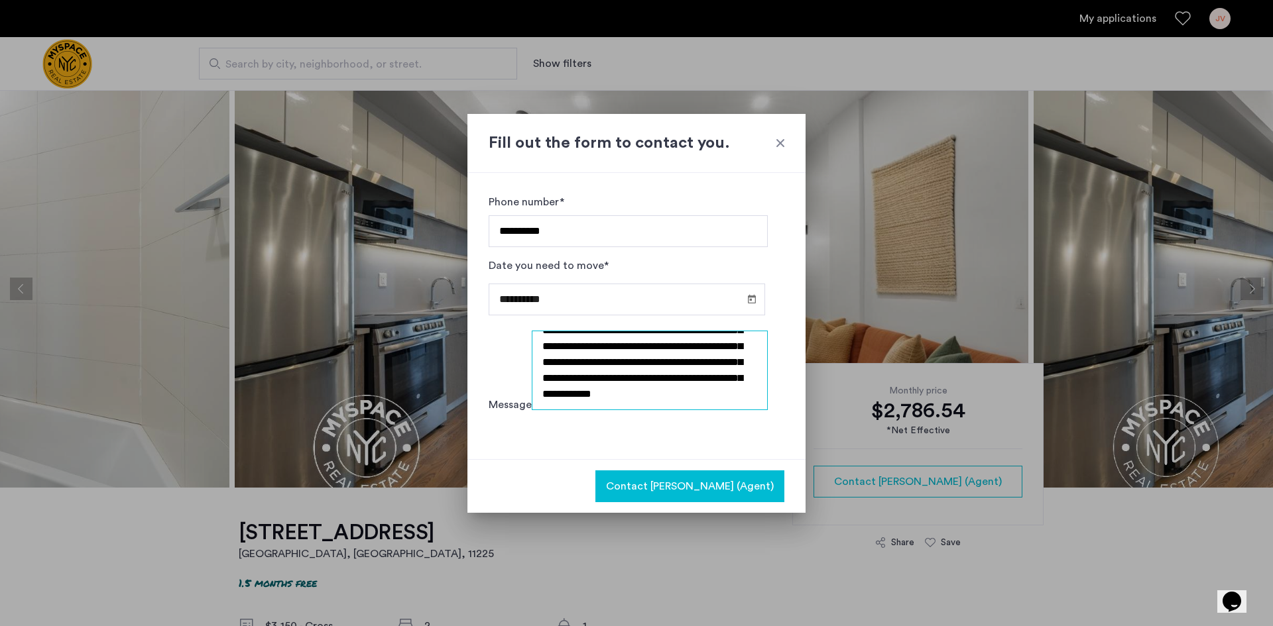
scroll to position [80, 0]
click at [672, 410] on textarea "**********" at bounding box center [650, 371] width 237 height 80
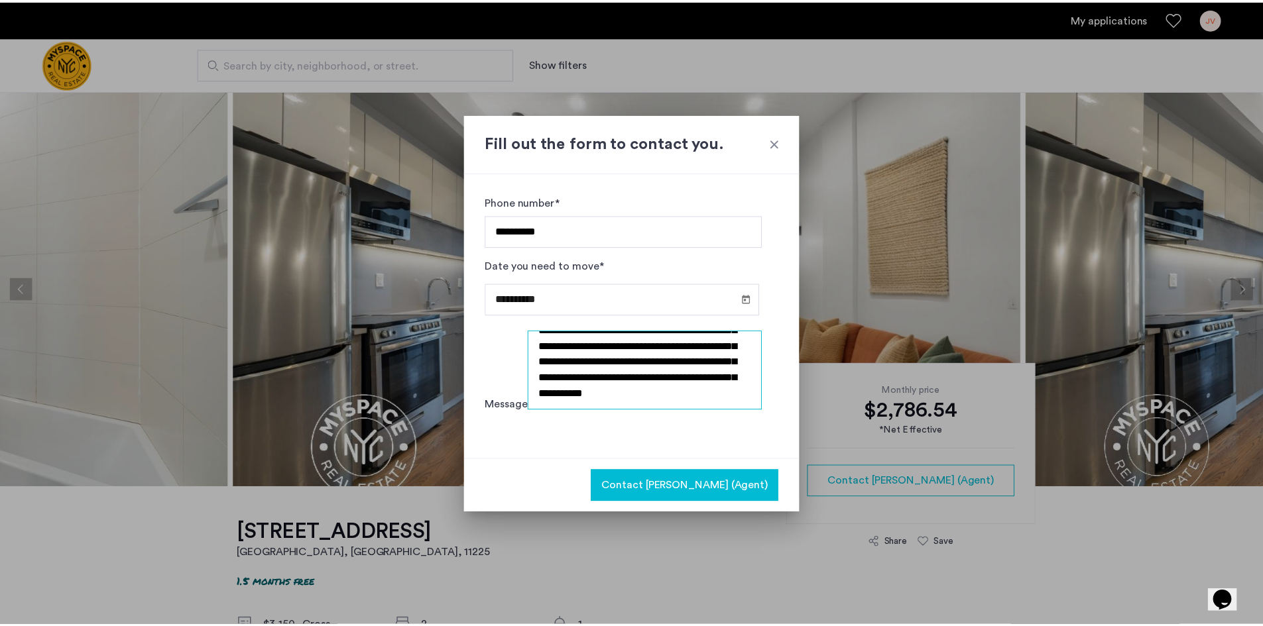
scroll to position [117, 0]
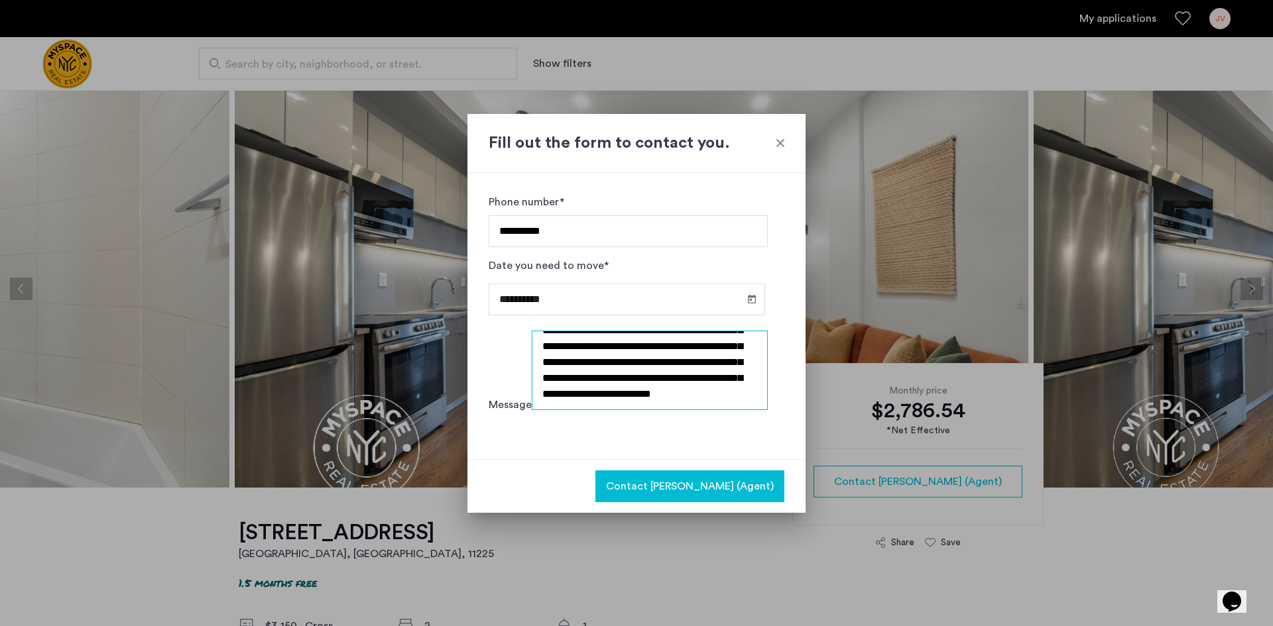
type textarea "**********"
click at [681, 483] on span "Contact Kevin (Agent)" at bounding box center [690, 487] width 168 height 16
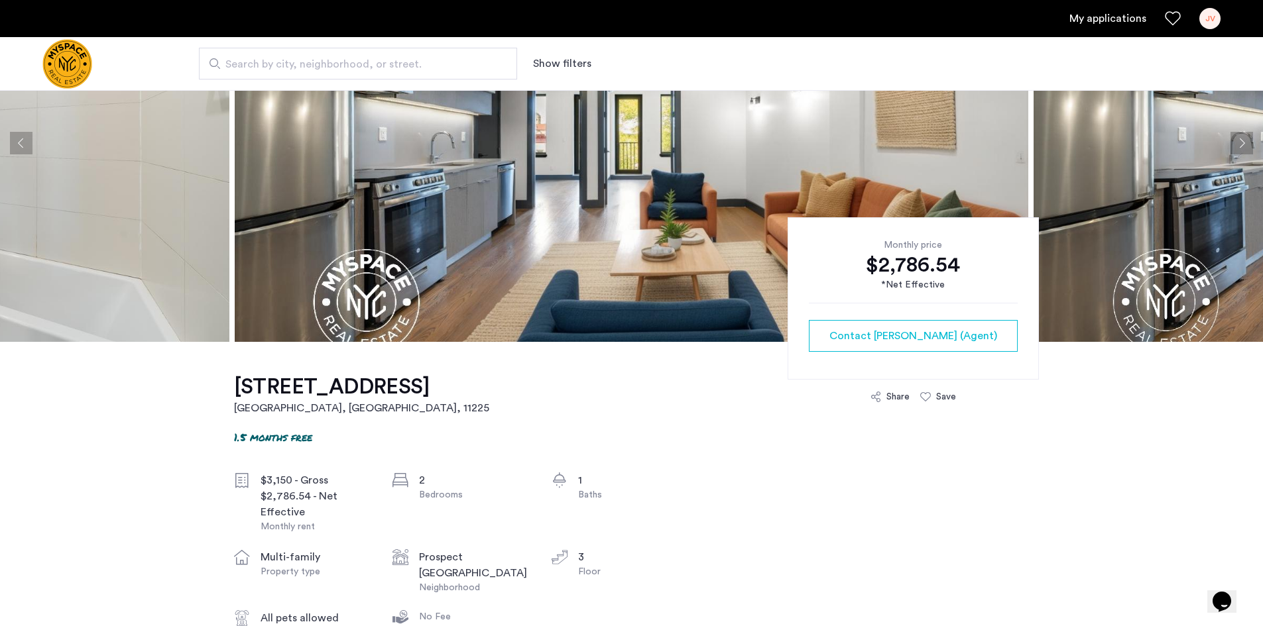
scroll to position [0, 0]
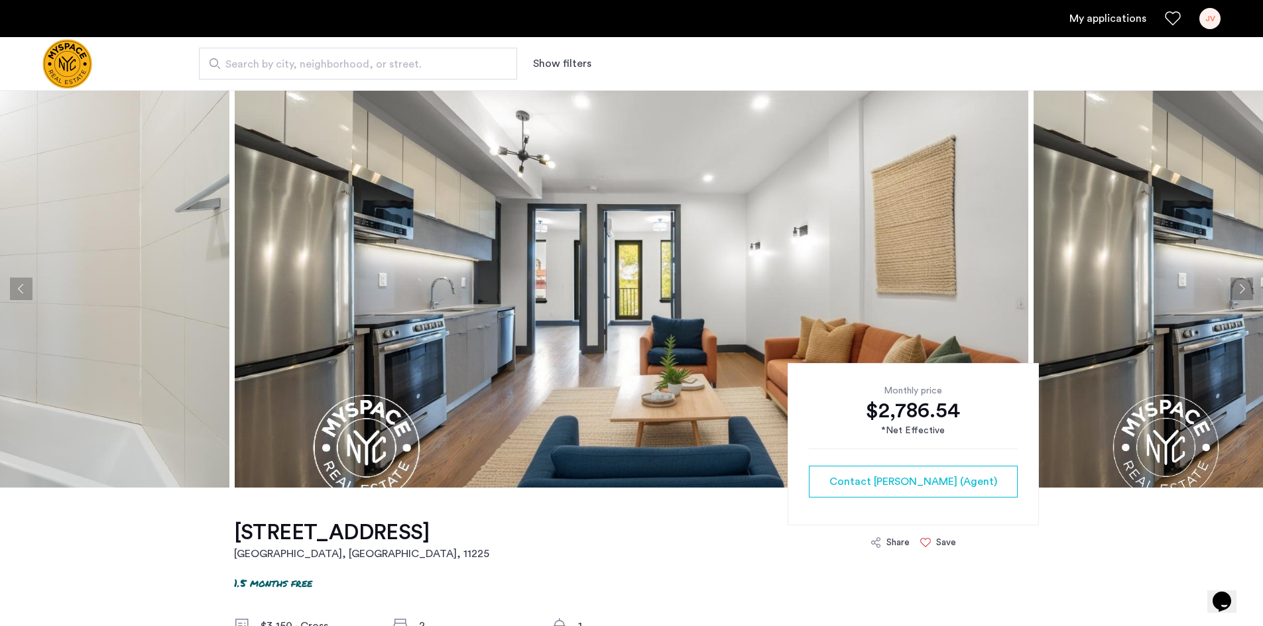
click at [946, 538] on div "Save" at bounding box center [946, 542] width 20 height 13
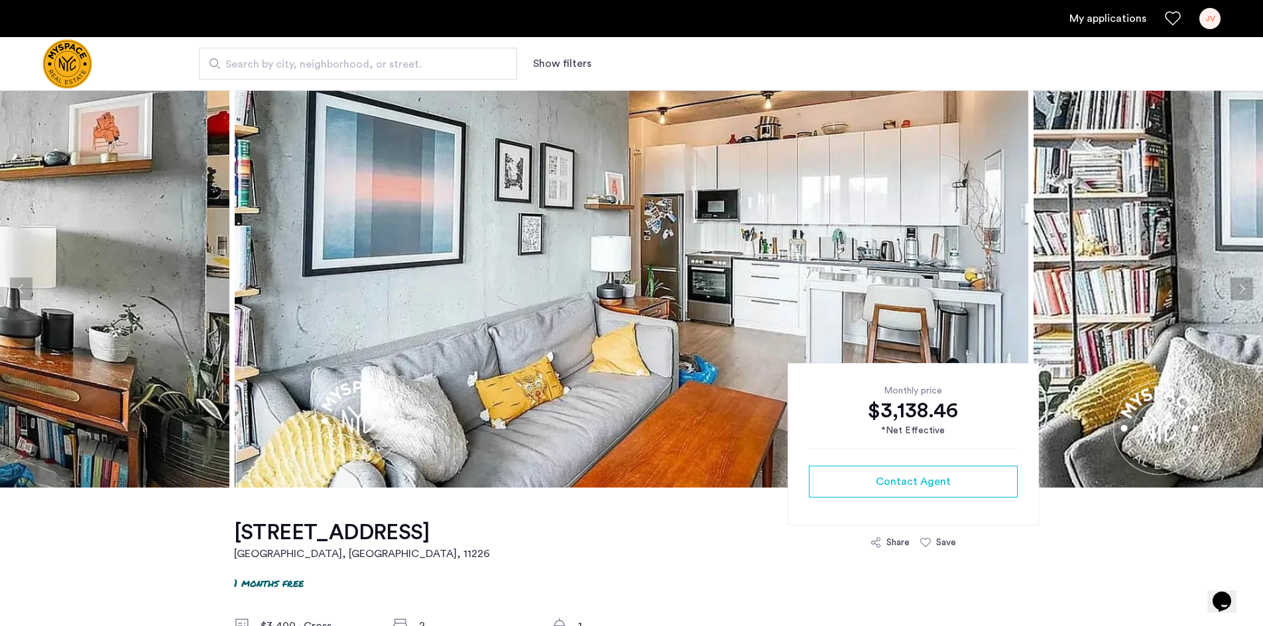
click at [1239, 283] on button "Next apartment" at bounding box center [1241, 289] width 23 height 23
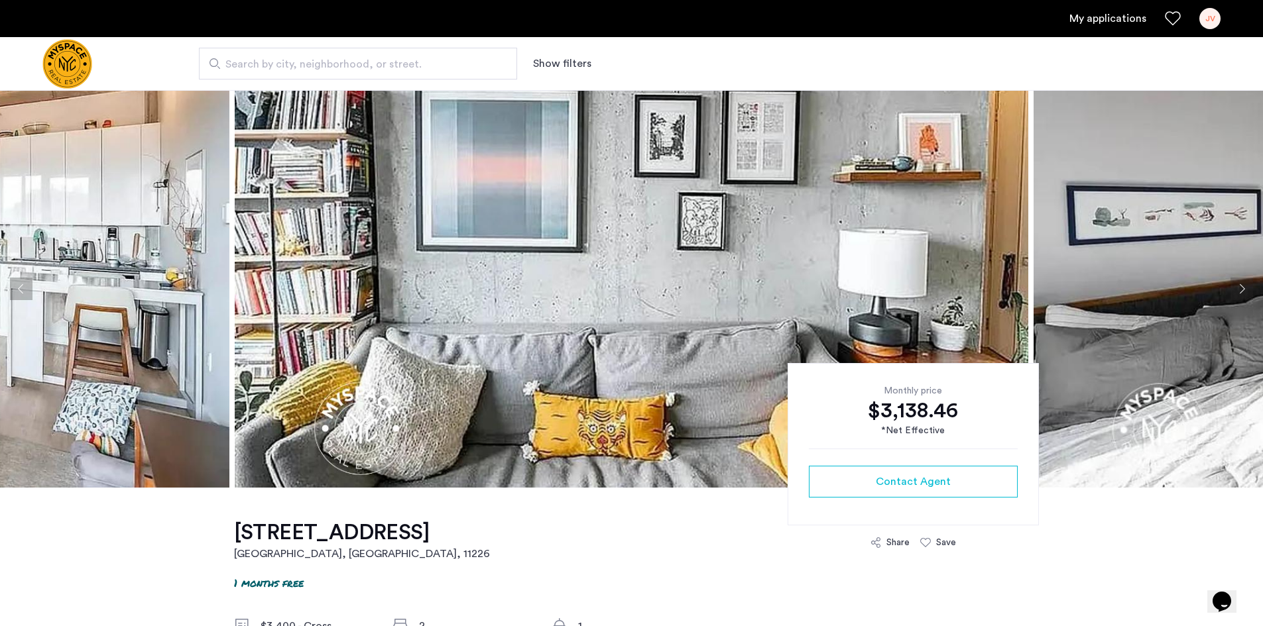
click at [1239, 283] on button "Next apartment" at bounding box center [1241, 289] width 23 height 23
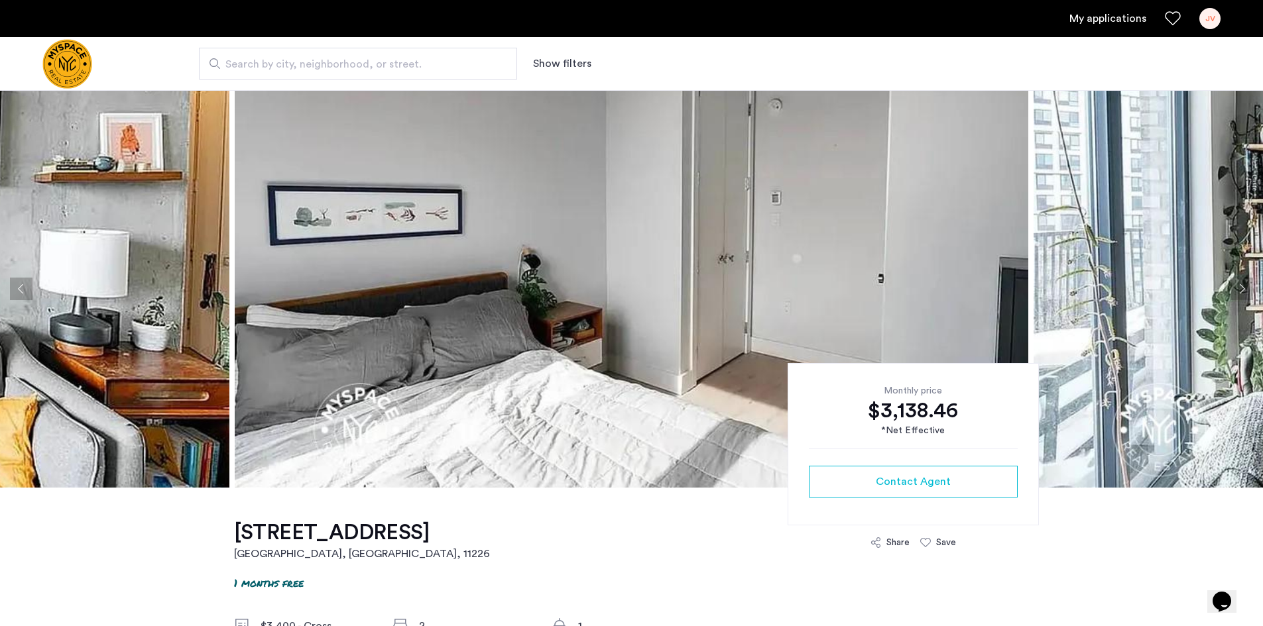
click at [1239, 283] on button "Next apartment" at bounding box center [1241, 289] width 23 height 23
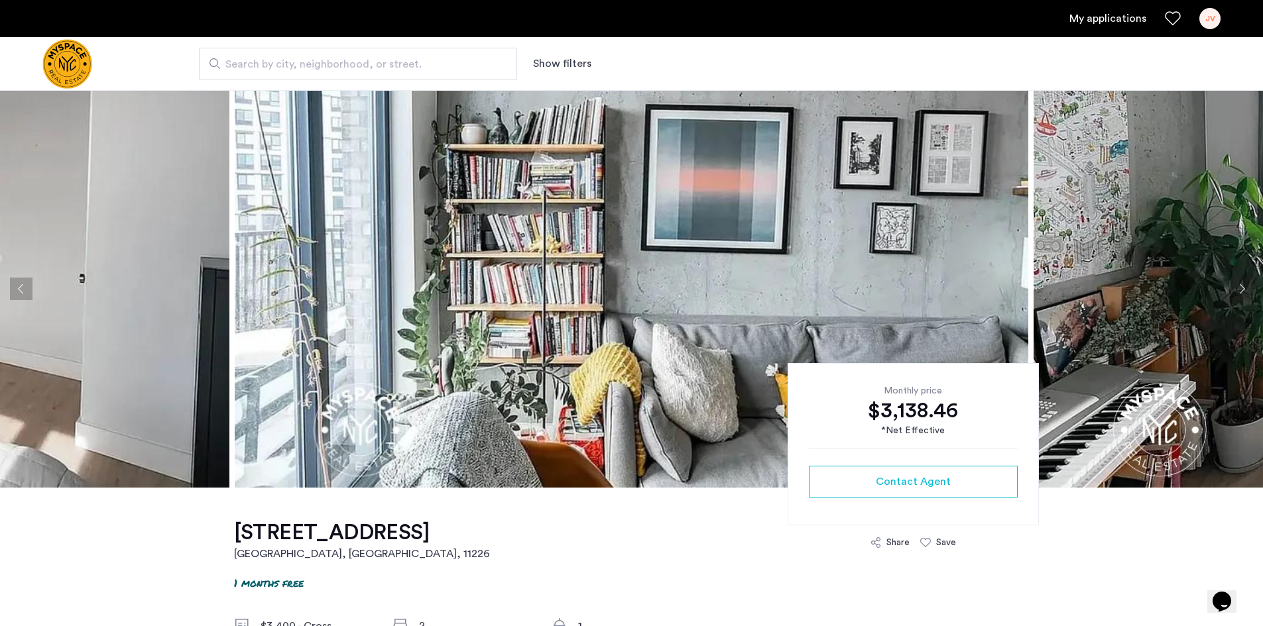
click at [1239, 283] on button "Next apartment" at bounding box center [1241, 289] width 23 height 23
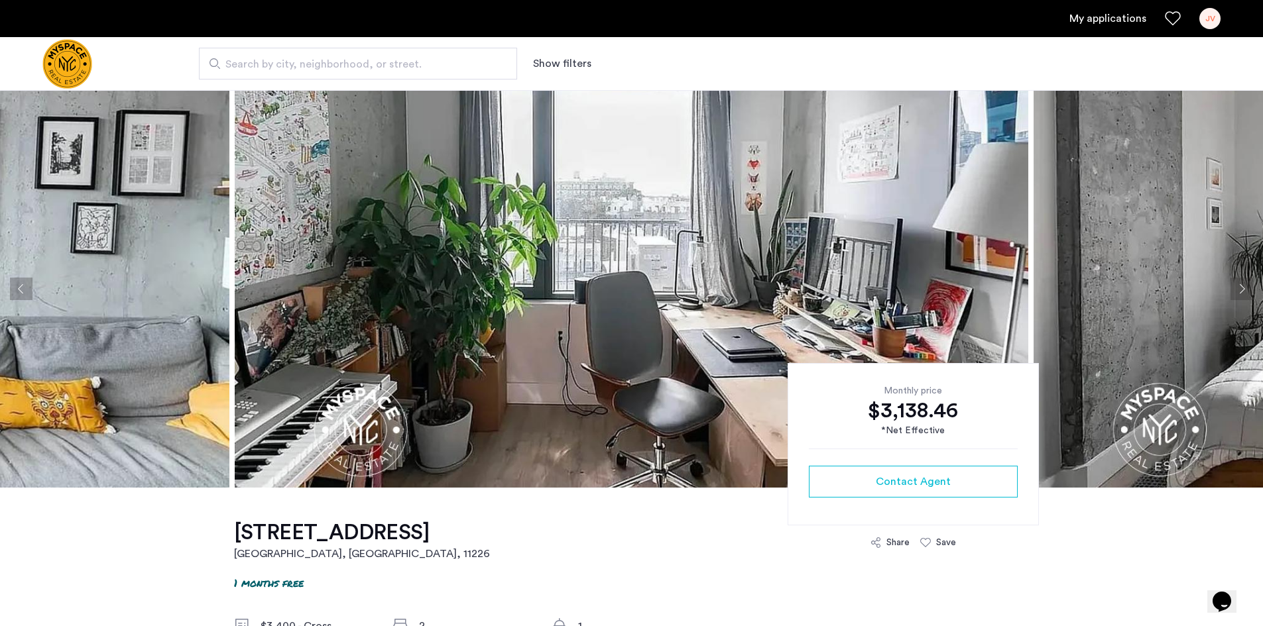
click at [1239, 283] on button "Next apartment" at bounding box center [1241, 289] width 23 height 23
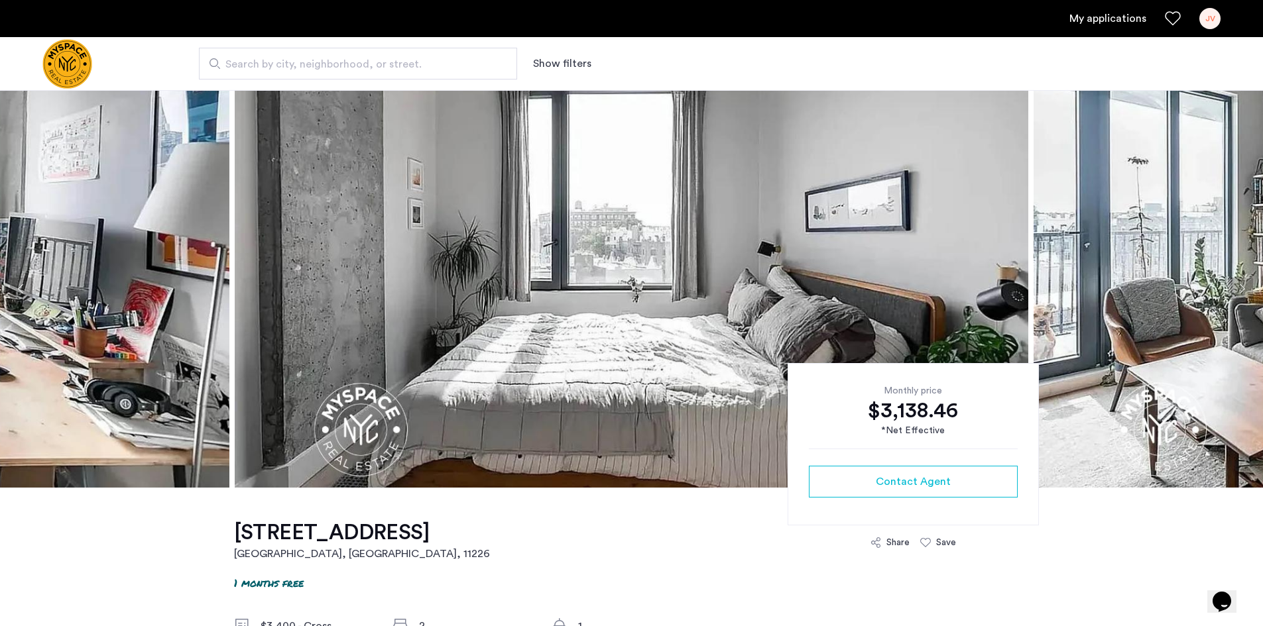
click at [1239, 283] on button "Next apartment" at bounding box center [1241, 289] width 23 height 23
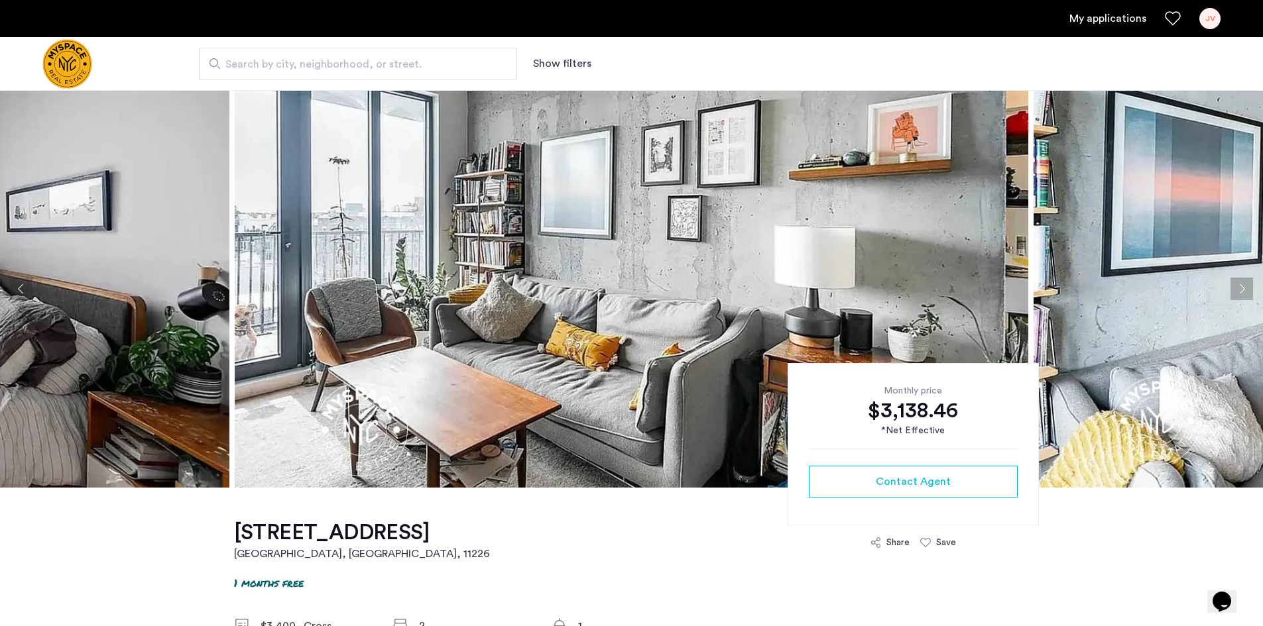
click at [1239, 283] on button "Next apartment" at bounding box center [1241, 289] width 23 height 23
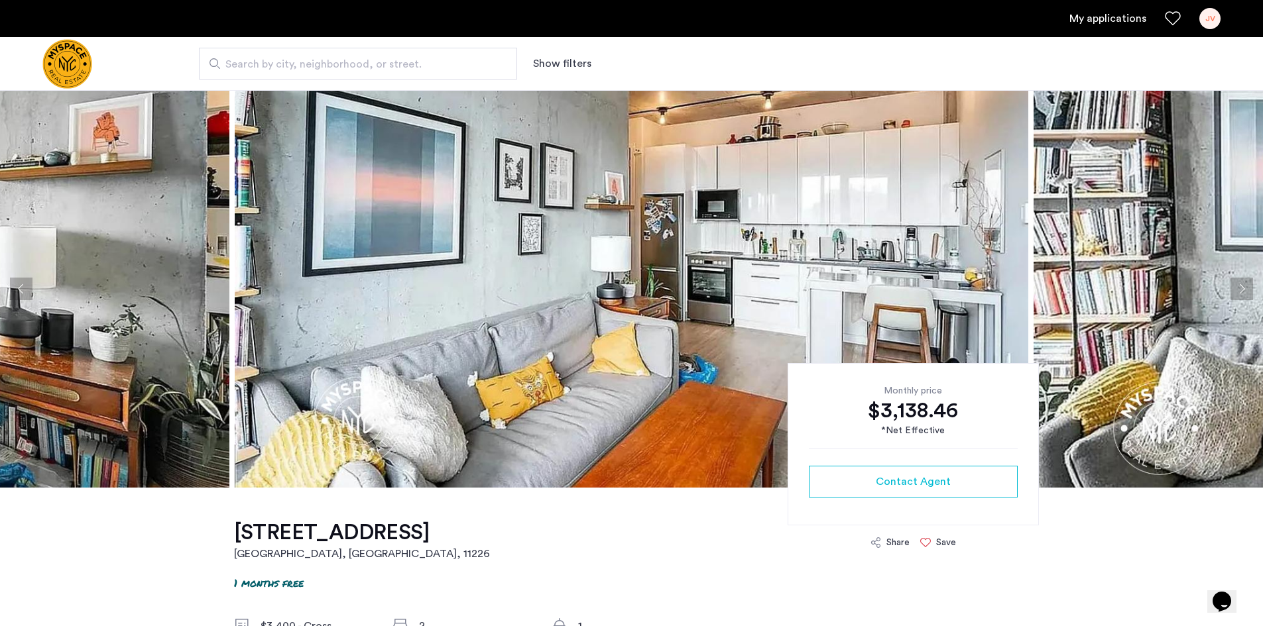
click at [933, 546] on div "Save" at bounding box center [938, 542] width 36 height 13
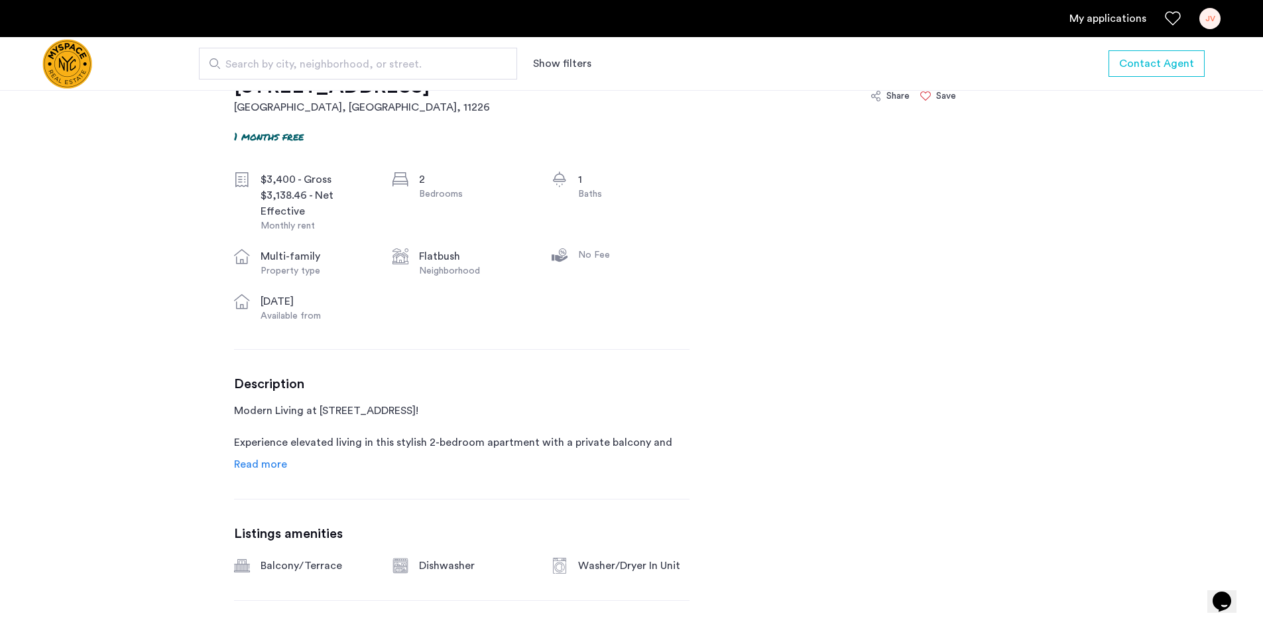
scroll to position [464, 0]
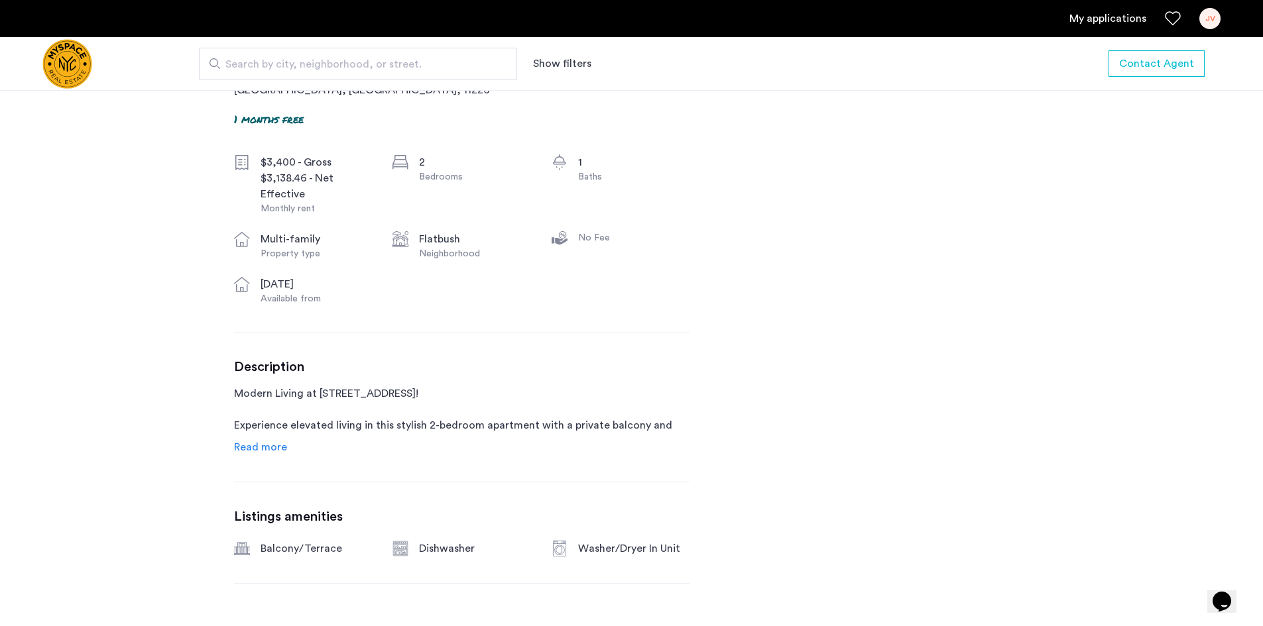
click at [249, 447] on span "Read more" at bounding box center [260, 447] width 53 height 11
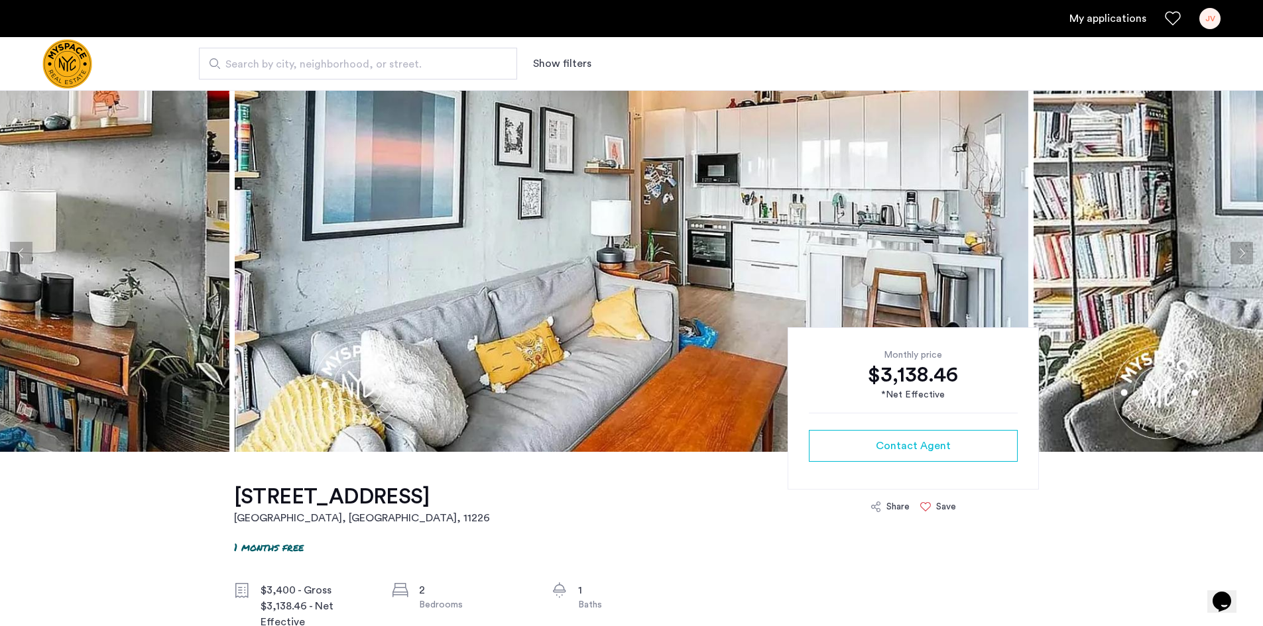
scroll to position [66, 0]
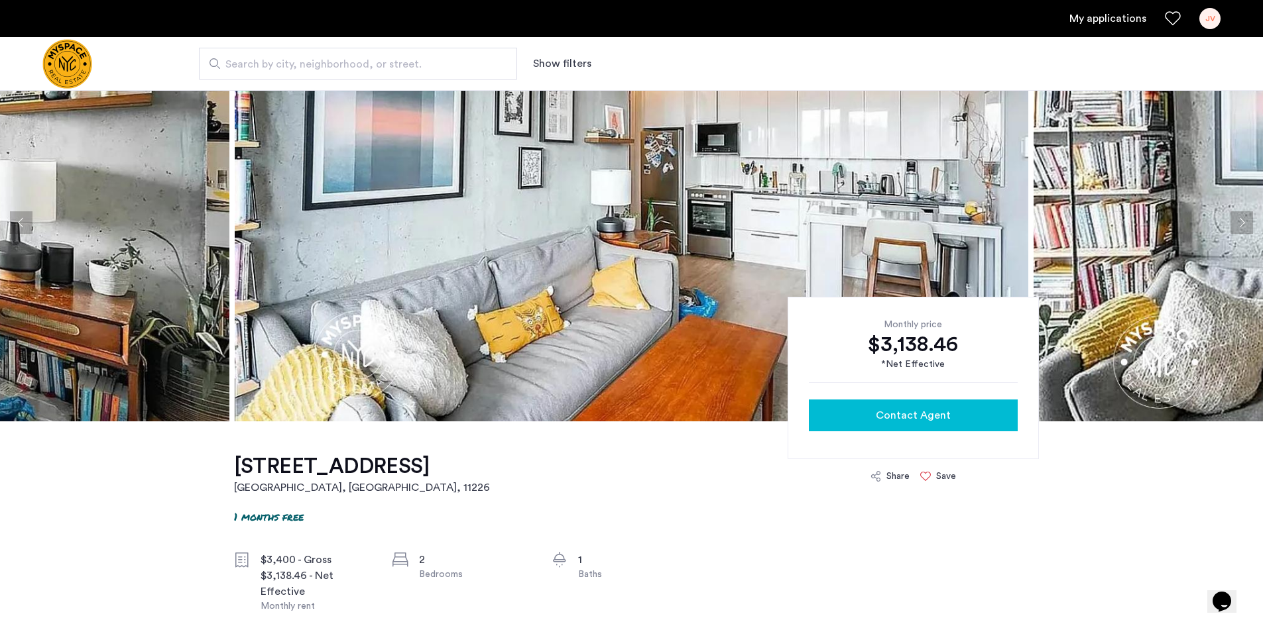
click at [962, 413] on div "Contact Agent" at bounding box center [913, 416] width 188 height 16
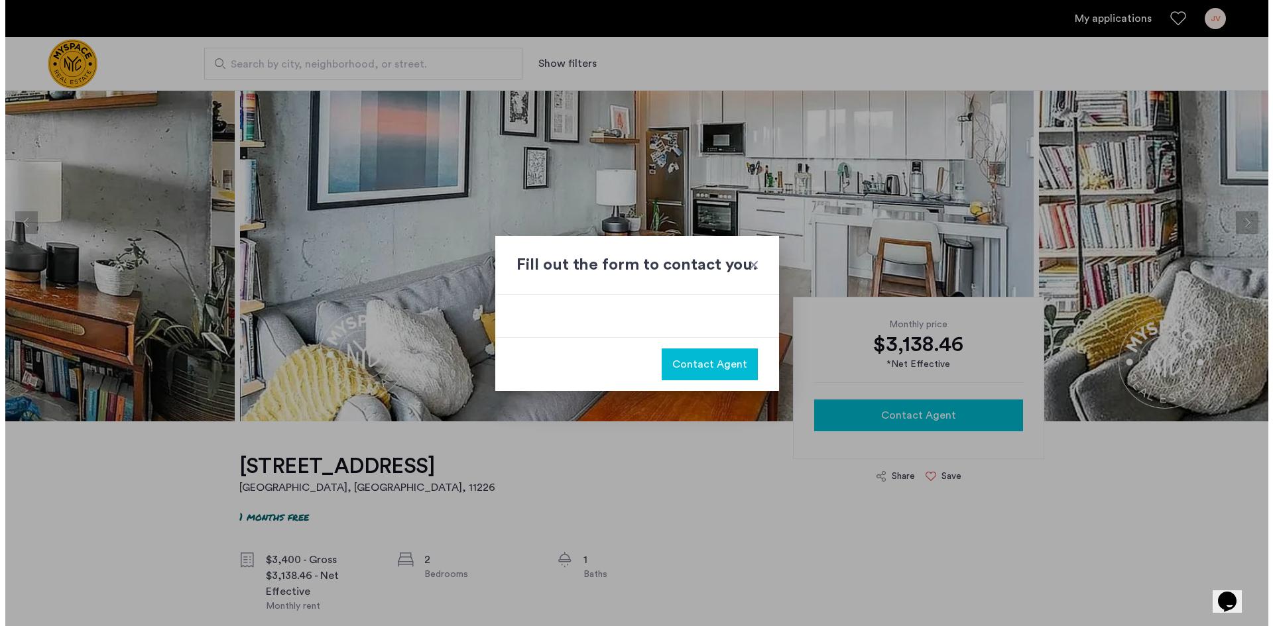
scroll to position [0, 0]
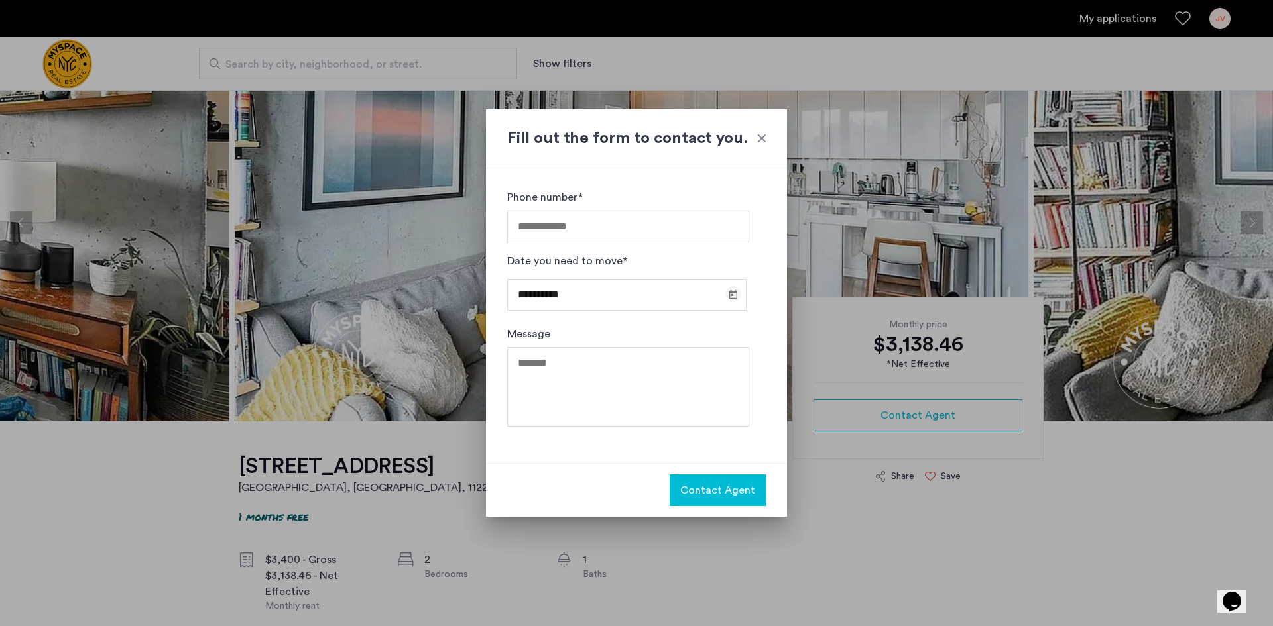
click at [731, 294] on span "Open calendar" at bounding box center [733, 294] width 32 height 32
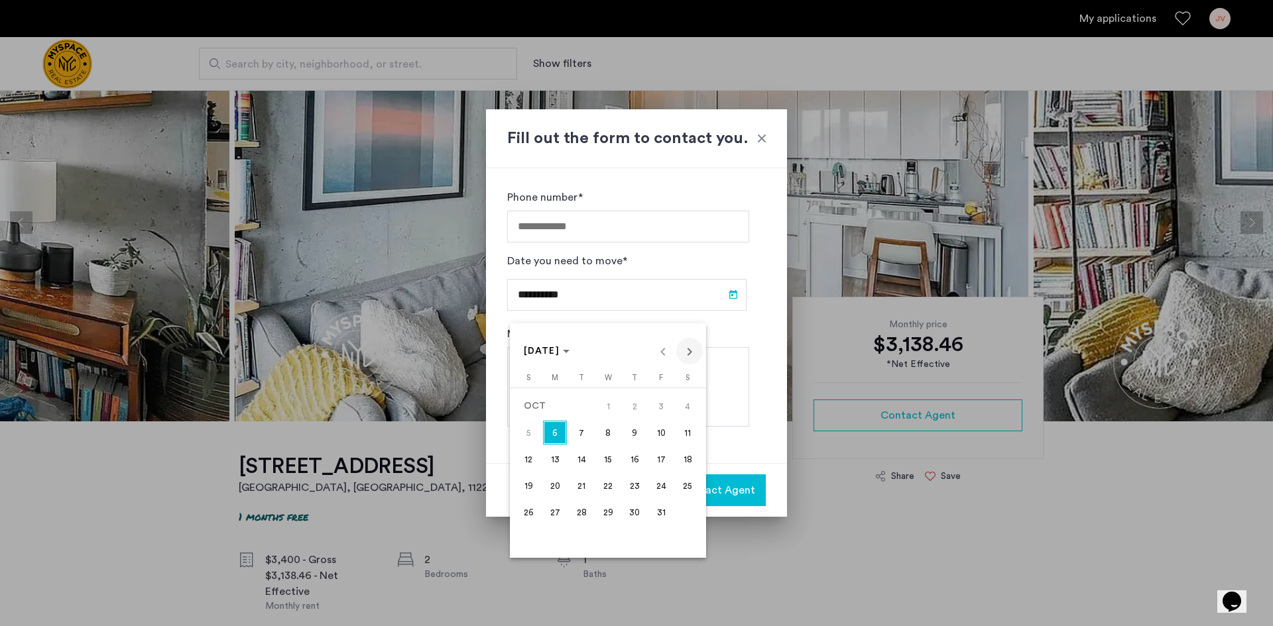
click at [688, 355] on span "Next month" at bounding box center [689, 351] width 27 height 27
click at [681, 357] on span "Next month" at bounding box center [689, 351] width 27 height 27
click at [552, 436] on span "1" at bounding box center [555, 433] width 24 height 24
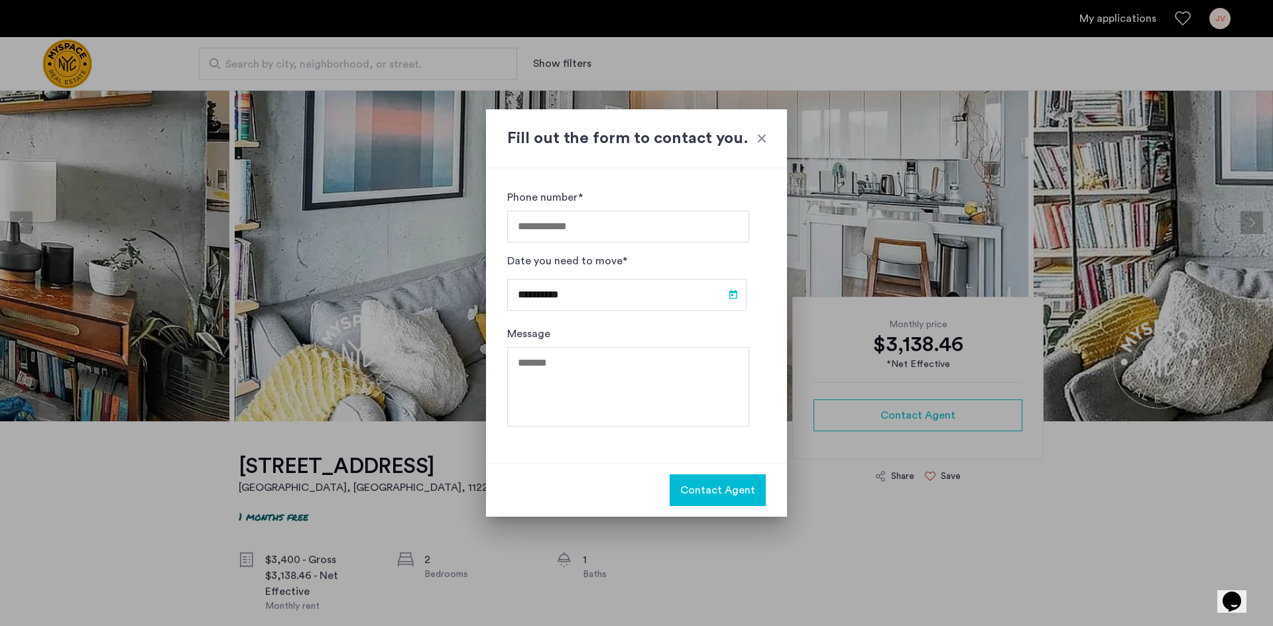
type input "**********"
click at [572, 226] on input "Phone number*" at bounding box center [628, 227] width 242 height 32
type input "**********"
click at [575, 392] on textarea "Message" at bounding box center [628, 387] width 242 height 80
paste textarea "**********"
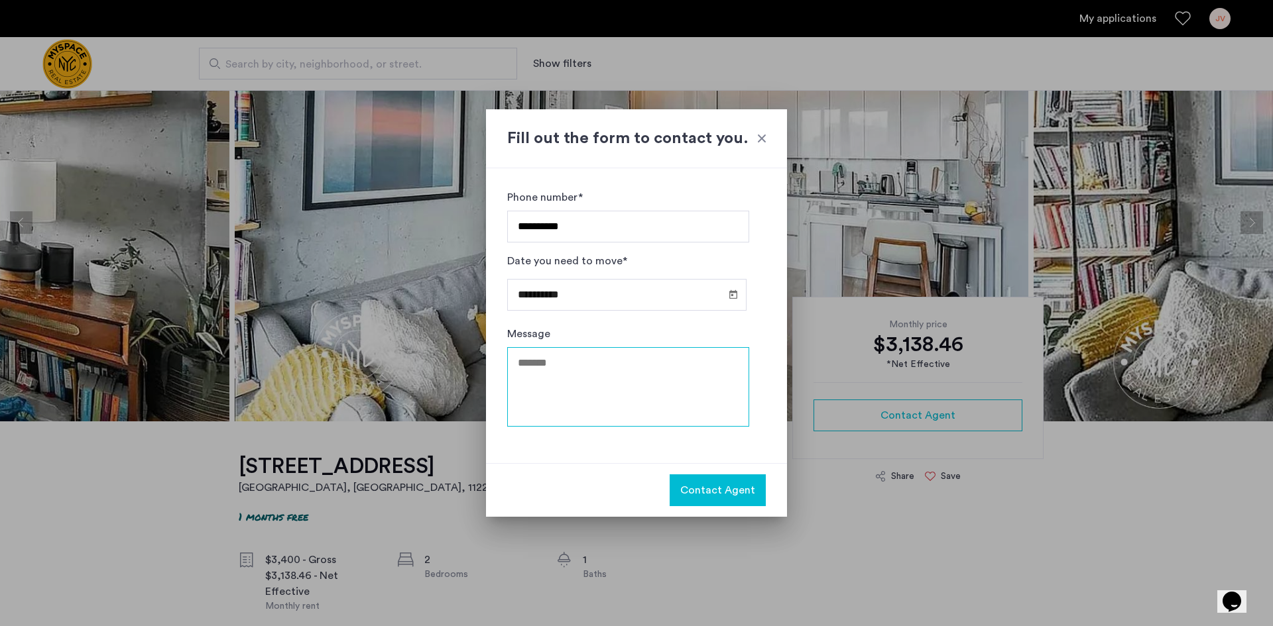
type textarea "**********"
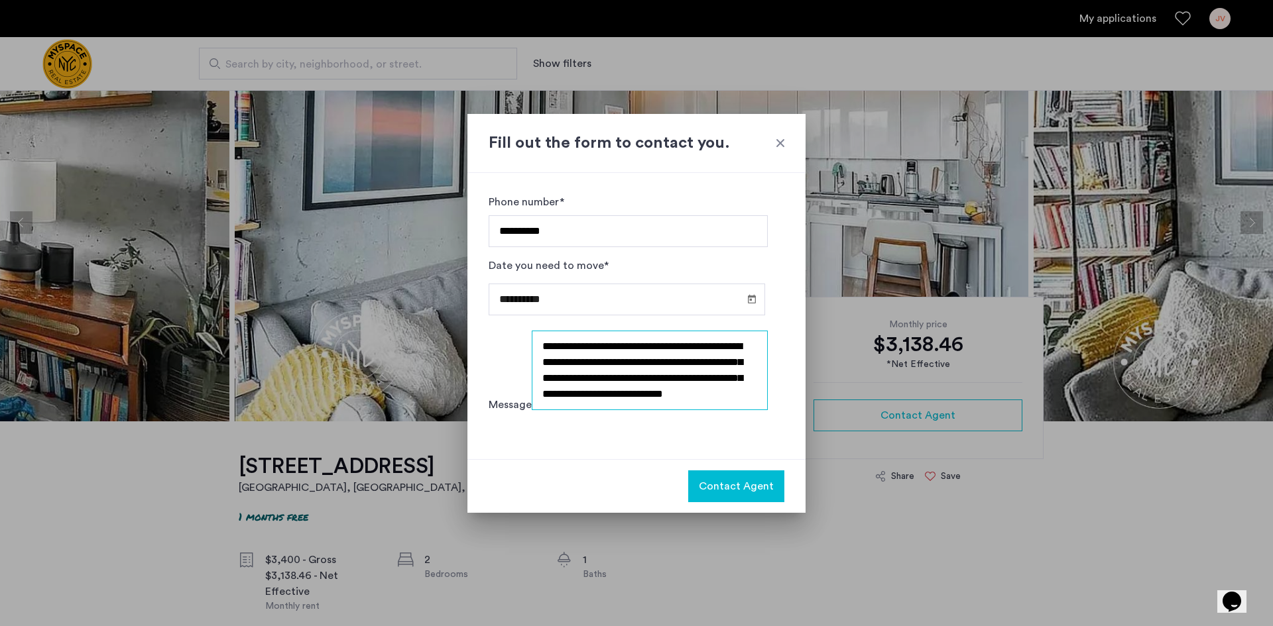
scroll to position [16, 0]
drag, startPoint x: 520, startPoint y: 359, endPoint x: 749, endPoint y: 449, distance: 246.4
click at [749, 449] on div "**********" at bounding box center [636, 316] width 339 height 286
drag, startPoint x: 637, startPoint y: 402, endPoint x: 721, endPoint y: 379, distance: 86.9
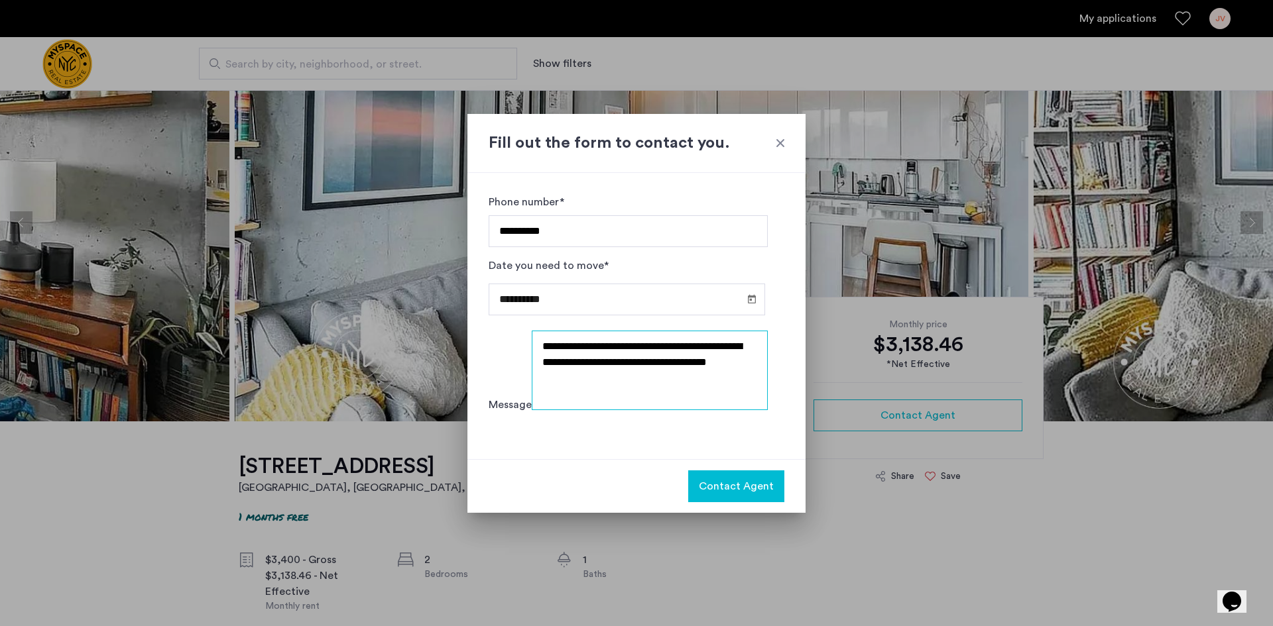
click at [721, 379] on textarea "**********" at bounding box center [650, 371] width 237 height 80
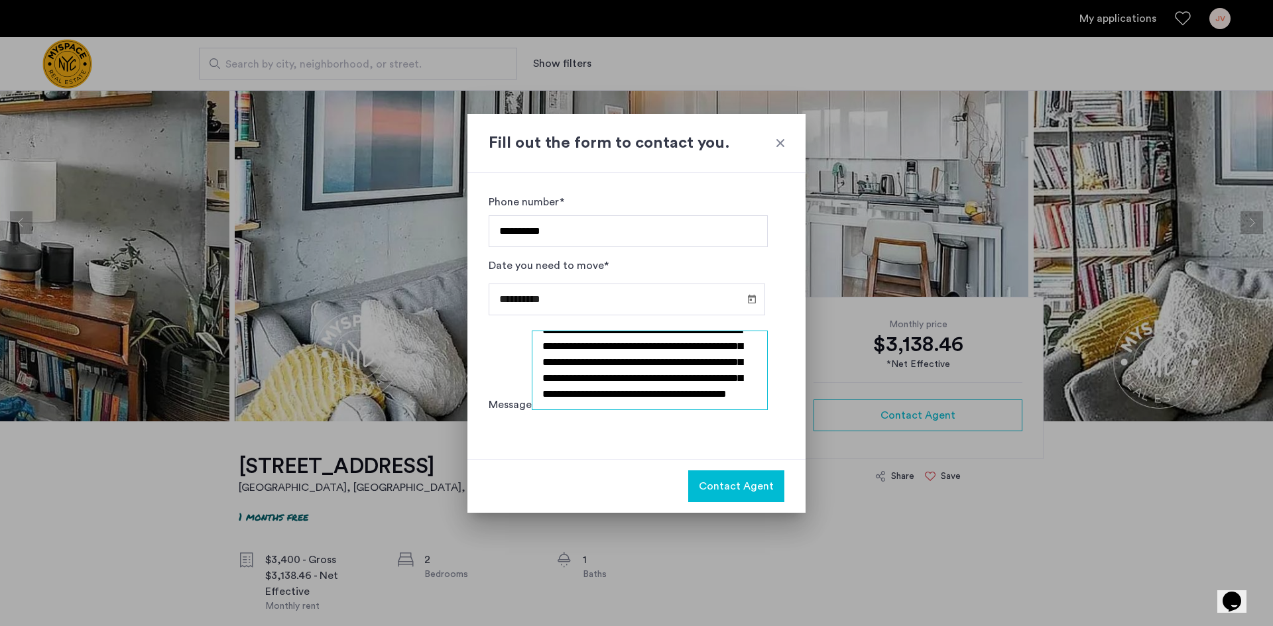
scroll to position [38, 0]
click at [677, 410] on textarea "**********" at bounding box center [650, 371] width 237 height 80
click at [677, 407] on textarea "**********" at bounding box center [650, 371] width 237 height 80
type textarea "**********"
click at [731, 479] on button "Contact Agent" at bounding box center [736, 487] width 96 height 32
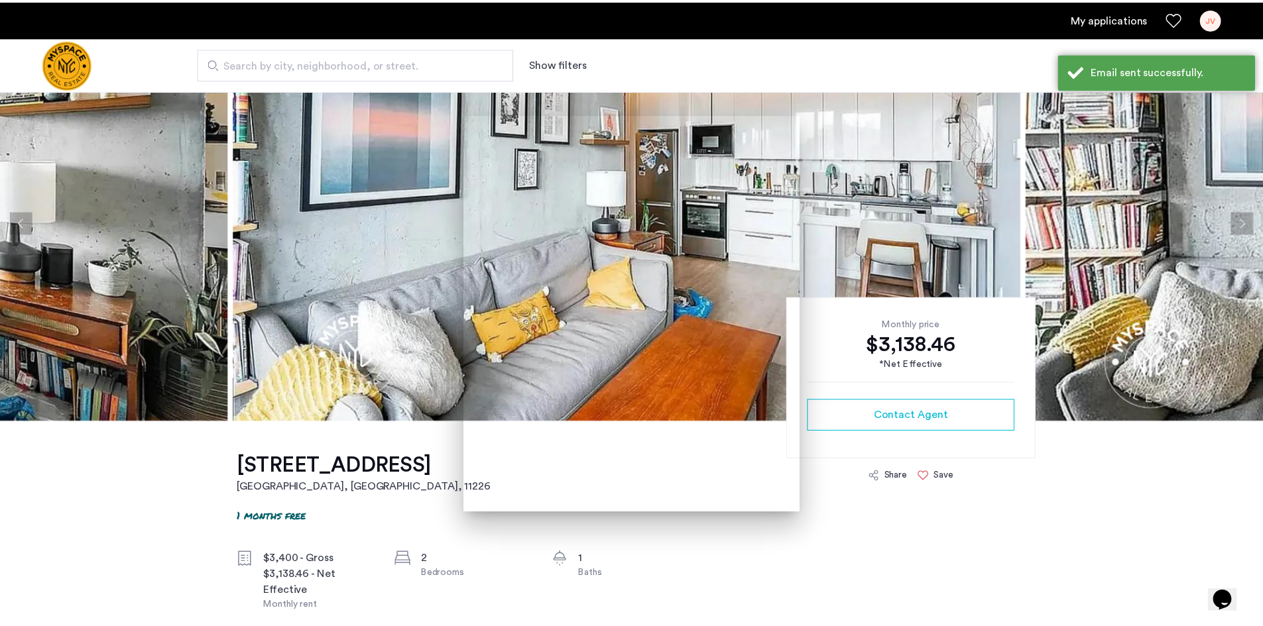
scroll to position [66, 0]
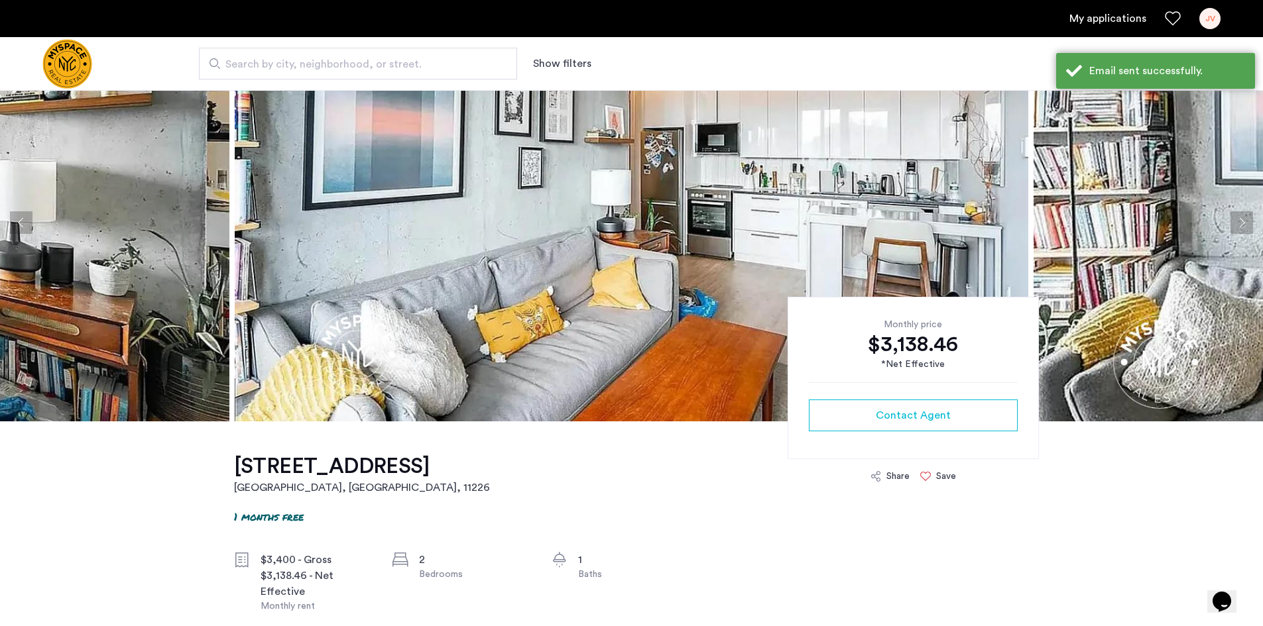
click at [644, 410] on img at bounding box center [631, 223] width 793 height 398
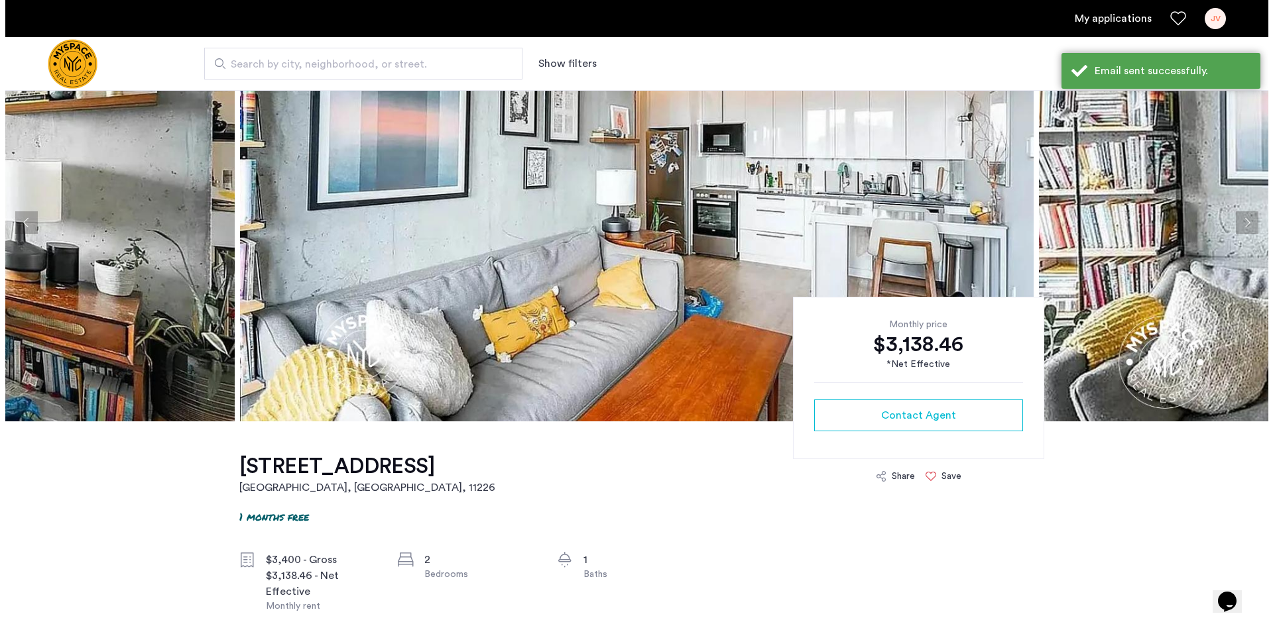
scroll to position [0, 0]
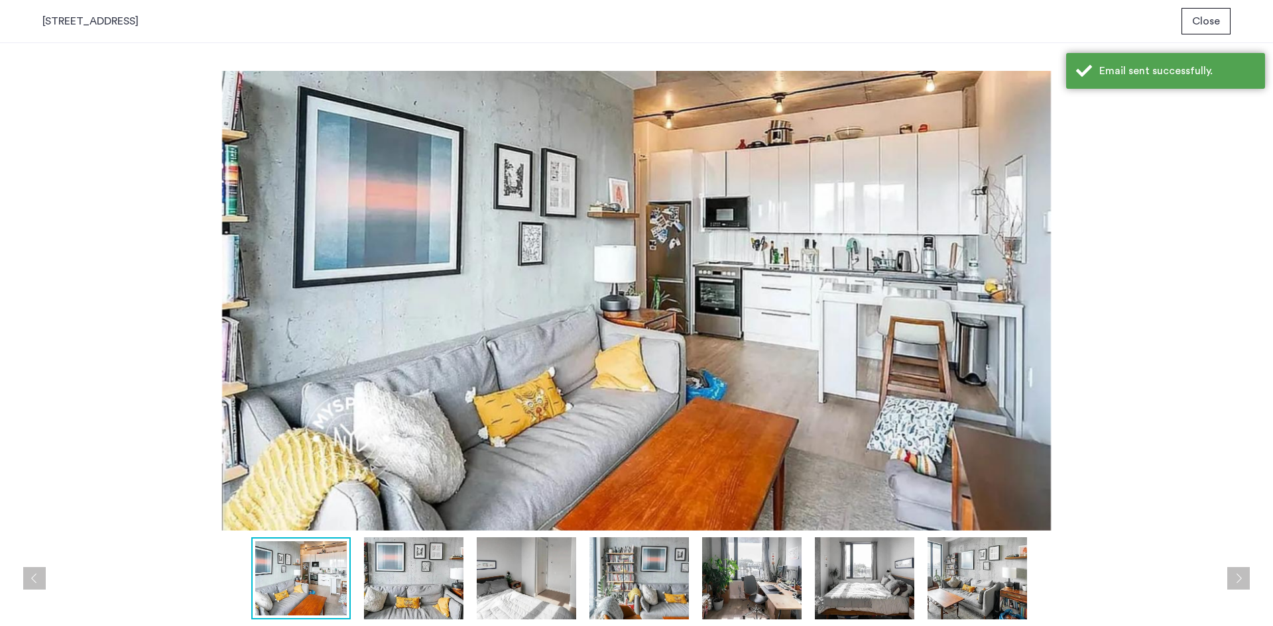
click at [1130, 187] on img at bounding box center [636, 301] width 1188 height 460
click at [1201, 25] on span "Close" at bounding box center [1206, 21] width 28 height 16
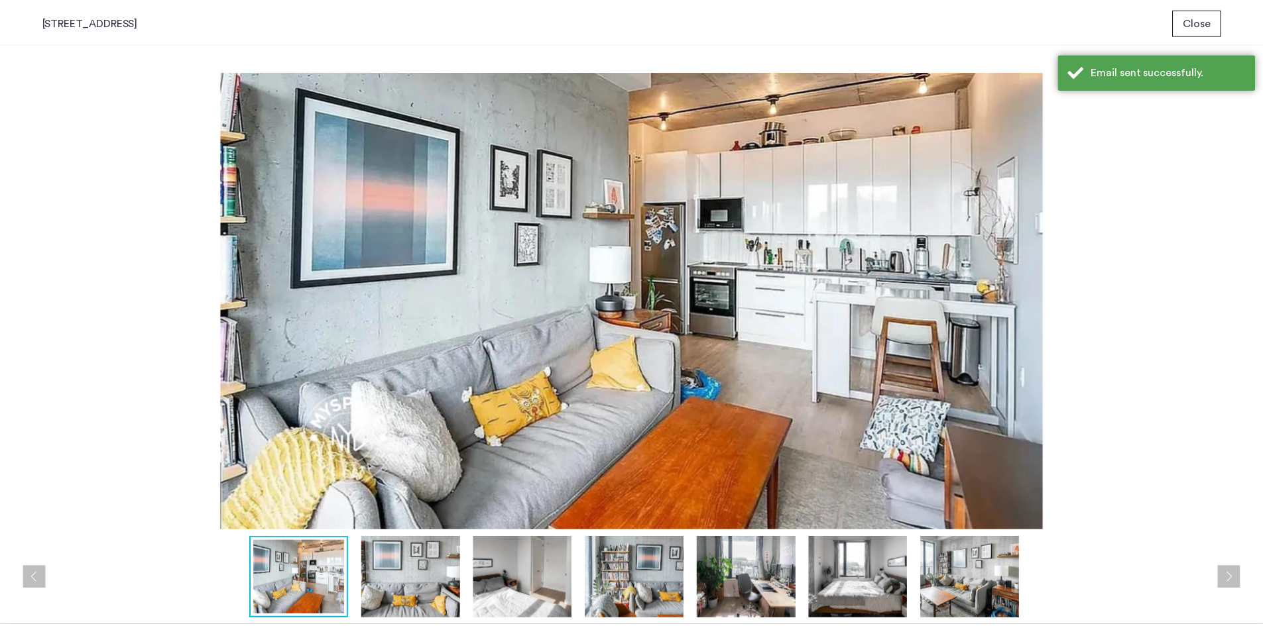
scroll to position [66, 0]
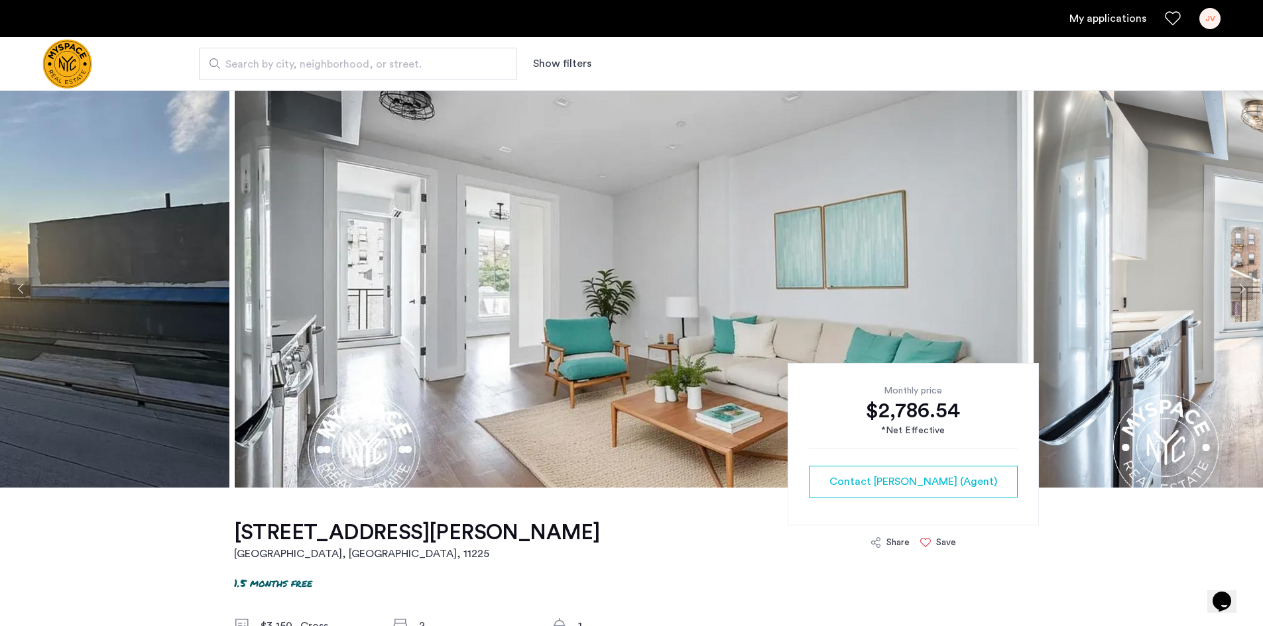
click at [1238, 286] on button "Next apartment" at bounding box center [1241, 289] width 23 height 23
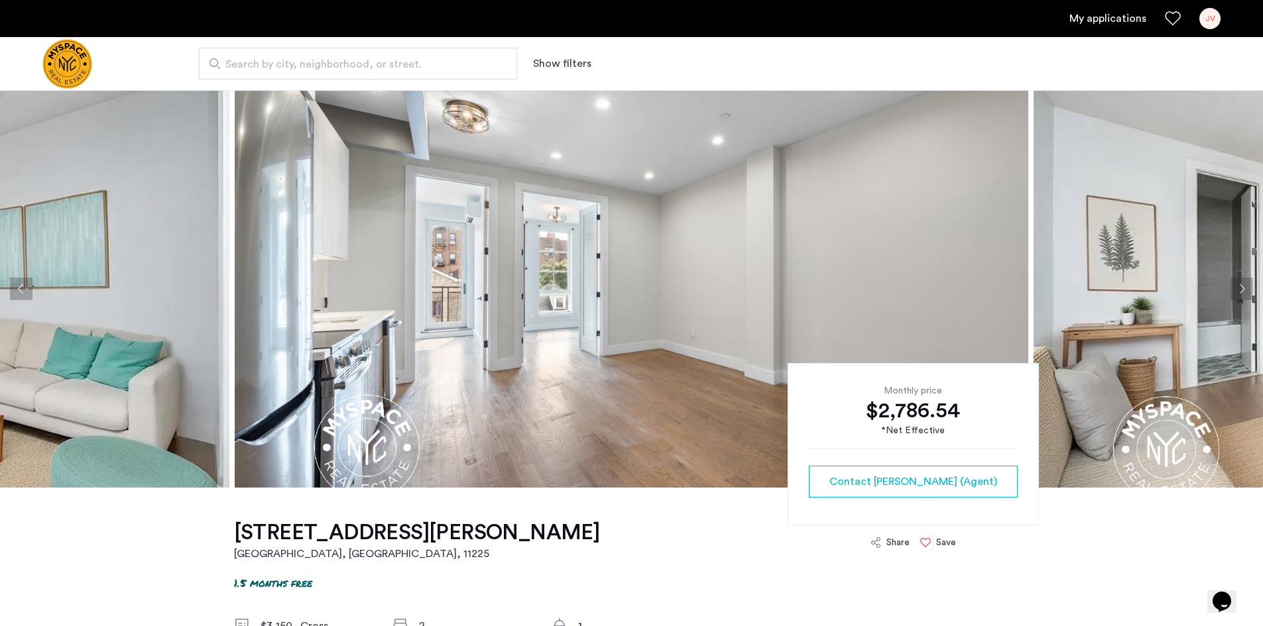
click at [1238, 286] on button "Next apartment" at bounding box center [1241, 289] width 23 height 23
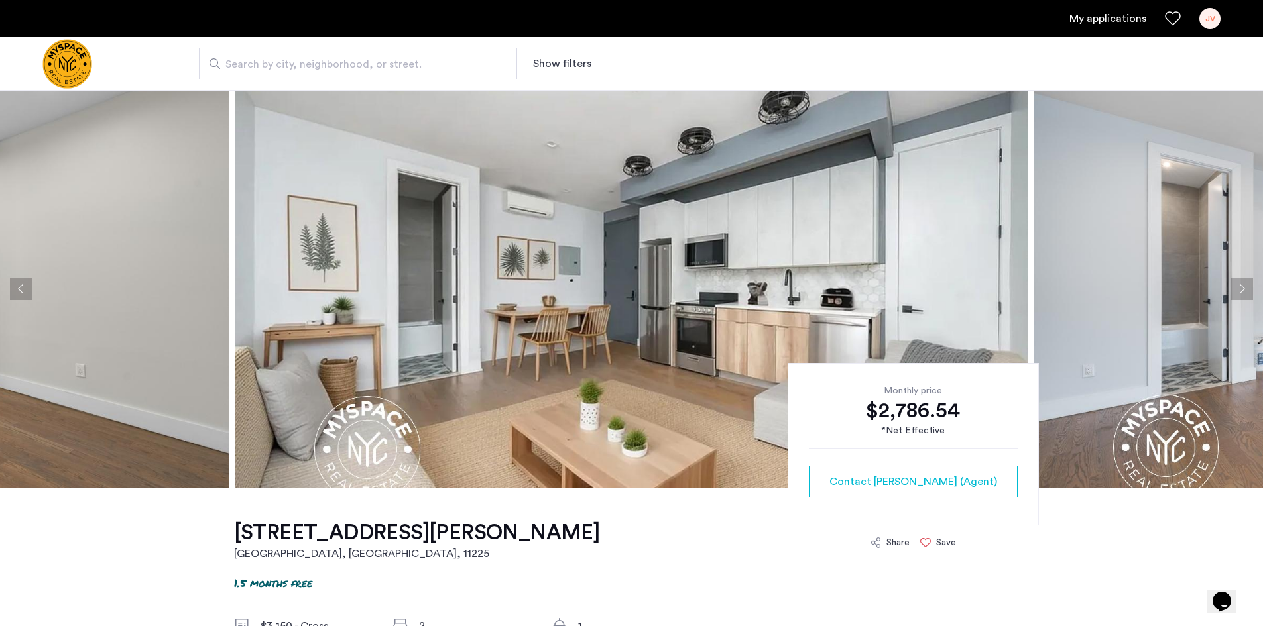
click at [1238, 286] on button "Next apartment" at bounding box center [1241, 289] width 23 height 23
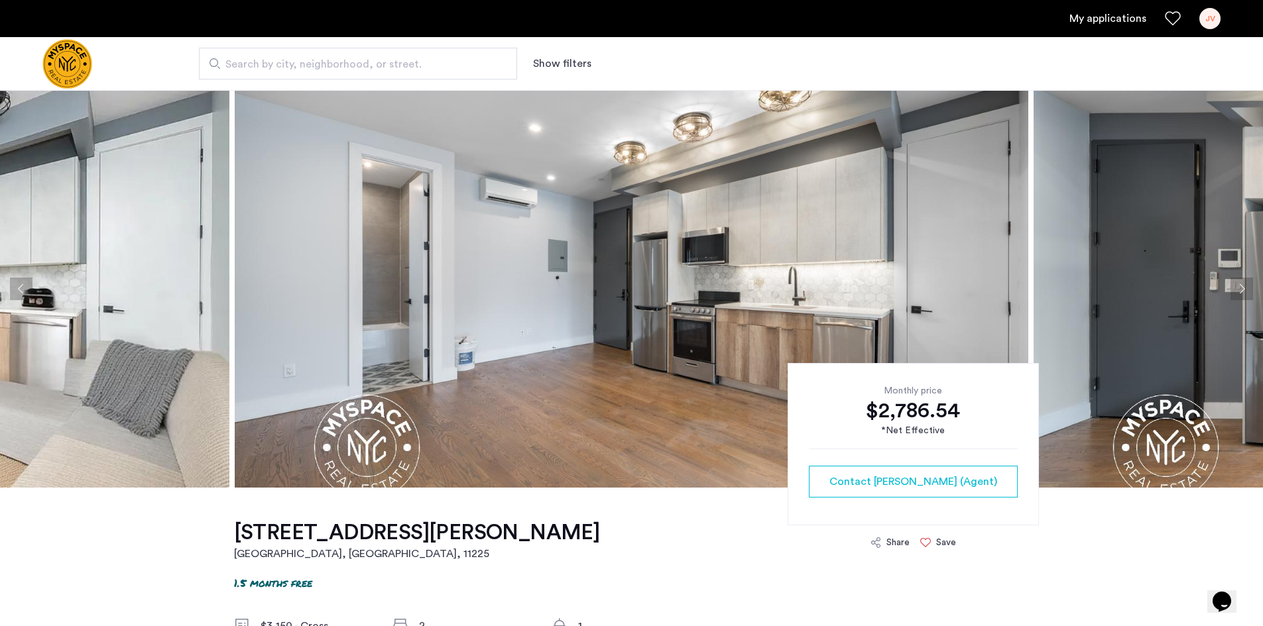
click at [1238, 286] on button "Next apartment" at bounding box center [1241, 289] width 23 height 23
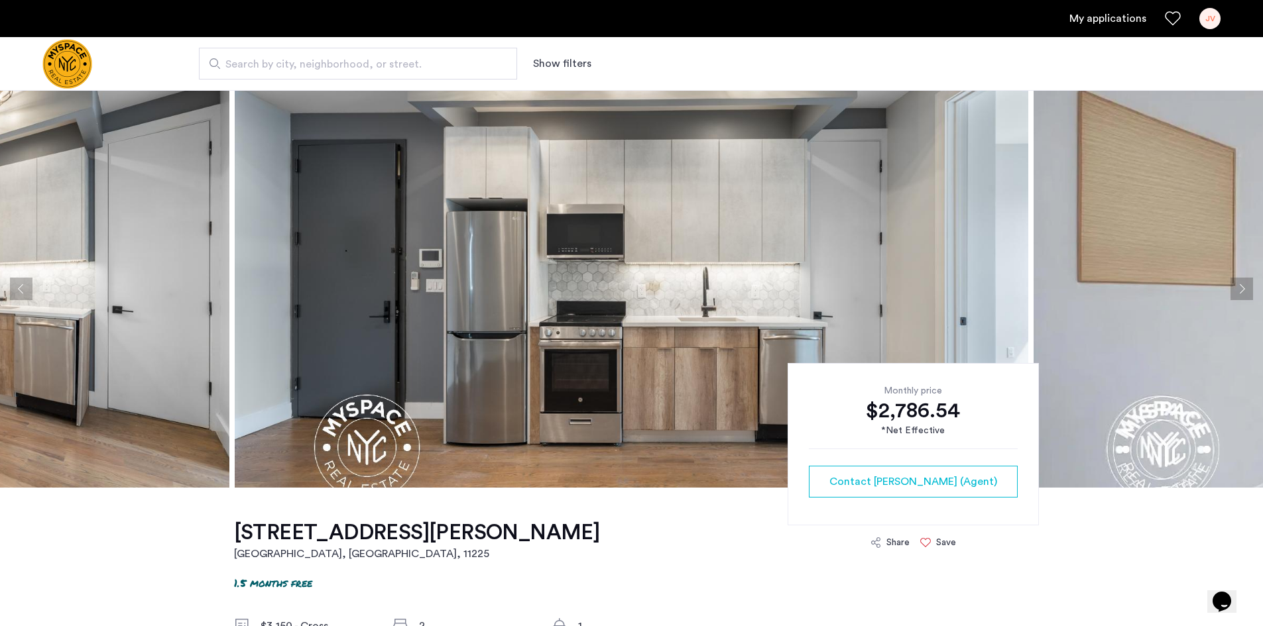
click at [1238, 286] on button "Next apartment" at bounding box center [1241, 289] width 23 height 23
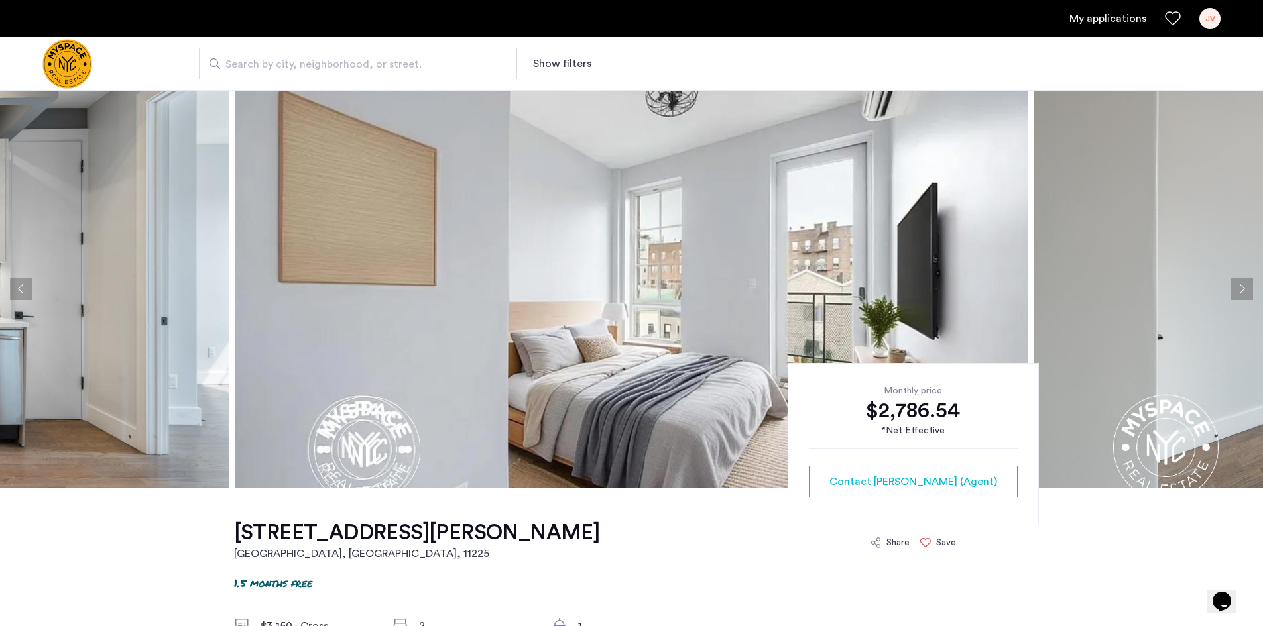
click at [1238, 286] on button "Next apartment" at bounding box center [1241, 289] width 23 height 23
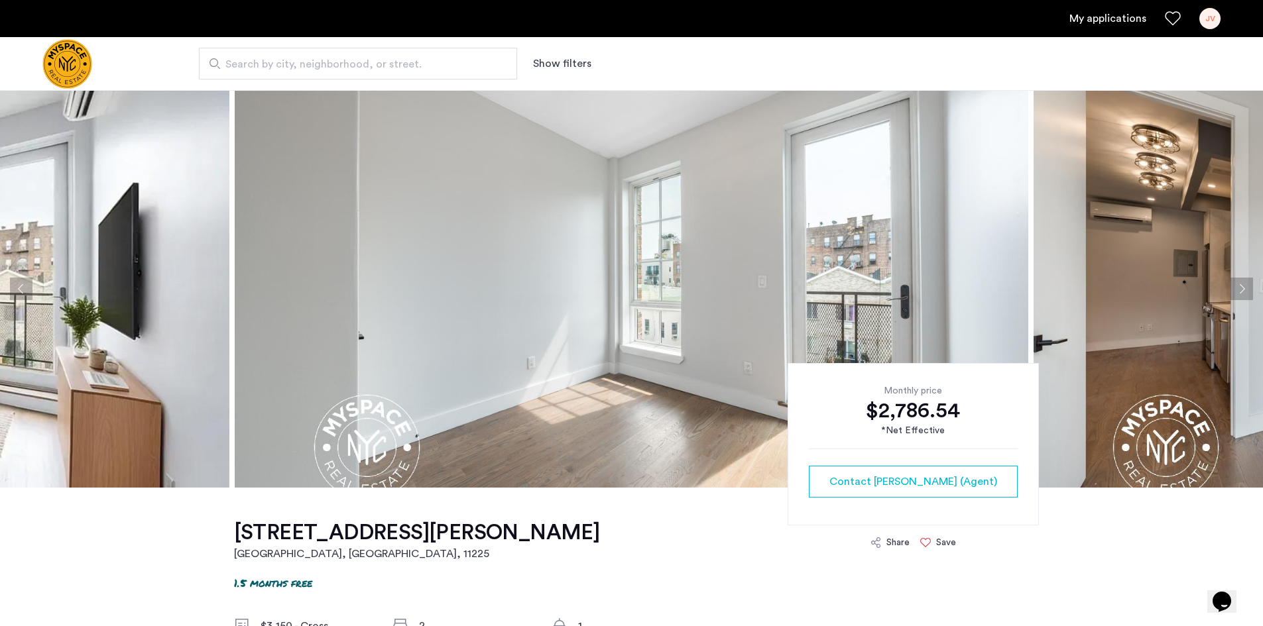
click at [1238, 286] on button "Next apartment" at bounding box center [1241, 289] width 23 height 23
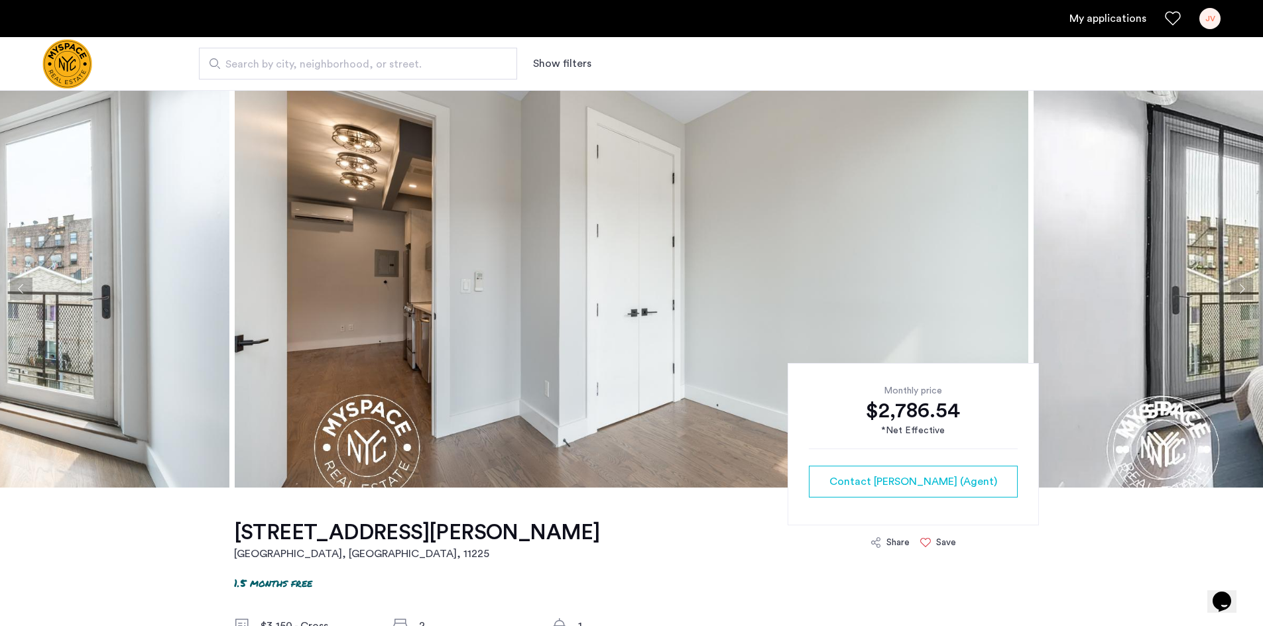
click at [1238, 286] on button "Next apartment" at bounding box center [1241, 289] width 23 height 23
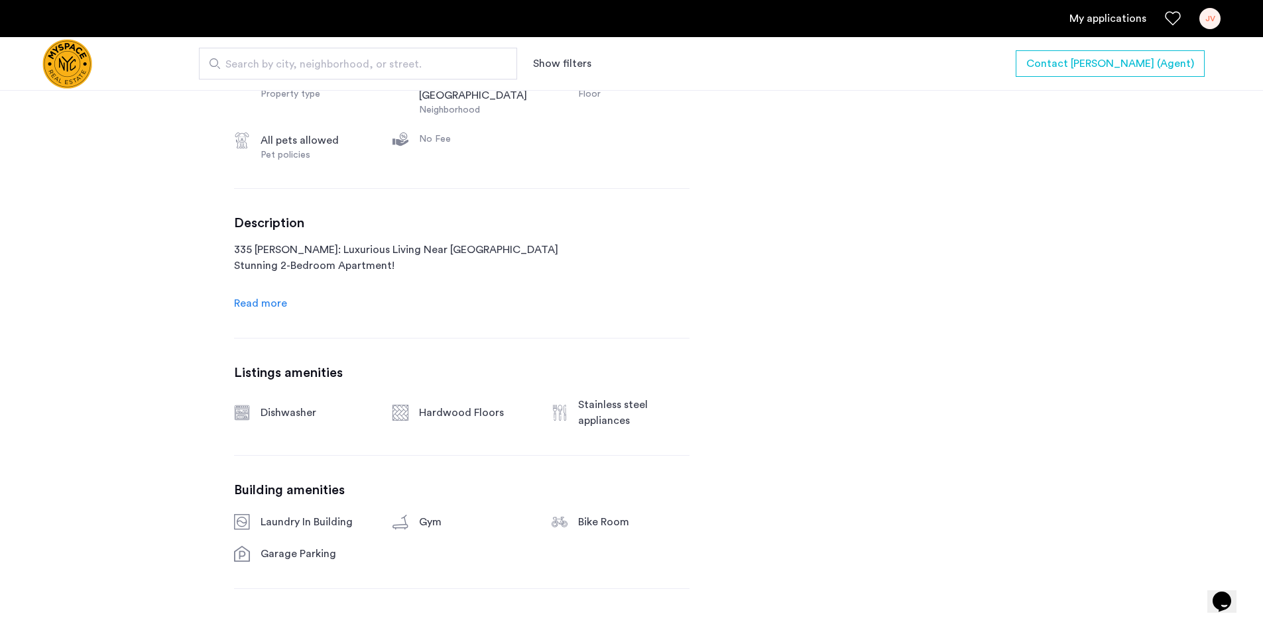
scroll to position [663, 0]
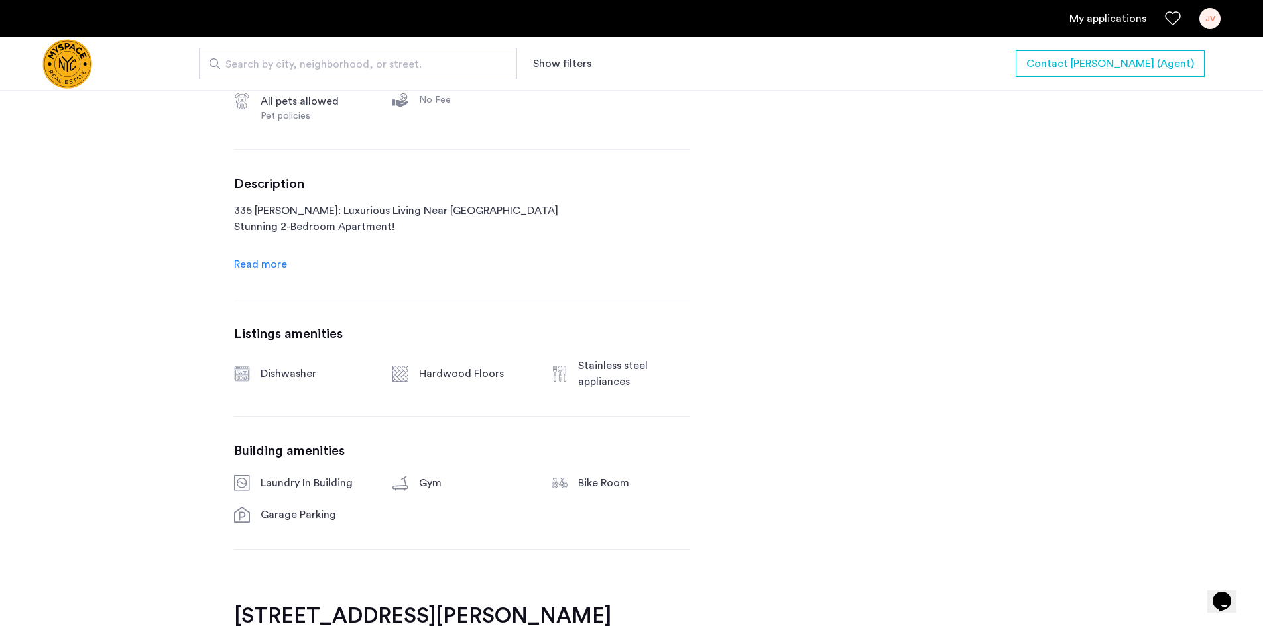
click at [254, 262] on span "Read more" at bounding box center [260, 264] width 53 height 11
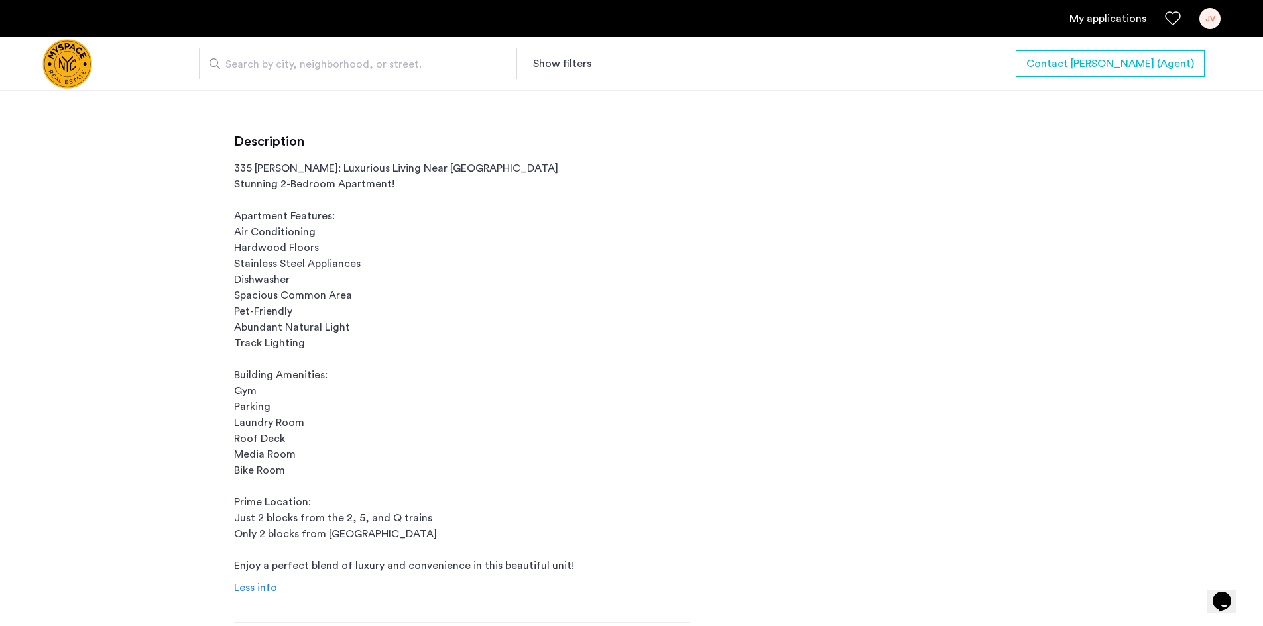
scroll to position [729, 0]
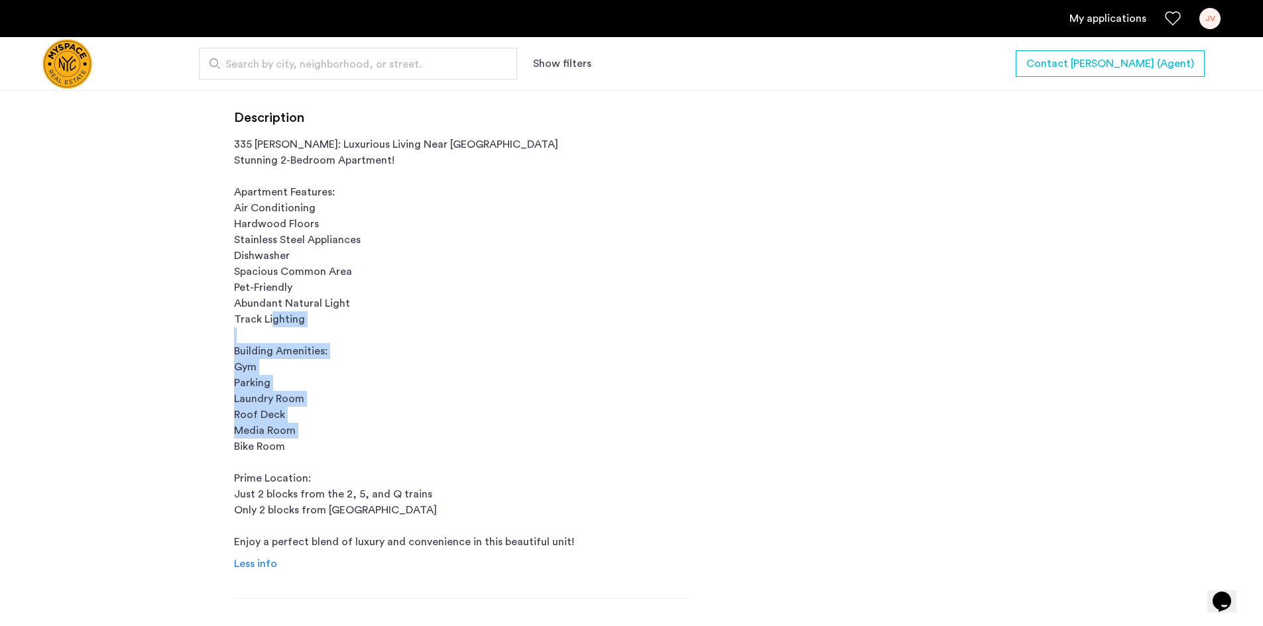
drag, startPoint x: 257, startPoint y: 363, endPoint x: 303, endPoint y: 445, distance: 93.5
click at [303, 445] on p "335 Fenimore: Luxurious Living Near Prospect Park Stunning 2-Bedroom Apartment!…" at bounding box center [461, 344] width 455 height 414
click at [346, 426] on p "335 Fenimore: Luxurious Living Near Prospect Park Stunning 2-Bedroom Apartment!…" at bounding box center [461, 344] width 455 height 414
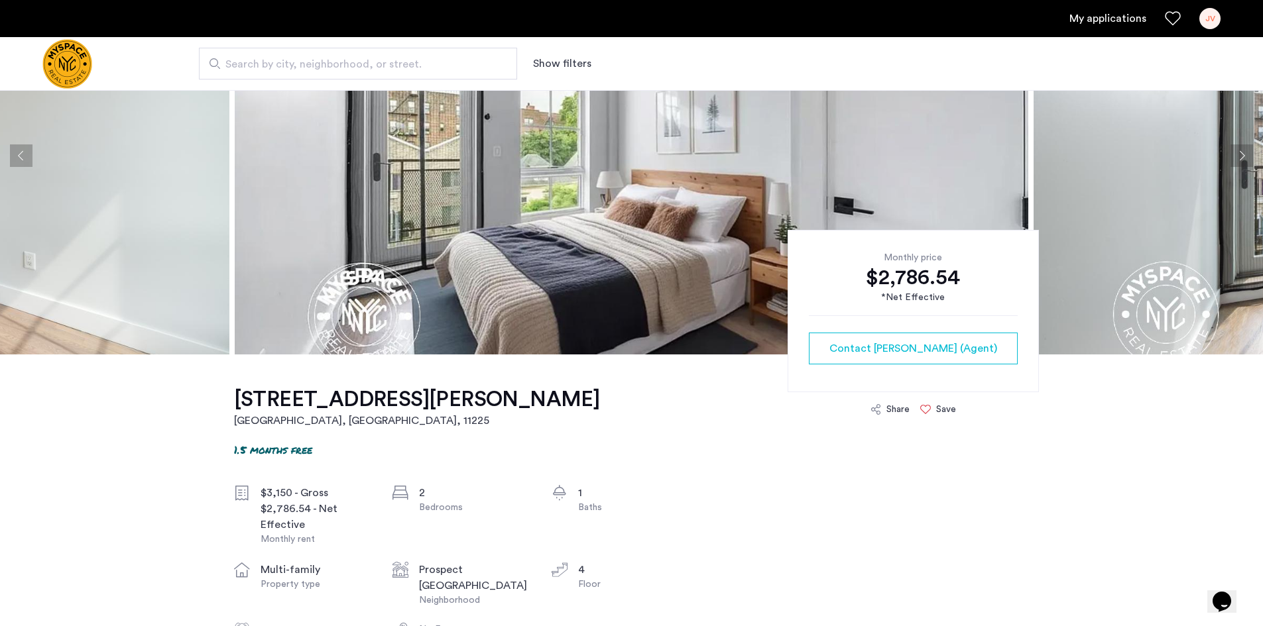
scroll to position [133, 0]
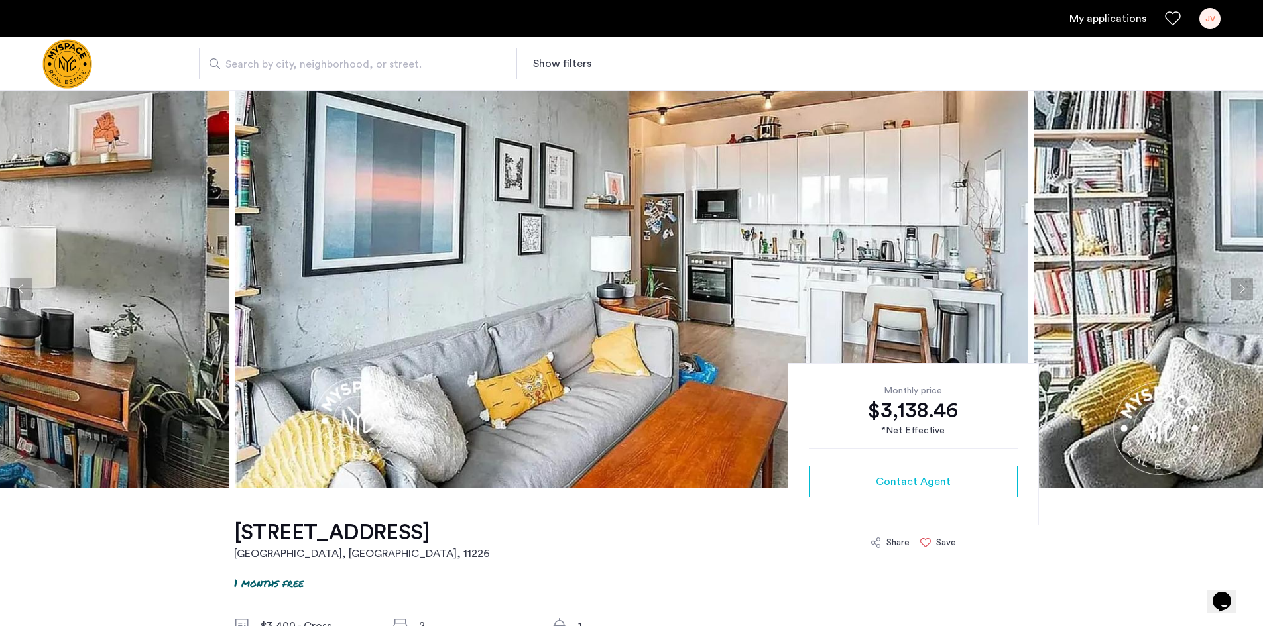
click at [1241, 284] on button "Next apartment" at bounding box center [1241, 289] width 23 height 23
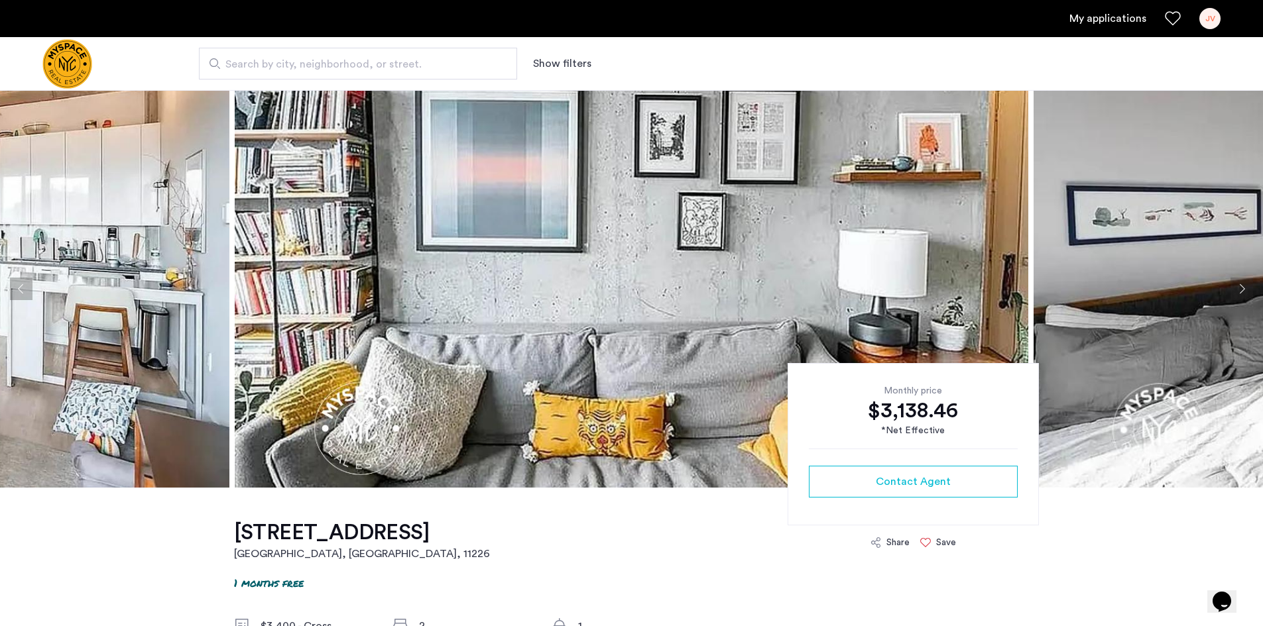
click at [1241, 284] on button "Next apartment" at bounding box center [1241, 289] width 23 height 23
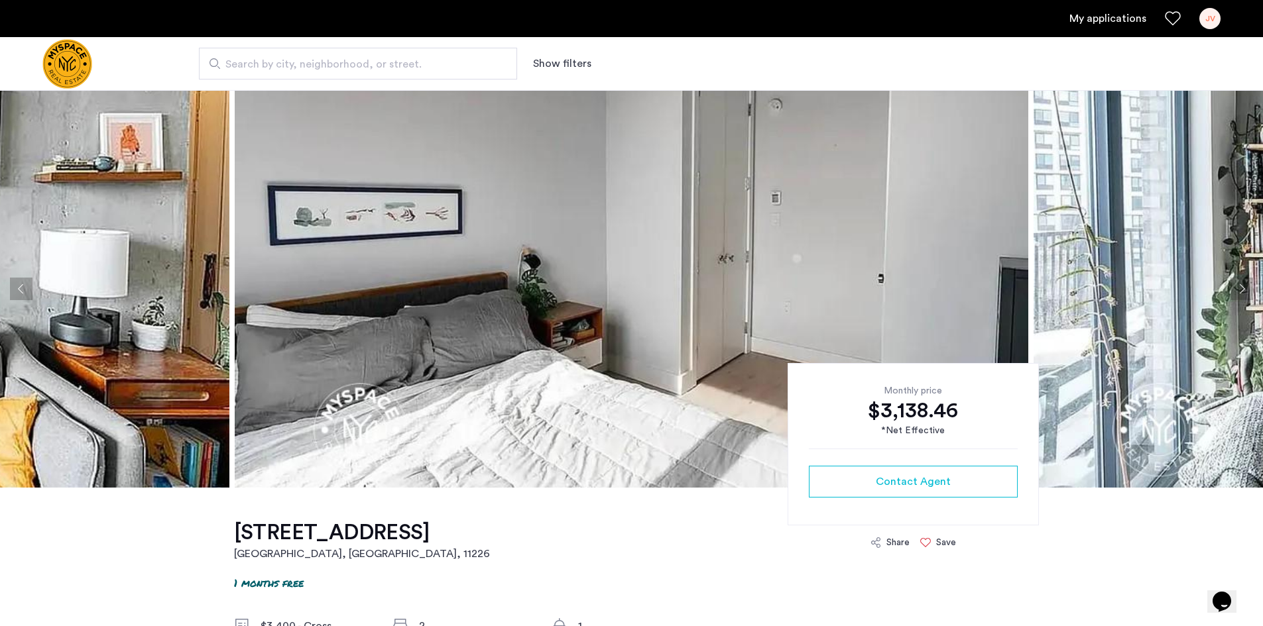
click at [1241, 284] on button "Next apartment" at bounding box center [1241, 289] width 23 height 23
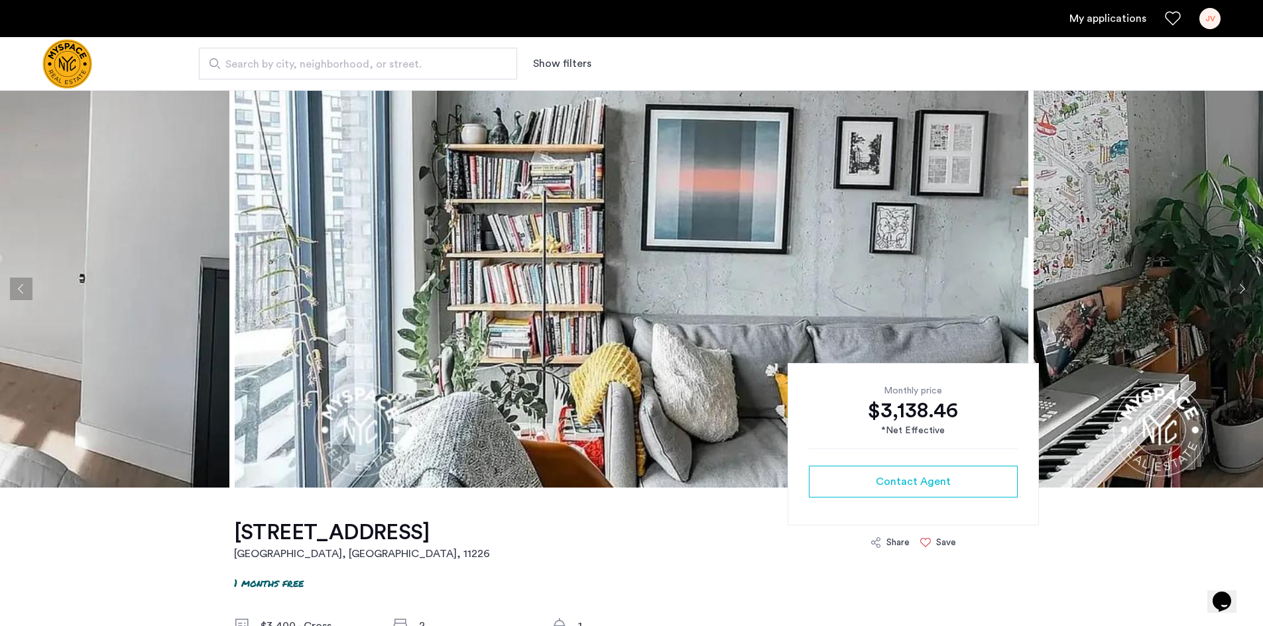
click at [1241, 284] on button "Next apartment" at bounding box center [1241, 289] width 23 height 23
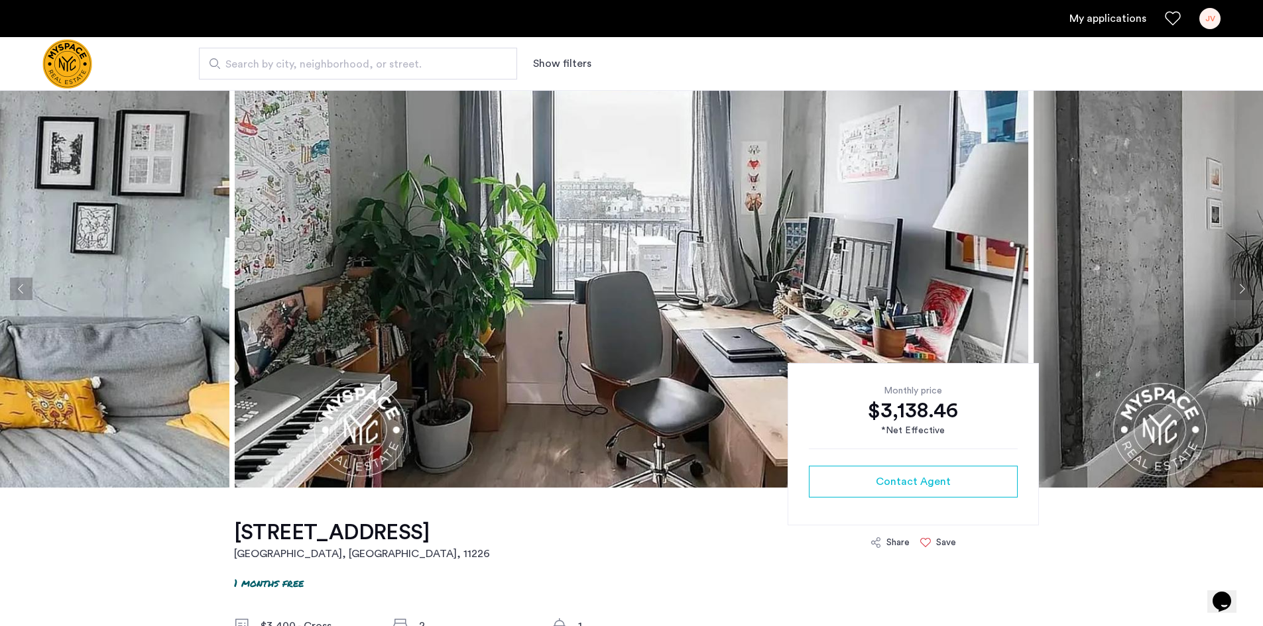
click at [1241, 284] on button "Next apartment" at bounding box center [1241, 289] width 23 height 23
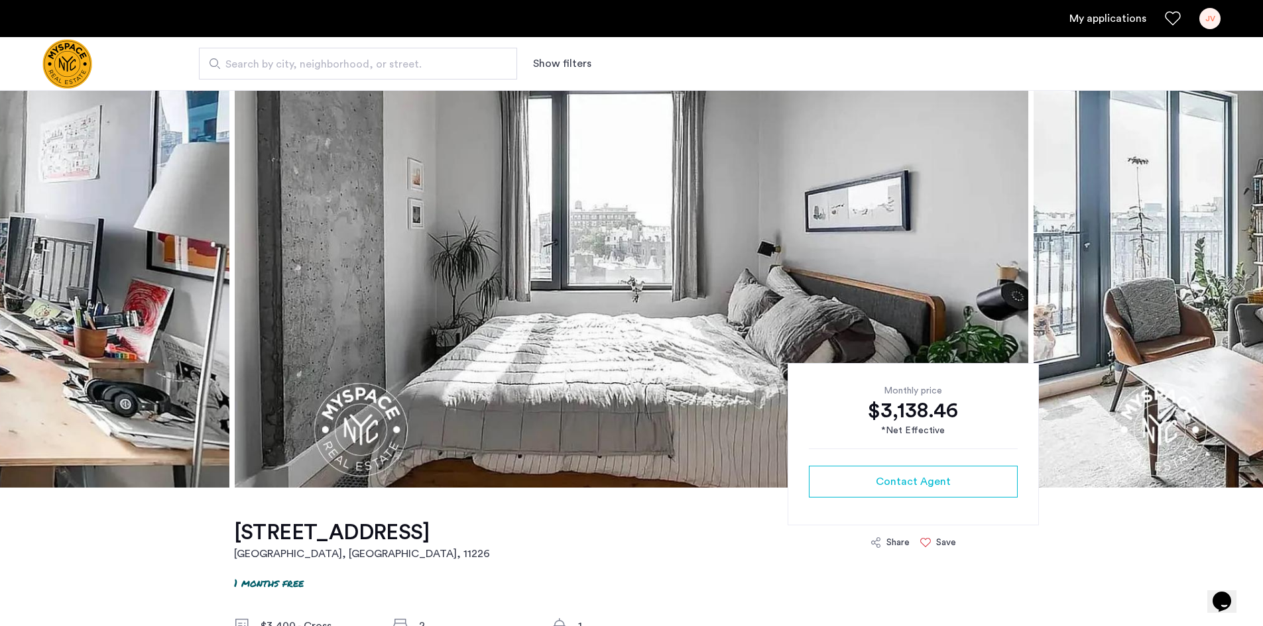
click at [1241, 284] on button "Next apartment" at bounding box center [1241, 289] width 23 height 23
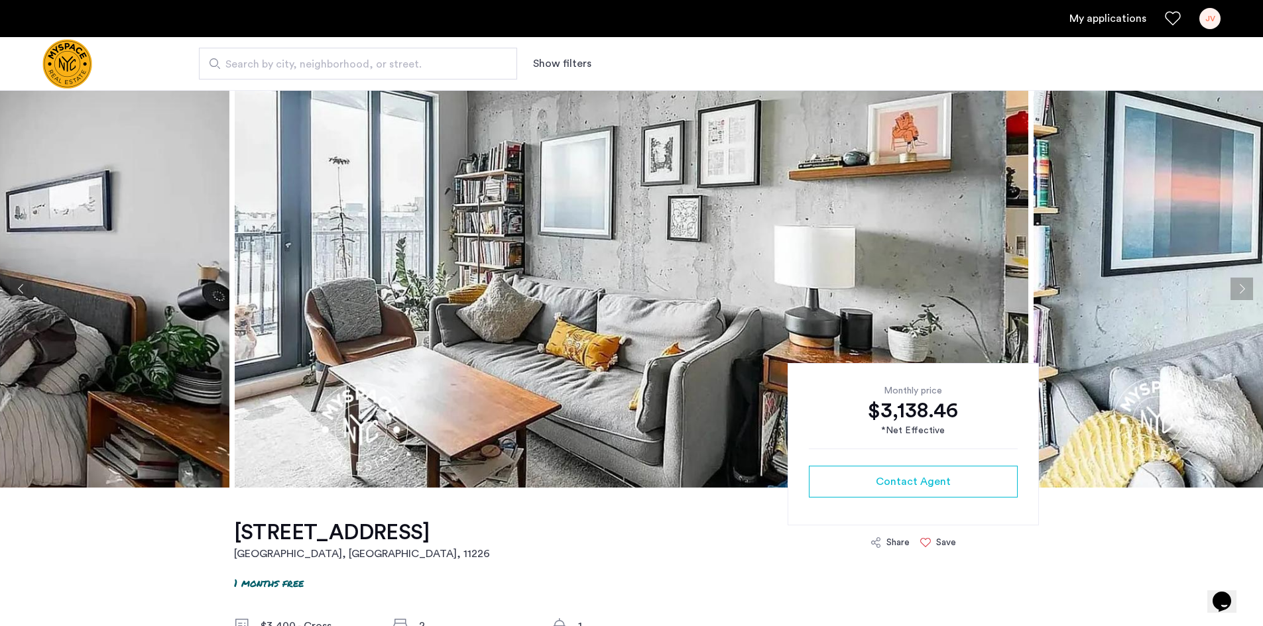
click at [1241, 284] on button "Next apartment" at bounding box center [1241, 289] width 23 height 23
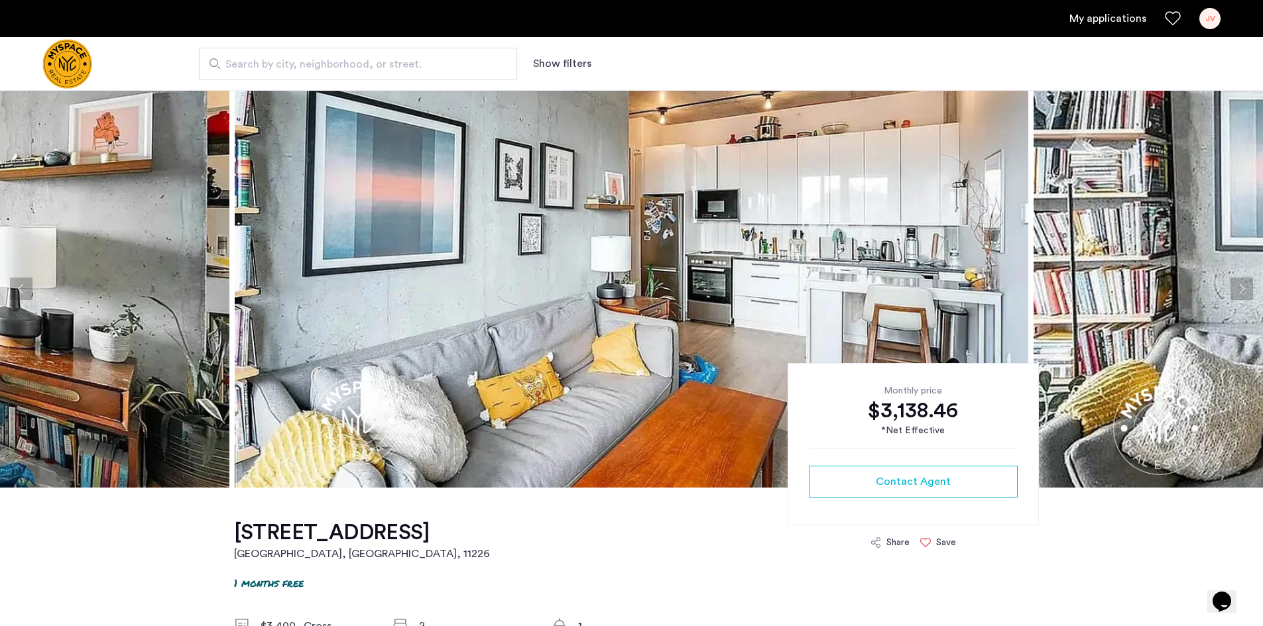
click at [24, 290] on button "Previous apartment" at bounding box center [21, 289] width 23 height 23
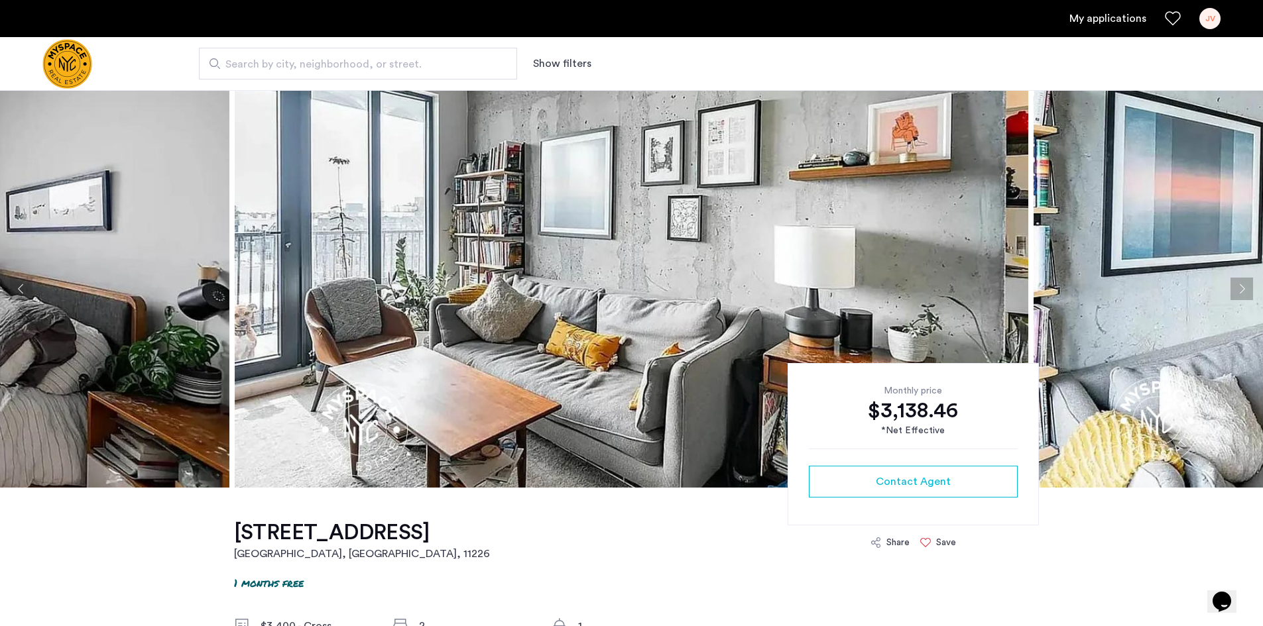
click at [1236, 290] on button "Next apartment" at bounding box center [1241, 289] width 23 height 23
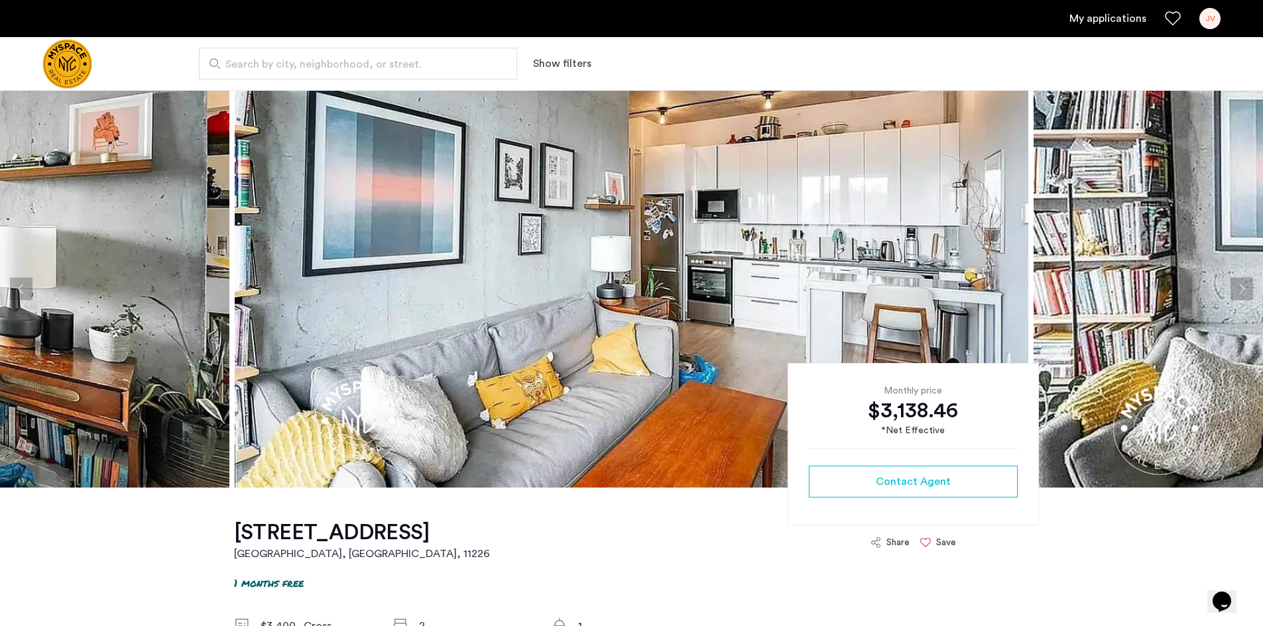
click at [1236, 290] on button "Next apartment" at bounding box center [1241, 289] width 23 height 23
